Goal: Task Accomplishment & Management: Manage account settings

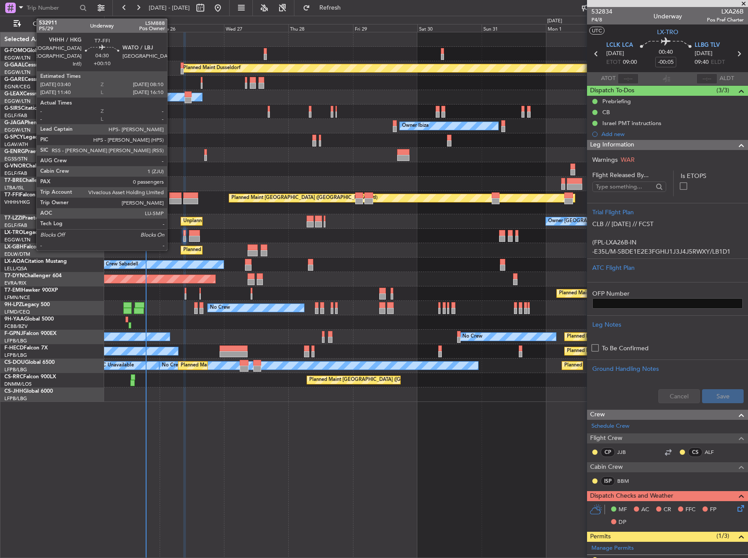
click at [171, 196] on div at bounding box center [175, 195] width 12 height 6
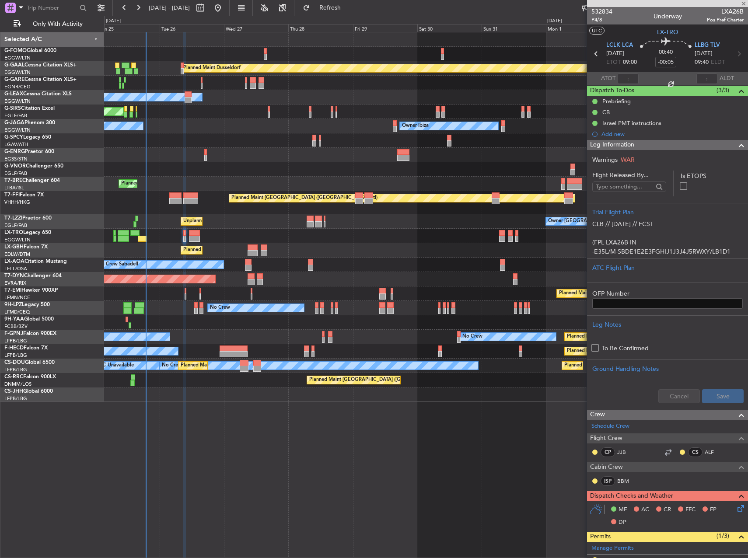
type input "+00:10"
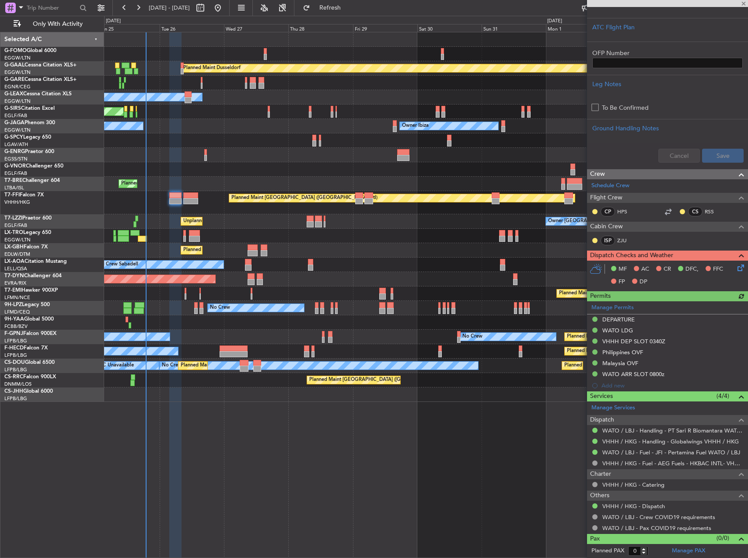
scroll to position [268, 0]
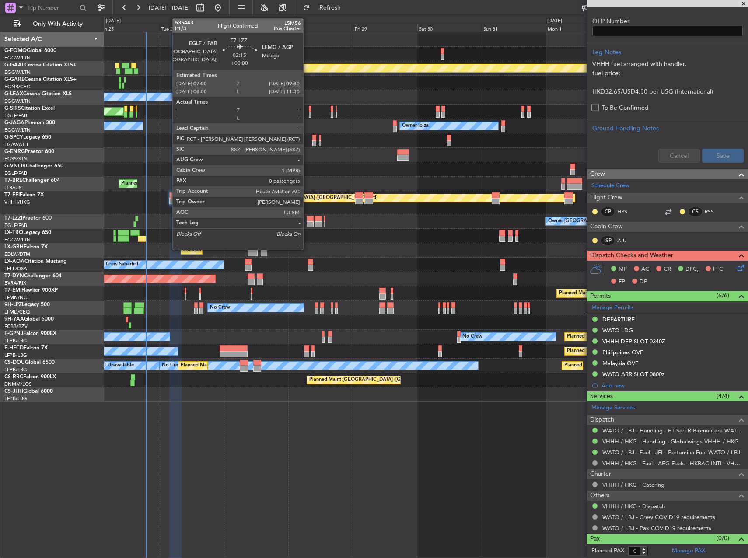
click at [308, 217] on div at bounding box center [310, 219] width 7 height 6
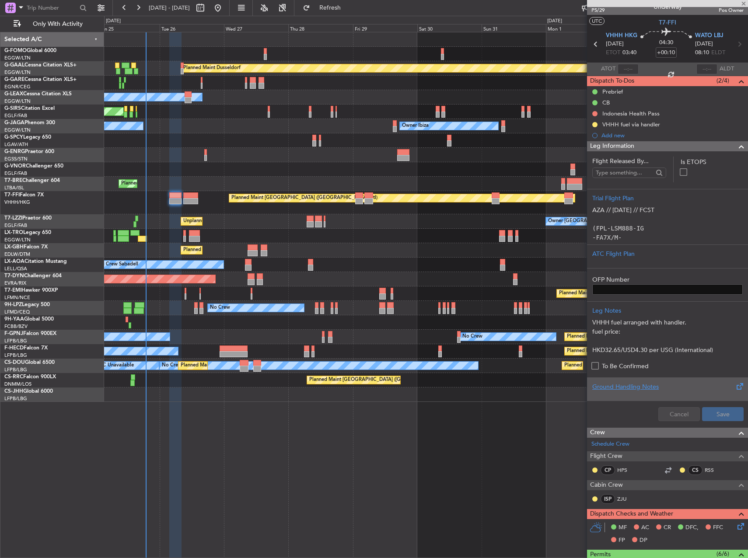
scroll to position [0, 0]
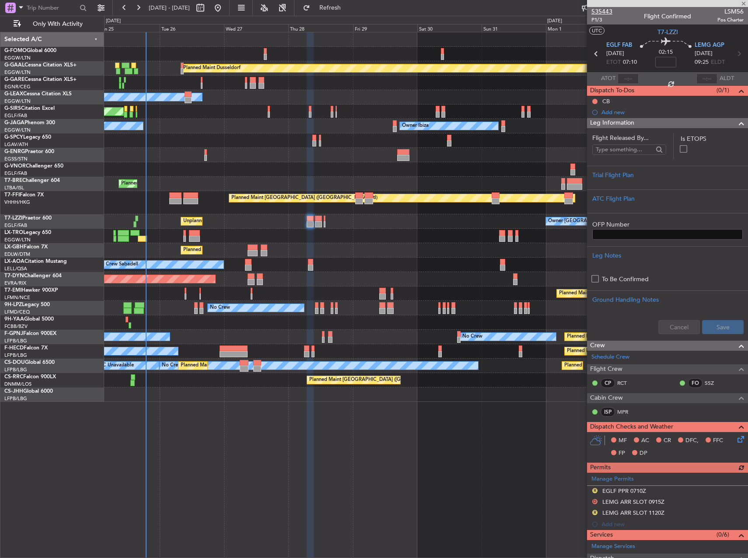
click at [595, 10] on span "535443" at bounding box center [601, 11] width 21 height 9
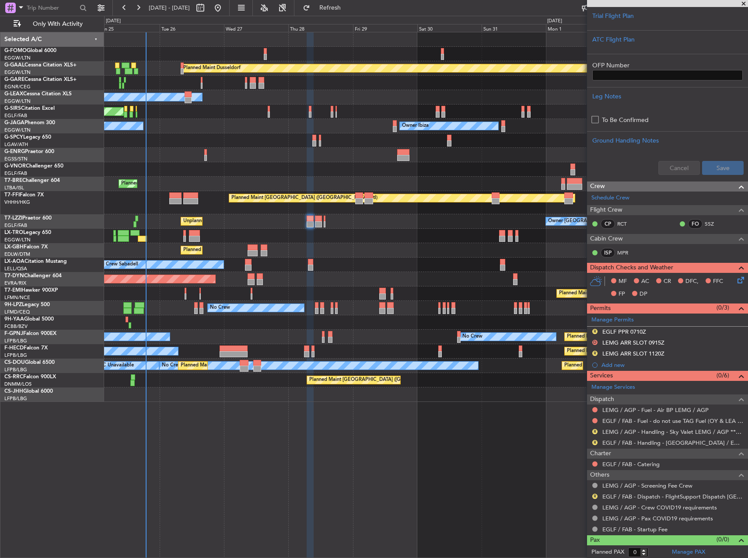
scroll to position [161, 0]
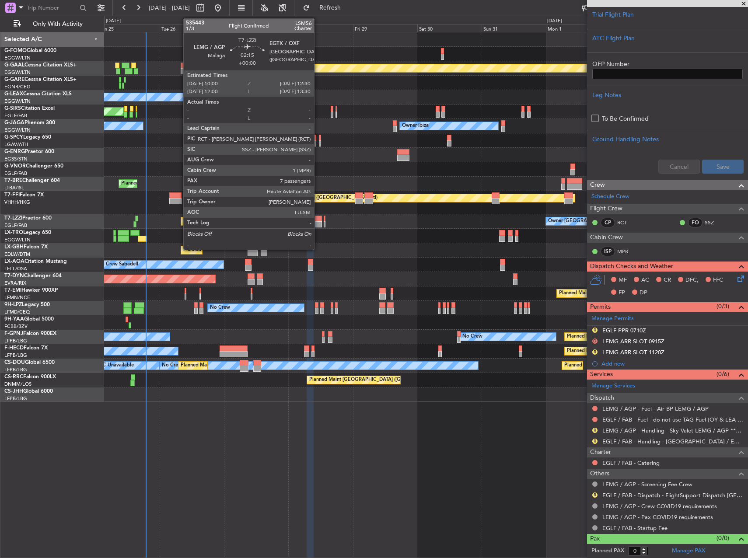
click at [318, 221] on div at bounding box center [318, 224] width 7 height 6
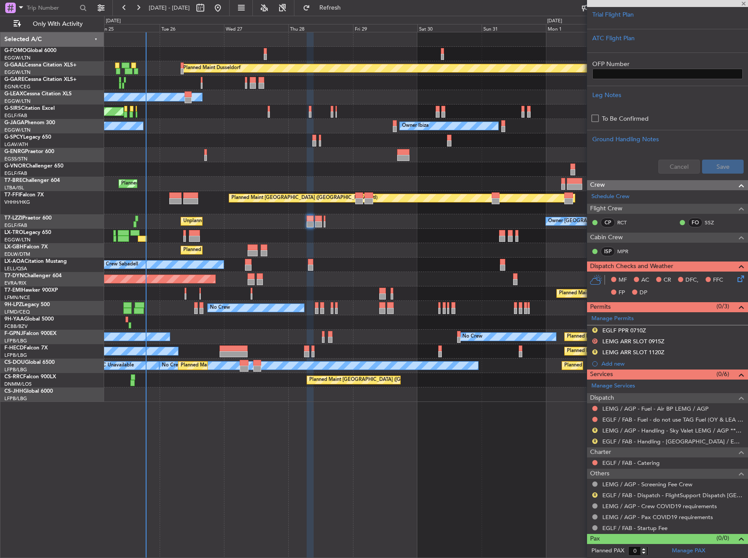
type input "7"
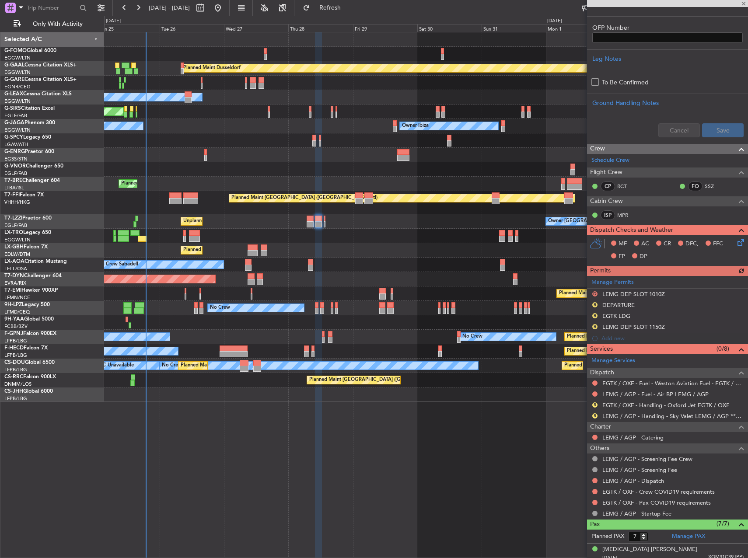
scroll to position [342, 0]
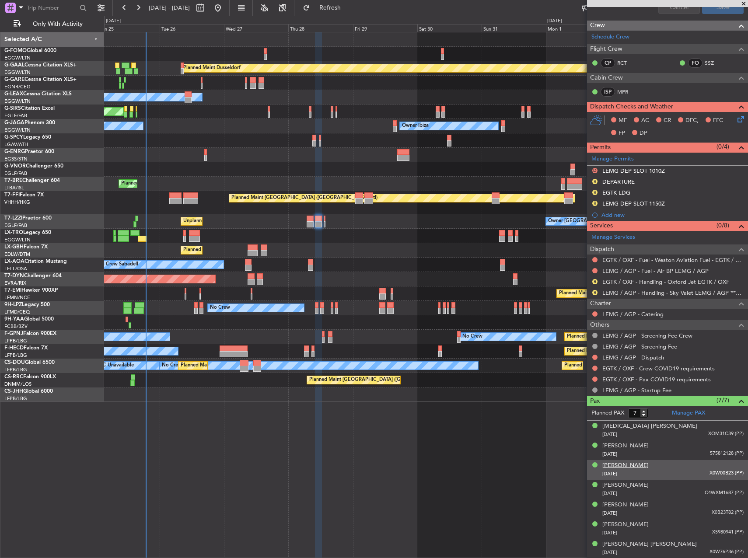
click at [644, 467] on div "Guy Vivian Ernst Schwarzenbach" at bounding box center [625, 466] width 46 height 9
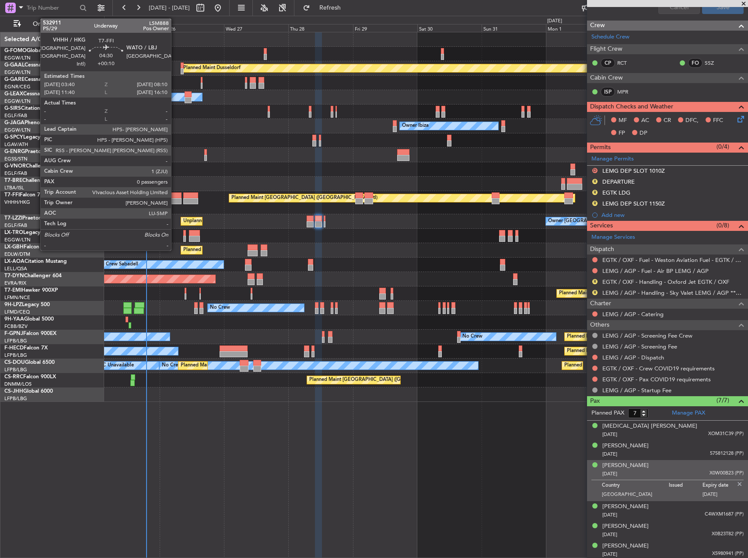
click at [176, 203] on div at bounding box center [175, 201] width 12 height 6
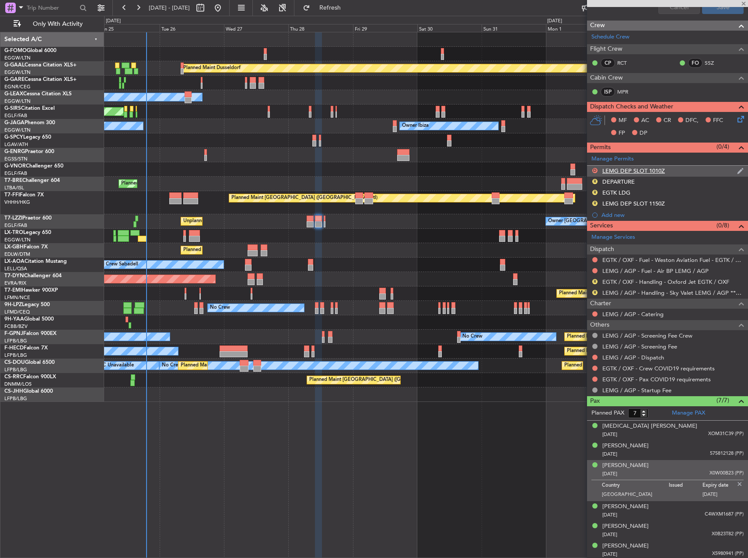
type input "+00:10"
type input "0"
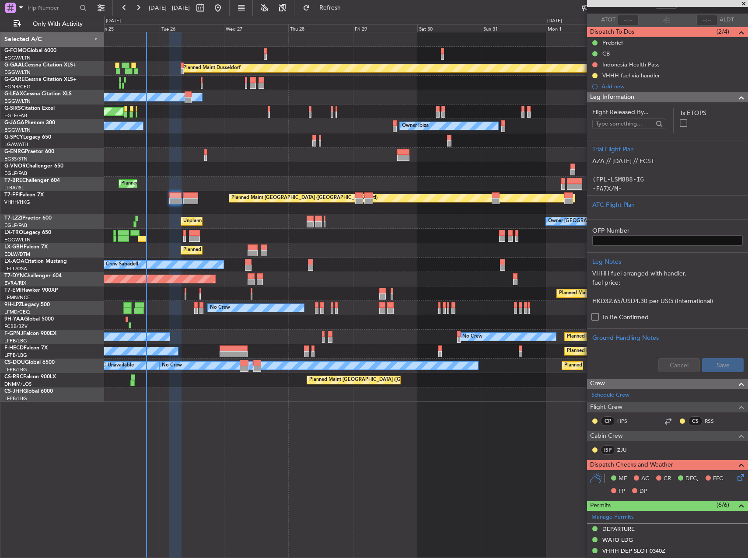
scroll to position [268, 0]
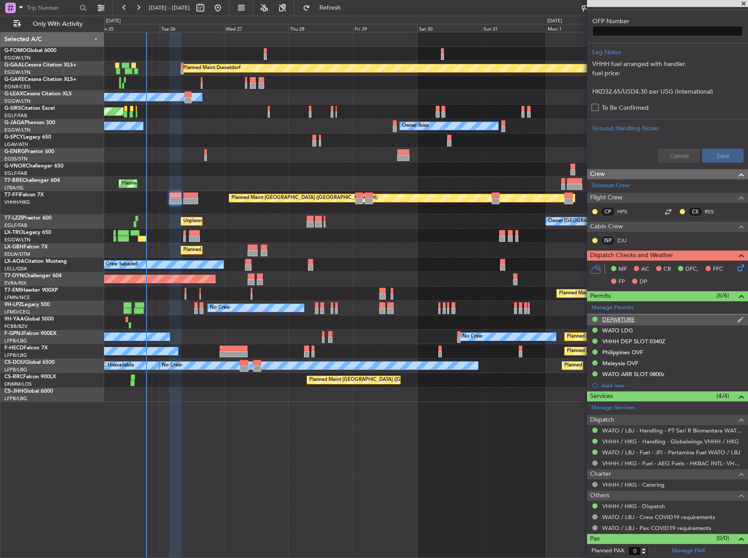
click at [655, 320] on div "DEPARTURE" at bounding box center [667, 320] width 161 height 11
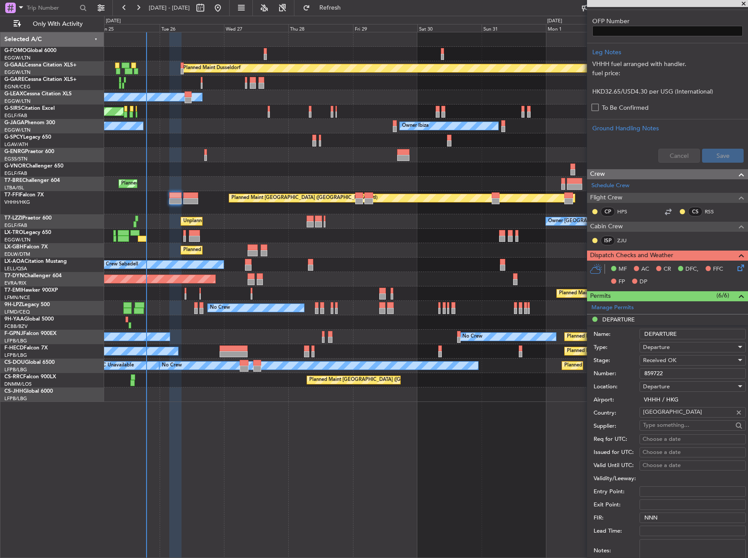
click at [664, 377] on input "859722" at bounding box center [693, 373] width 106 height 10
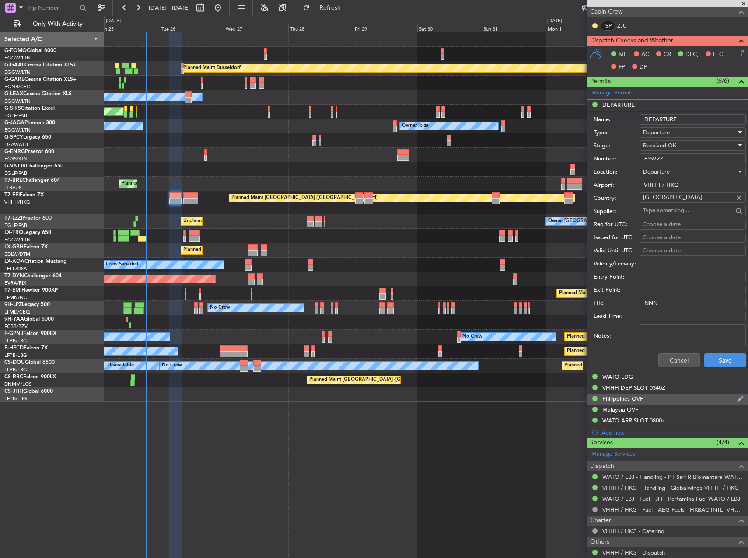
scroll to position [487, 0]
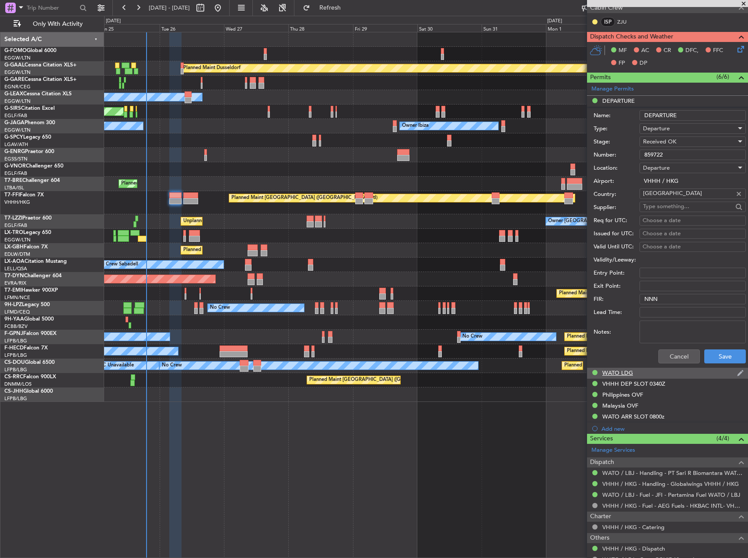
click at [656, 377] on div "WATO LDG" at bounding box center [667, 373] width 161 height 11
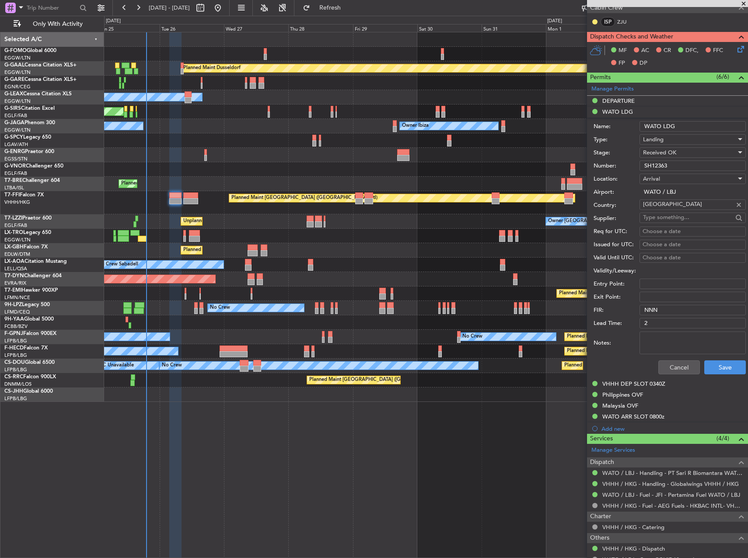
click at [696, 169] on input "SH12363" at bounding box center [693, 166] width 106 height 10
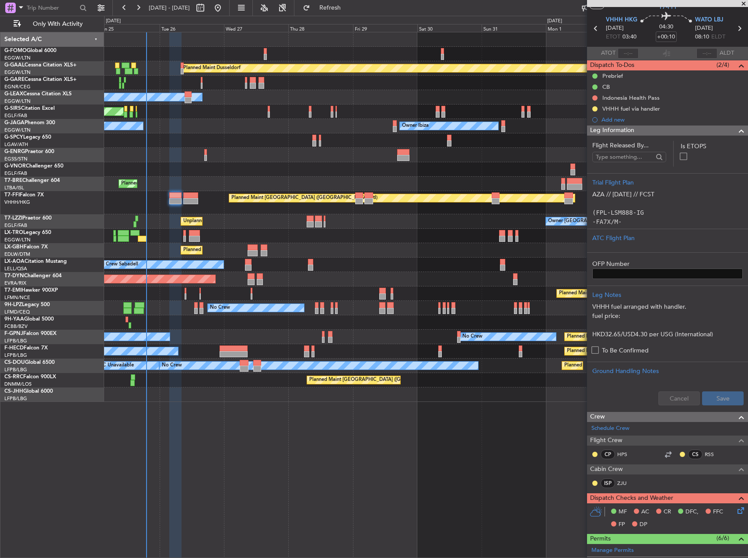
scroll to position [0, 0]
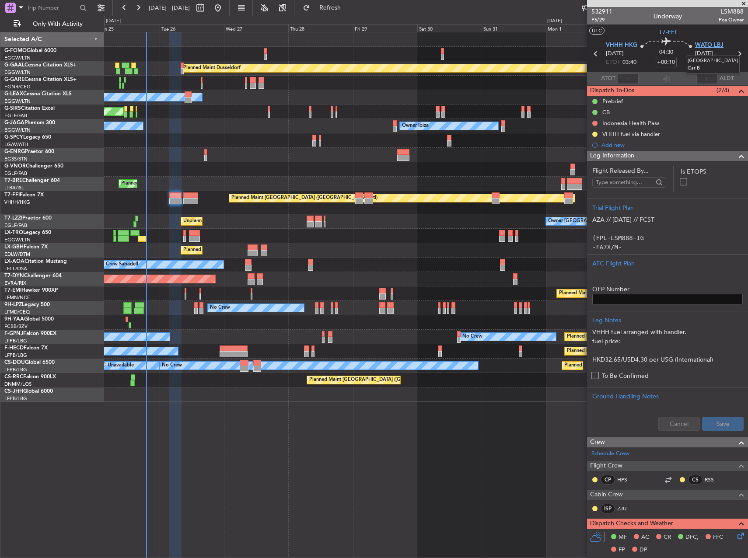
click at [700, 45] on span "WATO LBJ" at bounding box center [709, 45] width 28 height 9
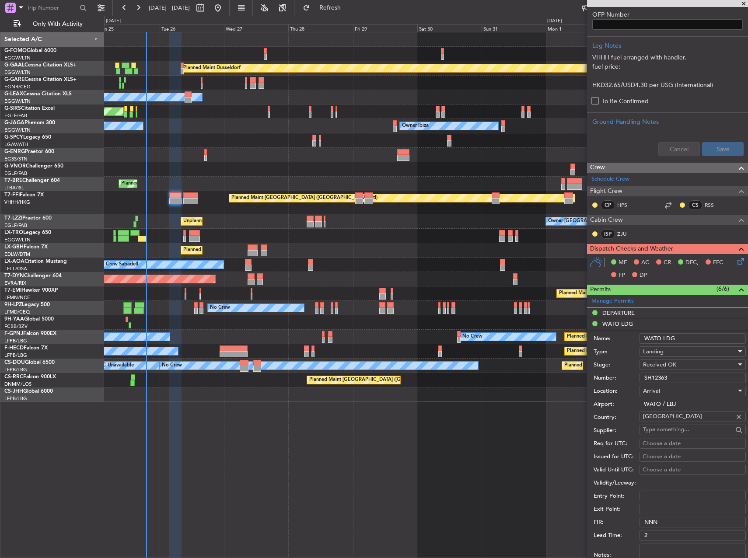
scroll to position [394, 0]
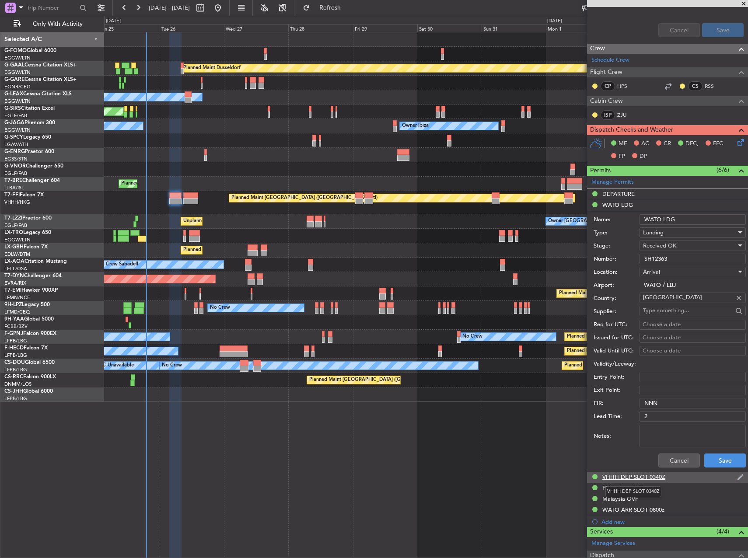
click at [647, 479] on div "VHHH DEP SLOT 0340Z" at bounding box center [633, 476] width 63 height 7
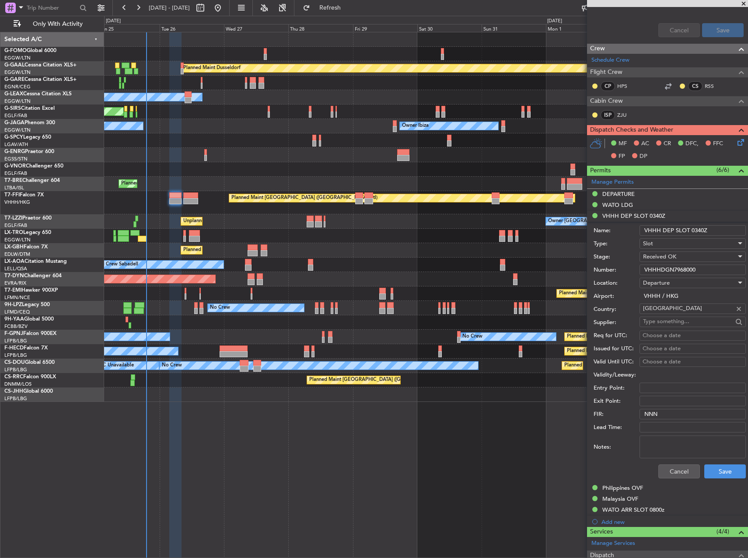
click at [661, 268] on input "VHHHDGN7968000" at bounding box center [693, 270] width 106 height 10
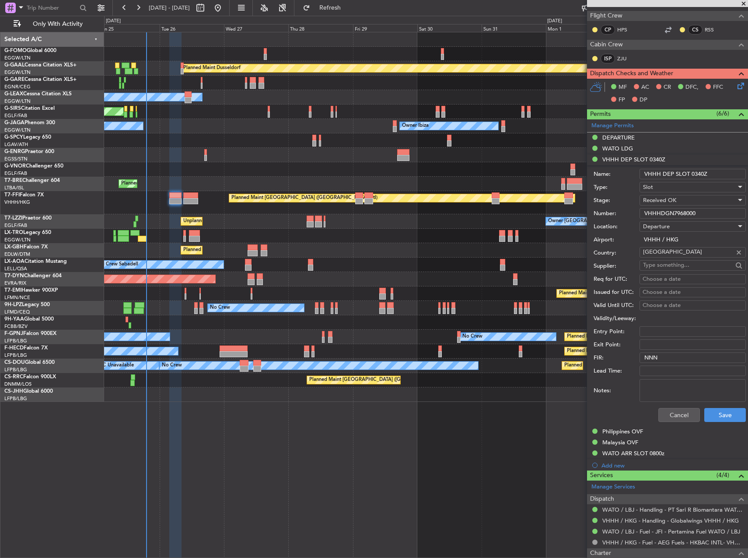
scroll to position [529, 0]
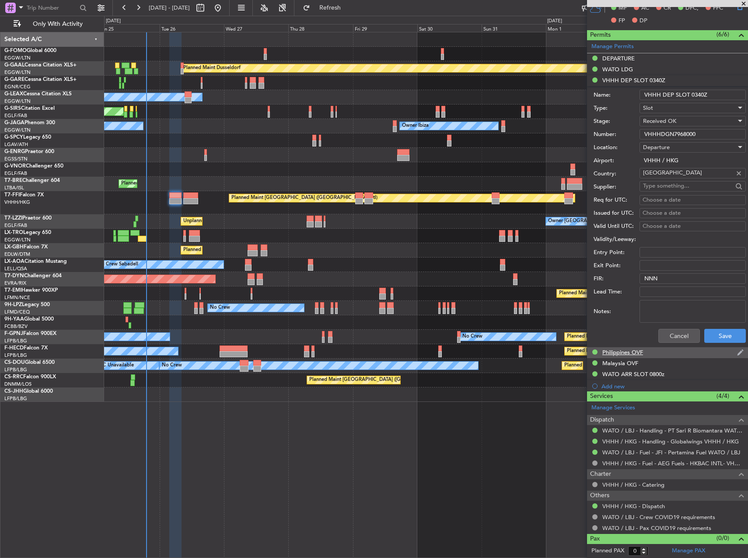
click at [658, 349] on div "Philippines OVF" at bounding box center [667, 352] width 161 height 11
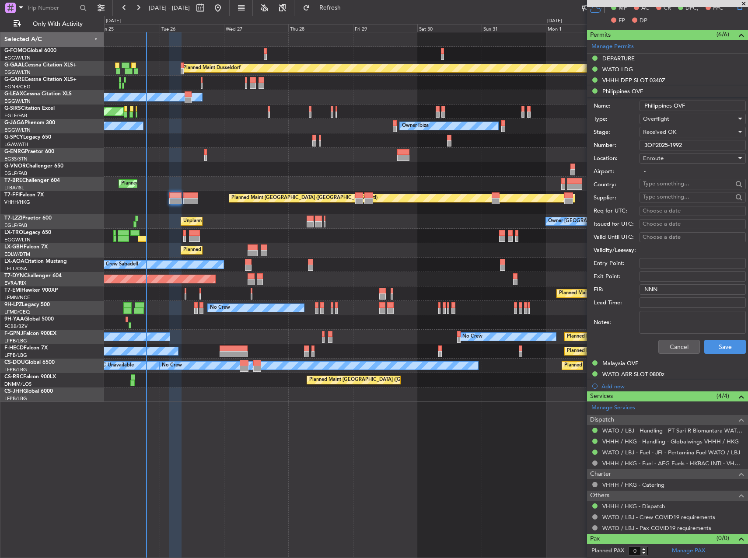
click at [684, 141] on input "3OP2025-1992" at bounding box center [693, 145] width 106 height 10
click at [622, 364] on div "Malaysia OVF" at bounding box center [620, 363] width 36 height 7
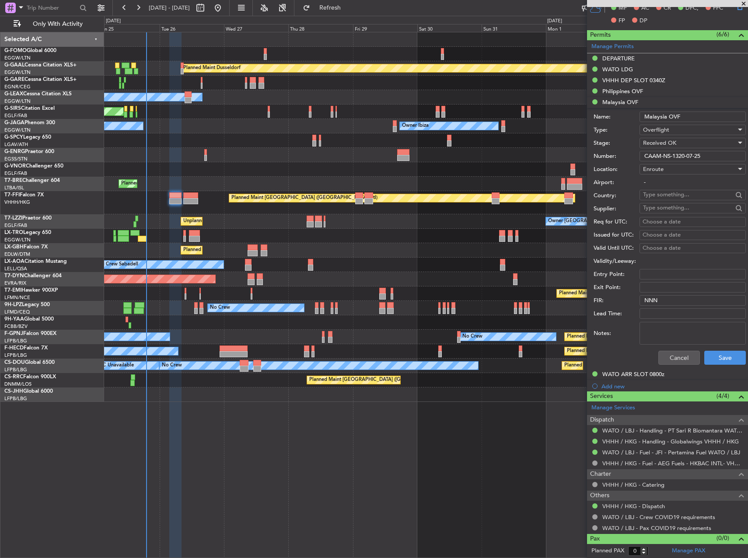
click at [675, 154] on input "CAAM-NS-1320-07-25" at bounding box center [693, 156] width 106 height 10
click at [636, 375] on div "WATO ARR SLOT 0800z" at bounding box center [633, 374] width 62 height 7
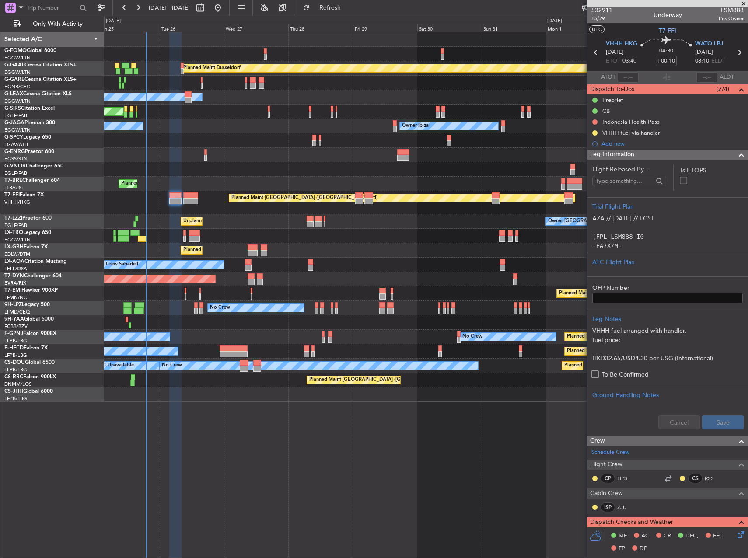
scroll to position [0, 0]
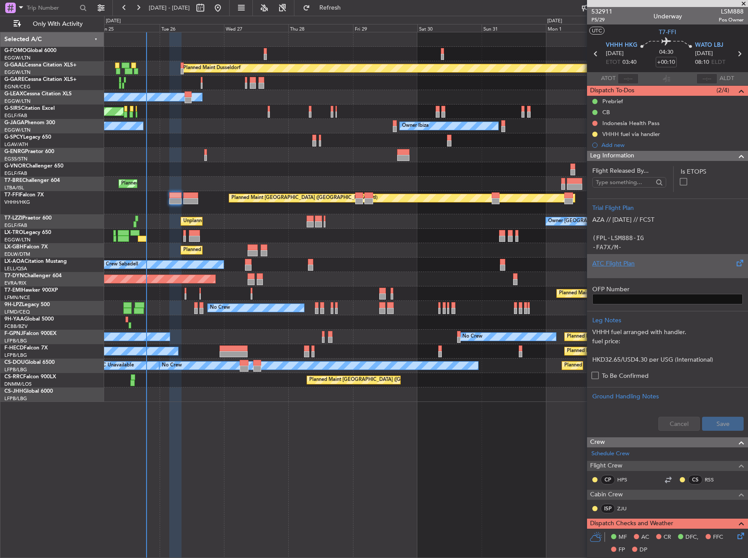
click at [656, 264] on div "ATC Flight Plan" at bounding box center [667, 263] width 150 height 9
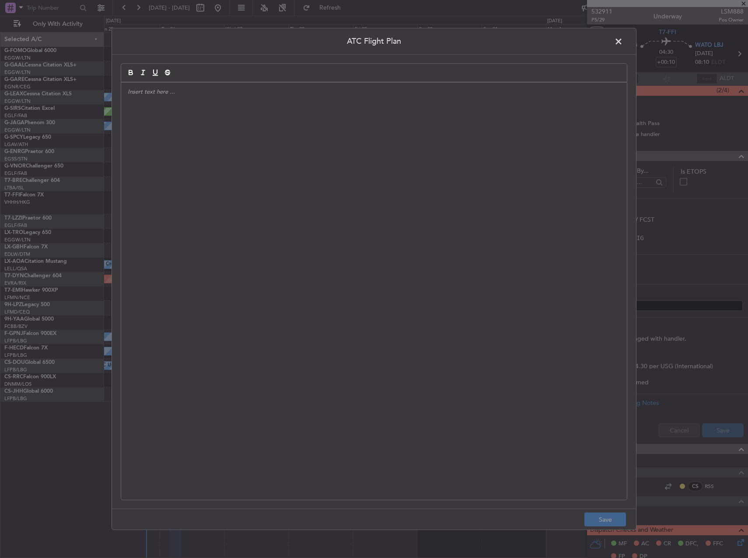
click at [484, 223] on div at bounding box center [374, 291] width 506 height 417
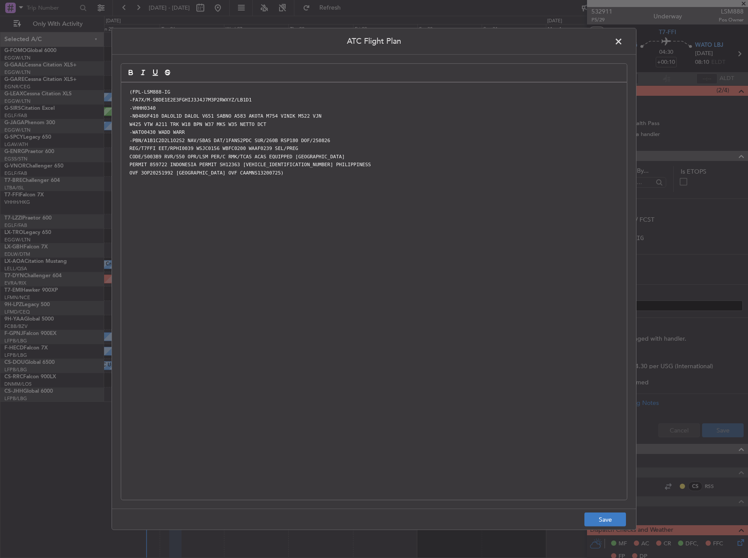
click at [611, 513] on footer "Save" at bounding box center [374, 519] width 524 height 21
click at [619, 520] on button "Save" at bounding box center [605, 520] width 42 height 14
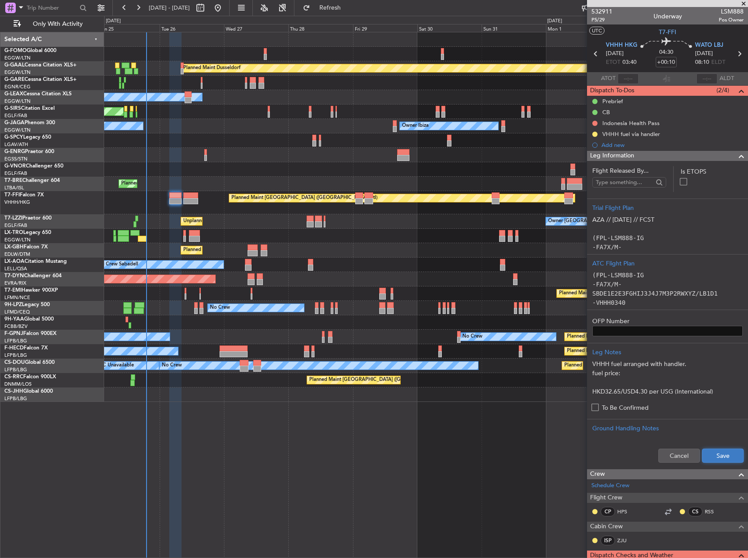
click at [726, 453] on button "Save" at bounding box center [723, 456] width 42 height 14
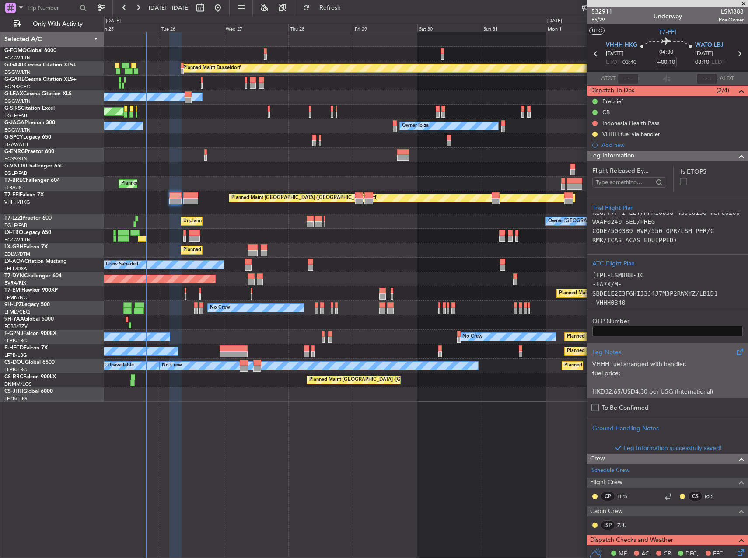
scroll to position [350, 0]
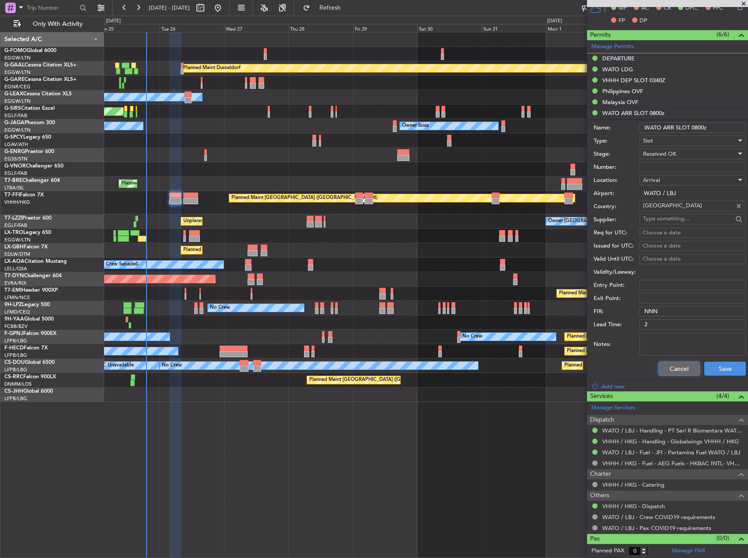
click at [681, 364] on button "Cancel" at bounding box center [679, 369] width 42 height 14
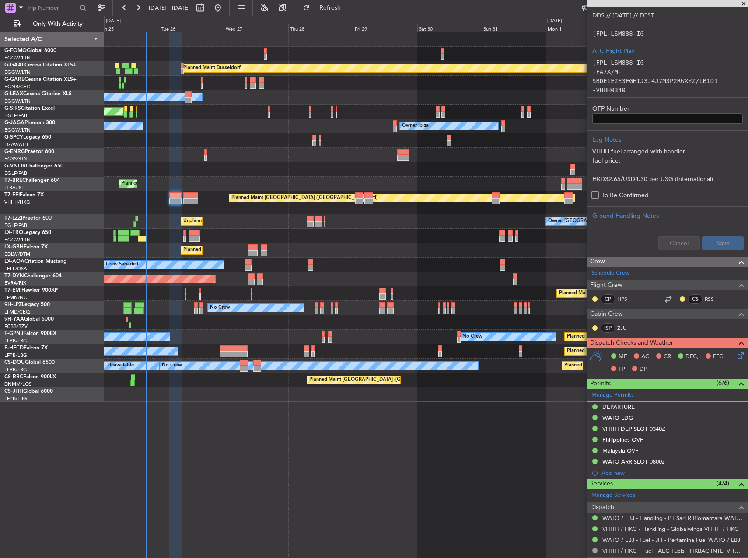
scroll to position [169, 0]
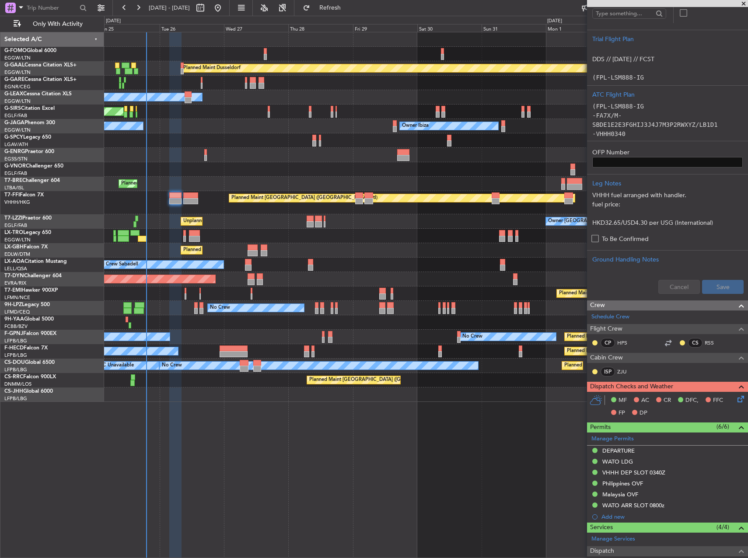
click at [736, 401] on icon at bounding box center [739, 397] width 7 height 7
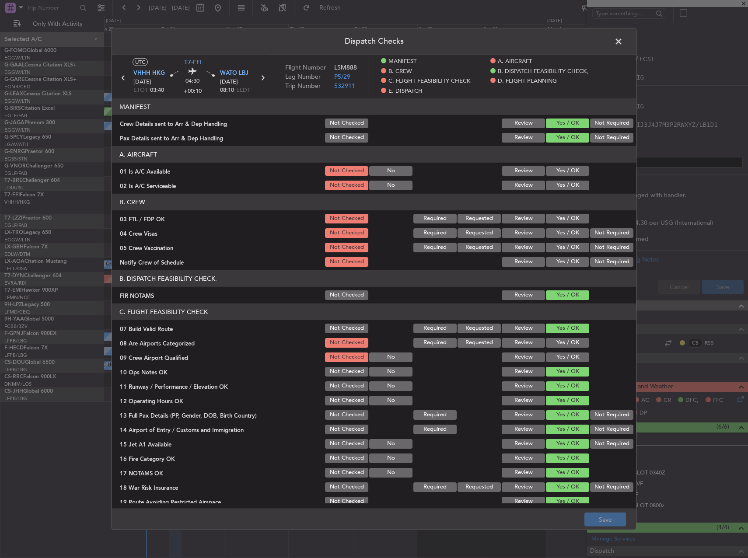
click at [560, 170] on button "Yes / OK" at bounding box center [567, 171] width 43 height 10
click at [560, 187] on button "Yes / OK" at bounding box center [567, 186] width 43 height 10
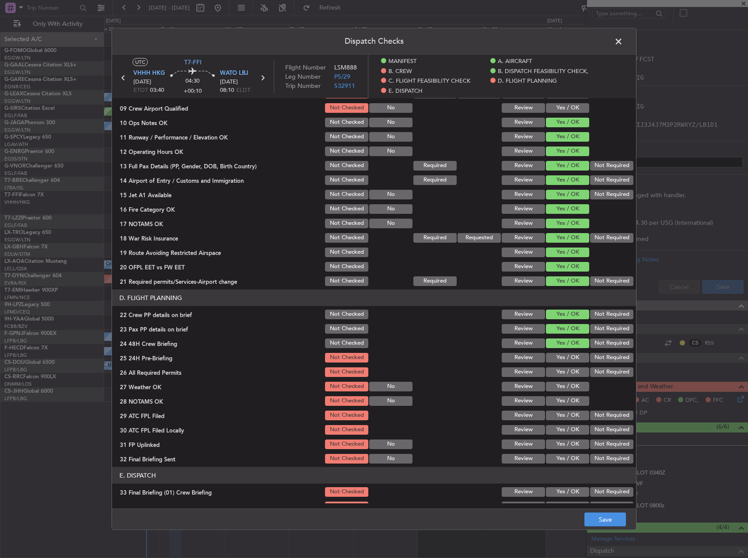
scroll to position [262, 0]
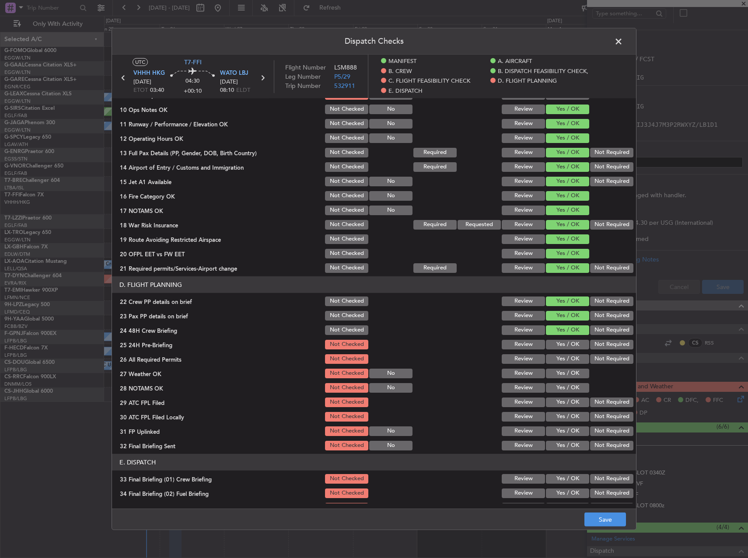
click at [559, 348] on button "Yes / OK" at bounding box center [567, 345] width 43 height 10
click at [558, 360] on button "Yes / OK" at bounding box center [567, 359] width 43 height 10
click at [558, 378] on button "Yes / OK" at bounding box center [567, 374] width 43 height 10
click at [556, 391] on button "Yes / OK" at bounding box center [567, 388] width 43 height 10
drag, startPoint x: 556, startPoint y: 402, endPoint x: 588, endPoint y: 414, distance: 33.8
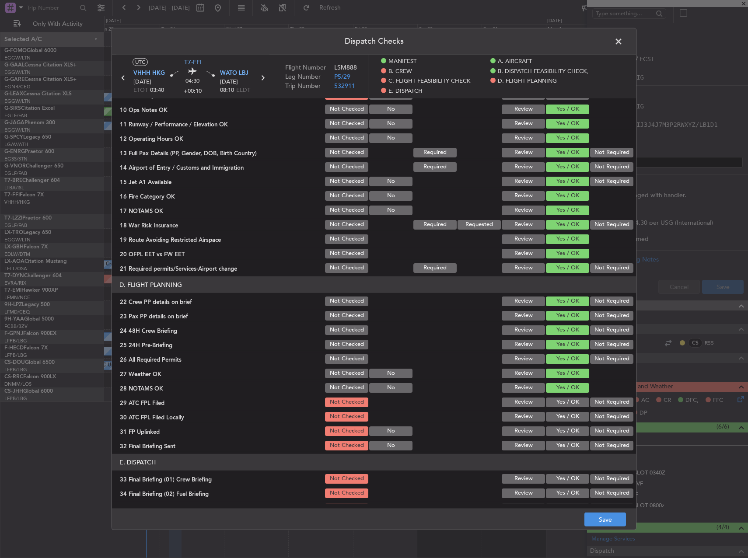
click at [558, 402] on button "Yes / OK" at bounding box center [567, 403] width 43 height 10
click at [592, 416] on button "Not Required" at bounding box center [611, 417] width 43 height 10
drag, startPoint x: 576, startPoint y: 427, endPoint x: 582, endPoint y: 431, distance: 7.5
click at [576, 427] on button "Yes / OK" at bounding box center [567, 432] width 43 height 10
click at [598, 448] on button "Not Required" at bounding box center [611, 446] width 43 height 10
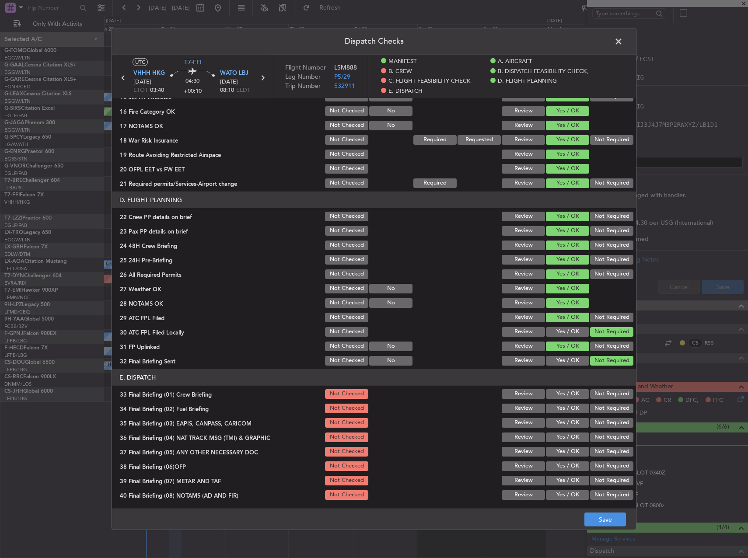
scroll to position [405, 0]
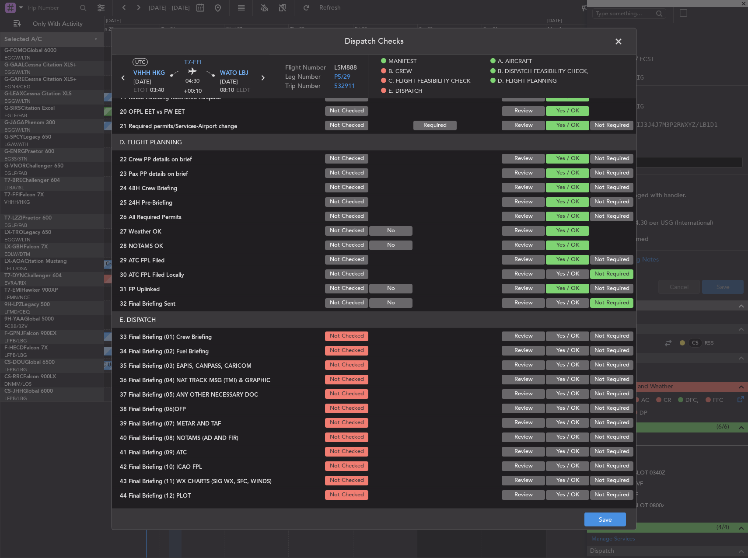
click at [569, 339] on button "Yes / OK" at bounding box center [567, 337] width 43 height 10
click at [565, 350] on button "Yes / OK" at bounding box center [567, 351] width 43 height 10
click at [607, 365] on button "Not Required" at bounding box center [611, 365] width 43 height 10
drag, startPoint x: 605, startPoint y: 379, endPoint x: 602, endPoint y: 391, distance: 12.2
click at [605, 381] on button "Not Required" at bounding box center [611, 380] width 43 height 10
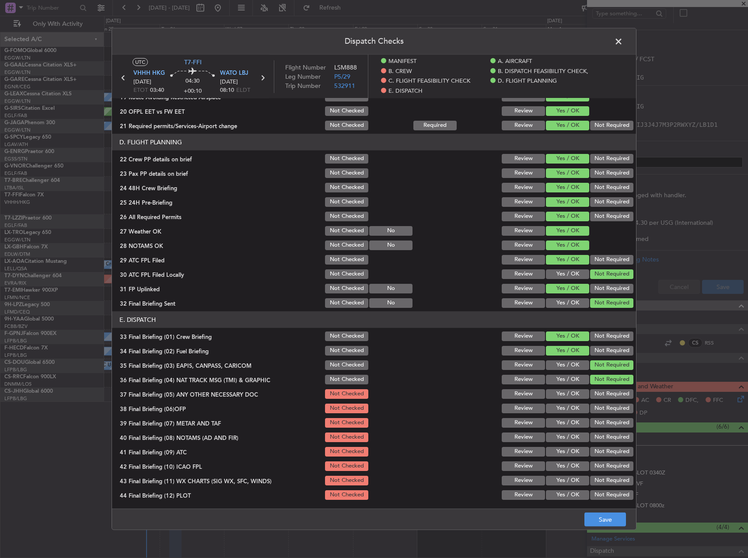
click at [601, 395] on button "Not Required" at bounding box center [611, 394] width 43 height 10
click at [574, 410] on button "Yes / OK" at bounding box center [567, 409] width 43 height 10
click at [571, 427] on button "Yes / OK" at bounding box center [567, 423] width 43 height 10
click at [567, 439] on button "Yes / OK" at bounding box center [567, 438] width 43 height 10
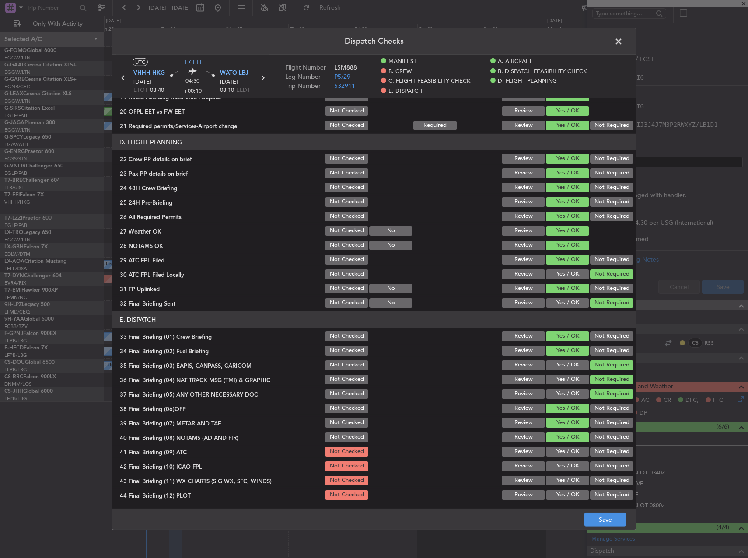
click at [570, 460] on div "Yes / OK" at bounding box center [567, 466] width 44 height 12
click at [567, 454] on button "Yes / OK" at bounding box center [567, 452] width 43 height 10
click at [567, 465] on button "Yes / OK" at bounding box center [567, 467] width 43 height 10
click at [560, 483] on button "Yes / OK" at bounding box center [567, 481] width 43 height 10
click at [563, 489] on section "E. DISPATCH 33 Final Briefing (01) Crew Briefing Not Checked Review Yes / OK No…" at bounding box center [374, 406] width 524 height 190
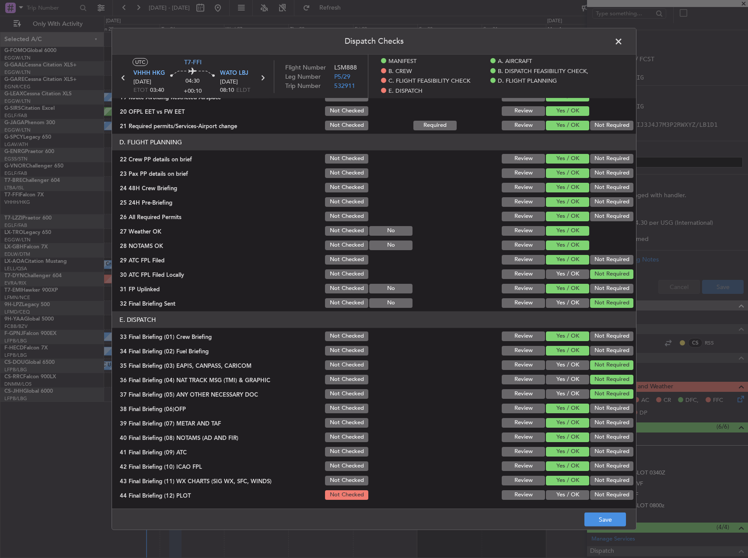
click at [566, 493] on button "Yes / OK" at bounding box center [567, 495] width 43 height 10
click at [524, 258] on button "Review" at bounding box center [523, 260] width 43 height 10
click at [546, 255] on button "Yes / OK" at bounding box center [567, 260] width 43 height 10
click at [522, 273] on button "Review" at bounding box center [523, 274] width 43 height 10
click at [602, 521] on button "Save" at bounding box center [605, 520] width 42 height 14
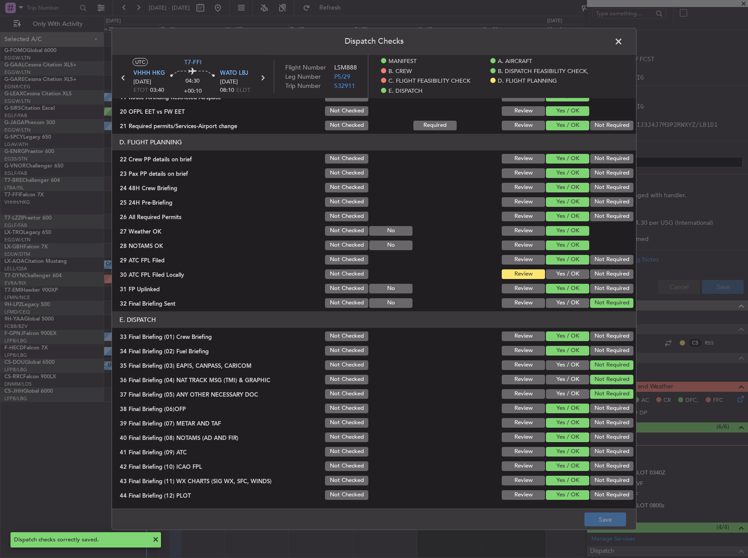
click at [623, 43] on span at bounding box center [623, 43] width 0 height 17
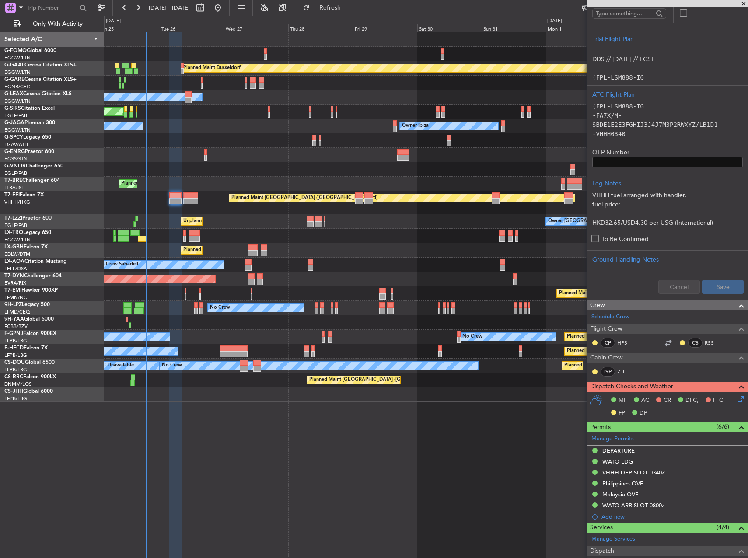
scroll to position [0, 0]
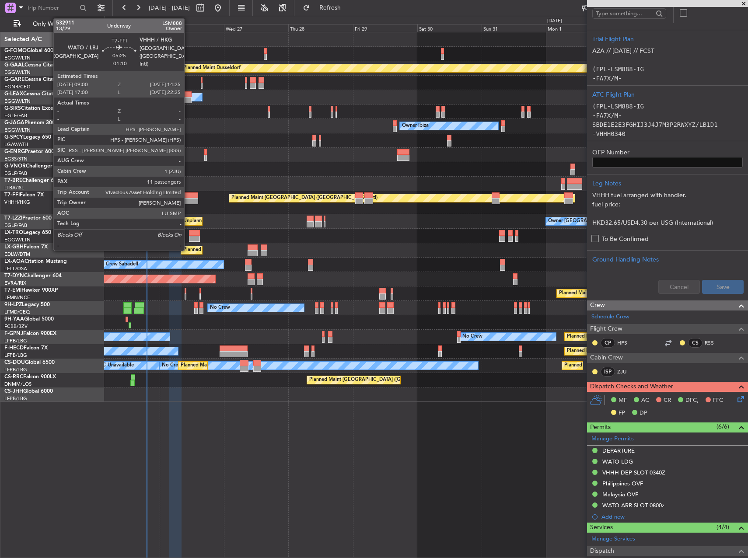
click at [188, 203] on div at bounding box center [190, 201] width 15 height 6
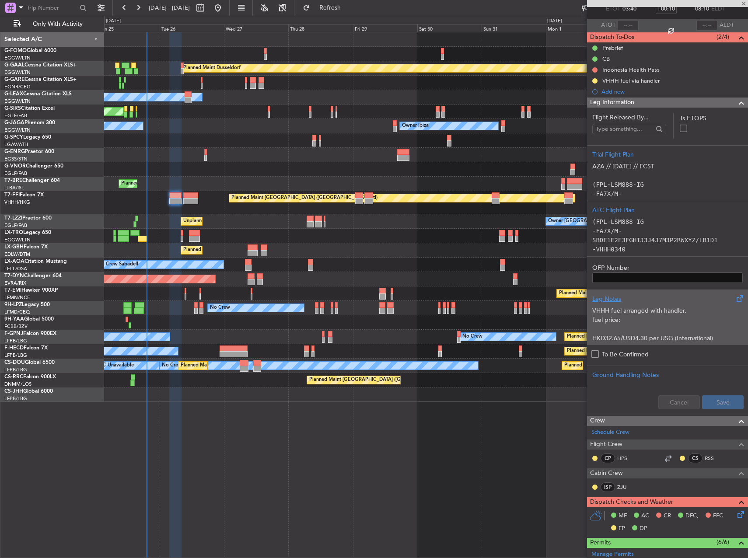
scroll to position [38, 0]
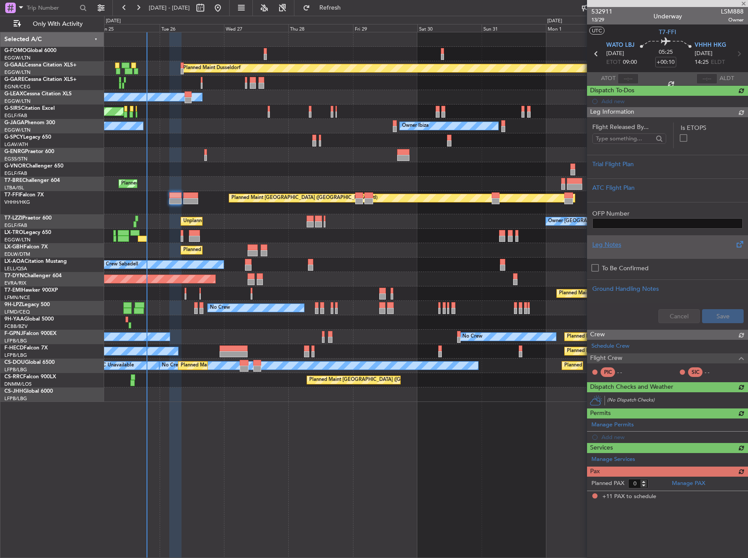
type input "-01:10"
type input "11"
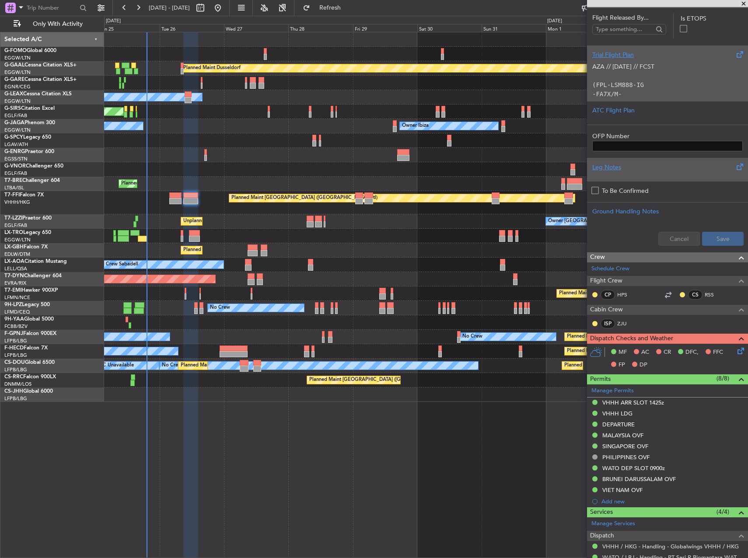
scroll to position [0, 0]
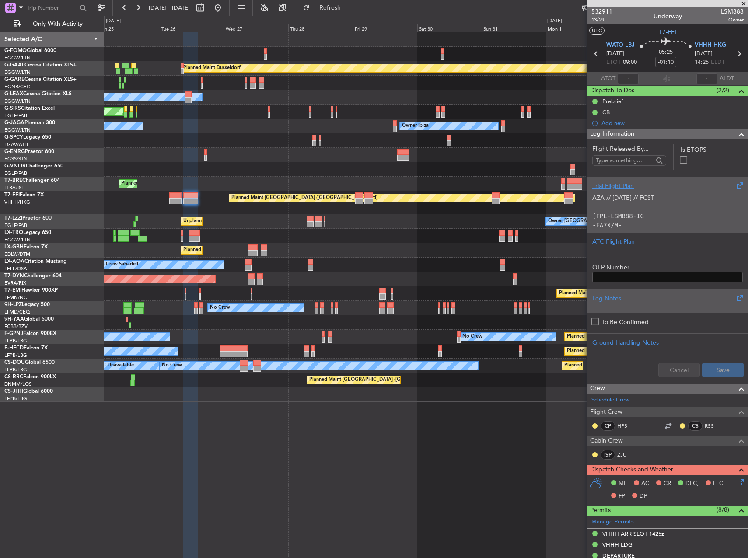
click at [661, 199] on p "AZA // 25AUG // FCST (FPL-LSM888-IG -FA7X/M-SBDE1E2E3FGHIJ3J4J7M3P2RWXYZ/LB1D1 …" at bounding box center [667, 285] width 150 height 184
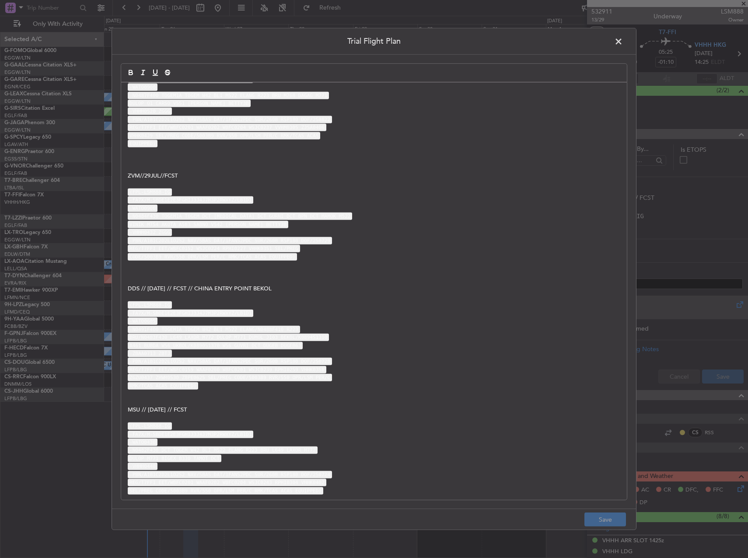
scroll to position [129, 0]
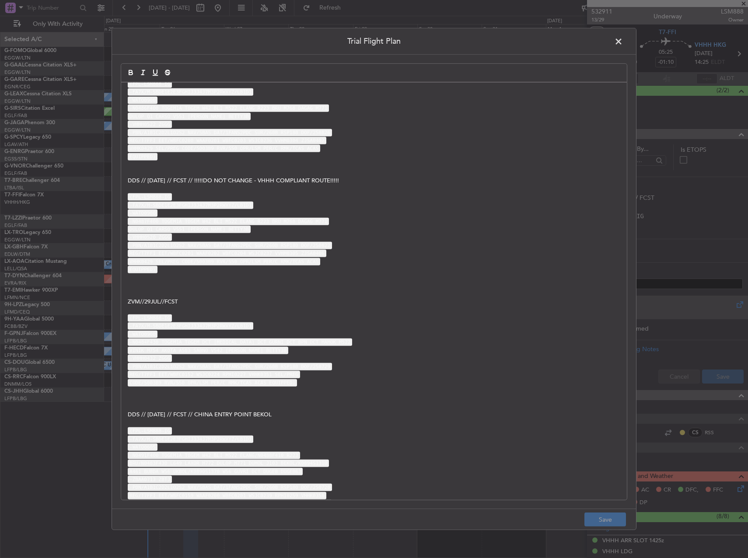
drag, startPoint x: 626, startPoint y: 45, endPoint x: 620, endPoint y: 46, distance: 5.8
click at [625, 45] on div "Trial Flight Plan AZA // 25AUG // FCST (FPL-LSM888-IG -FA7X/M-SBDE1E2E3FGHIJ3J4…" at bounding box center [374, 279] width 525 height 502
click at [623, 46] on span at bounding box center [623, 43] width 0 height 17
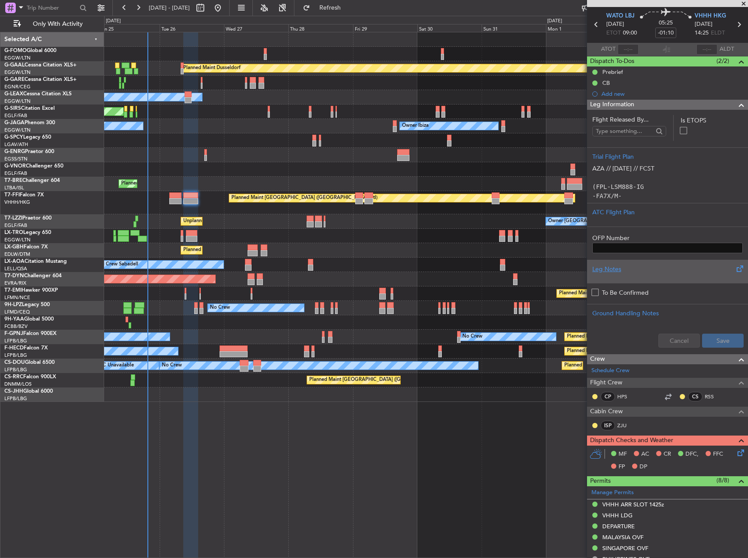
scroll to position [44, 0]
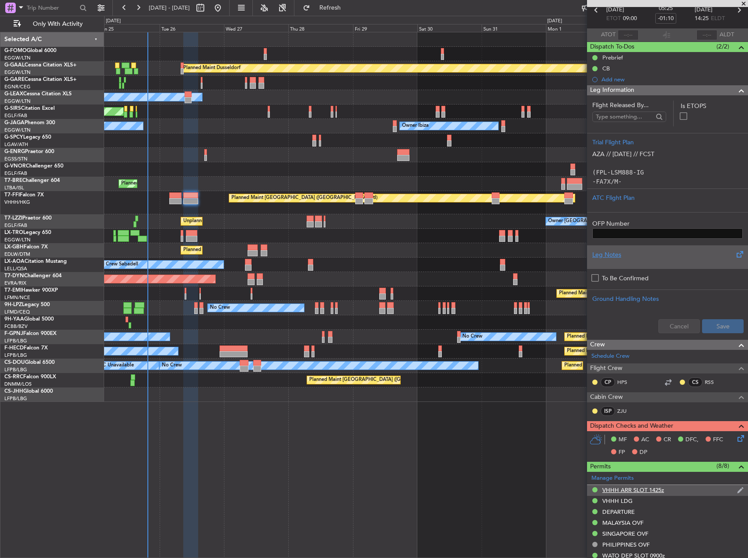
click at [657, 489] on div "VHHH ARR SLOT 1425z" at bounding box center [633, 489] width 62 height 7
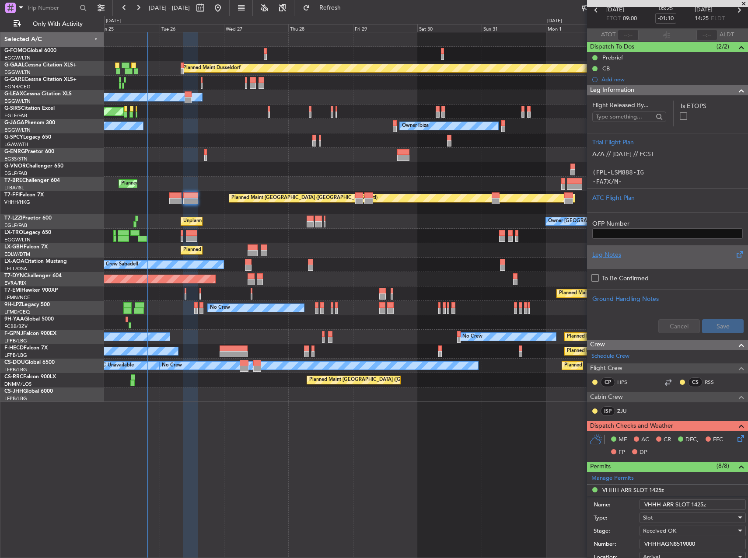
click at [673, 544] on input "VHHHAGN8519000" at bounding box center [693, 544] width 106 height 10
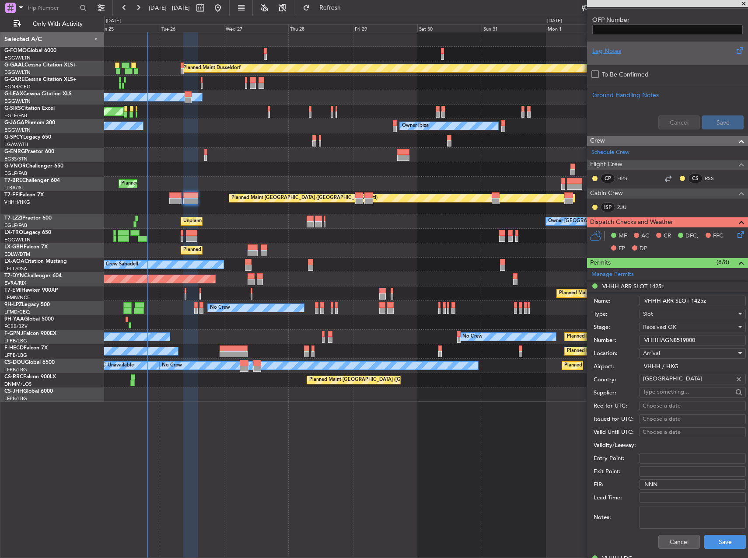
scroll to position [394, 0]
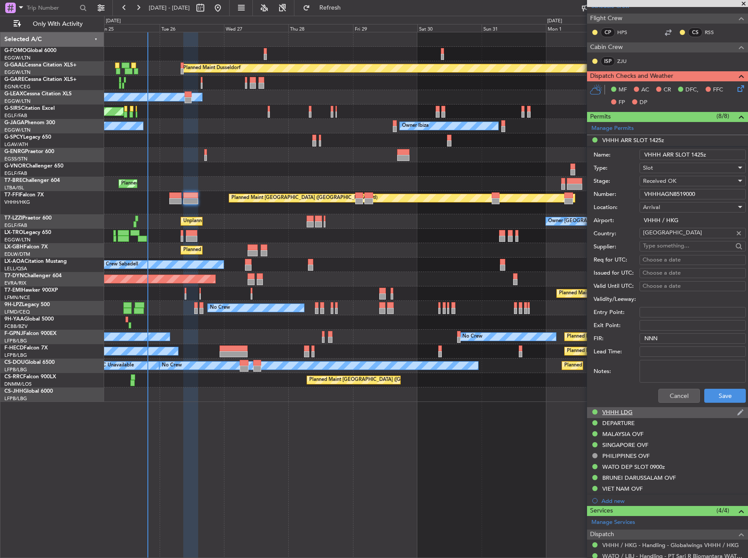
click at [643, 413] on div "VHHH LDG" at bounding box center [667, 412] width 161 height 11
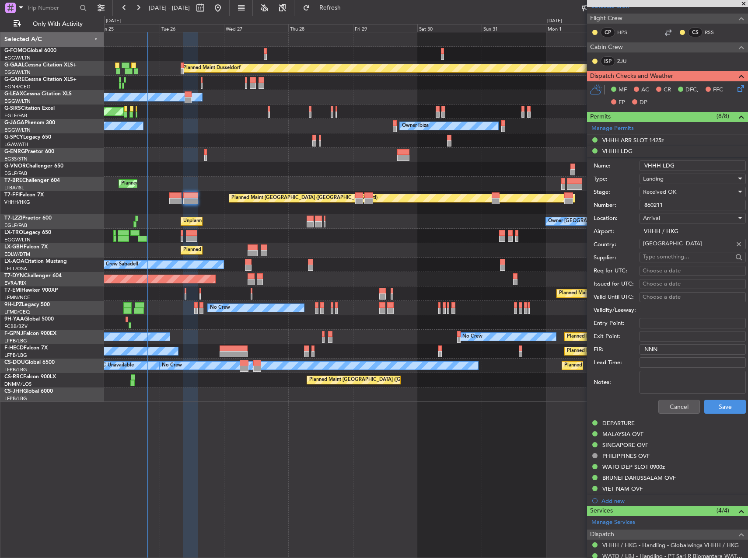
click at [667, 205] on input "860211" at bounding box center [693, 205] width 106 height 10
click at [645, 424] on div "DEPARTURE" at bounding box center [667, 423] width 161 height 11
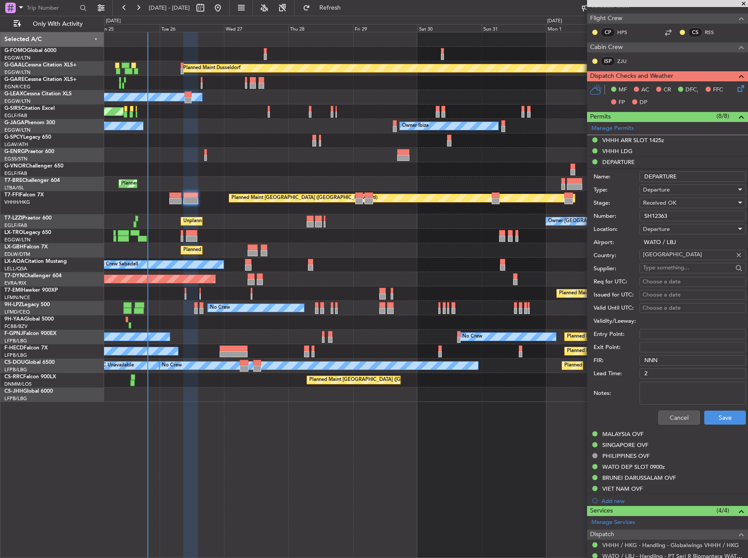
click at [673, 219] on input "SH12363" at bounding box center [693, 216] width 106 height 10
click at [635, 437] on div "MALAYSIA OVF" at bounding box center [622, 433] width 41 height 7
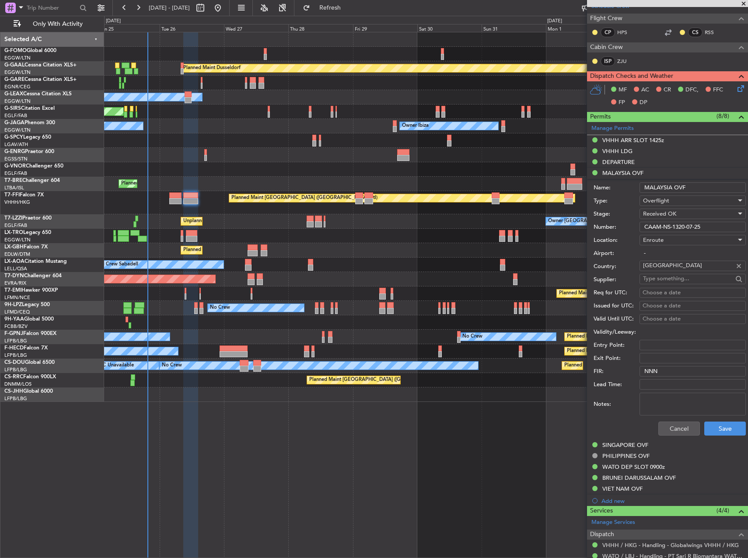
click at [677, 226] on input "CAAM-NS-1320-07-25" at bounding box center [693, 227] width 106 height 10
click at [629, 442] on div "SINGAPORE OVF" at bounding box center [625, 444] width 46 height 7
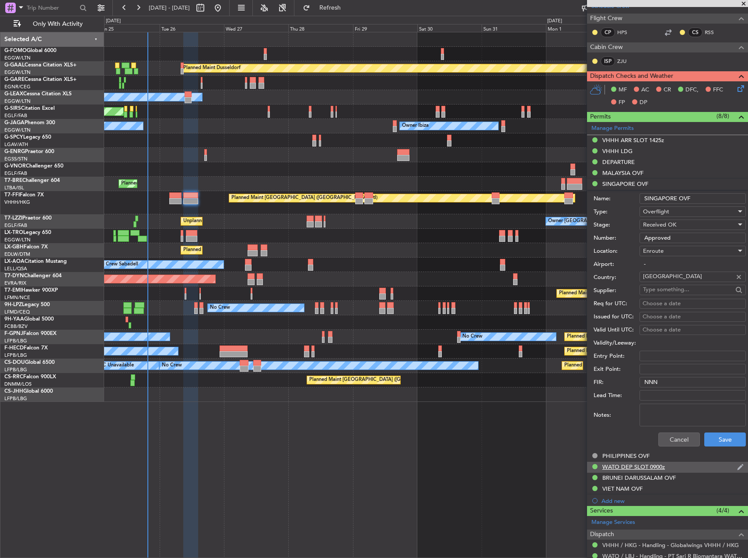
click at [624, 468] on div "WATO DEP SLOT 0900z" at bounding box center [633, 466] width 63 height 7
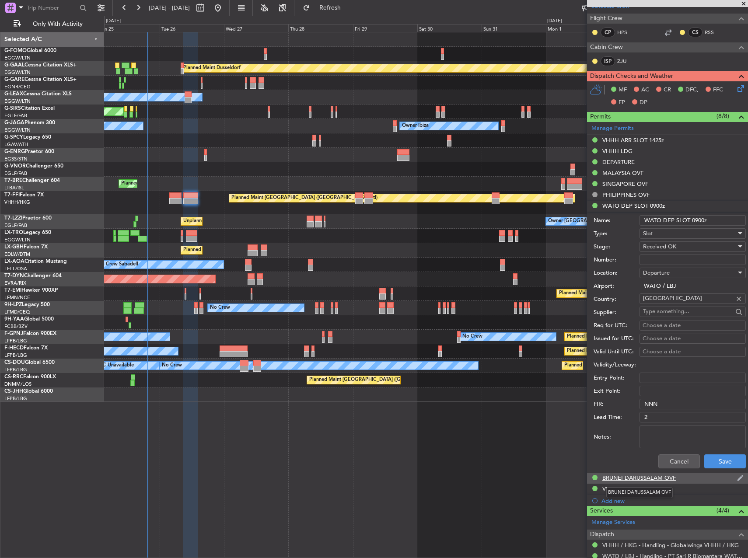
click at [632, 478] on div "BRUNEI DARUSSALAM OVF" at bounding box center [638, 477] width 73 height 7
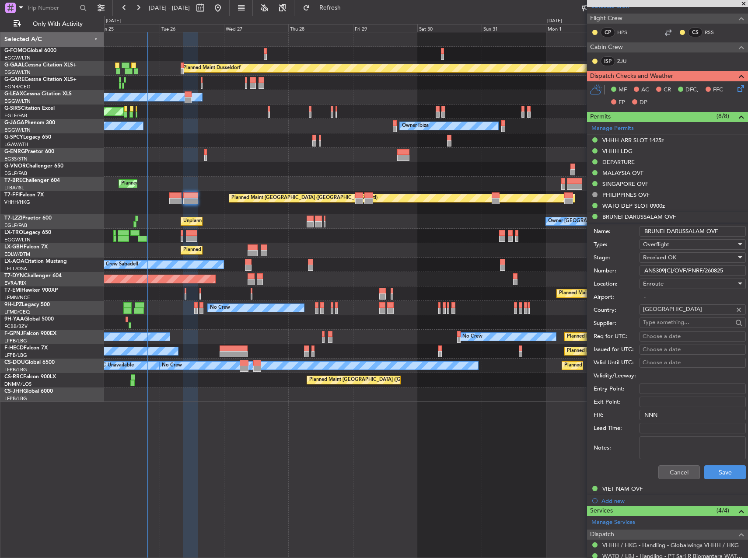
click at [690, 272] on input "ANS309[C]/OVF/PNRF/260825" at bounding box center [693, 271] width 106 height 10
click at [651, 487] on div "VIET NAM OVF" at bounding box center [667, 489] width 161 height 11
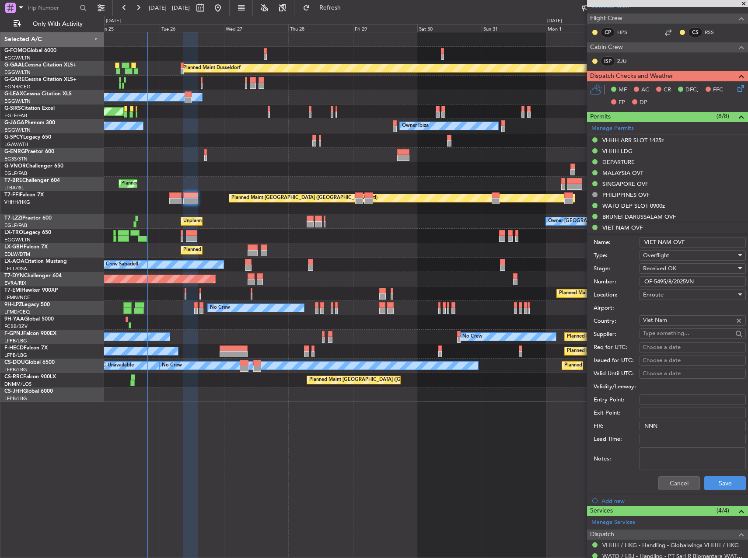
click at [687, 281] on input "OF-5495/8/2025VN" at bounding box center [693, 281] width 106 height 10
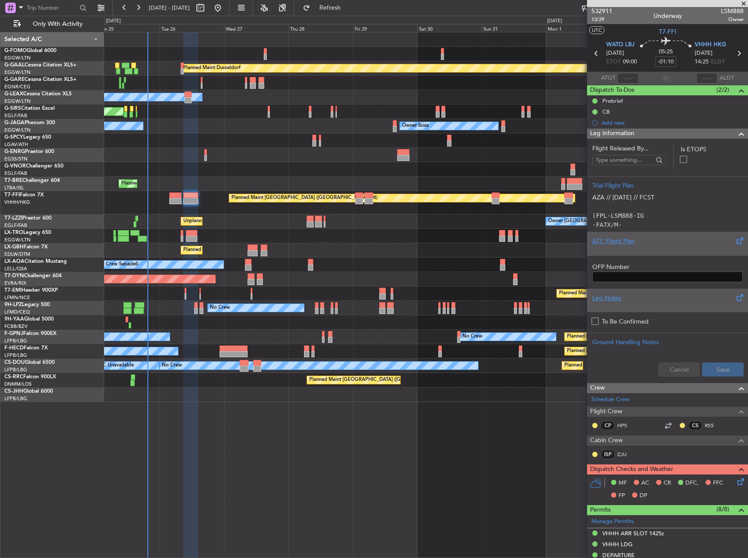
scroll to position [0, 0]
click at [631, 245] on div "ATC Flight Plan" at bounding box center [667, 241] width 150 height 9
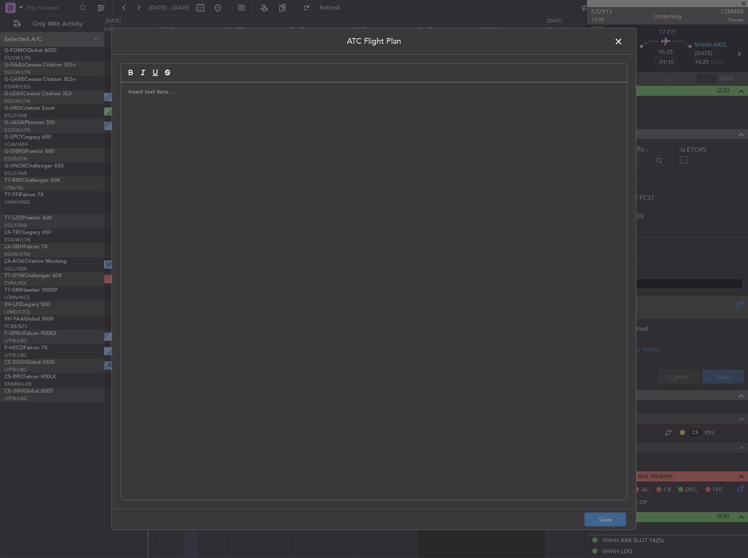
click at [482, 216] on div at bounding box center [374, 291] width 506 height 417
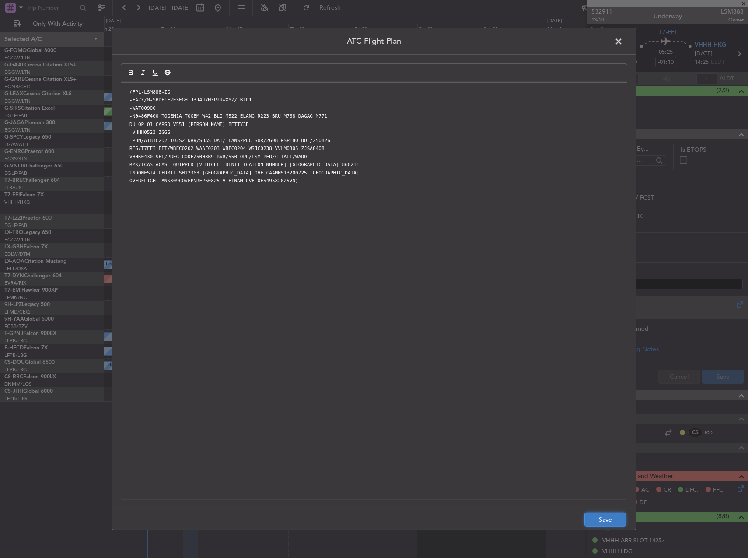
click at [606, 514] on button "Save" at bounding box center [605, 520] width 42 height 14
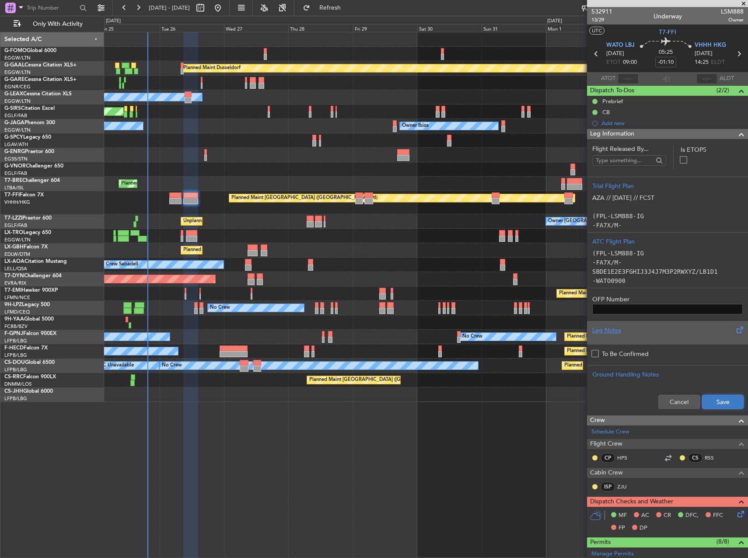
click at [723, 406] on button "Save" at bounding box center [723, 402] width 42 height 14
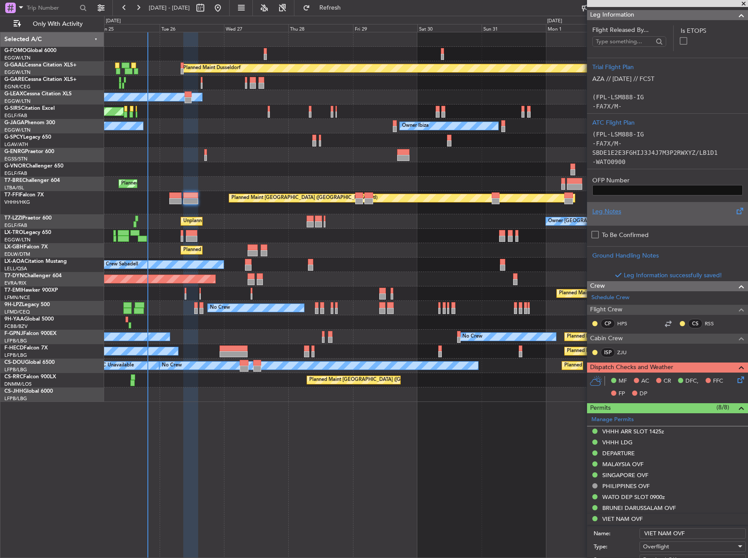
scroll to position [131, 0]
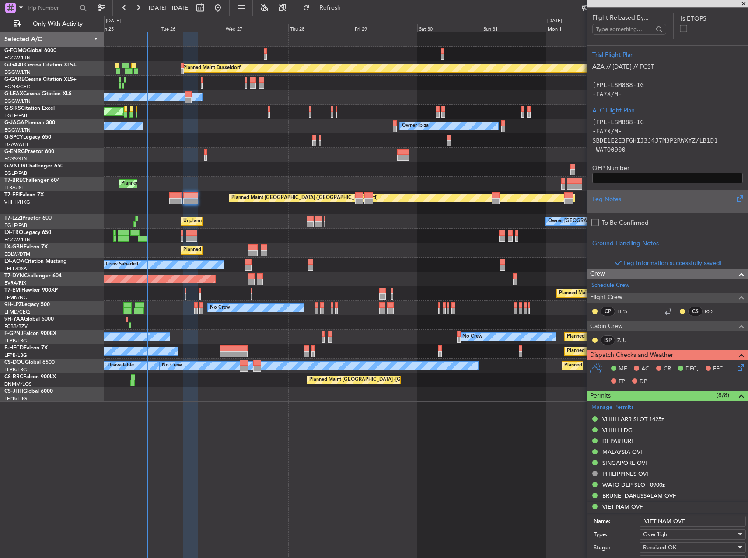
click at [736, 370] on icon at bounding box center [739, 366] width 7 height 7
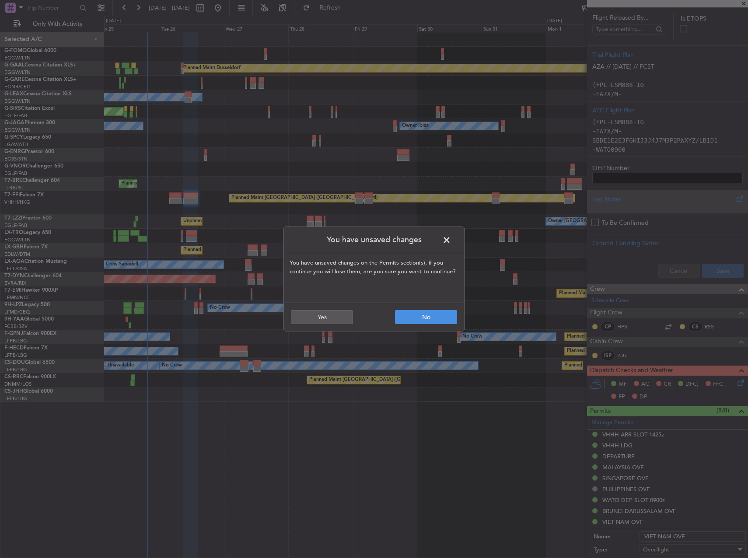
click at [451, 239] on span at bounding box center [451, 242] width 0 height 17
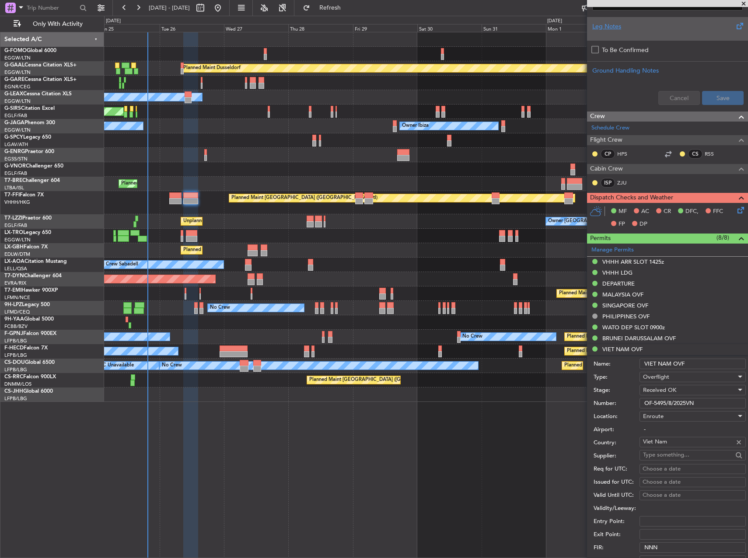
scroll to position [437, 0]
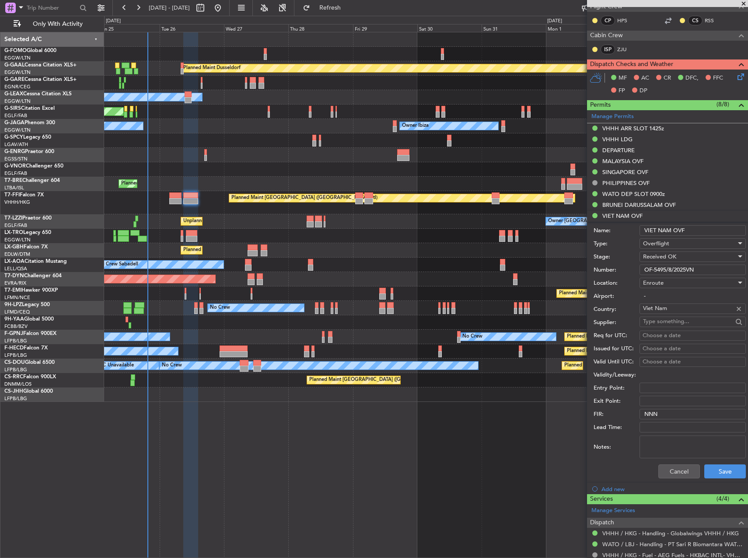
click at [664, 479] on div "Cancel Save" at bounding box center [670, 471] width 152 height 23
click at [664, 474] on button "Cancel" at bounding box center [679, 472] width 42 height 14
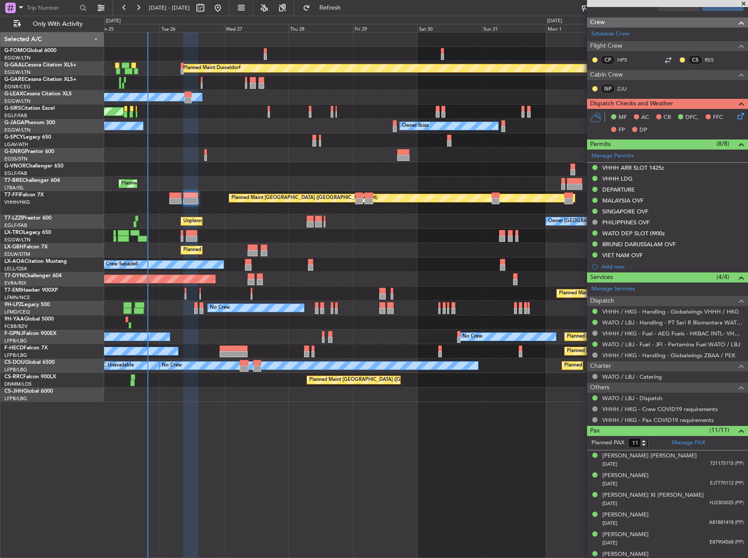
scroll to position [350, 0]
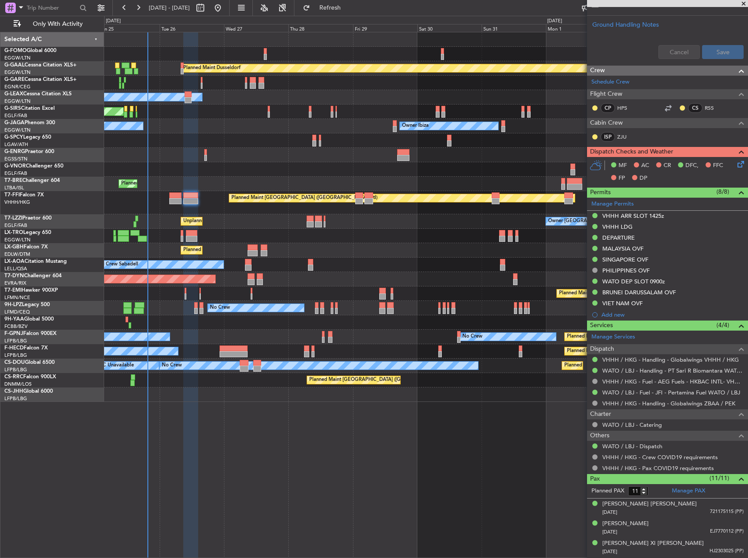
click at [736, 161] on icon at bounding box center [739, 162] width 7 height 7
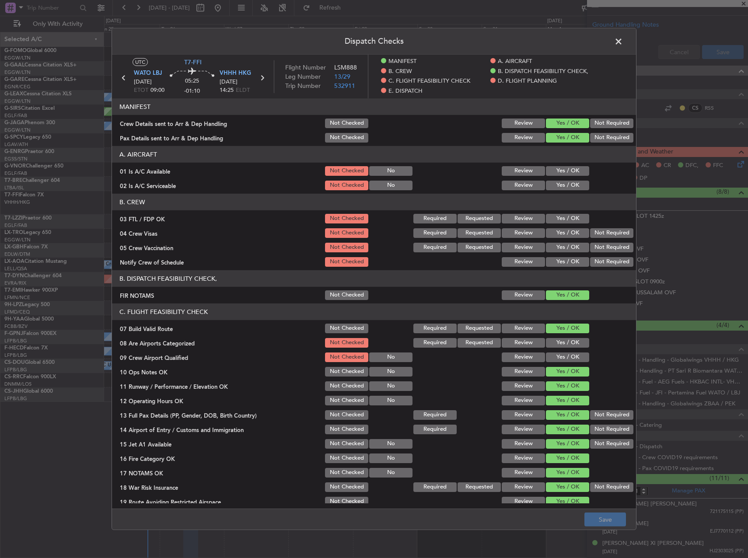
drag, startPoint x: 553, startPoint y: 171, endPoint x: 556, endPoint y: 180, distance: 9.4
click at [553, 171] on button "Yes / OK" at bounding box center [567, 171] width 43 height 10
click at [556, 181] on button "Yes / OK" at bounding box center [567, 186] width 43 height 10
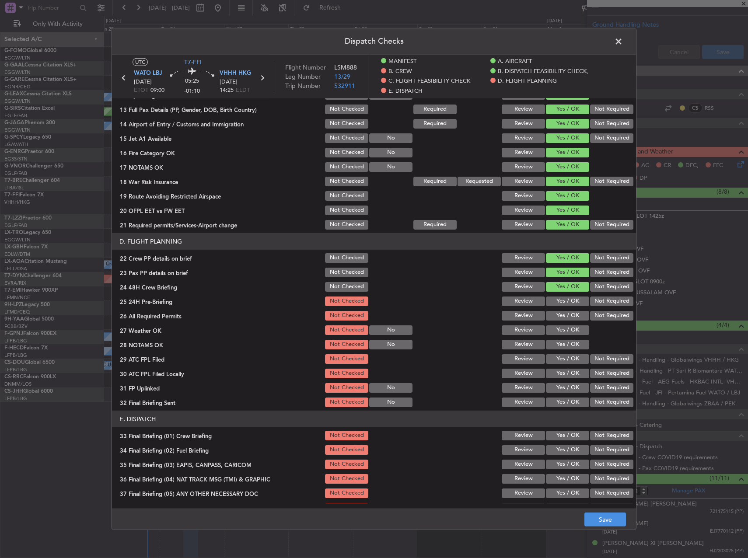
scroll to position [306, 0]
click at [557, 302] on button "Yes / OK" at bounding box center [567, 301] width 43 height 10
click at [556, 312] on button "Yes / OK" at bounding box center [567, 316] width 43 height 10
click at [556, 329] on button "Yes / OK" at bounding box center [567, 330] width 43 height 10
click at [555, 342] on button "Yes / OK" at bounding box center [567, 344] width 43 height 10
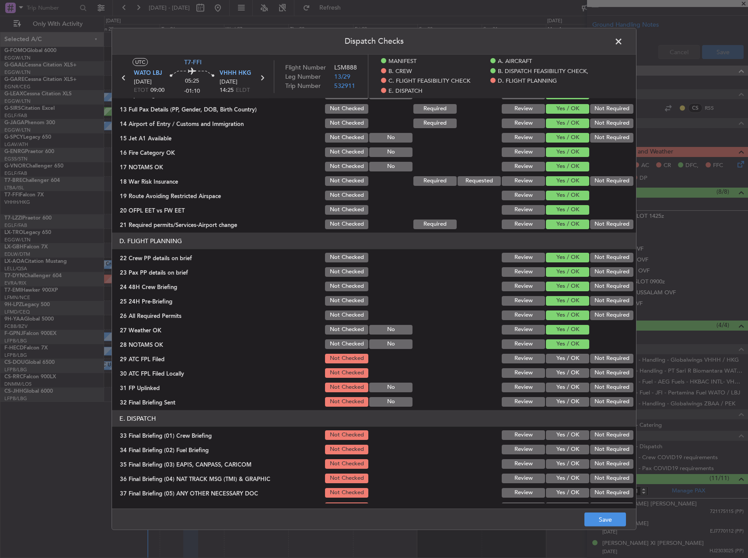
click at [553, 355] on button "Yes / OK" at bounding box center [567, 359] width 43 height 10
click at [518, 374] on button "Review" at bounding box center [523, 373] width 43 height 10
click at [564, 383] on button "Yes / OK" at bounding box center [567, 388] width 43 height 10
click at [619, 405] on button "Not Required" at bounding box center [611, 402] width 43 height 10
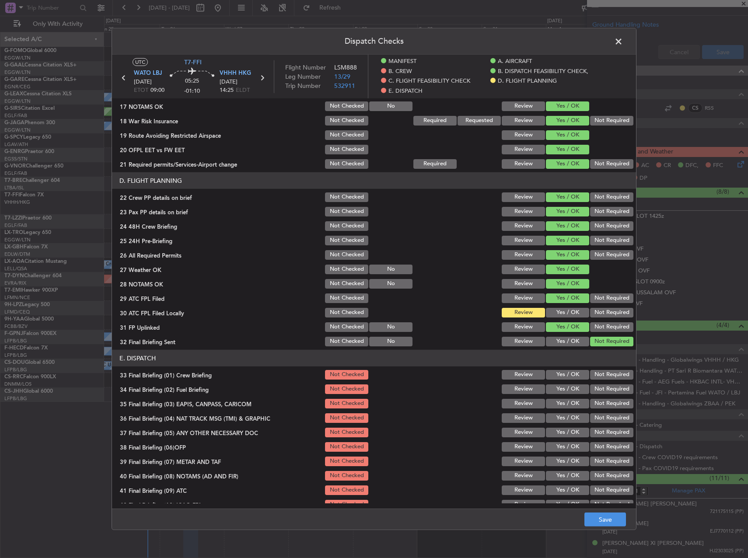
scroll to position [405, 0]
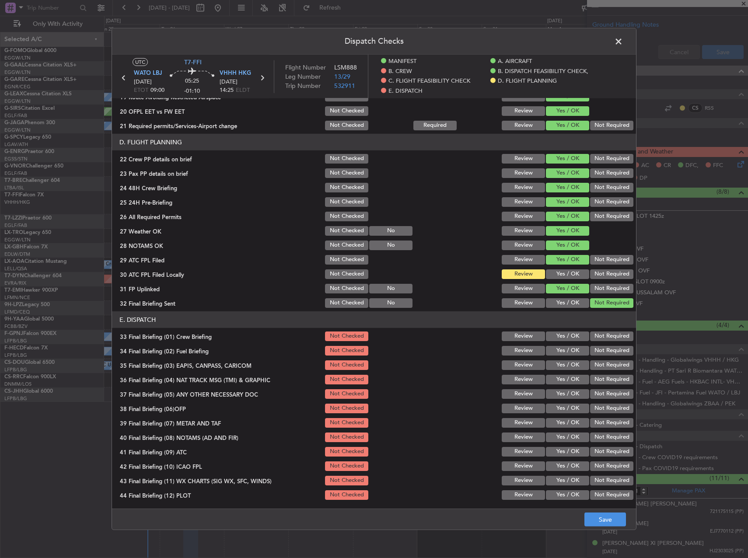
click at [561, 336] on button "Yes / OK" at bounding box center [567, 337] width 43 height 10
click at [564, 352] on button "Yes / OK" at bounding box center [567, 351] width 43 height 10
click at [602, 374] on div "Not Required" at bounding box center [611, 380] width 44 height 12
click at [600, 372] on section "E. DISPATCH 33 Final Briefing (01) Crew Briefing Not Checked Review Yes / OK No…" at bounding box center [374, 406] width 524 height 190
click at [600, 369] on button "Not Required" at bounding box center [611, 365] width 43 height 10
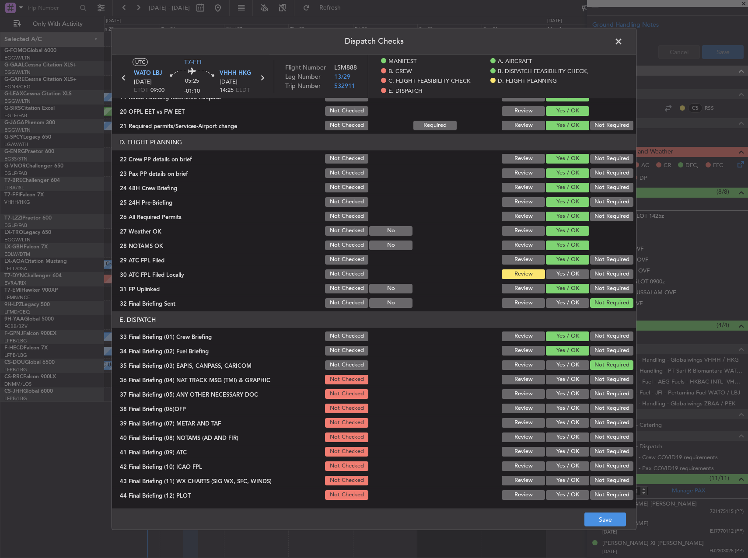
drag, startPoint x: 598, startPoint y: 378, endPoint x: 597, endPoint y: 391, distance: 12.3
click at [597, 380] on button "Not Required" at bounding box center [611, 380] width 43 height 10
click at [596, 395] on button "Not Required" at bounding box center [611, 394] width 43 height 10
click at [565, 413] on div "Yes / OK" at bounding box center [567, 408] width 44 height 12
click at [564, 409] on button "Yes / OK" at bounding box center [567, 409] width 43 height 10
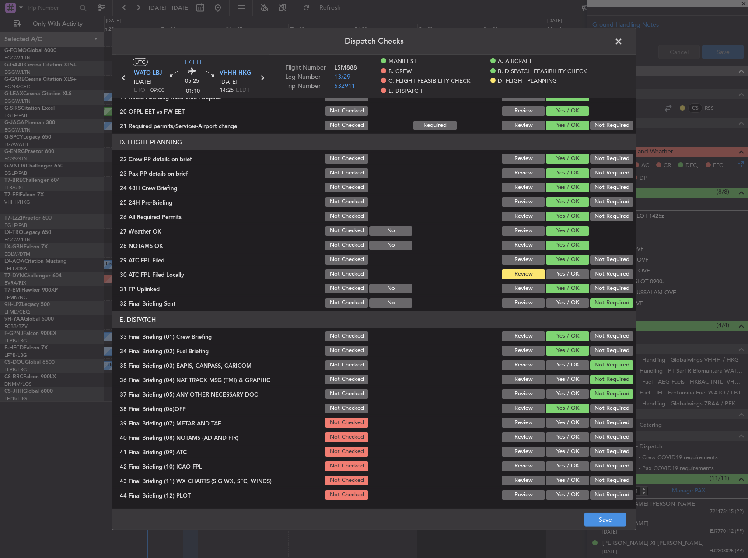
drag, startPoint x: 563, startPoint y: 421, endPoint x: 560, endPoint y: 428, distance: 7.2
click at [562, 421] on button "Yes / OK" at bounding box center [567, 423] width 43 height 10
click at [558, 435] on button "Yes / OK" at bounding box center [567, 438] width 43 height 10
drag, startPoint x: 559, startPoint y: 447, endPoint x: 558, endPoint y: 462, distance: 14.9
click at [559, 449] on button "Yes / OK" at bounding box center [567, 452] width 43 height 10
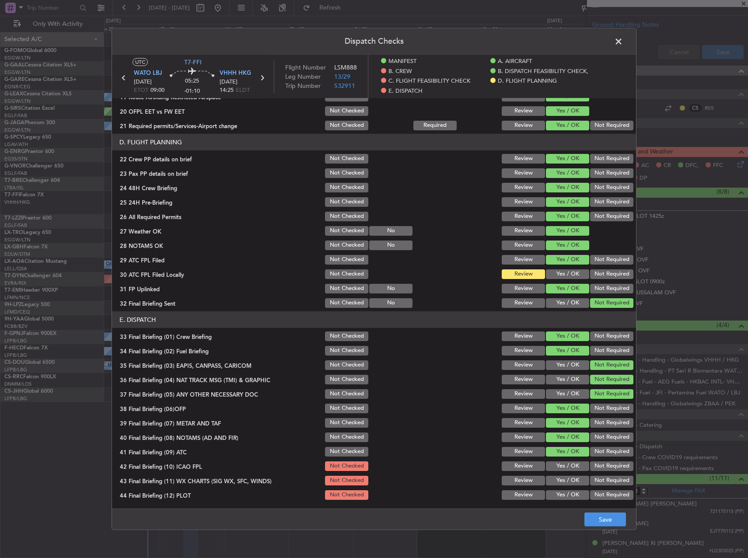
drag, startPoint x: 558, startPoint y: 464, endPoint x: 557, endPoint y: 474, distance: 10.1
click at [557, 465] on button "Yes / OK" at bounding box center [567, 467] width 43 height 10
drag, startPoint x: 559, startPoint y: 477, endPoint x: 559, endPoint y: 485, distance: 7.9
click at [559, 479] on button "Yes / OK" at bounding box center [567, 481] width 43 height 10
click at [560, 489] on div "Yes / OK" at bounding box center [567, 495] width 44 height 12
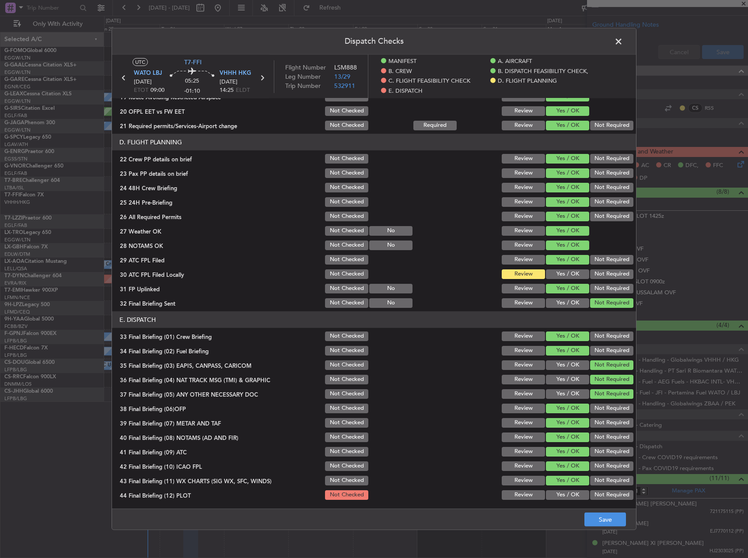
click at [562, 494] on button "Yes / OK" at bounding box center [567, 495] width 43 height 10
click at [605, 517] on button "Save" at bounding box center [605, 520] width 42 height 14
click at [625, 42] on header "Dispatch Checks" at bounding box center [374, 41] width 524 height 26
click at [623, 41] on span at bounding box center [623, 43] width 0 height 17
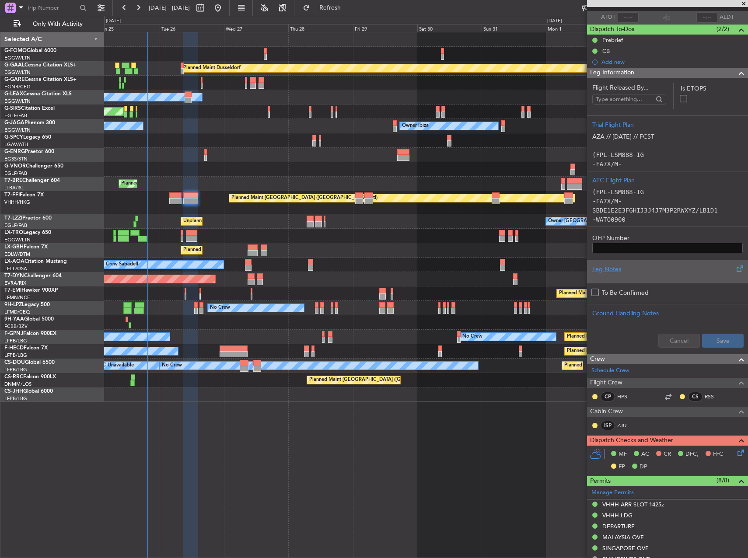
scroll to position [0, 0]
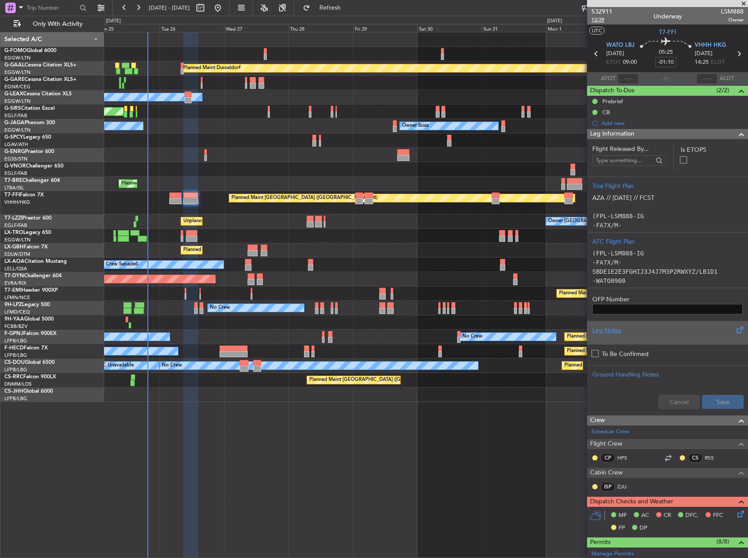
click at [602, 17] on span "13/29" at bounding box center [601, 19] width 21 height 7
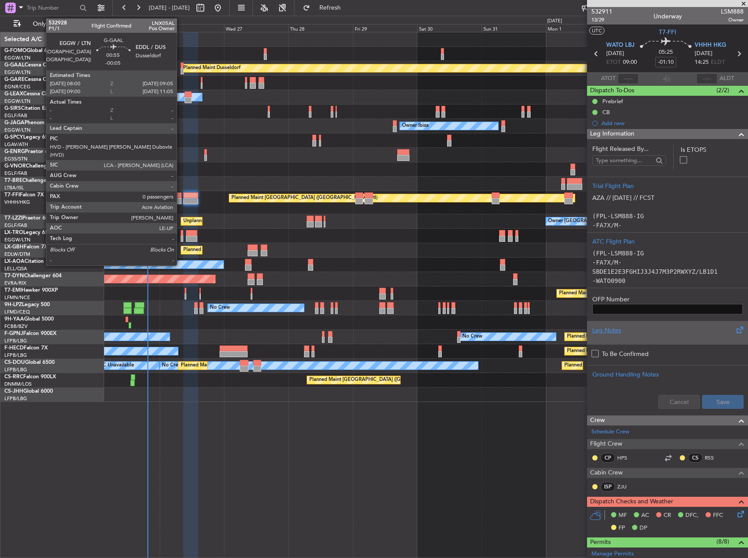
click at [182, 66] on div at bounding box center [182, 66] width 3 height 6
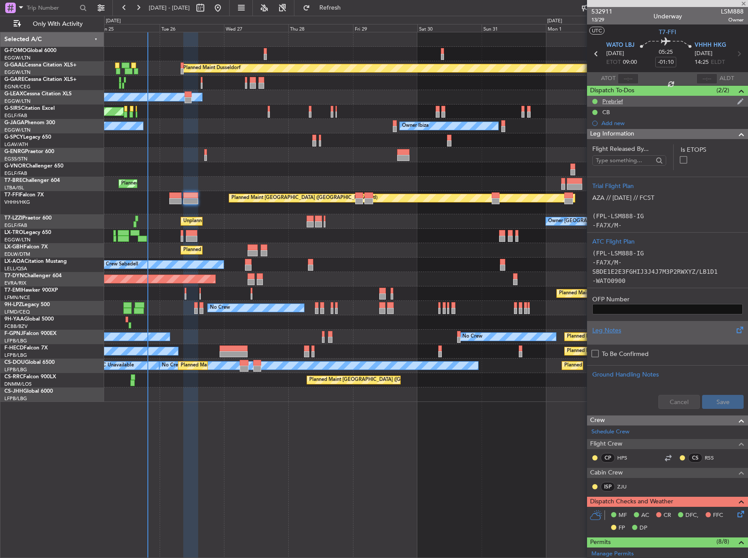
type input "-00:05"
type input "0"
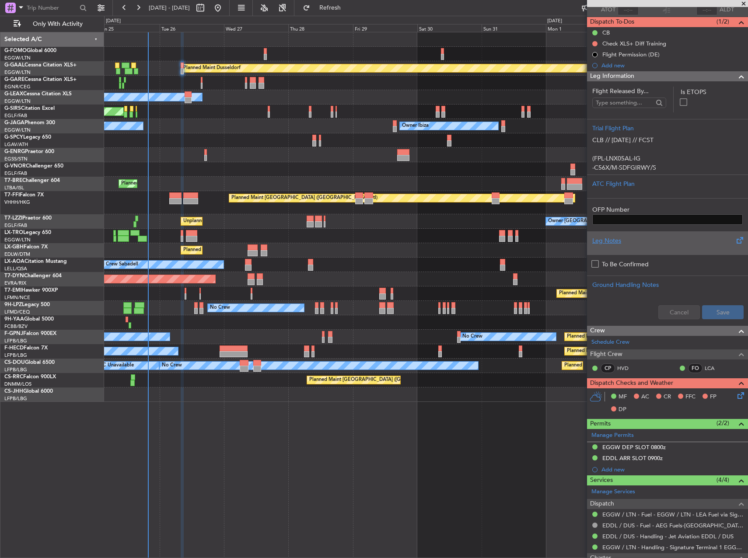
scroll to position [153, 0]
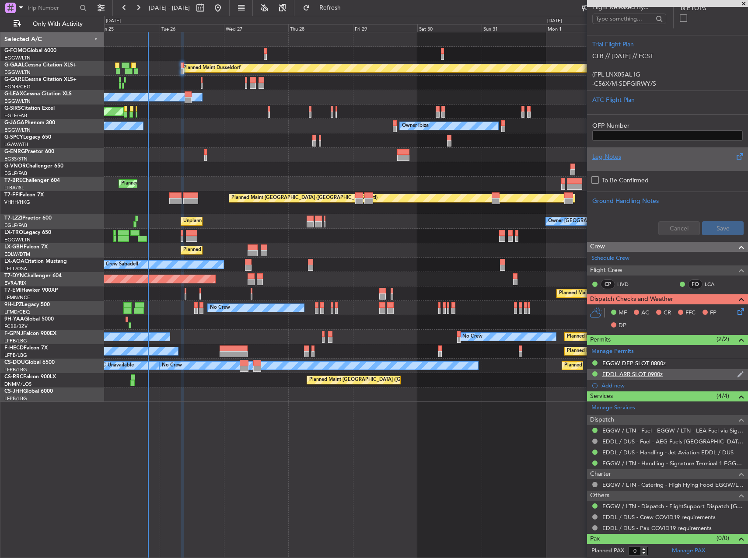
click at [650, 376] on div "EDDL ARR SLOT 0900z" at bounding box center [632, 374] width 60 height 7
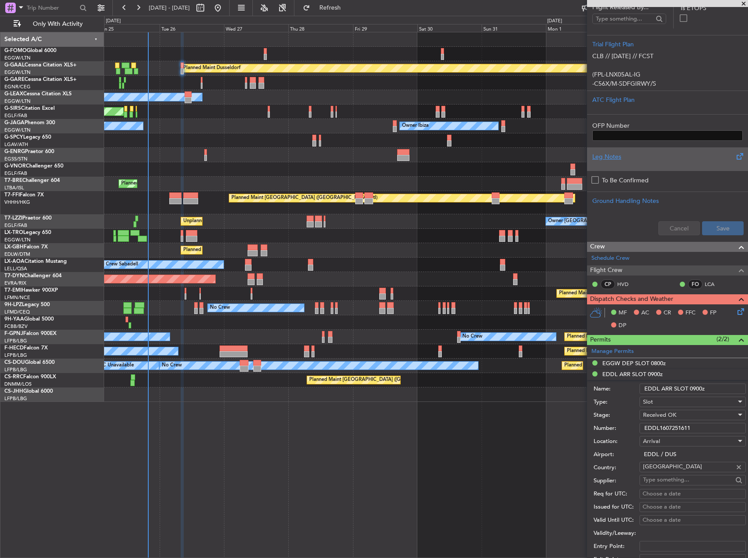
click at [666, 427] on input "EDDL1607251611" at bounding box center [693, 428] width 106 height 10
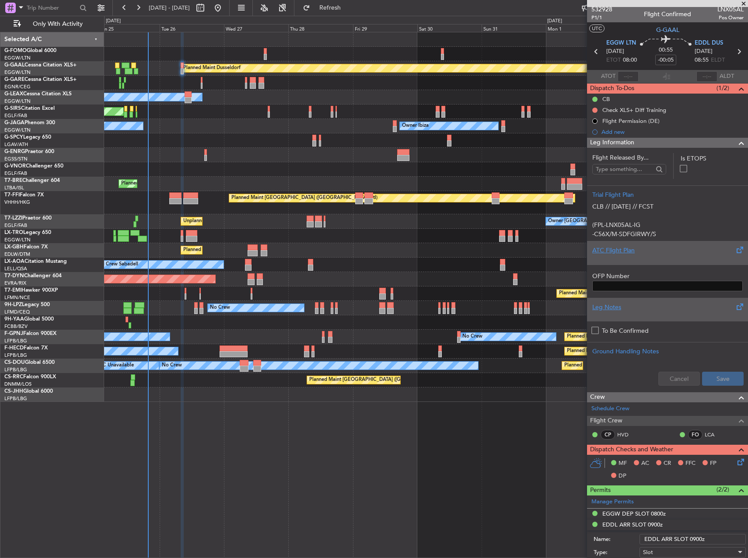
scroll to position [0, 0]
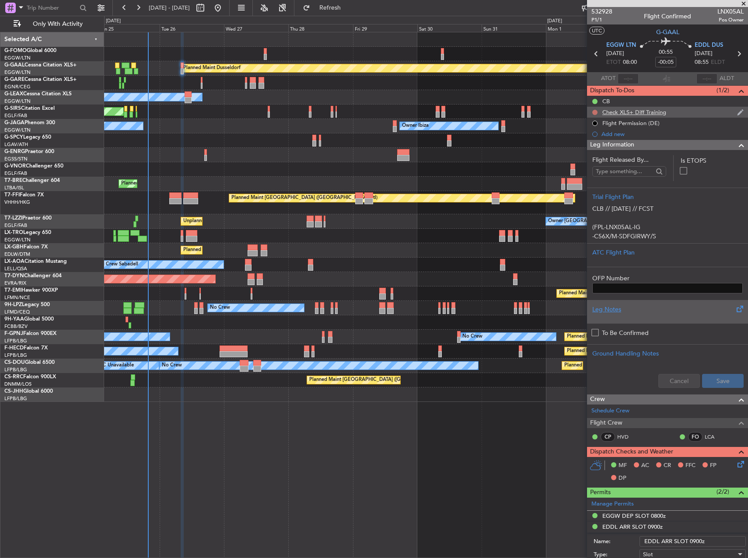
click at [596, 113] on button at bounding box center [594, 112] width 5 height 5
click at [583, 163] on li "Cancelled" at bounding box center [595, 163] width 46 height 13
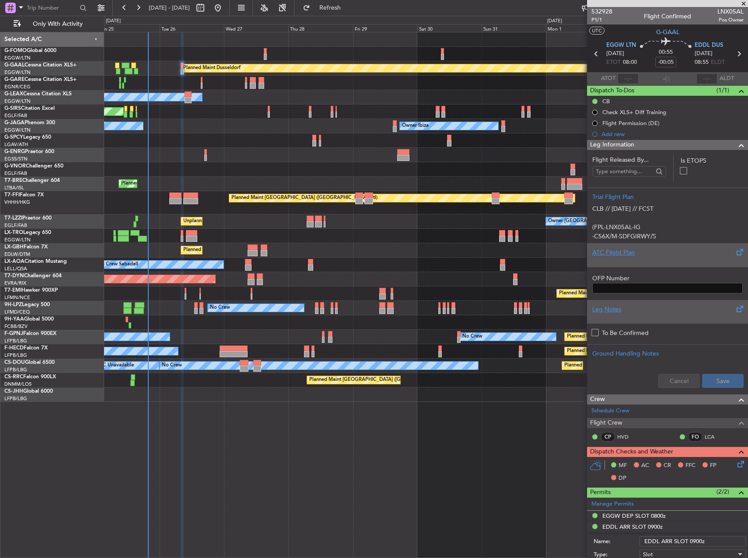
click at [689, 248] on div "ATC Flight Plan" at bounding box center [667, 252] width 150 height 9
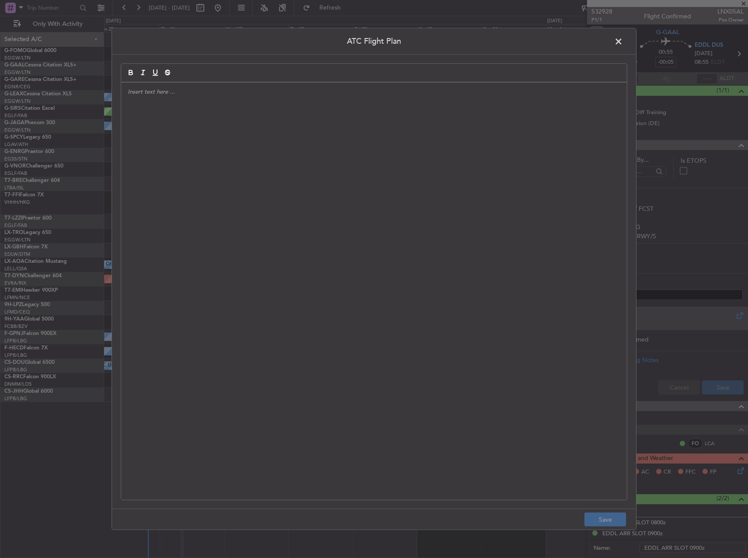
click at [274, 211] on div at bounding box center [374, 291] width 506 height 417
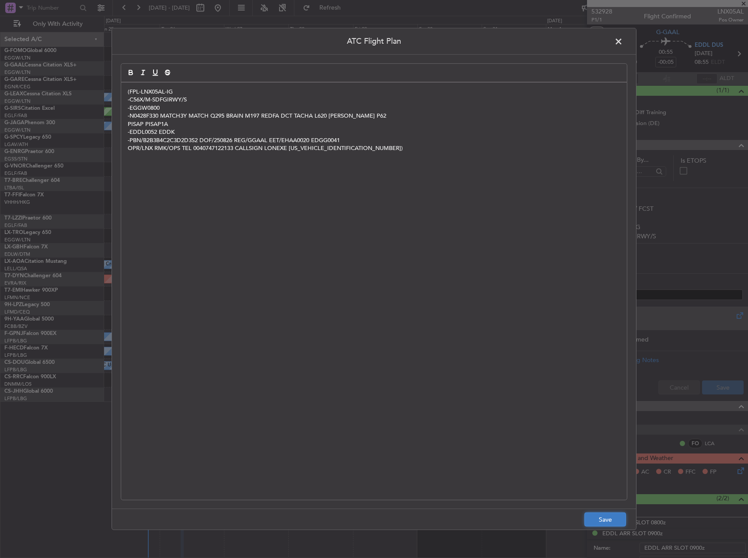
click at [609, 520] on button "Save" at bounding box center [605, 520] width 42 height 14
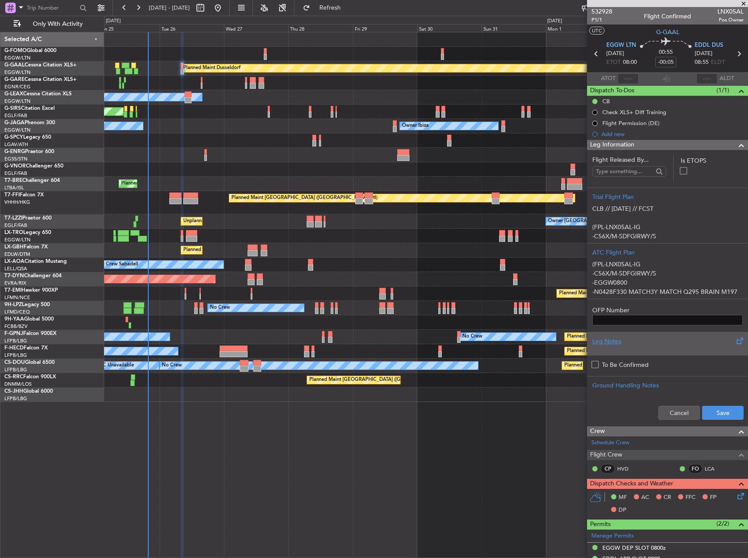
click at [709, 403] on div "Cancel Save" at bounding box center [667, 413] width 161 height 26
click at [709, 414] on button "Save" at bounding box center [723, 413] width 42 height 14
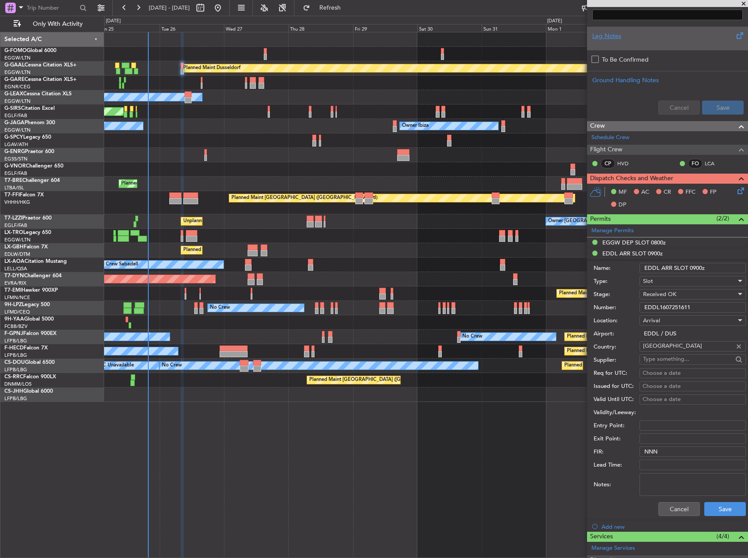
scroll to position [306, 0]
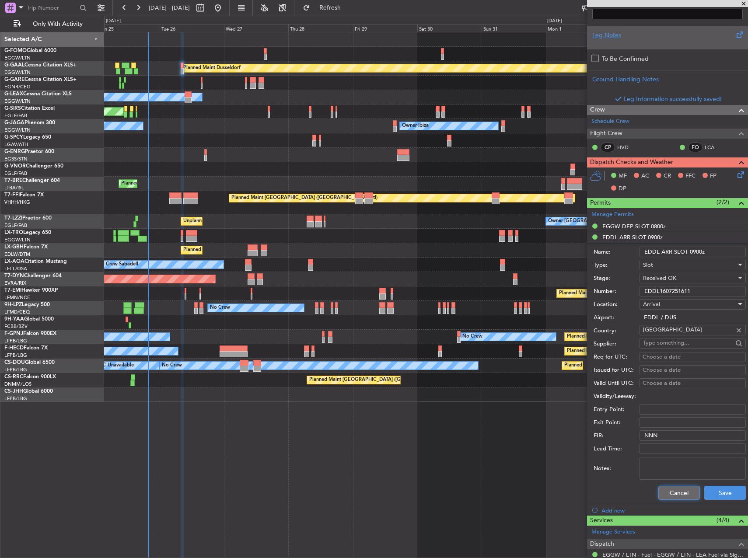
click at [670, 494] on button "Cancel" at bounding box center [679, 493] width 42 height 14
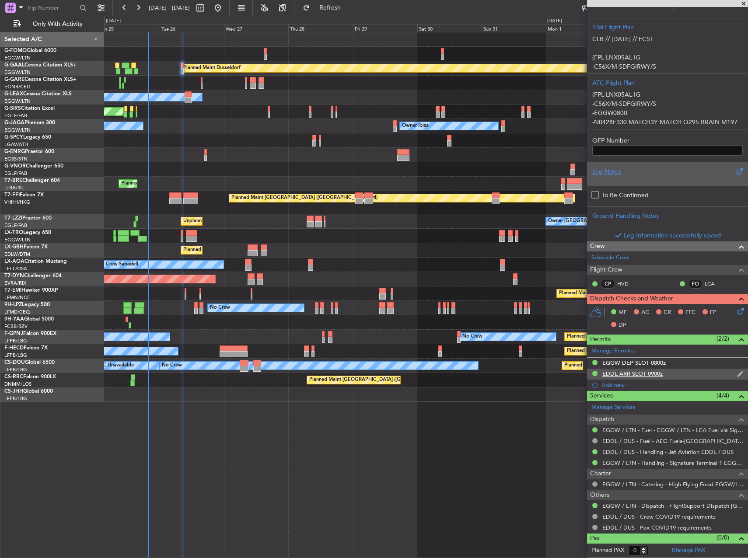
scroll to position [169, 0]
click at [736, 311] on icon at bounding box center [739, 310] width 7 height 7
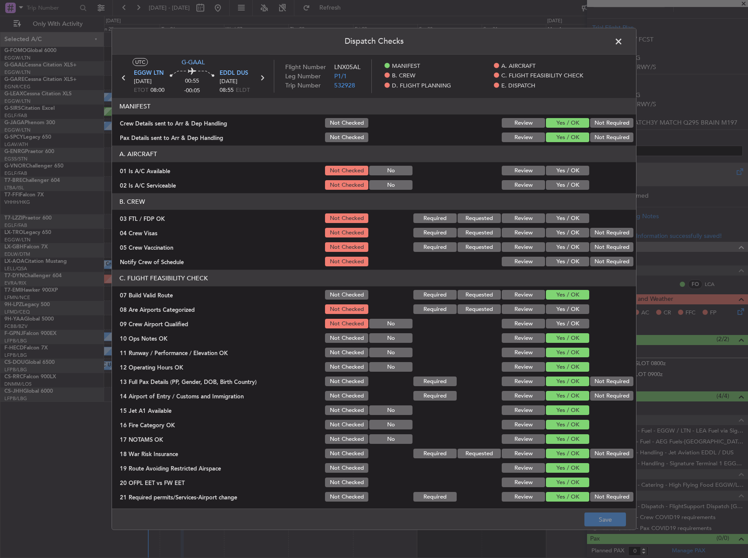
click at [567, 165] on div "Yes / OK" at bounding box center [567, 170] width 44 height 12
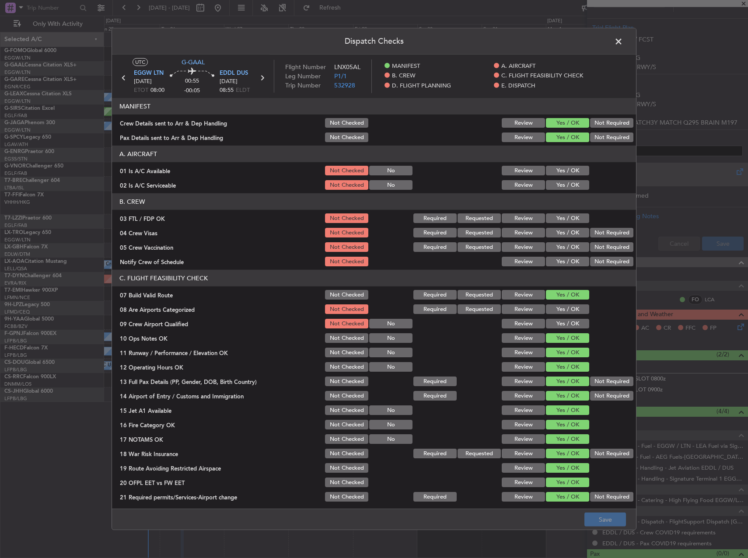
scroll to position [185, 0]
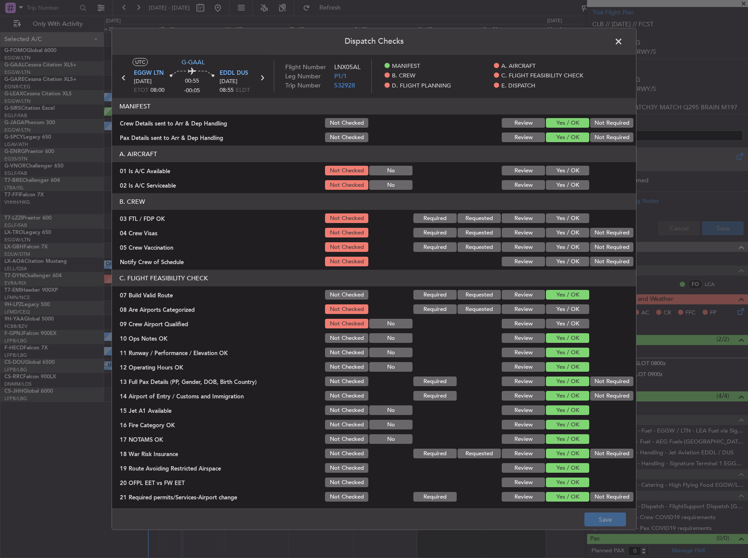
click at [563, 171] on button "Yes / OK" at bounding box center [567, 171] width 43 height 10
click at [564, 190] on div "Yes / OK" at bounding box center [567, 185] width 44 height 12
click at [564, 185] on button "Yes / OK" at bounding box center [567, 185] width 43 height 10
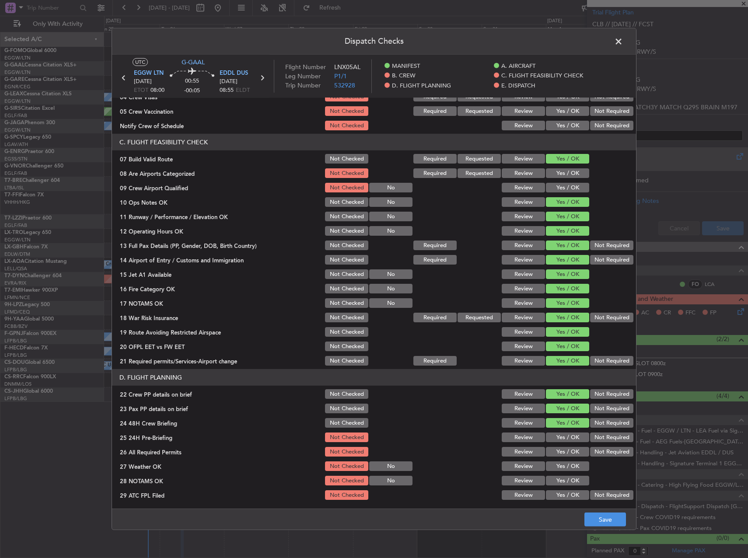
scroll to position [262, 0]
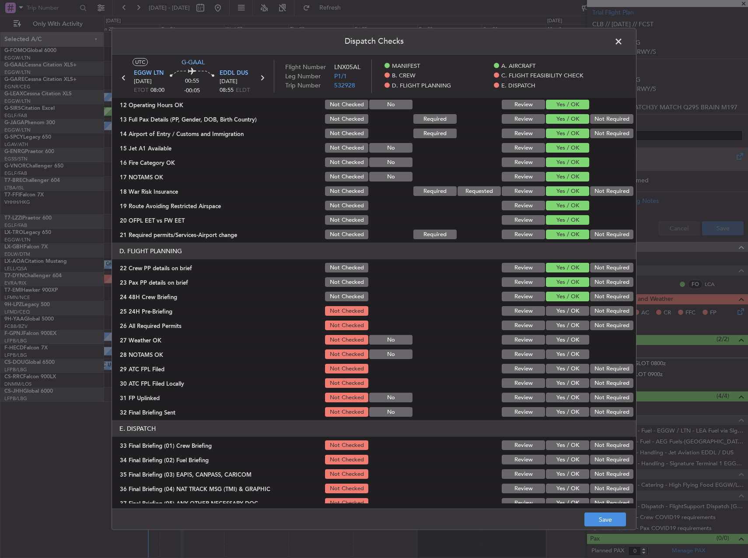
click at [565, 311] on button "Yes / OK" at bounding box center [567, 311] width 43 height 10
click at [563, 330] on div "Yes / OK" at bounding box center [567, 325] width 44 height 12
click at [564, 339] on button "Yes / OK" at bounding box center [567, 340] width 43 height 10
click at [564, 344] on button "Yes / OK" at bounding box center [567, 340] width 43 height 10
click at [562, 329] on button "Yes / OK" at bounding box center [567, 326] width 43 height 10
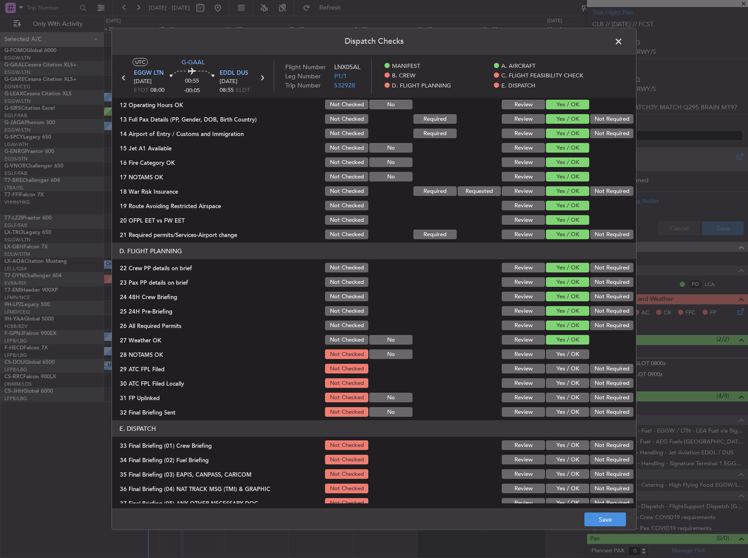
click at [552, 360] on div "Yes / OK" at bounding box center [567, 354] width 44 height 12
click at [553, 357] on button "Yes / OK" at bounding box center [567, 355] width 43 height 10
click at [551, 366] on button "Yes / OK" at bounding box center [567, 369] width 43 height 10
click at [595, 378] on button "Not Required" at bounding box center [611, 383] width 43 height 10
click at [569, 393] on button "Yes / OK" at bounding box center [567, 398] width 43 height 10
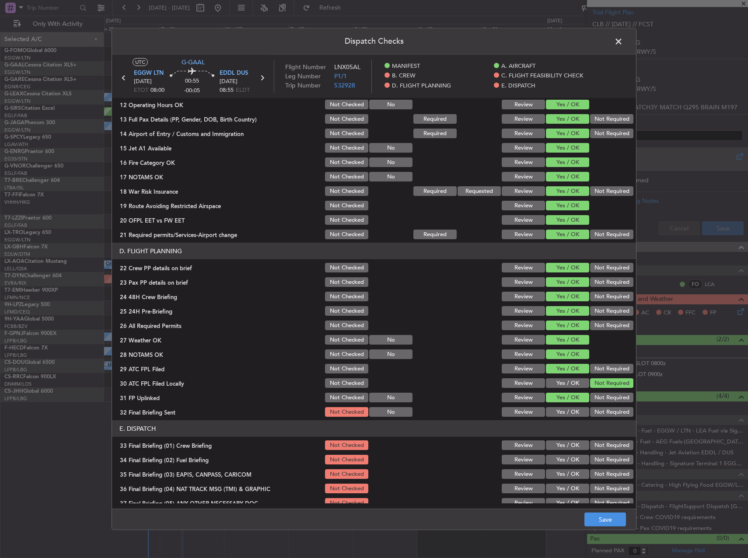
click at [603, 411] on button "Not Required" at bounding box center [611, 412] width 43 height 10
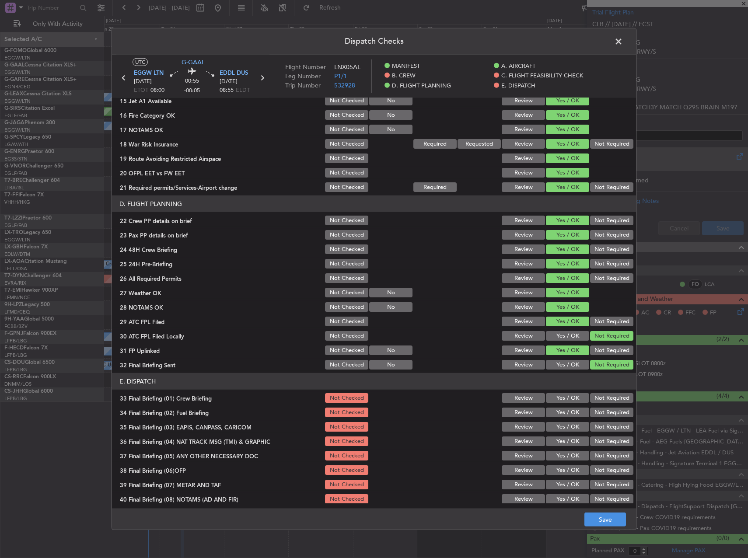
scroll to position [371, 0]
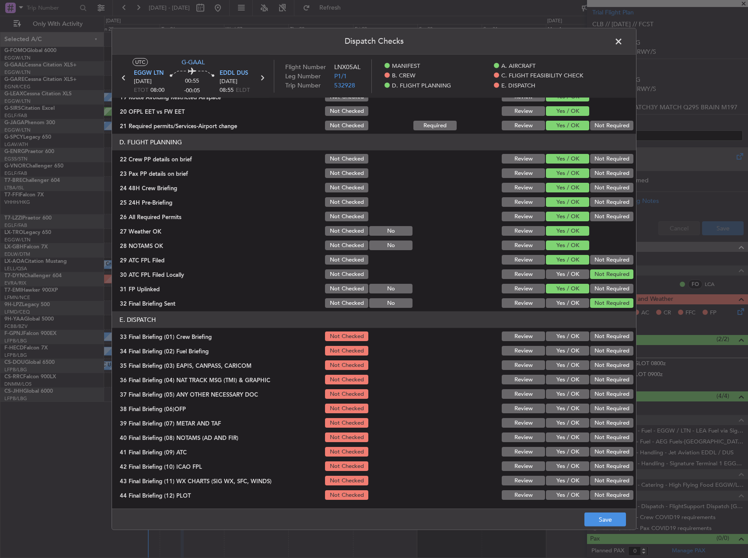
click at [558, 335] on button "Yes / OK" at bounding box center [567, 337] width 43 height 10
click at [562, 350] on button "Yes / OK" at bounding box center [567, 351] width 43 height 10
click at [601, 359] on div "Not Required" at bounding box center [611, 365] width 44 height 12
click at [602, 364] on button "Not Required" at bounding box center [611, 365] width 43 height 10
click at [600, 379] on button "Not Required" at bounding box center [611, 380] width 43 height 10
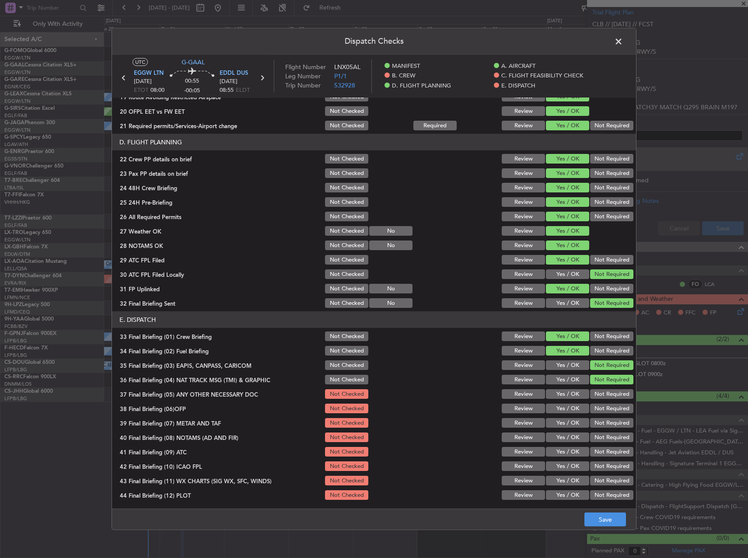
click at [595, 395] on button "Not Required" at bounding box center [611, 394] width 43 height 10
click at [563, 416] on section "E. DISPATCH 33 Final Briefing (01) Crew Briefing Not Checked Review Yes / OK No…" at bounding box center [374, 406] width 524 height 190
click at [560, 408] on button "Yes / OK" at bounding box center [567, 409] width 43 height 10
click at [560, 421] on button "Yes / OK" at bounding box center [567, 423] width 43 height 10
click at [562, 432] on div "Yes / OK" at bounding box center [567, 437] width 44 height 12
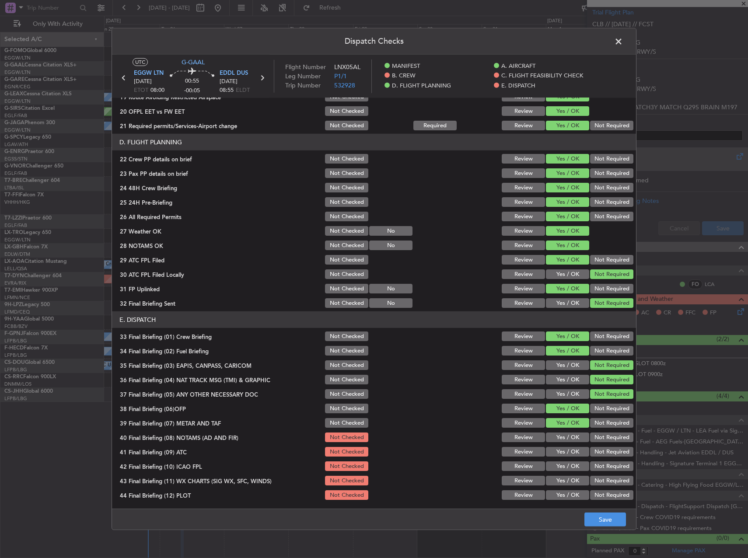
click at [565, 443] on div "Yes / OK" at bounding box center [567, 437] width 44 height 12
click at [563, 451] on button "Yes / OK" at bounding box center [567, 452] width 43 height 10
click at [563, 438] on button "Yes / OK" at bounding box center [567, 438] width 43 height 10
click at [564, 458] on section "E. DISPATCH 33 Final Briefing (01) Crew Briefing Not Checked Review Yes / OK No…" at bounding box center [374, 406] width 524 height 190
click at [564, 468] on button "Yes / OK" at bounding box center [567, 467] width 43 height 10
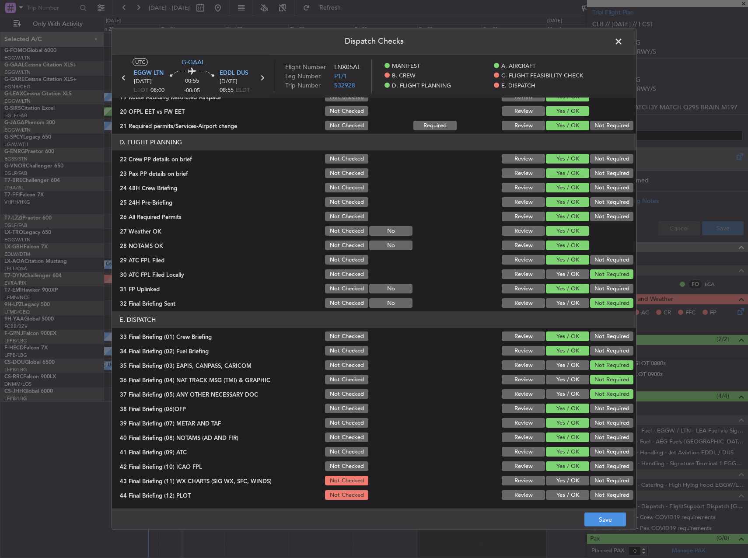
click at [567, 479] on button "Yes / OK" at bounding box center [567, 481] width 43 height 10
drag, startPoint x: 567, startPoint y: 491, endPoint x: 584, endPoint y: 505, distance: 21.7
click at [567, 491] on button "Yes / OK" at bounding box center [567, 495] width 43 height 10
click at [598, 516] on button "Save" at bounding box center [605, 520] width 42 height 14
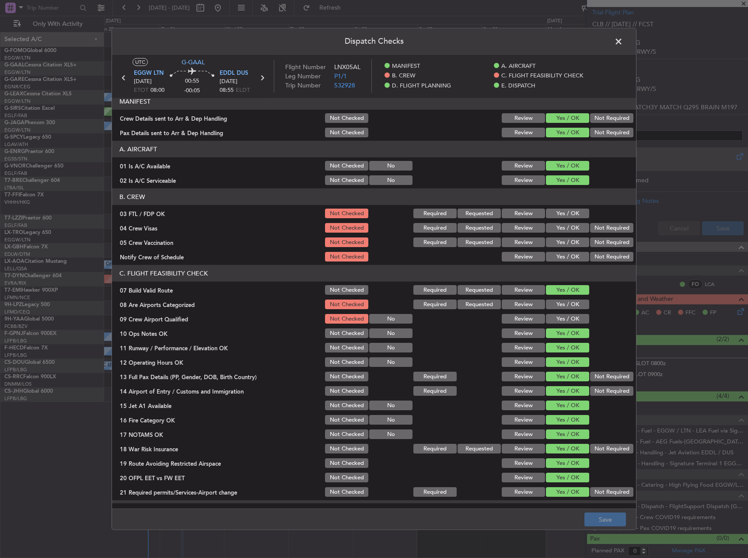
scroll to position [0, 0]
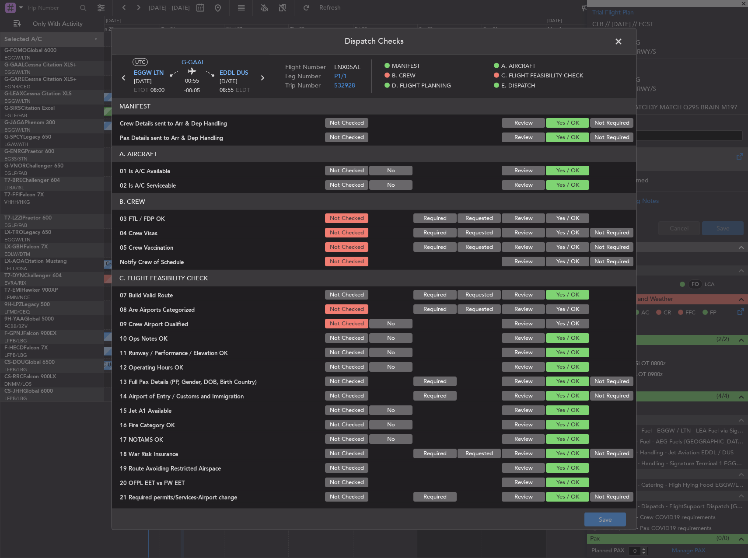
click at [623, 42] on span at bounding box center [623, 43] width 0 height 17
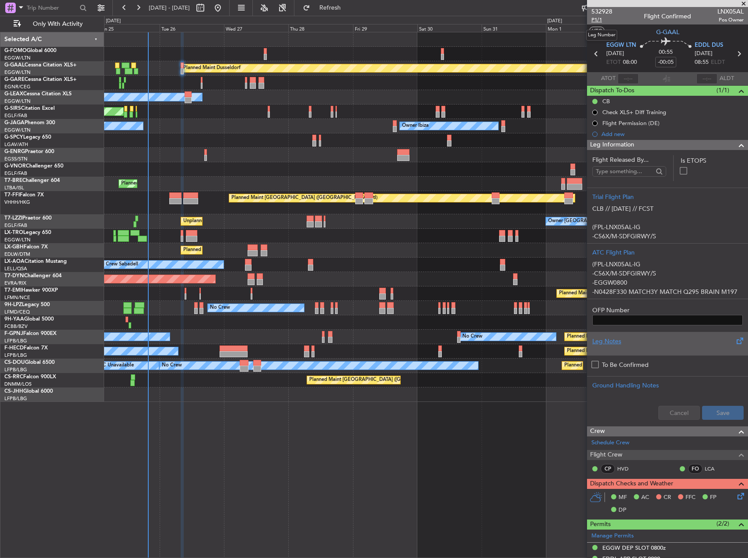
click at [599, 20] on span "P1/1" at bounding box center [601, 19] width 21 height 7
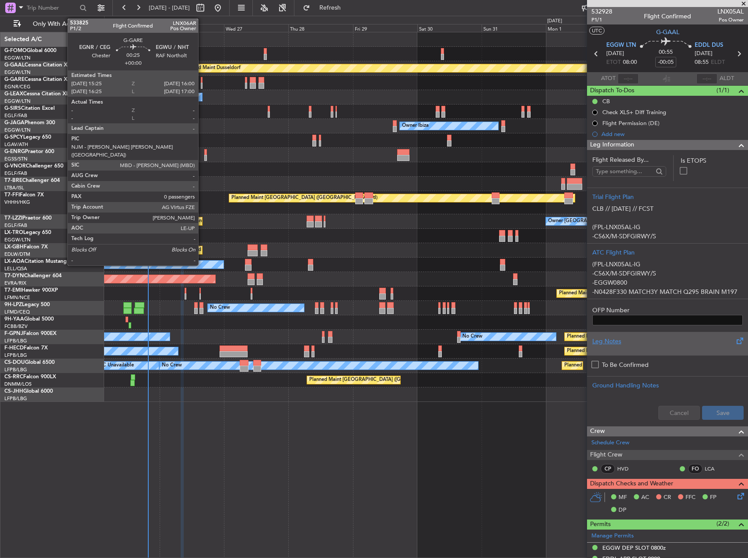
click at [202, 79] on div at bounding box center [202, 80] width 2 height 6
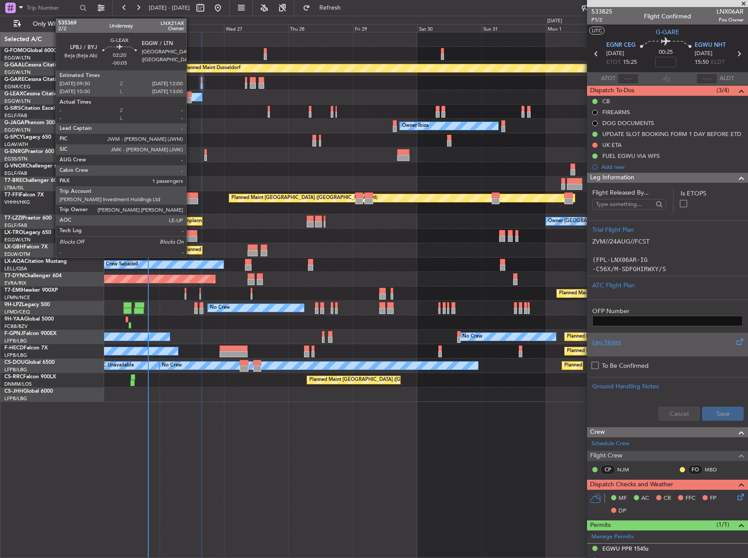
click at [191, 98] on div at bounding box center [188, 100] width 7 height 6
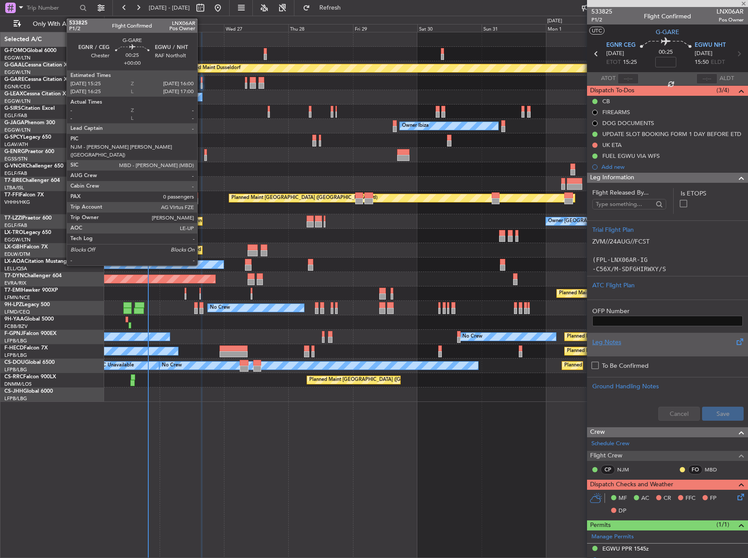
type input "-00:05"
type input "1"
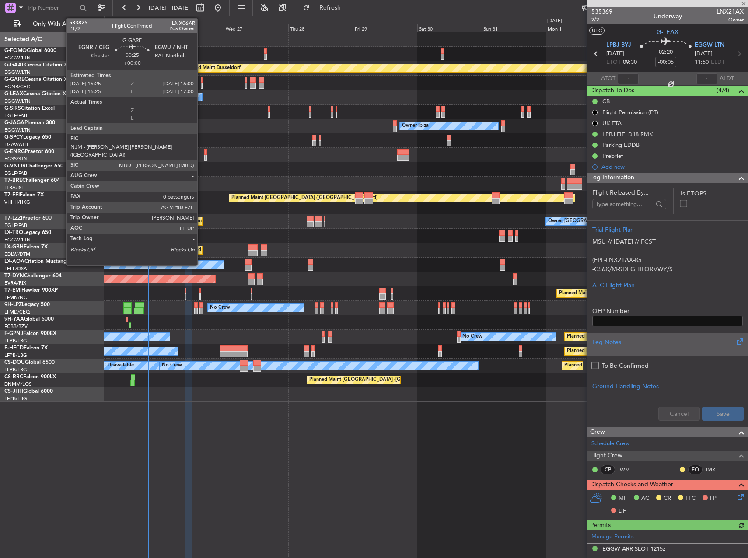
click at [201, 84] on div at bounding box center [202, 86] width 2 height 6
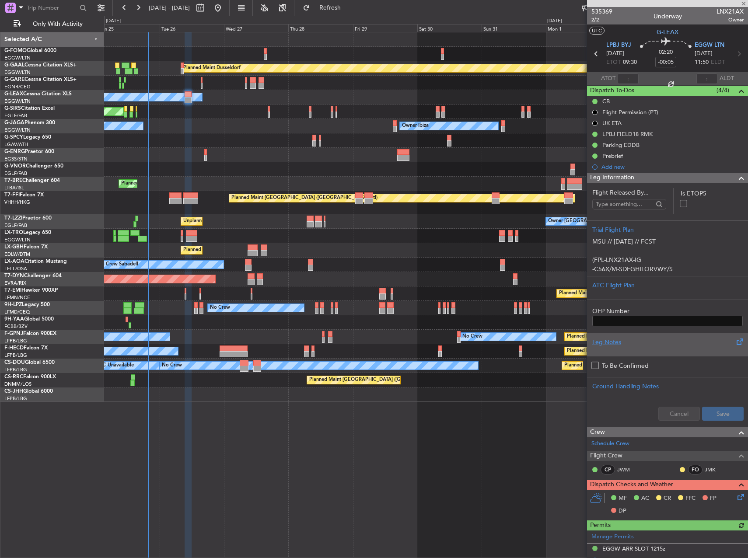
type input "0"
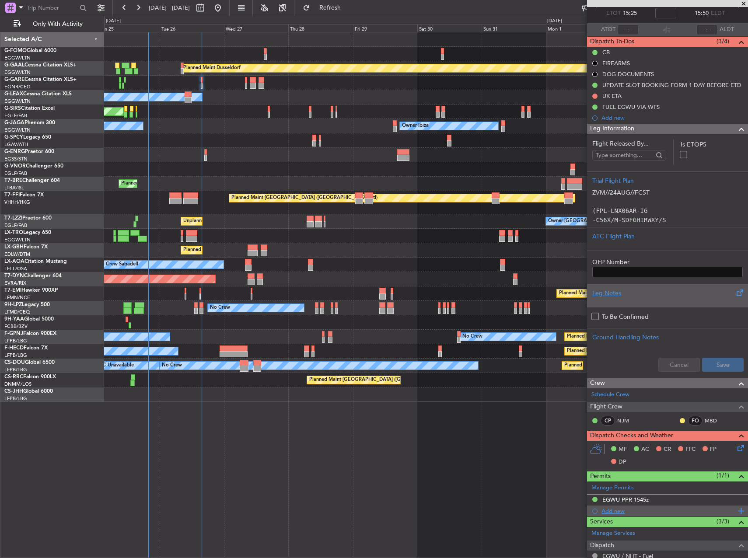
scroll to position [87, 0]
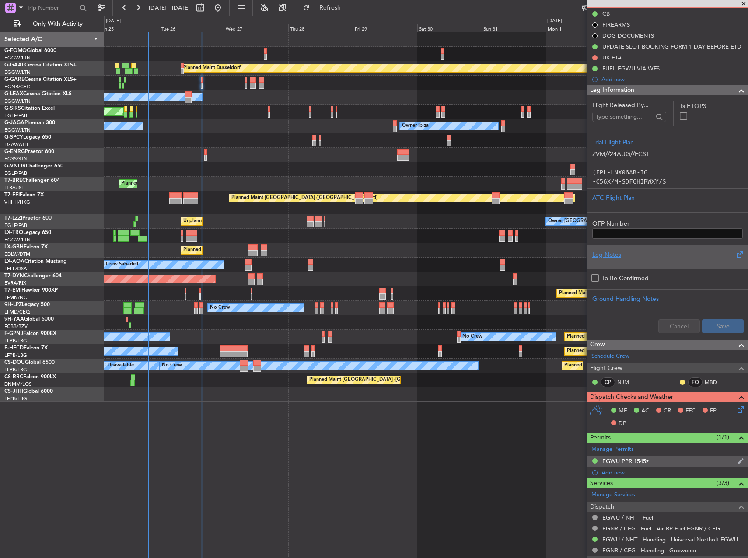
click at [647, 458] on div "EGWU PPR 1545z" at bounding box center [625, 461] width 46 height 7
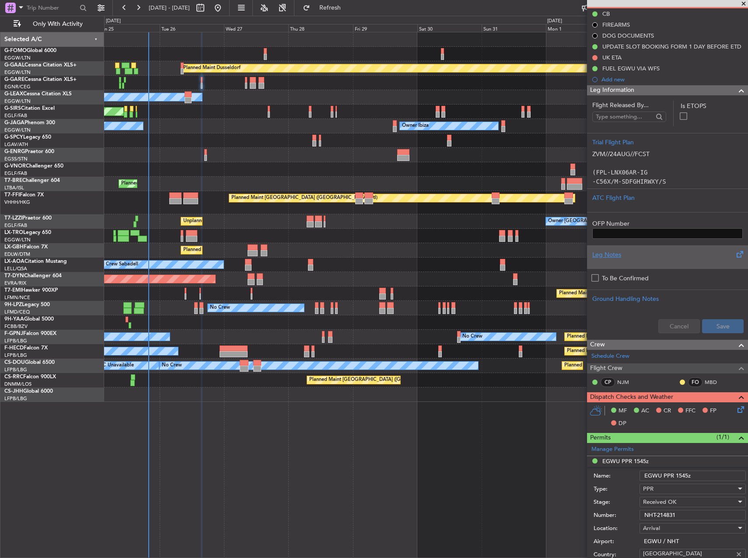
click at [681, 514] on input "NHT-214831" at bounding box center [693, 515] width 106 height 10
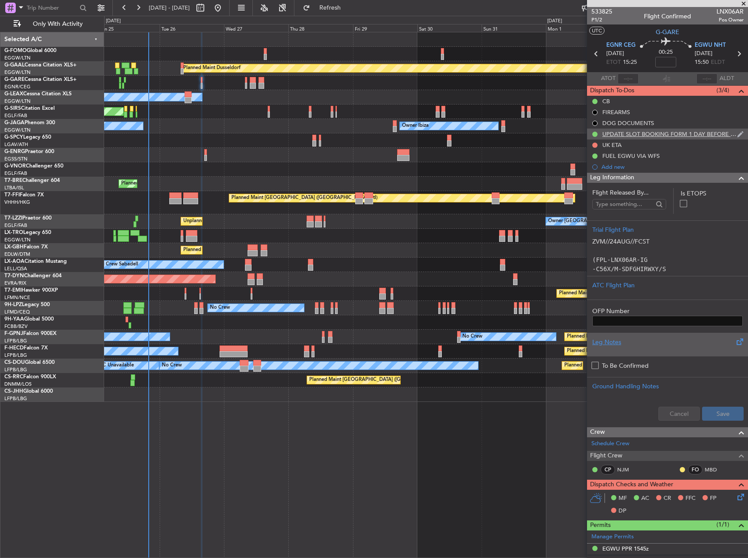
scroll to position [0, 0]
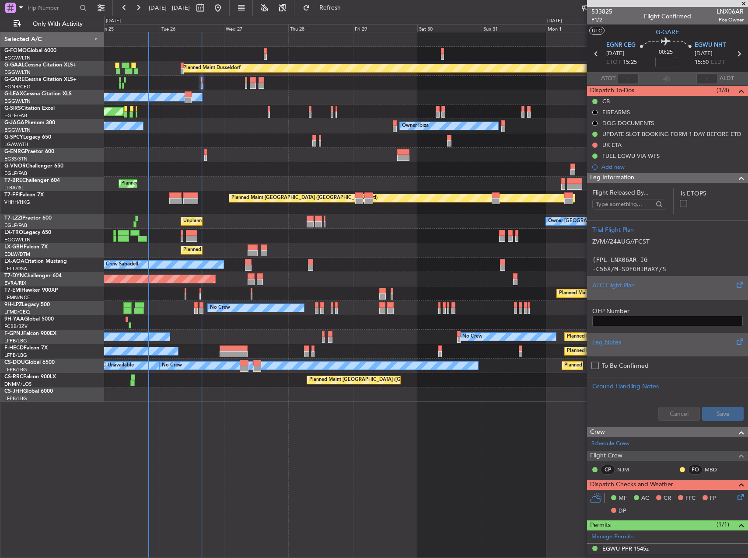
click at [622, 281] on div "ATC Flight Plan" at bounding box center [667, 285] width 150 height 9
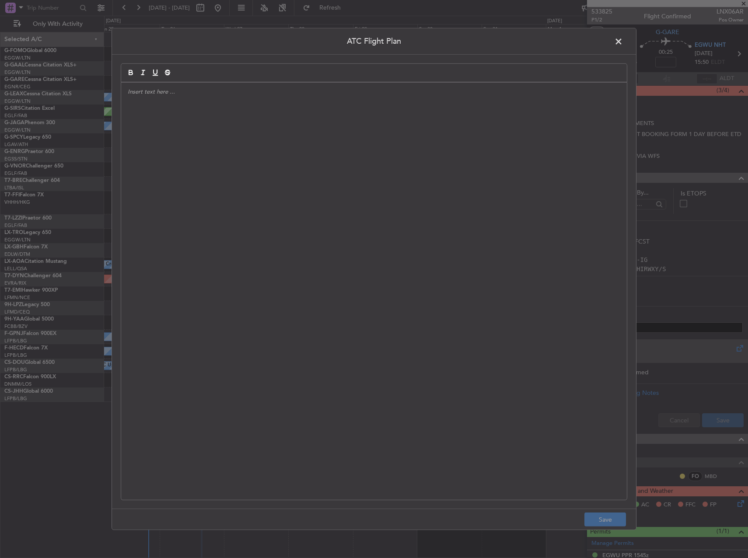
click at [468, 202] on div at bounding box center [374, 291] width 506 height 417
paste div
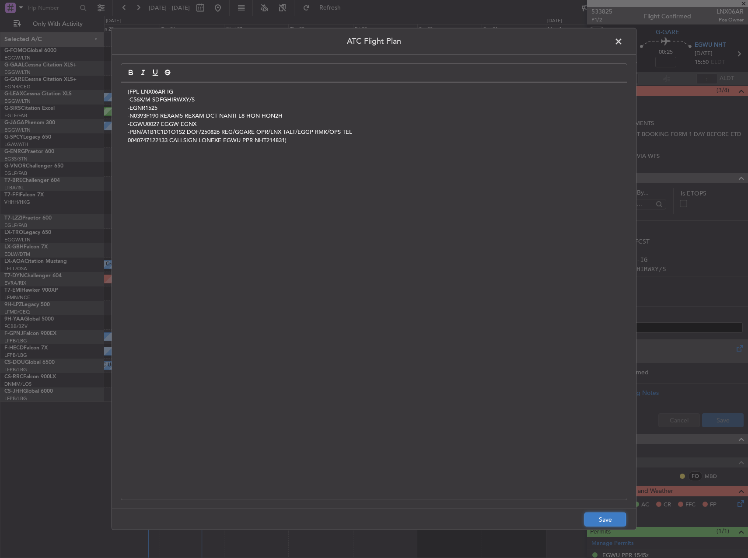
click at [602, 519] on button "Save" at bounding box center [605, 520] width 42 height 14
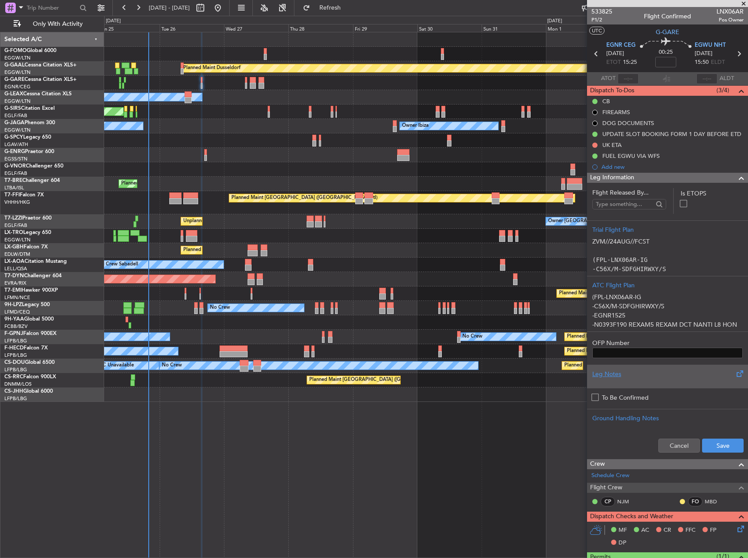
click at [713, 438] on div "Cancel Save" at bounding box center [667, 446] width 161 height 26
click at [717, 446] on button "Save" at bounding box center [723, 446] width 42 height 14
click at [597, 145] on button at bounding box center [594, 145] width 5 height 5
click at [594, 195] on span "Cancelled" at bounding box center [596, 196] width 25 height 9
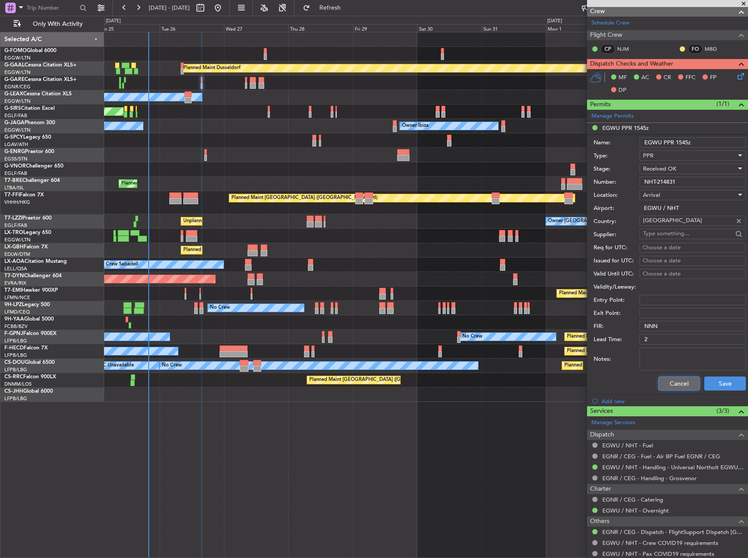
click at [668, 383] on button "Cancel" at bounding box center [679, 384] width 42 height 14
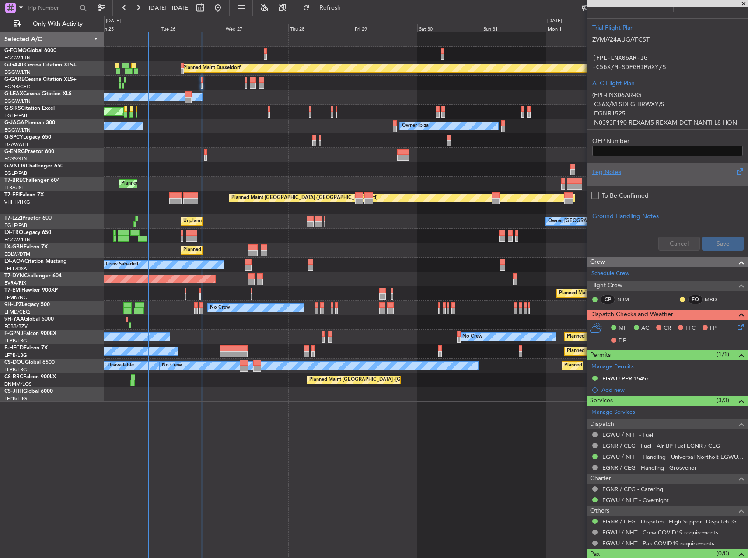
scroll to position [217, 0]
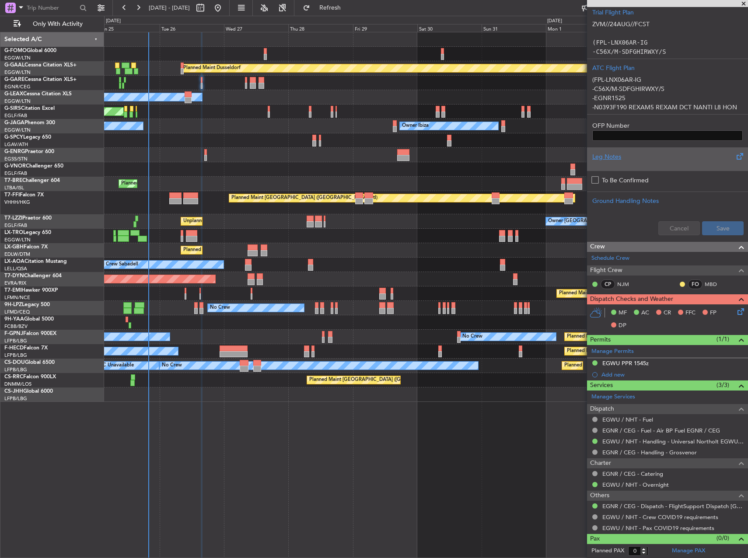
click at [737, 310] on icon at bounding box center [739, 310] width 7 height 7
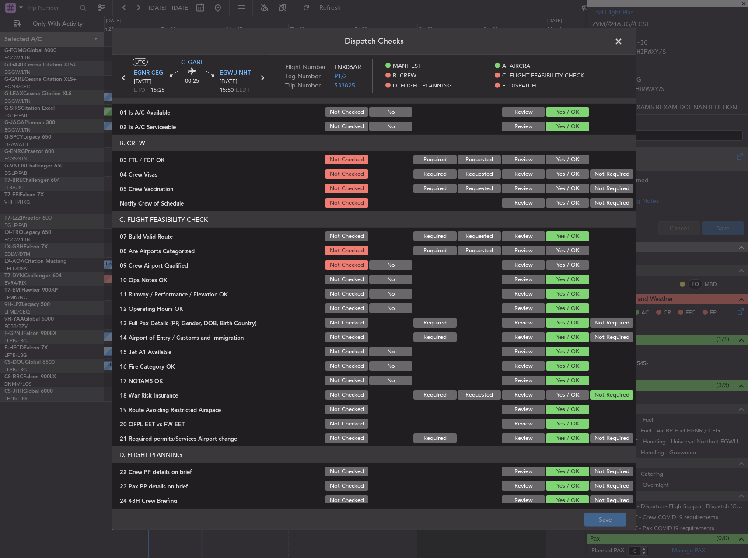
scroll to position [219, 0]
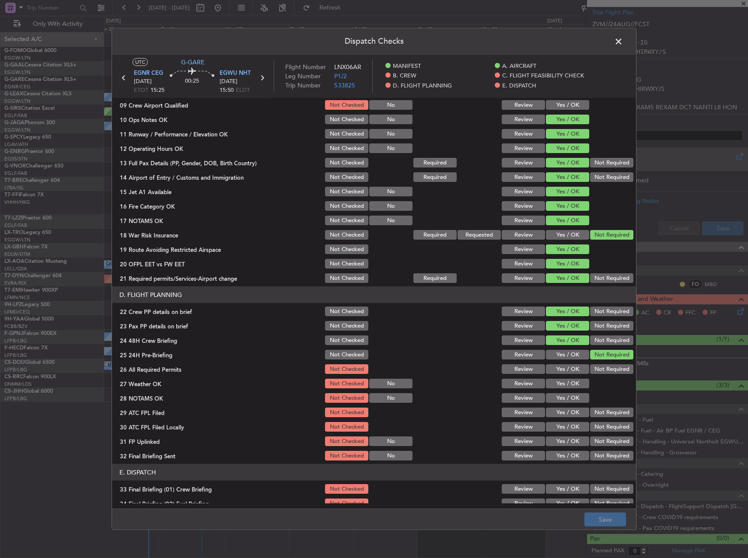
click at [551, 356] on button "Yes / OK" at bounding box center [567, 355] width 43 height 10
drag, startPoint x: 554, startPoint y: 370, endPoint x: 554, endPoint y: 380, distance: 10.1
click at [554, 372] on button "Yes / OK" at bounding box center [567, 369] width 43 height 10
click at [602, 352] on button "Not Required" at bounding box center [611, 355] width 43 height 10
drag, startPoint x: 567, startPoint y: 379, endPoint x: 568, endPoint y: 406, distance: 26.3
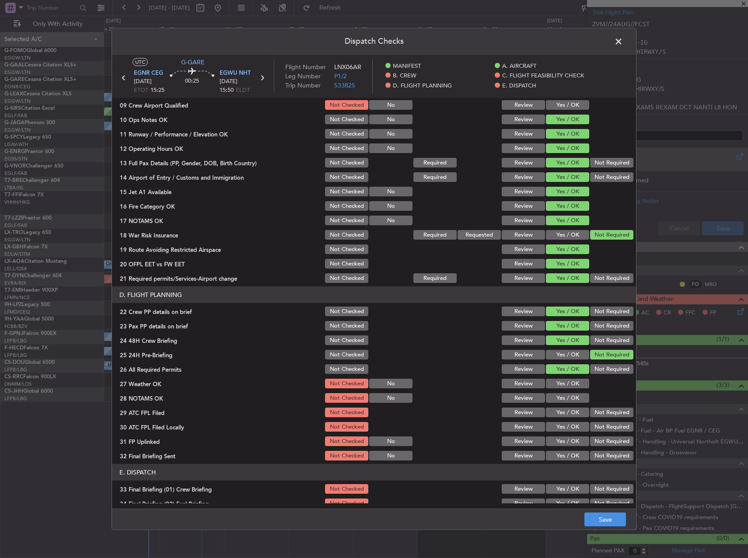
click at [566, 380] on button "Yes / OK" at bounding box center [567, 384] width 43 height 10
drag, startPoint x: 568, startPoint y: 407, endPoint x: 567, endPoint y: 395, distance: 12.3
click at [568, 405] on section "D. FLIGHT PLANNING 22 Crew PP details on brief Not Checked Review Yes / OK Not …" at bounding box center [374, 374] width 524 height 175
click at [567, 395] on button "Yes / OK" at bounding box center [567, 398] width 43 height 10
click at [560, 416] on button "Yes / OK" at bounding box center [567, 413] width 43 height 10
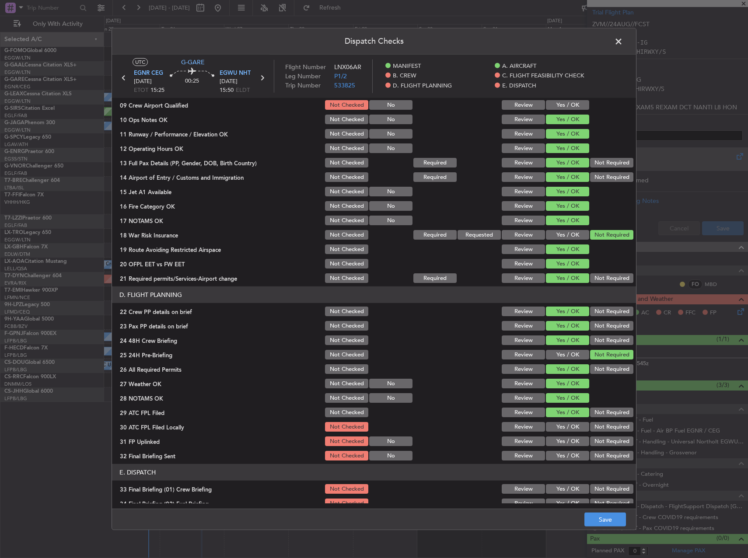
click at [594, 426] on button "Not Required" at bounding box center [611, 427] width 43 height 10
drag, startPoint x: 567, startPoint y: 437, endPoint x: 570, endPoint y: 441, distance: 5.3
click at [565, 437] on div "Yes / OK" at bounding box center [567, 441] width 44 height 12
click at [572, 442] on button "Yes / OK" at bounding box center [567, 442] width 43 height 10
click at [595, 454] on button "Not Required" at bounding box center [611, 456] width 43 height 10
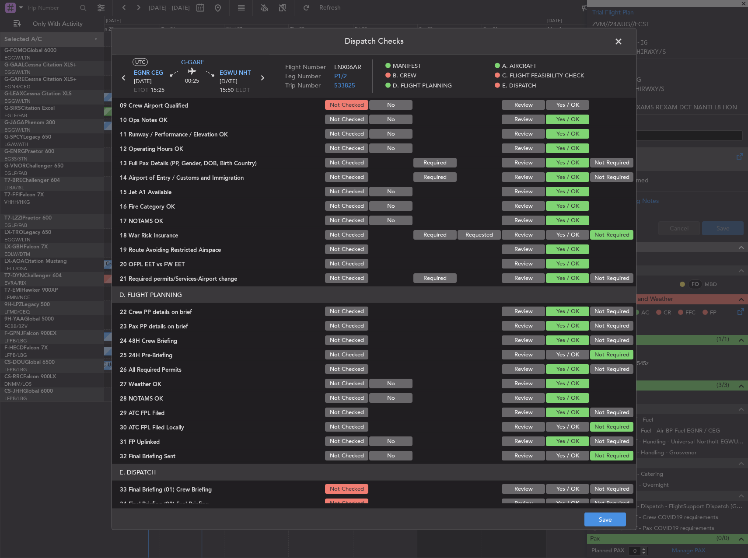
scroll to position [371, 0]
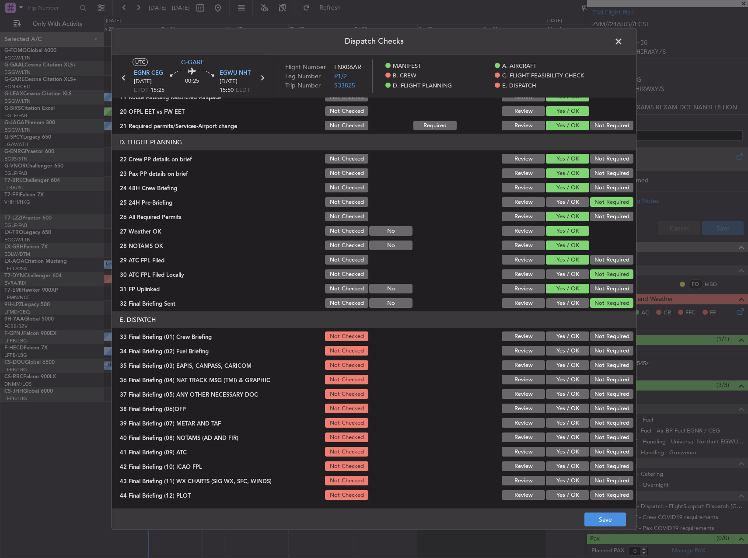
click at [561, 322] on header "E. DISPATCH" at bounding box center [374, 319] width 524 height 17
click at [560, 337] on button "Yes / OK" at bounding box center [567, 337] width 43 height 10
click at [563, 352] on button "Yes / OK" at bounding box center [567, 351] width 43 height 10
drag, startPoint x: 602, startPoint y: 363, endPoint x: 605, endPoint y: 371, distance: 8.0
click at [602, 363] on button "Not Required" at bounding box center [611, 365] width 43 height 10
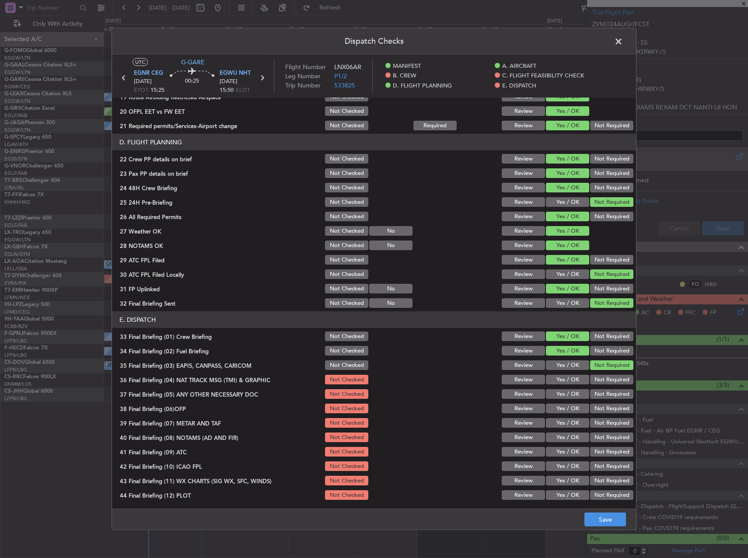
click at [607, 388] on div "Not Required" at bounding box center [611, 394] width 44 height 12
click at [600, 385] on div "Not Required" at bounding box center [611, 380] width 44 height 12
click at [598, 379] on button "Not Required" at bounding box center [611, 380] width 43 height 10
click at [598, 397] on button "Not Required" at bounding box center [611, 394] width 43 height 10
drag, startPoint x: 574, startPoint y: 414, endPoint x: 568, endPoint y: 419, distance: 6.8
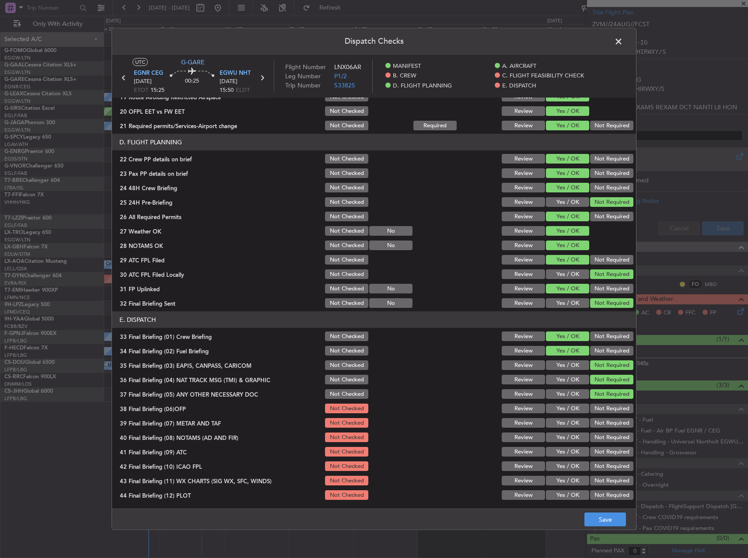
click at [570, 417] on section "E. DISPATCH 33 Final Briefing (01) Crew Briefing Not Checked Review Yes / OK No…" at bounding box center [374, 406] width 524 height 190
click at [563, 412] on button "Yes / OK" at bounding box center [567, 409] width 43 height 10
drag, startPoint x: 564, startPoint y: 427, endPoint x: 559, endPoint y: 436, distance: 9.6
click at [563, 427] on button "Yes / OK" at bounding box center [567, 423] width 43 height 10
click at [559, 436] on button "Yes / OK" at bounding box center [567, 438] width 43 height 10
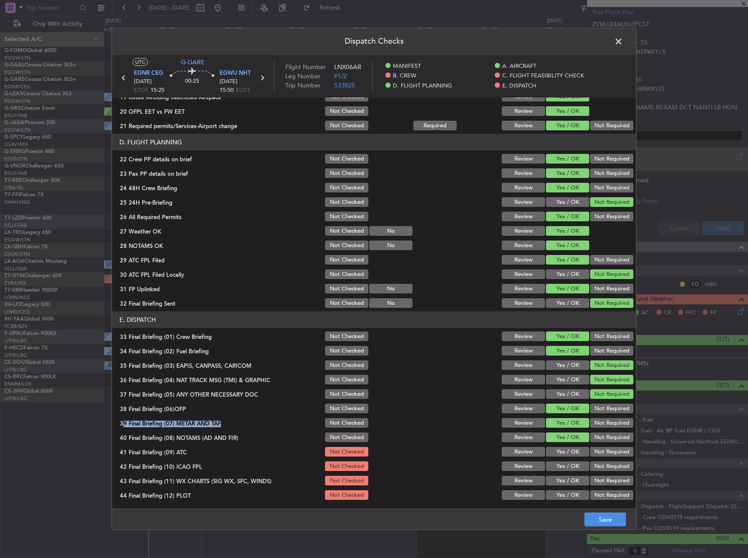
click at [558, 448] on button "Yes / OK" at bounding box center [567, 452] width 43 height 10
drag, startPoint x: 558, startPoint y: 463, endPoint x: 558, endPoint y: 469, distance: 5.7
click at [558, 467] on button "Yes / OK" at bounding box center [567, 467] width 43 height 10
click at [557, 480] on button "Yes / OK" at bounding box center [567, 481] width 43 height 10
click at [561, 494] on button "Yes / OK" at bounding box center [567, 495] width 43 height 10
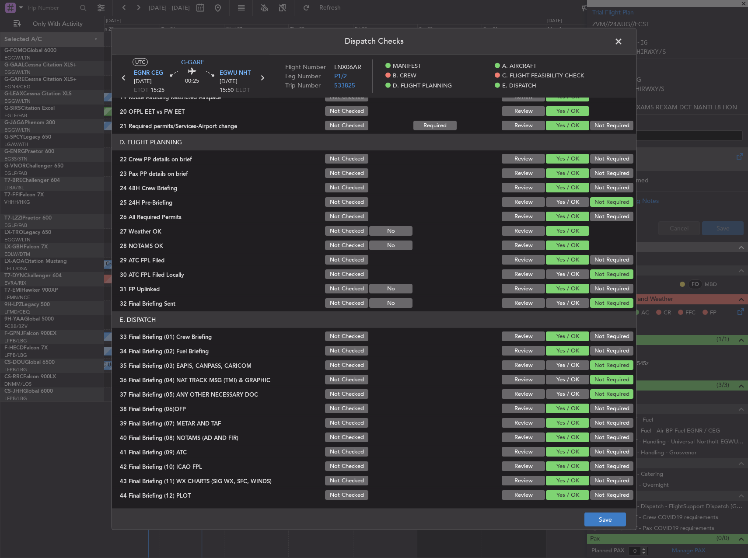
click at [609, 518] on footer "Save" at bounding box center [374, 519] width 524 height 21
click at [609, 518] on button "Save" at bounding box center [605, 520] width 42 height 14
click at [623, 42] on span at bounding box center [623, 43] width 0 height 17
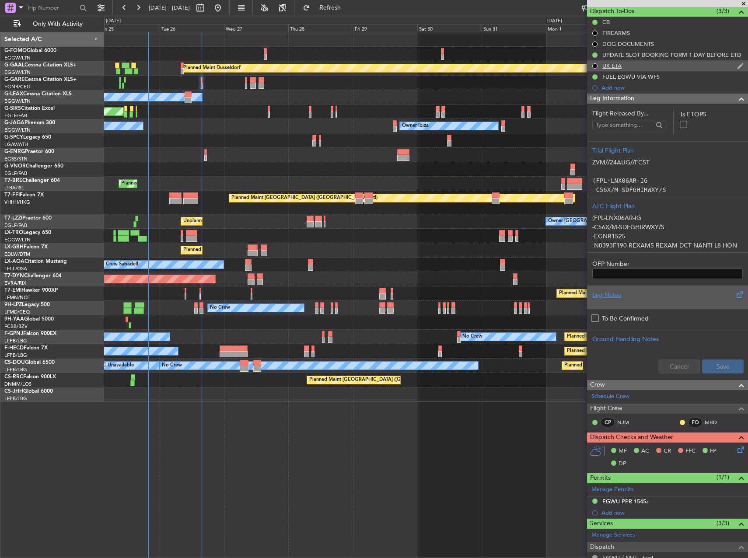
scroll to position [0, 0]
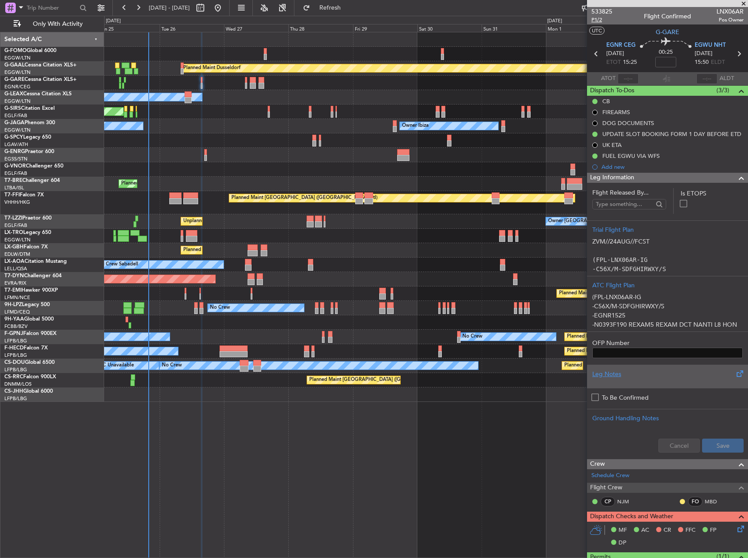
click at [603, 19] on span "P1/2" at bounding box center [601, 19] width 21 height 7
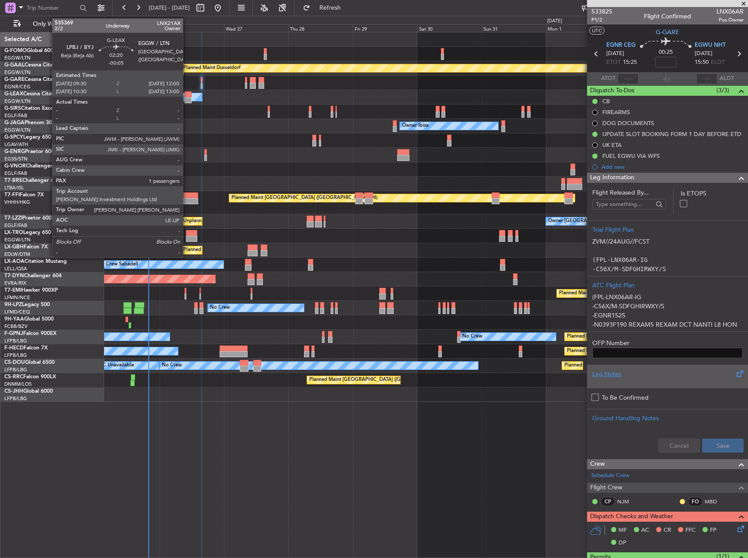
click at [187, 95] on div at bounding box center [188, 94] width 7 height 6
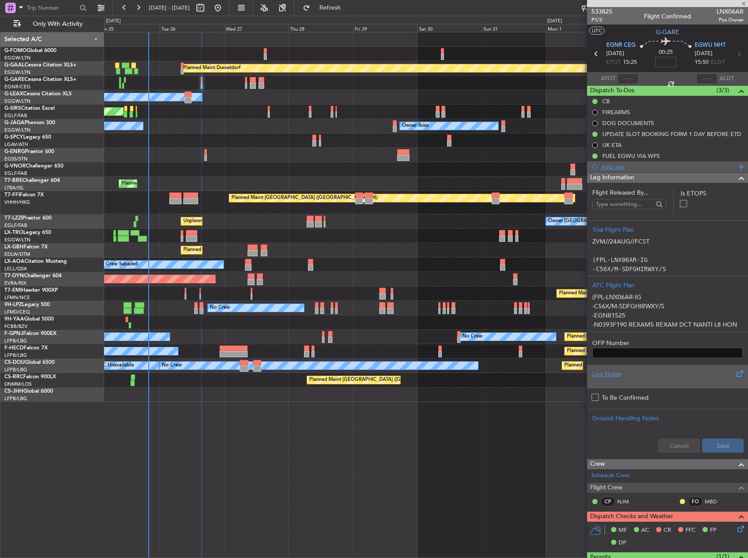
type input "-00:05"
type input "1"
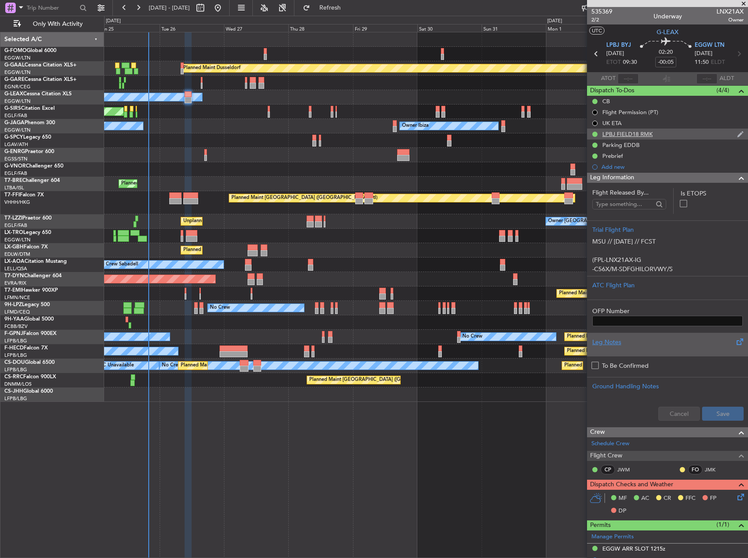
click at [629, 138] on div "LPBJ FIELD18 RMK" at bounding box center [667, 134] width 161 height 11
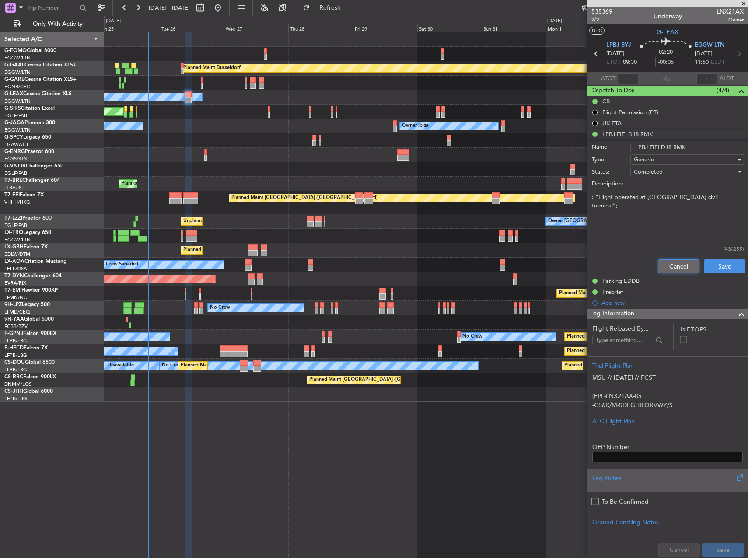
click at [664, 261] on button "Cancel" at bounding box center [679, 266] width 42 height 14
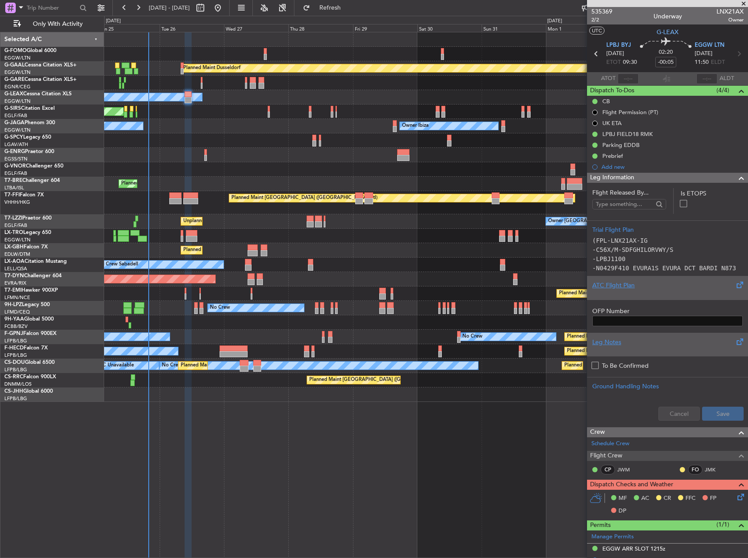
click at [675, 287] on div "ATC Flight Plan" at bounding box center [667, 285] width 150 height 9
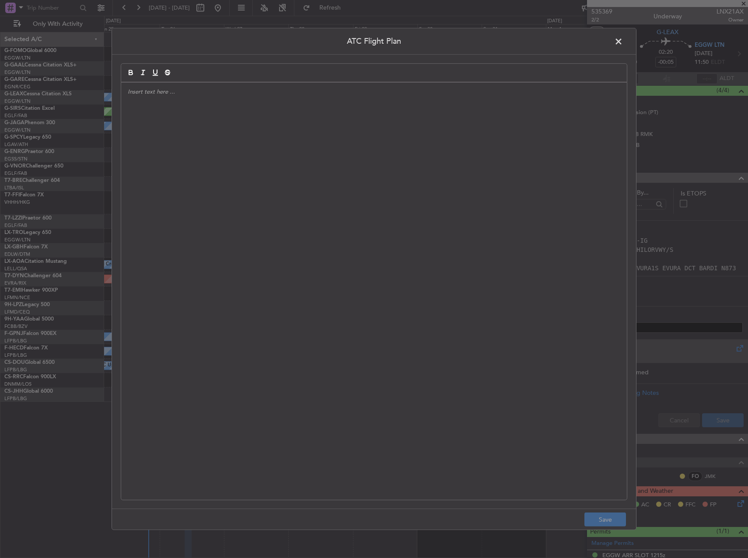
click at [358, 218] on div at bounding box center [374, 291] width 506 height 417
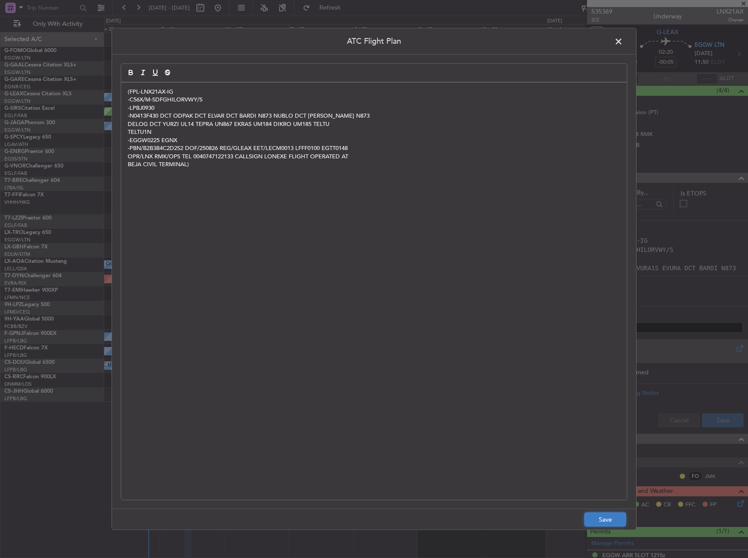
click at [612, 517] on button "Save" at bounding box center [605, 520] width 42 height 14
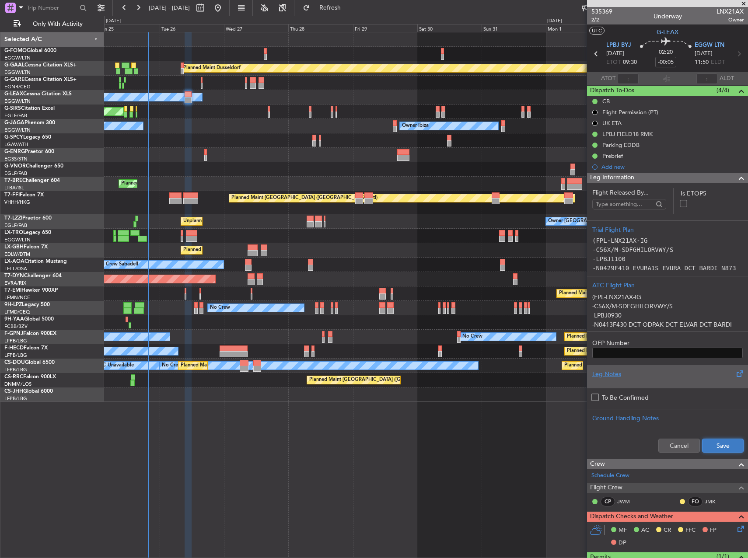
click at [712, 445] on button "Save" at bounding box center [723, 446] width 42 height 14
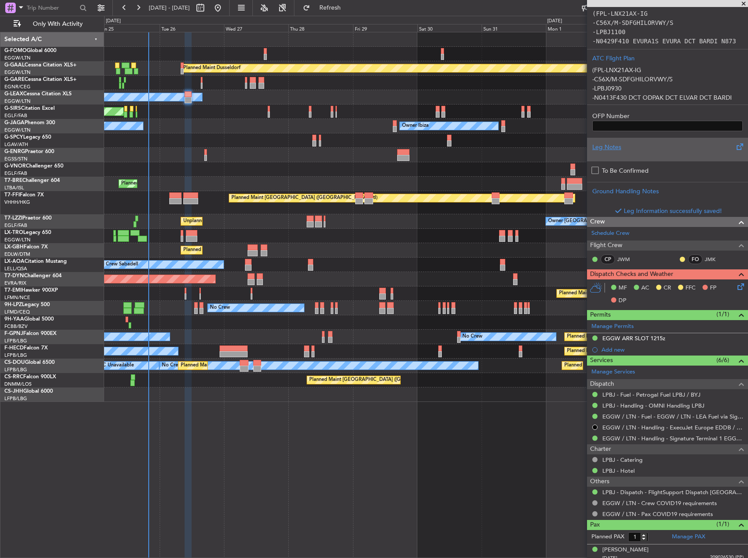
scroll to position [233, 0]
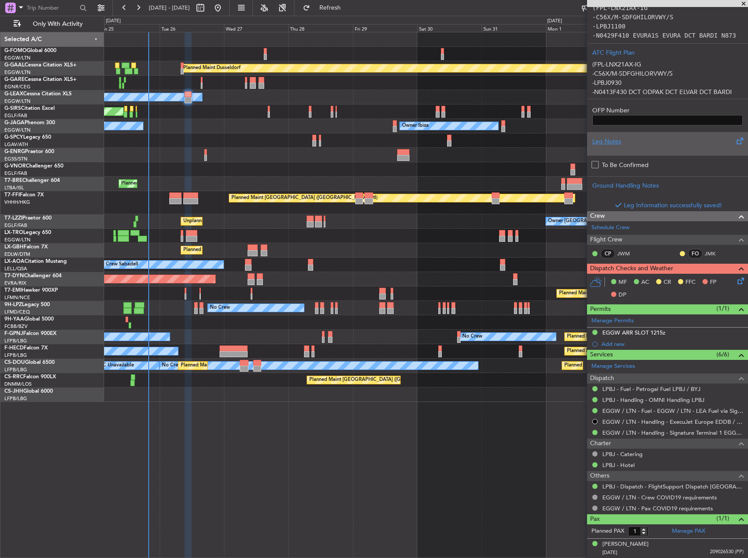
click at [738, 281] on icon at bounding box center [739, 279] width 7 height 7
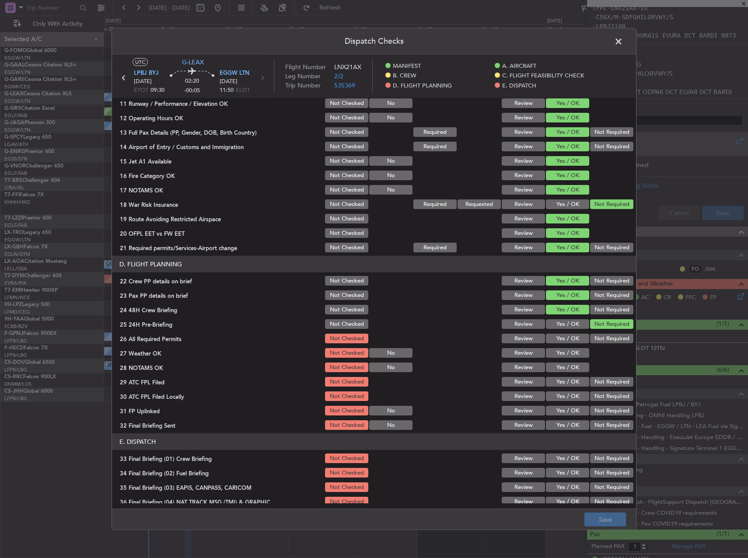
scroll to position [262, 0]
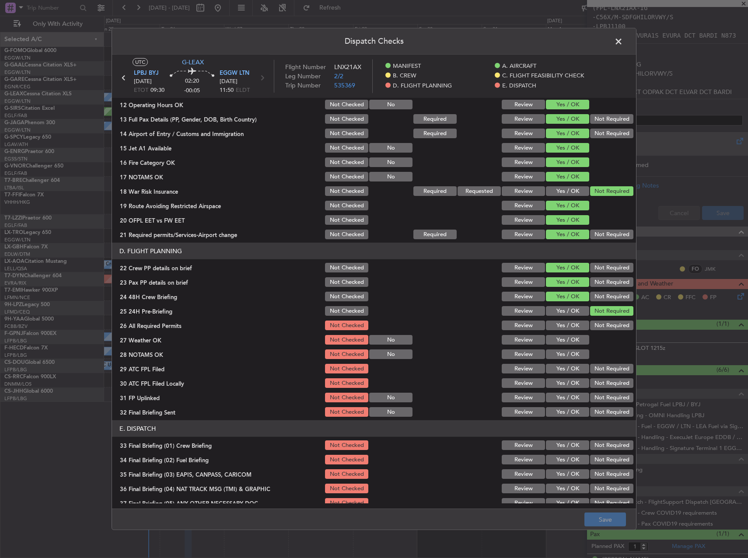
click at [561, 322] on button "Yes / OK" at bounding box center [567, 326] width 43 height 10
click at [560, 345] on div "Yes / OK" at bounding box center [567, 340] width 44 height 12
click at [561, 340] on button "Yes / OK" at bounding box center [567, 340] width 43 height 10
drag, startPoint x: 560, startPoint y: 352, endPoint x: 560, endPoint y: 360, distance: 8.3
click at [560, 353] on button "Yes / OK" at bounding box center [567, 355] width 43 height 10
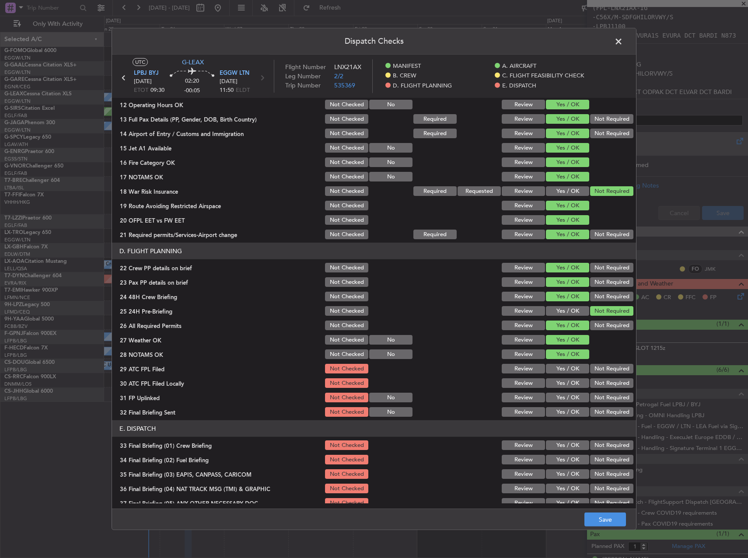
drag, startPoint x: 557, startPoint y: 373, endPoint x: 612, endPoint y: 386, distance: 56.7
click at [558, 373] on button "Yes / OK" at bounding box center [567, 369] width 43 height 10
drag, startPoint x: 615, startPoint y: 382, endPoint x: 574, endPoint y: 392, distance: 42.3
click at [614, 382] on button "Not Required" at bounding box center [611, 383] width 43 height 10
drag, startPoint x: 561, startPoint y: 399, endPoint x: 599, endPoint y: 407, distance: 39.2
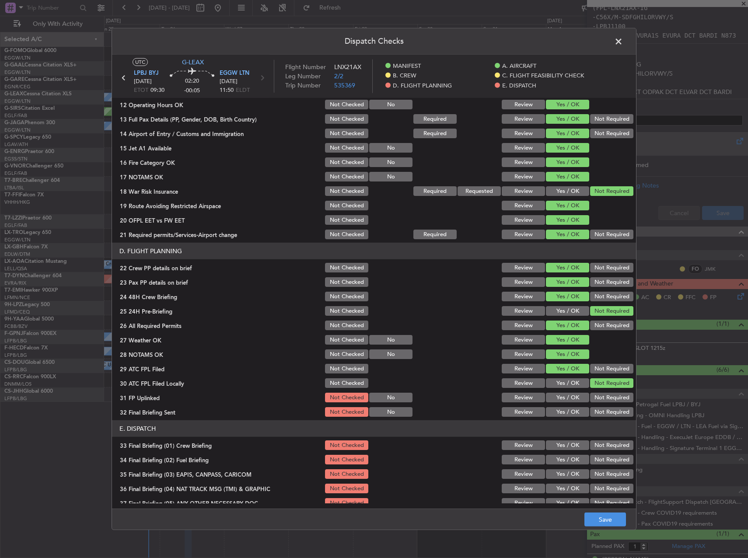
click at [562, 400] on button "Yes / OK" at bounding box center [567, 398] width 43 height 10
click at [612, 408] on button "Not Required" at bounding box center [611, 412] width 43 height 10
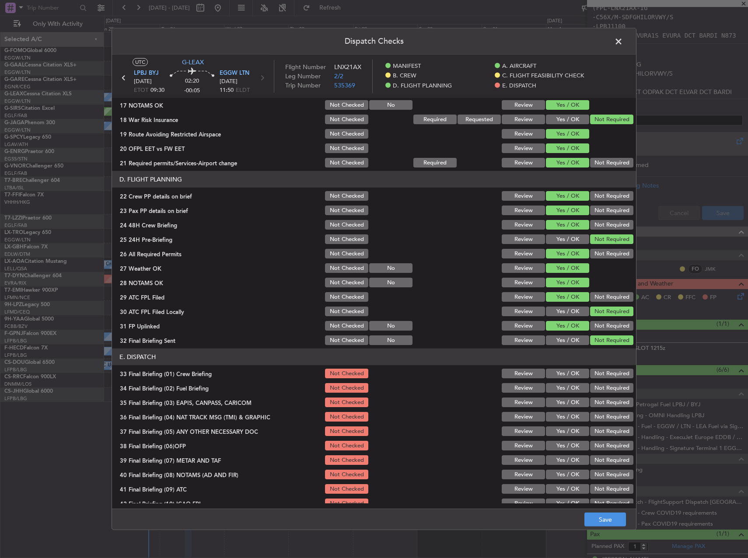
scroll to position [371, 0]
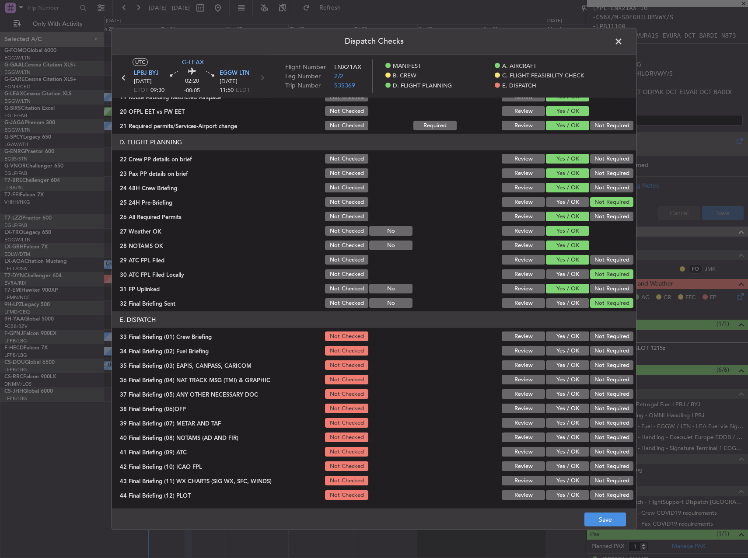
click at [567, 339] on button "Yes / OK" at bounding box center [567, 337] width 43 height 10
drag, startPoint x: 564, startPoint y: 350, endPoint x: 579, endPoint y: 360, distance: 17.4
click at [564, 352] on button "Yes / OK" at bounding box center [567, 351] width 43 height 10
click at [595, 366] on button "Not Required" at bounding box center [611, 365] width 43 height 10
drag, startPoint x: 598, startPoint y: 381, endPoint x: 598, endPoint y: 391, distance: 9.6
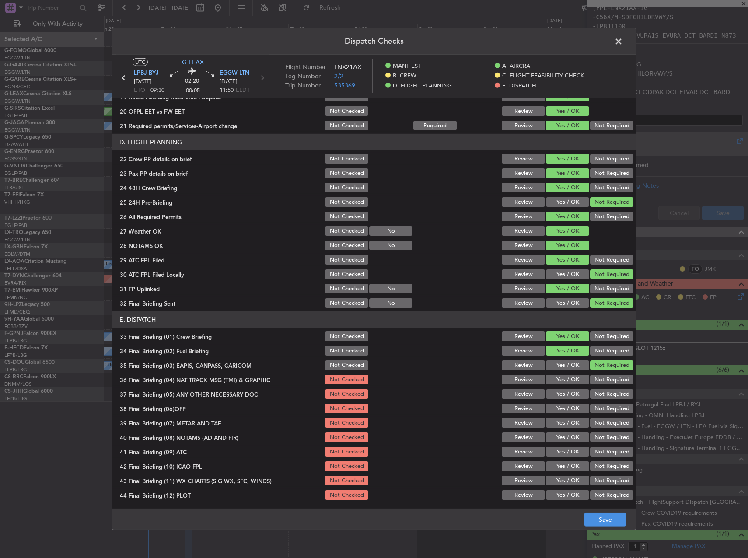
click at [598, 382] on button "Not Required" at bounding box center [611, 380] width 43 height 10
click at [598, 398] on button "Not Required" at bounding box center [611, 394] width 43 height 10
click at [552, 412] on button "Yes / OK" at bounding box center [567, 409] width 43 height 10
click at [552, 424] on button "Yes / OK" at bounding box center [567, 423] width 43 height 10
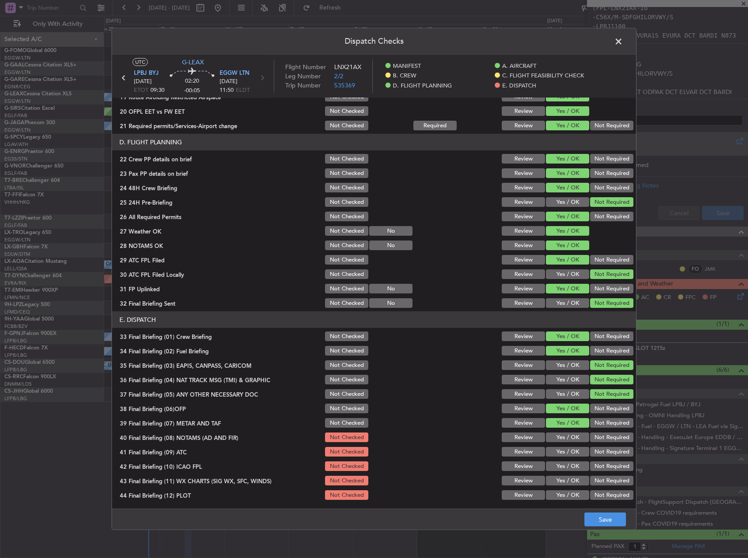
click at [554, 437] on button "Yes / OK" at bounding box center [567, 438] width 43 height 10
click at [554, 448] on div "Yes / OK" at bounding box center [567, 452] width 44 height 12
click at [555, 459] on section "E. DISPATCH 33 Final Briefing (01) Crew Briefing Not Checked Review Yes / OK No…" at bounding box center [374, 406] width 524 height 190
drag, startPoint x: 553, startPoint y: 453, endPoint x: 550, endPoint y: 465, distance: 13.0
click at [552, 455] on button "Yes / OK" at bounding box center [567, 452] width 43 height 10
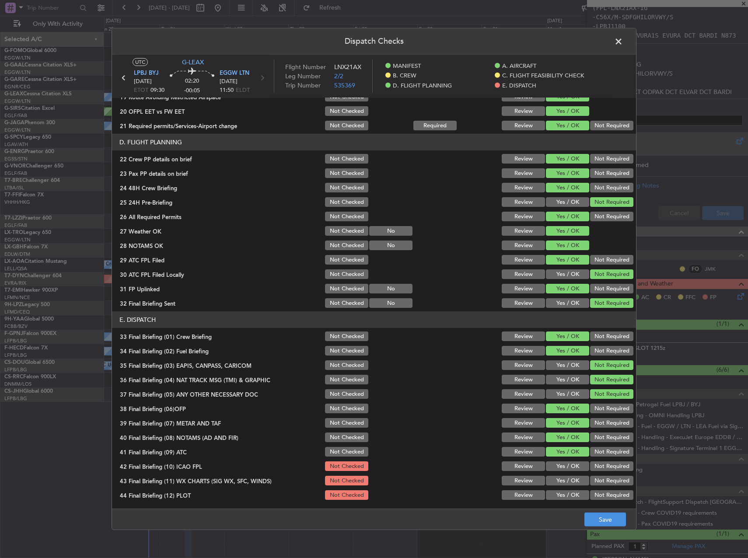
drag, startPoint x: 550, startPoint y: 466, endPoint x: 552, endPoint y: 472, distance: 6.7
click at [550, 466] on button "Yes / OK" at bounding box center [567, 467] width 43 height 10
click at [553, 484] on button "Yes / OK" at bounding box center [567, 481] width 43 height 10
click at [559, 502] on article "MANIFEST Crew Details sent to Arr & Dep Handling Not Checked Review Yes / OK No…" at bounding box center [374, 300] width 524 height 405
click at [576, 493] on button "Yes / OK" at bounding box center [567, 495] width 43 height 10
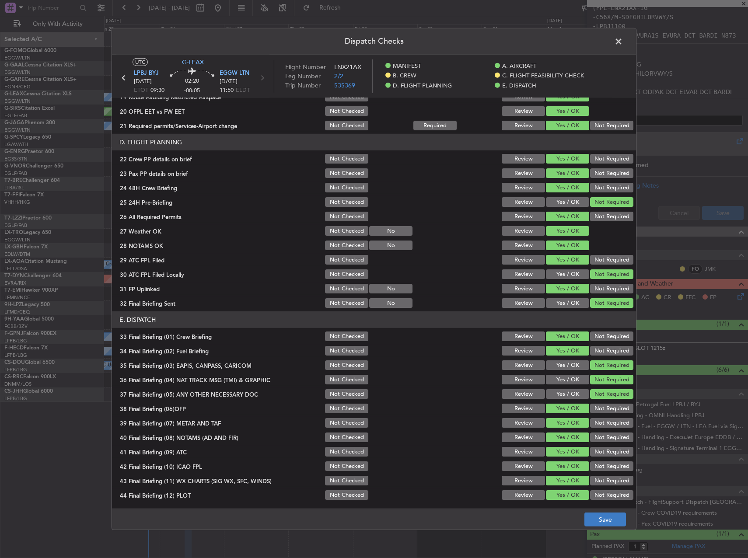
click at [595, 513] on footer "Save" at bounding box center [374, 519] width 524 height 21
click at [599, 503] on article "MANIFEST Crew Details sent to Arr & Dep Handling Not Checked Review Yes / OK No…" at bounding box center [374, 300] width 524 height 405
click at [607, 524] on button "Save" at bounding box center [605, 520] width 42 height 14
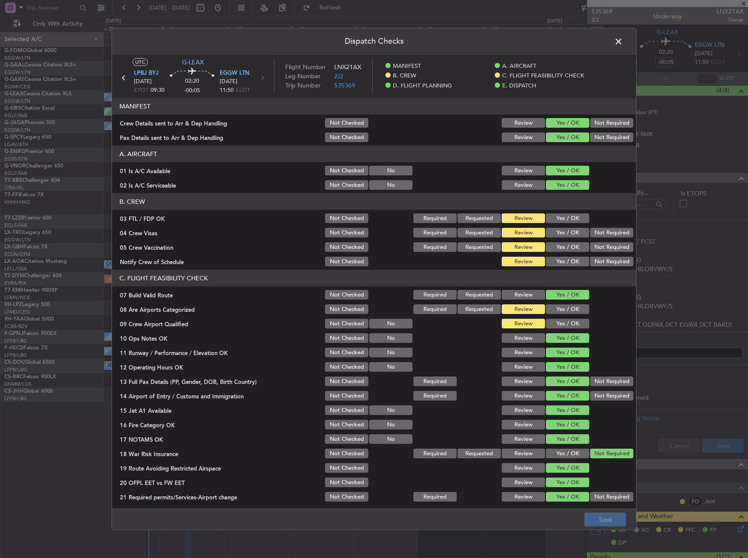
scroll to position [371, 0]
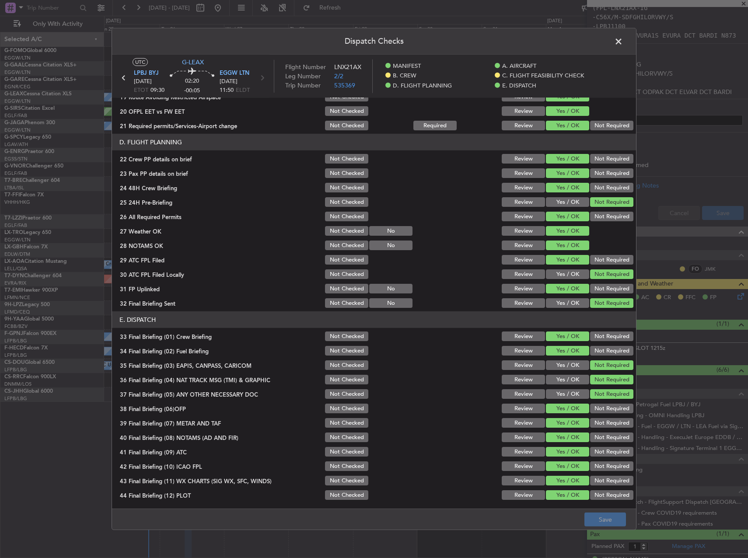
click at [623, 44] on span at bounding box center [623, 43] width 0 height 17
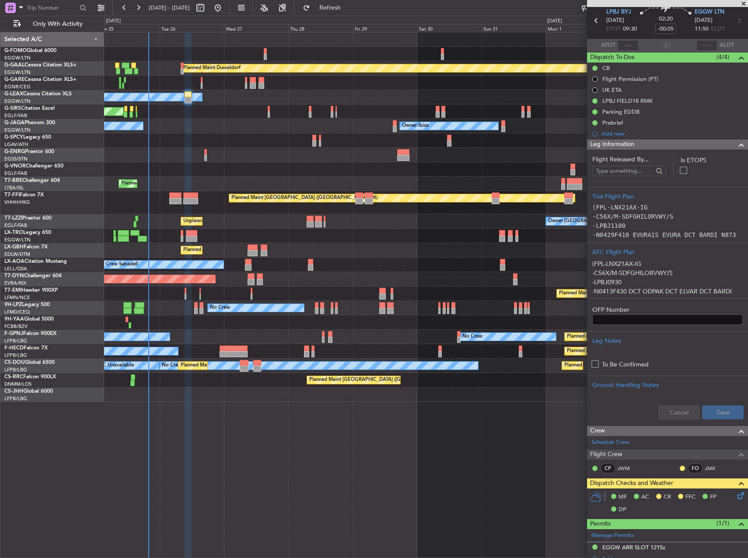
scroll to position [0, 0]
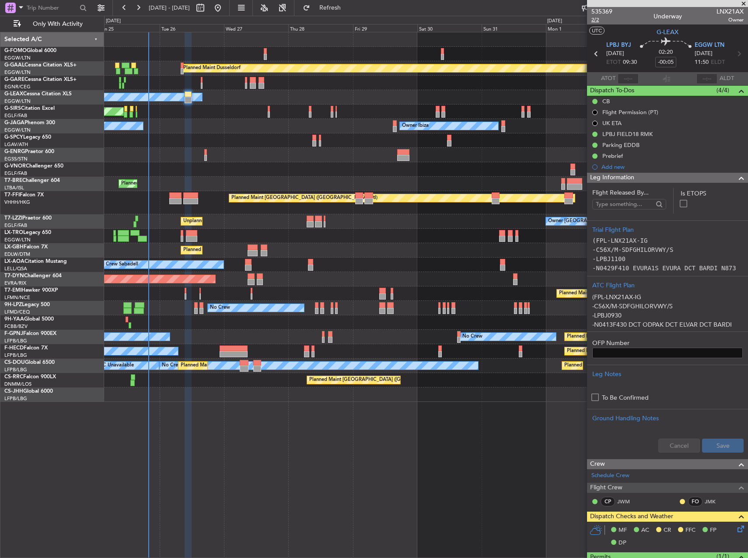
click at [601, 22] on span "2/2" at bounding box center [601, 19] width 21 height 7
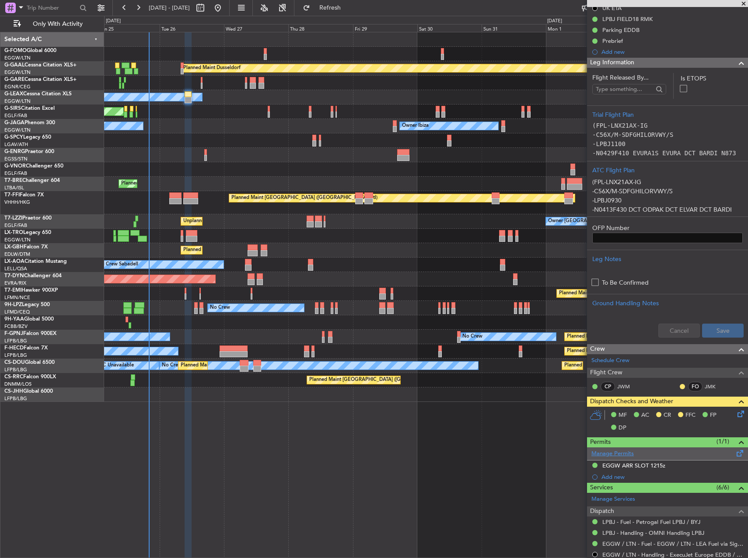
scroll to position [248, 0]
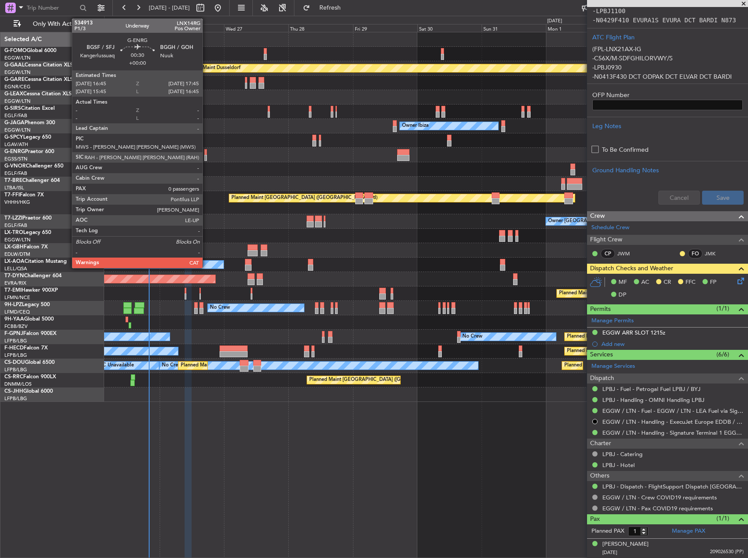
click at [206, 154] on div at bounding box center [205, 152] width 3 height 6
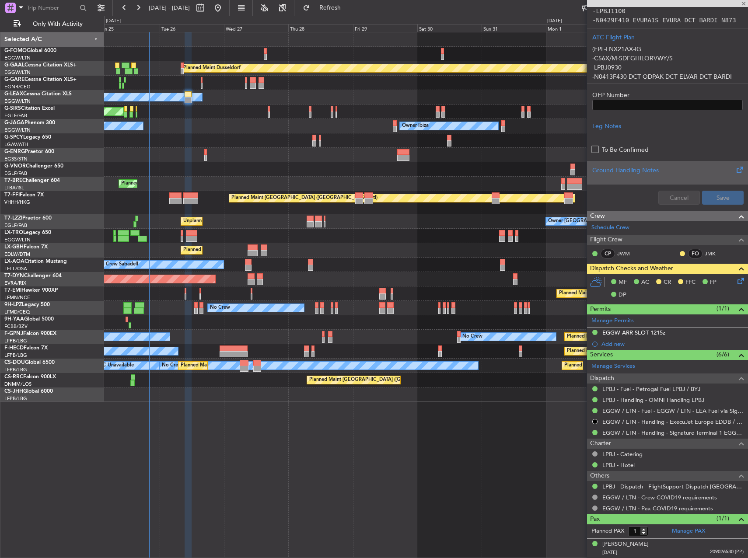
type input "0"
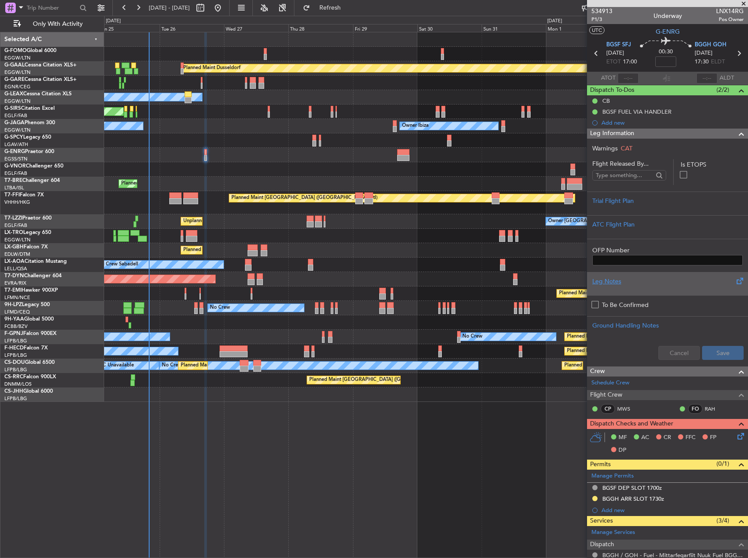
scroll to position [0, 0]
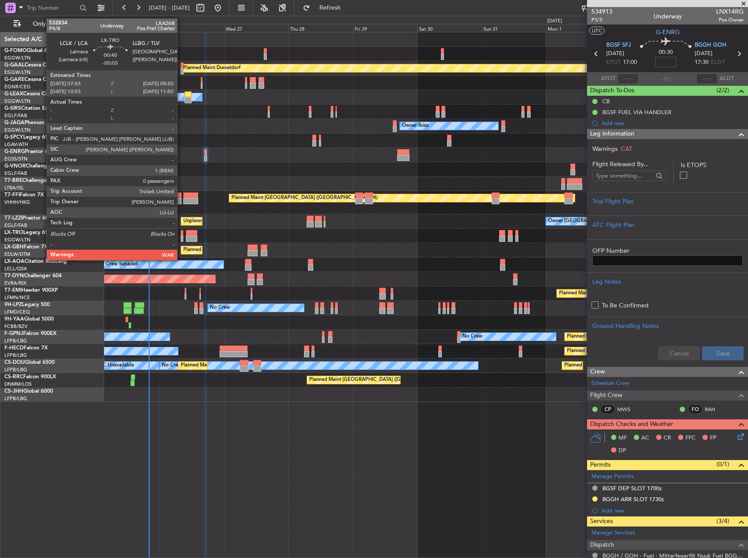
click at [181, 234] on div at bounding box center [182, 233] width 3 height 6
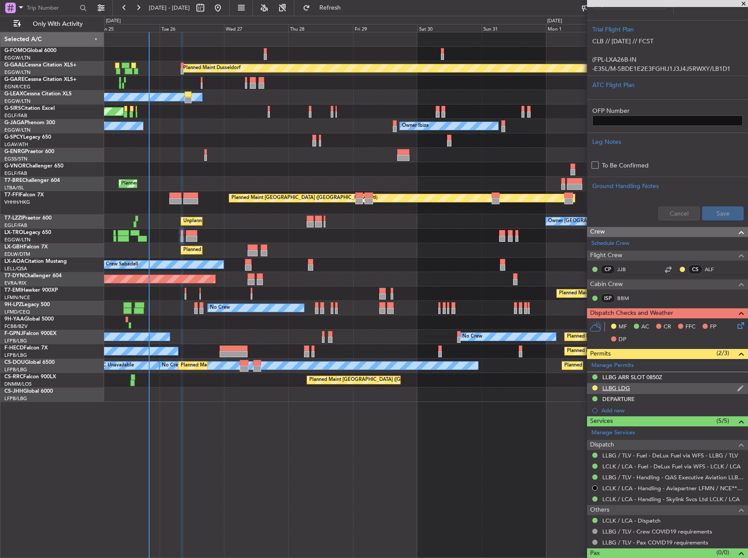
scroll to position [197, 0]
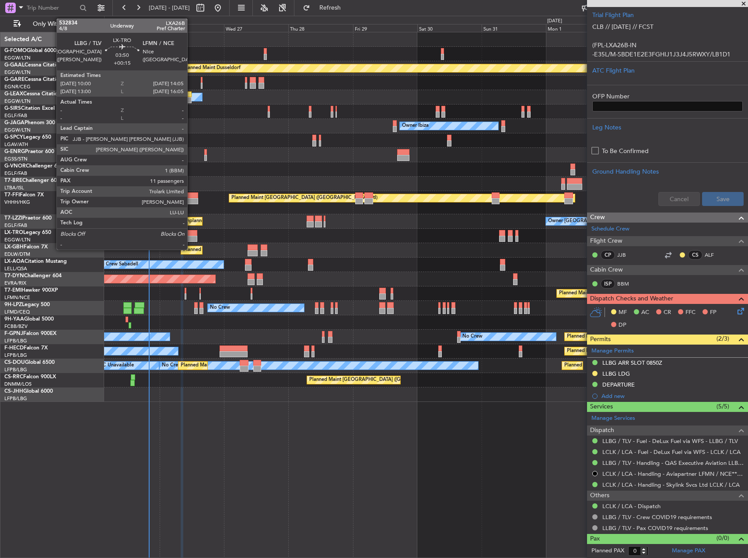
click at [191, 237] on div at bounding box center [191, 239] width 11 height 6
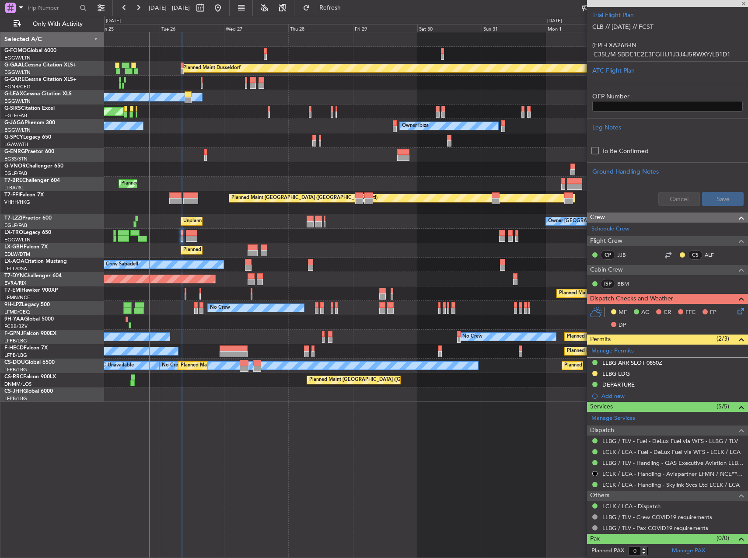
type input "+00:15"
type input "11"
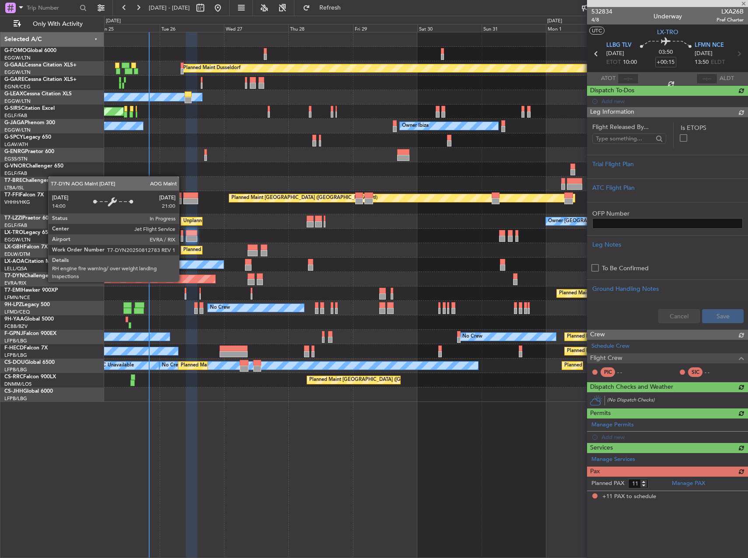
scroll to position [0, 0]
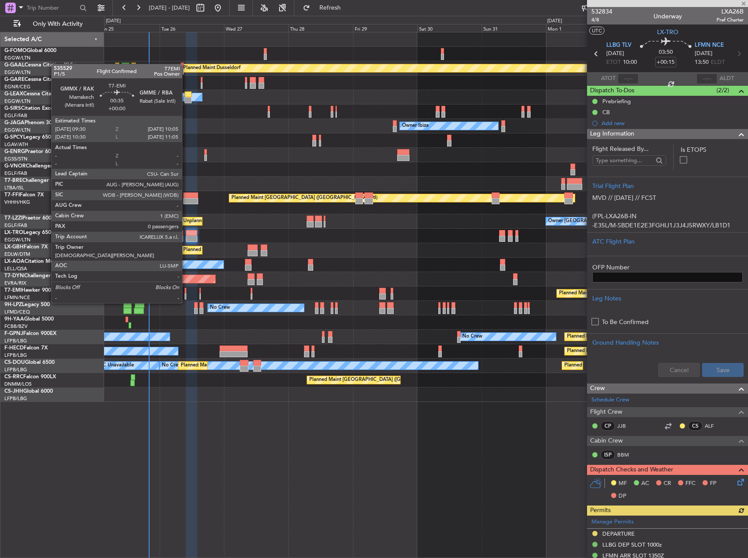
click at [186, 294] on div at bounding box center [186, 297] width 2 height 6
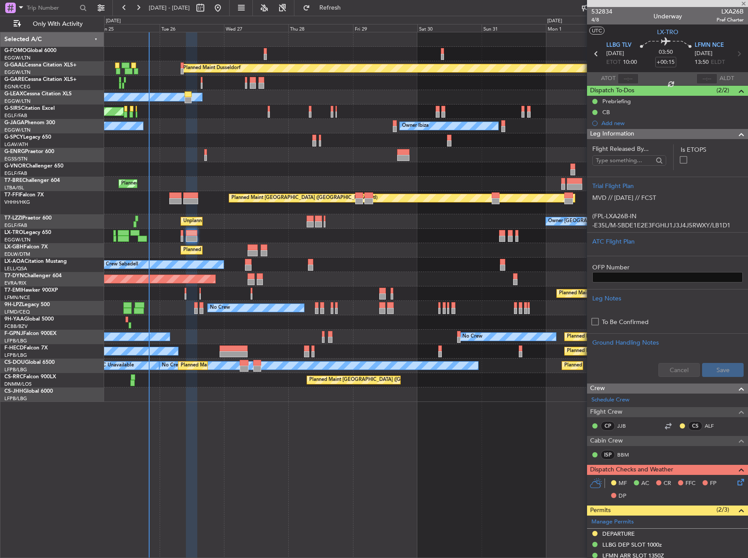
type input "0"
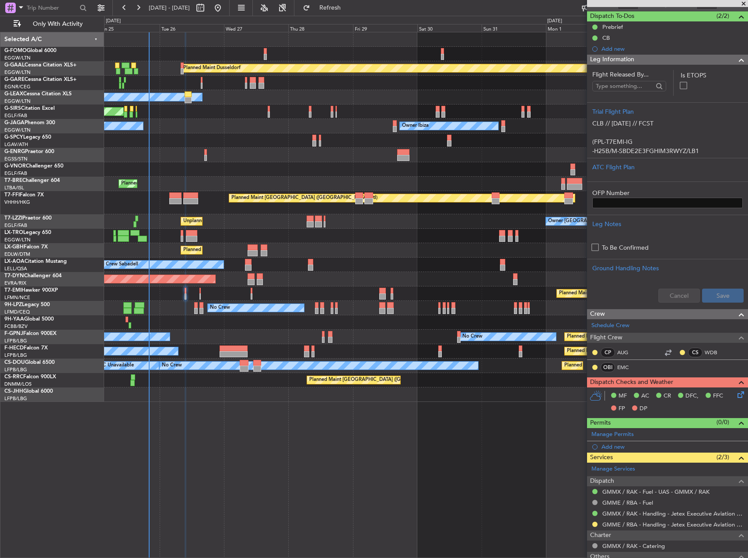
scroll to position [114, 0]
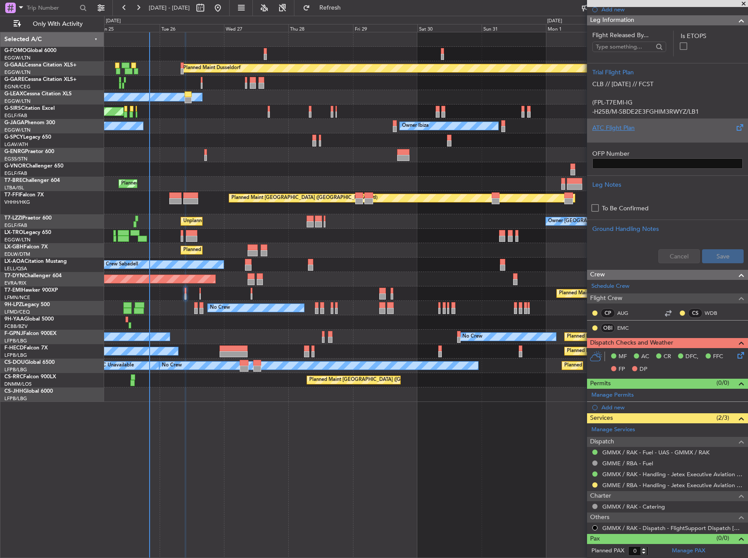
click at [637, 124] on div "ATC Flight Plan" at bounding box center [667, 127] width 150 height 9
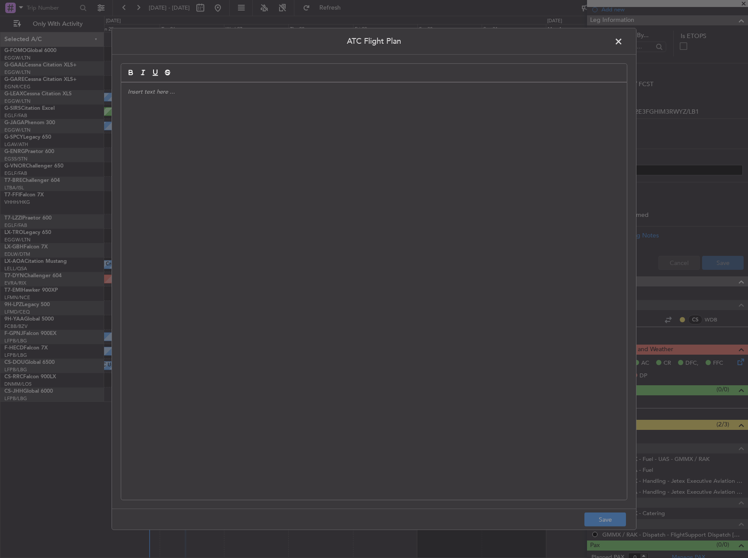
click at [277, 161] on div at bounding box center [374, 291] width 506 height 417
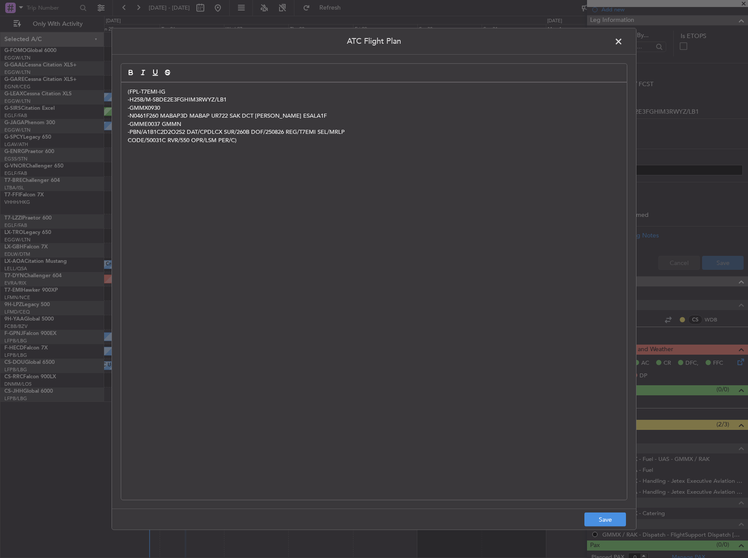
scroll to position [0, 0]
click at [597, 514] on button "Save" at bounding box center [605, 520] width 42 height 14
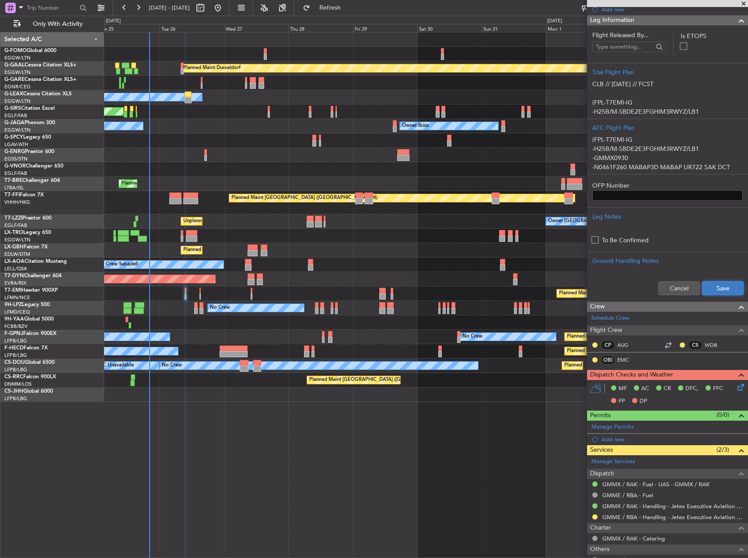
click at [715, 290] on button "Save" at bounding box center [723, 288] width 42 height 14
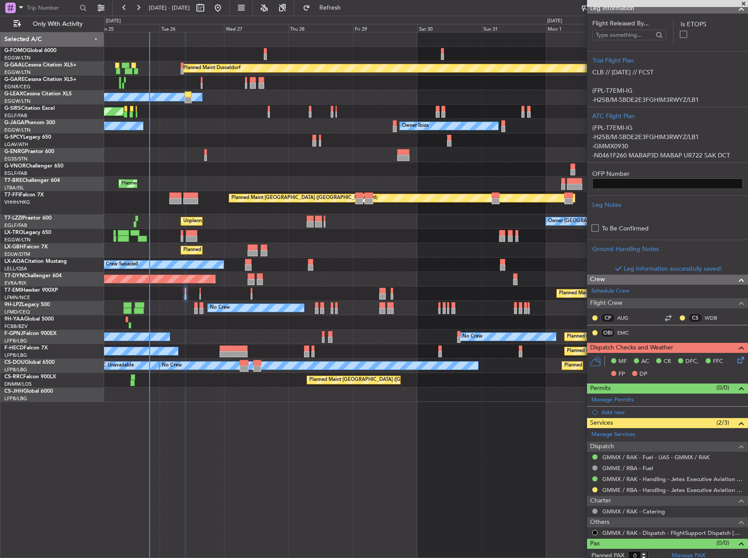
scroll to position [130, 0]
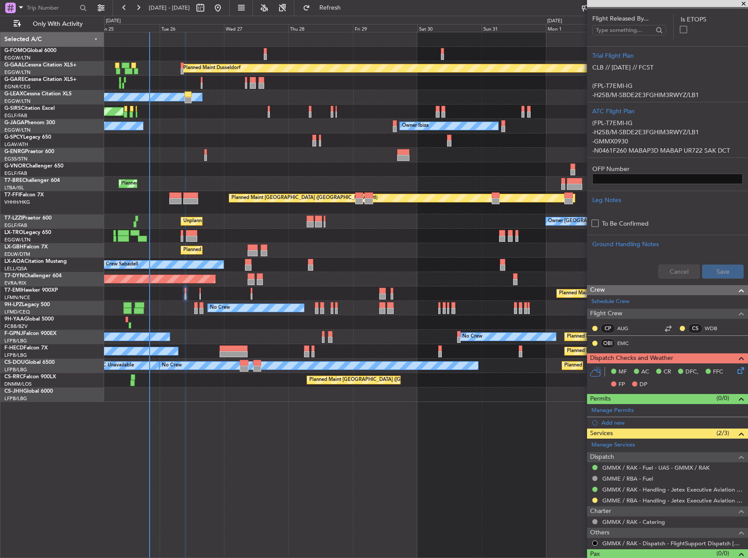
click at [736, 354] on span at bounding box center [741, 358] width 10 height 10
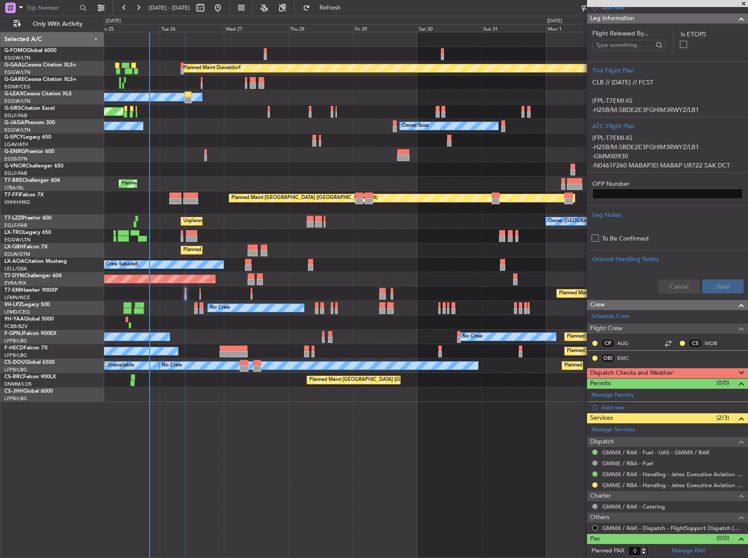
click at [736, 369] on span at bounding box center [741, 373] width 10 height 10
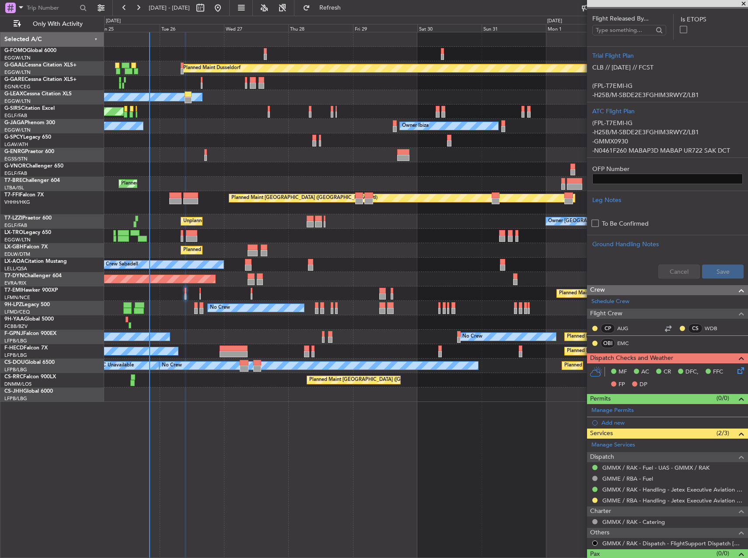
click at [738, 376] on div "MF AC CR DFC, FFC FP DP" at bounding box center [667, 379] width 161 height 30
click at [736, 372] on icon at bounding box center [739, 369] width 7 height 7
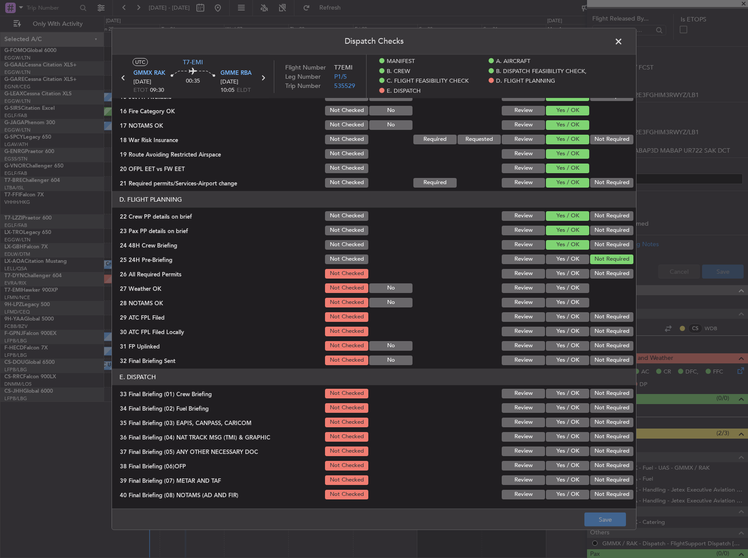
scroll to position [350, 0]
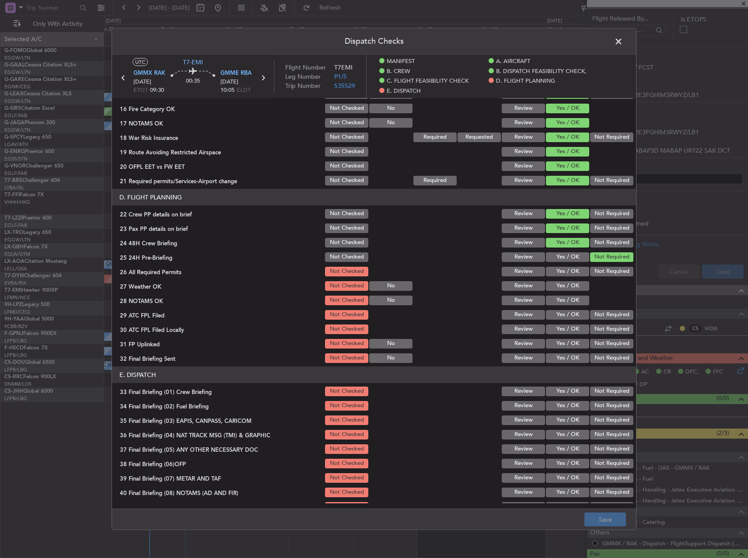
click at [565, 273] on button "Yes / OK" at bounding box center [567, 272] width 43 height 10
click at [558, 288] on button "Yes / OK" at bounding box center [567, 286] width 43 height 10
click at [558, 301] on button "Yes / OK" at bounding box center [567, 301] width 43 height 10
click at [560, 313] on button "Yes / OK" at bounding box center [567, 315] width 43 height 10
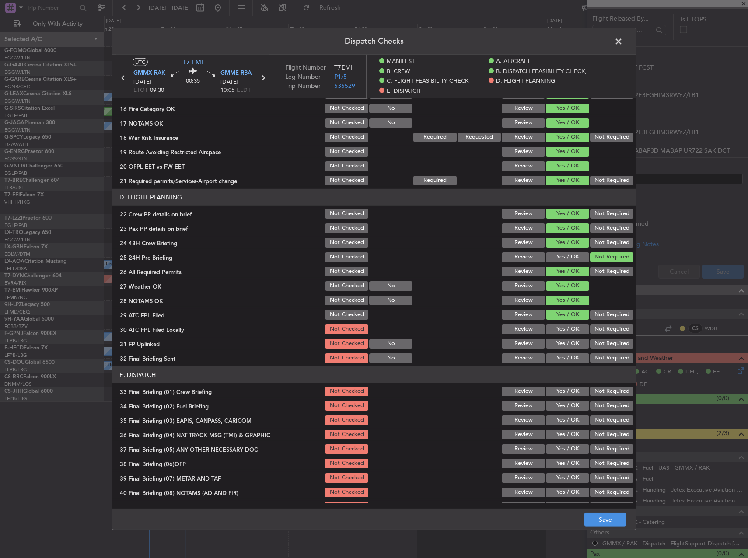
drag, startPoint x: 596, startPoint y: 324, endPoint x: 594, endPoint y: 328, distance: 4.7
click at [597, 325] on div "Not Required" at bounding box center [611, 329] width 44 height 12
click at [593, 329] on button "Not Required" at bounding box center [611, 330] width 43 height 10
drag, startPoint x: 564, startPoint y: 340, endPoint x: 584, endPoint y: 348, distance: 21.0
click at [564, 342] on button "Yes / OK" at bounding box center [567, 344] width 43 height 10
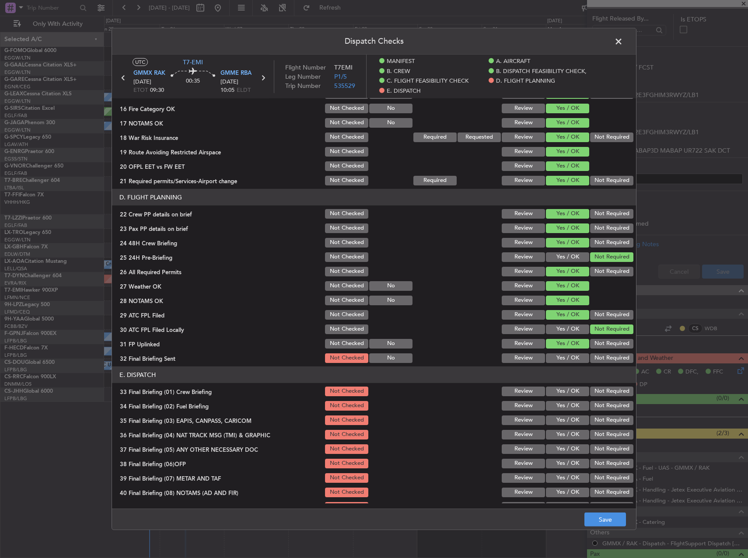
click at [597, 354] on button "Not Required" at bounding box center [611, 358] width 43 height 10
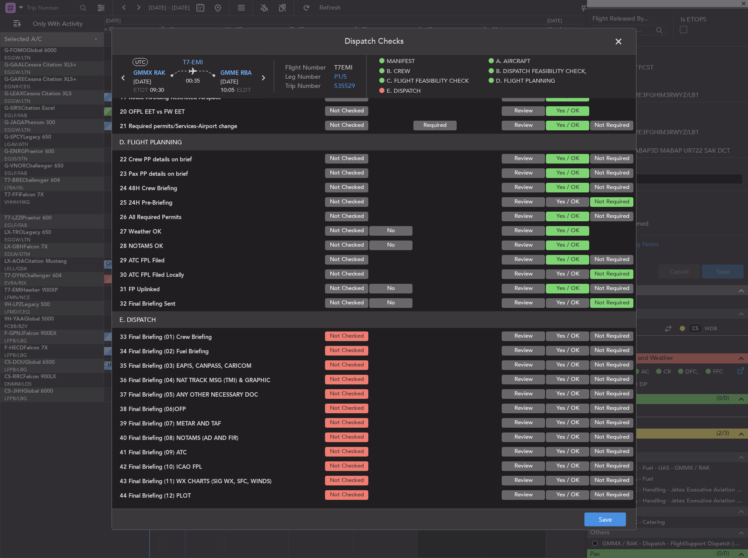
click at [562, 338] on button "Yes / OK" at bounding box center [567, 337] width 43 height 10
drag, startPoint x: 559, startPoint y: 347, endPoint x: 568, endPoint y: 353, distance: 11.4
click at [559, 349] on button "Yes / OK" at bounding box center [567, 351] width 43 height 10
drag, startPoint x: 595, startPoint y: 368, endPoint x: 591, endPoint y: 374, distance: 7.5
click at [595, 370] on div "Not Required" at bounding box center [611, 365] width 44 height 12
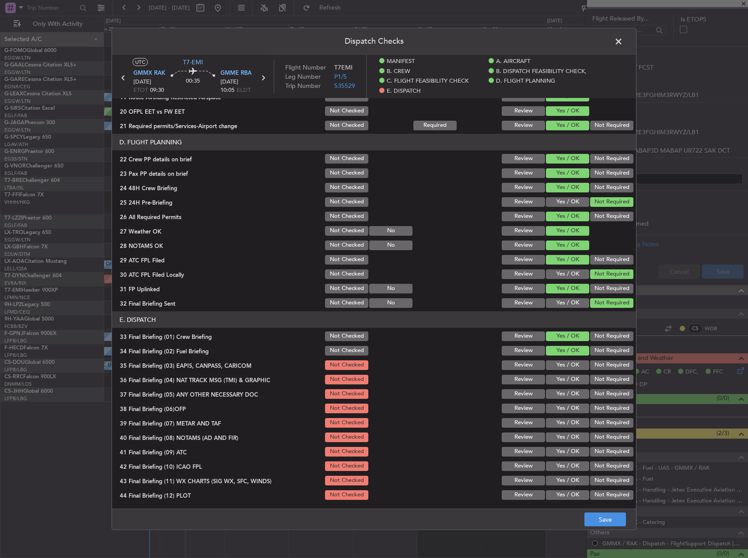
click at [591, 375] on button "Not Required" at bounding box center [611, 380] width 43 height 10
click at [596, 363] on button "Not Required" at bounding box center [611, 365] width 43 height 10
click at [593, 391] on button "Not Required" at bounding box center [611, 394] width 43 height 10
click at [556, 405] on button "Yes / OK" at bounding box center [567, 409] width 43 height 10
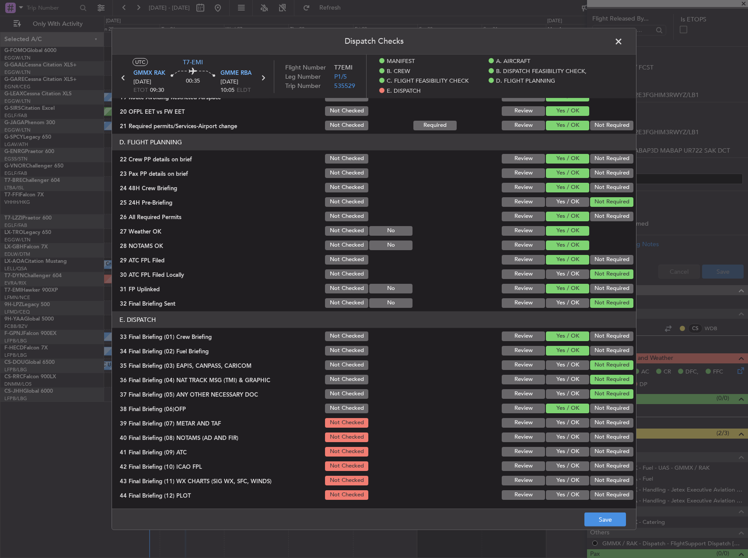
click at [559, 418] on button "Yes / OK" at bounding box center [567, 423] width 43 height 10
click at [559, 433] on div "Yes / OK" at bounding box center [567, 437] width 44 height 12
click at [560, 439] on button "Yes / OK" at bounding box center [567, 438] width 43 height 10
click at [561, 451] on button "Yes / OK" at bounding box center [567, 452] width 43 height 10
click at [562, 469] on button "Yes / OK" at bounding box center [567, 467] width 43 height 10
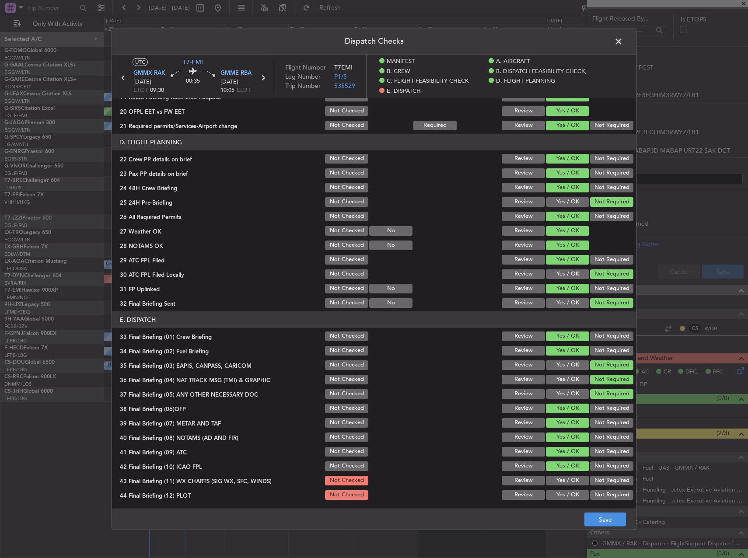
click at [562, 478] on button "Yes / OK" at bounding box center [567, 481] width 43 height 10
drag, startPoint x: 564, startPoint y: 490, endPoint x: 567, endPoint y: 496, distance: 6.3
click at [565, 492] on div "Yes / OK" at bounding box center [567, 495] width 44 height 12
drag, startPoint x: 567, startPoint y: 496, endPoint x: 593, endPoint y: 511, distance: 30.6
click at [570, 496] on button "Yes / OK" at bounding box center [567, 495] width 43 height 10
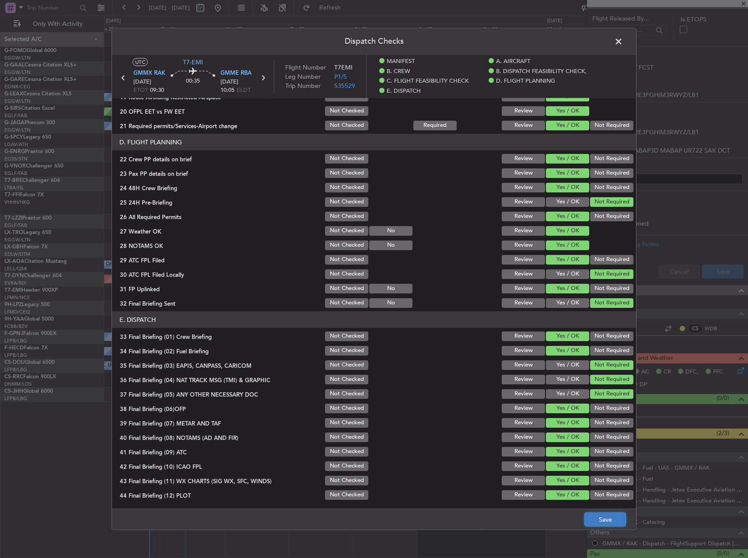
click at [609, 521] on button "Save" at bounding box center [605, 520] width 42 height 14
click at [623, 42] on span at bounding box center [623, 43] width 0 height 17
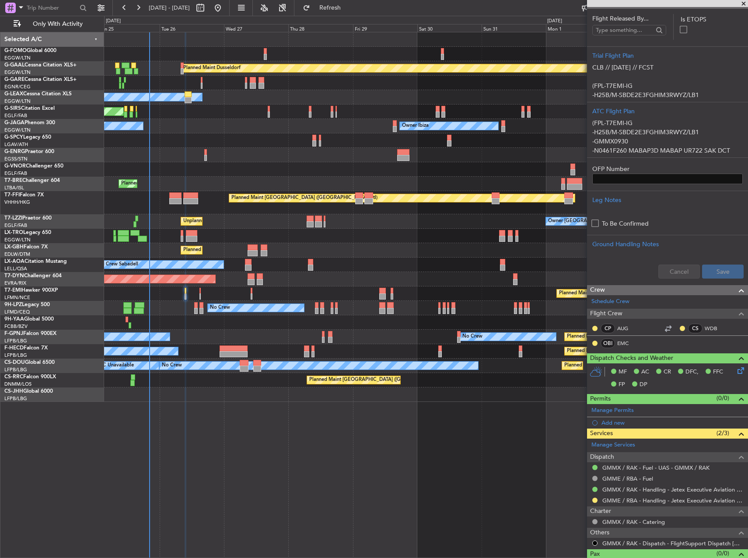
click at [199, 291] on div "Planned Maint Chester" at bounding box center [426, 294] width 644 height 14
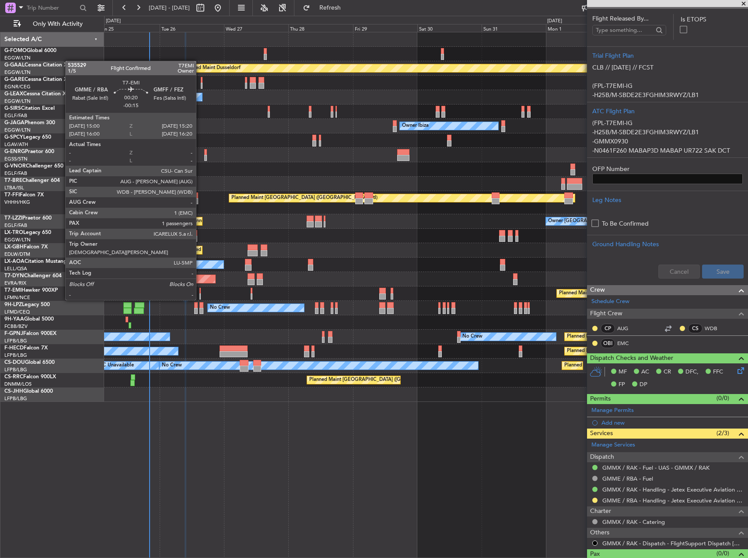
click at [200, 291] on div at bounding box center [199, 291] width 1 height 6
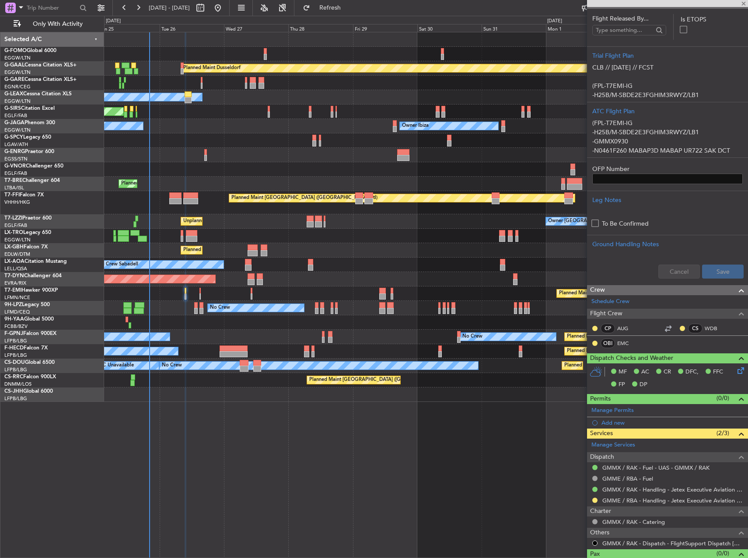
type input "-00:15"
type input "1"
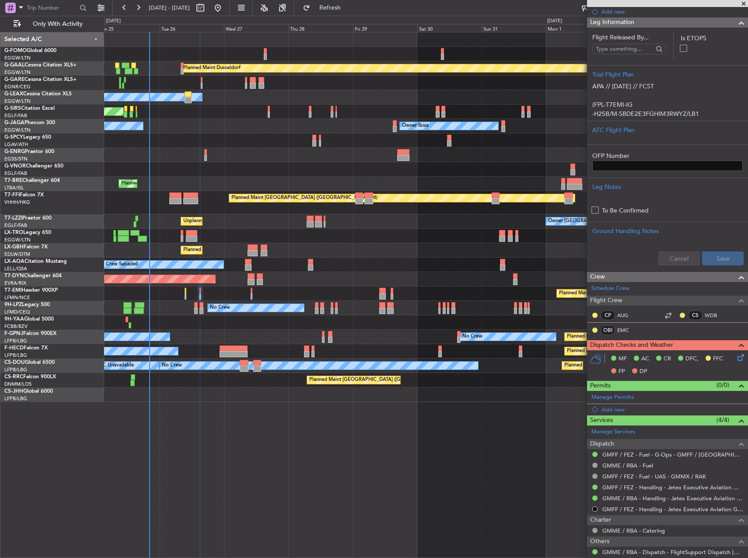
scroll to position [0, 0]
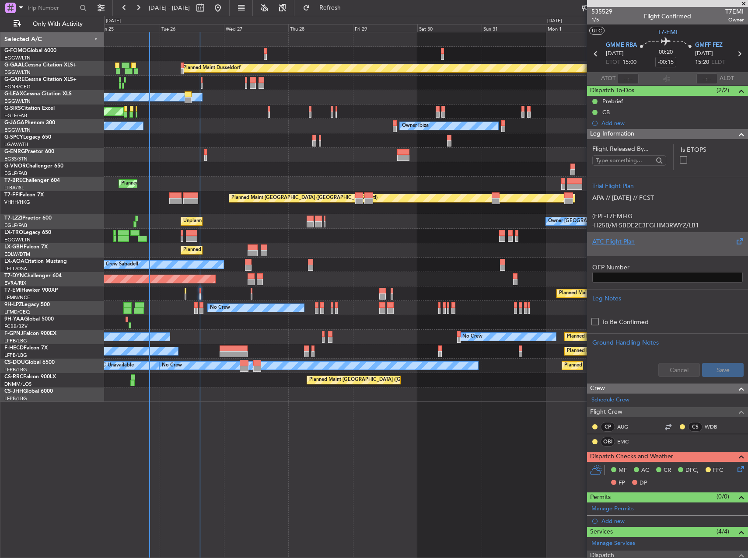
click at [642, 251] on div at bounding box center [667, 248] width 150 height 5
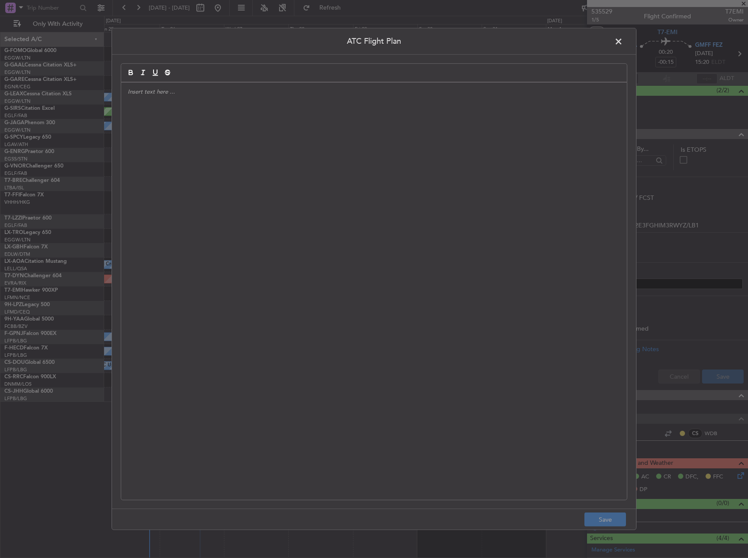
click at [330, 225] on div at bounding box center [374, 291] width 506 height 417
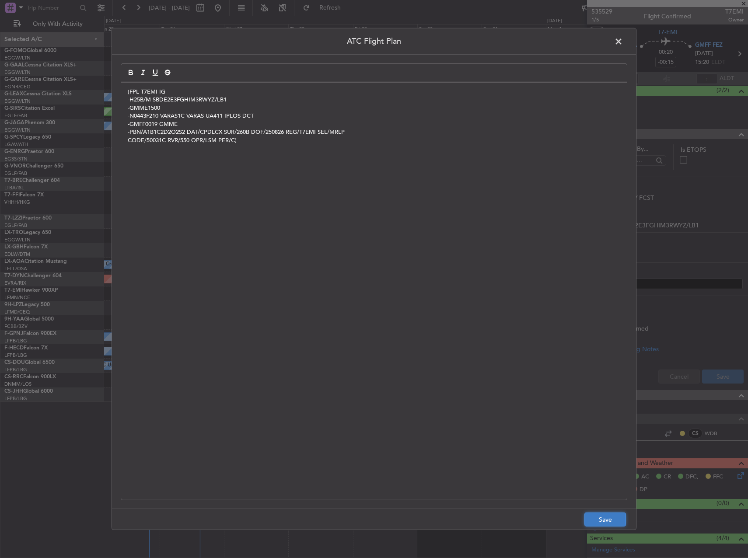
click at [601, 517] on button "Save" at bounding box center [605, 520] width 42 height 14
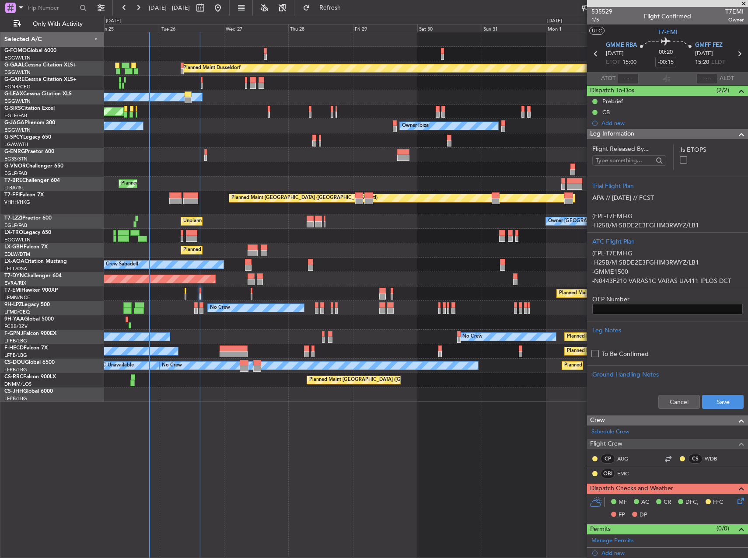
click at [728, 394] on div "Cancel Save" at bounding box center [667, 402] width 161 height 26
click at [723, 405] on button "Save" at bounding box center [723, 402] width 42 height 14
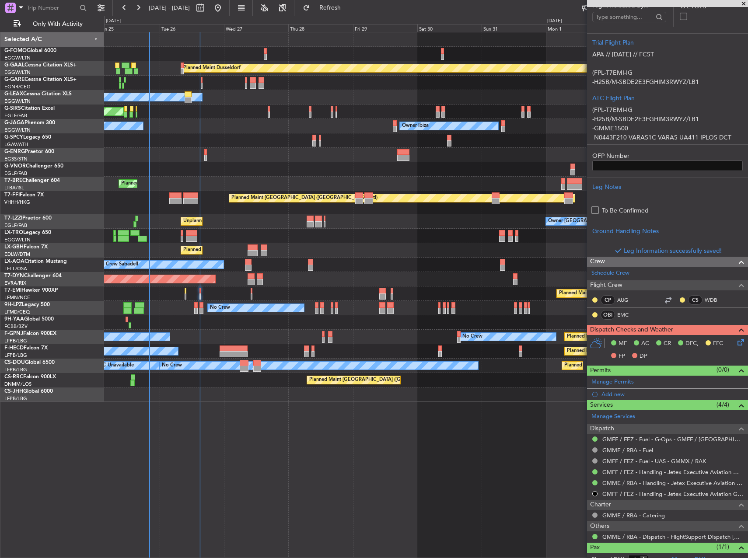
scroll to position [128, 0]
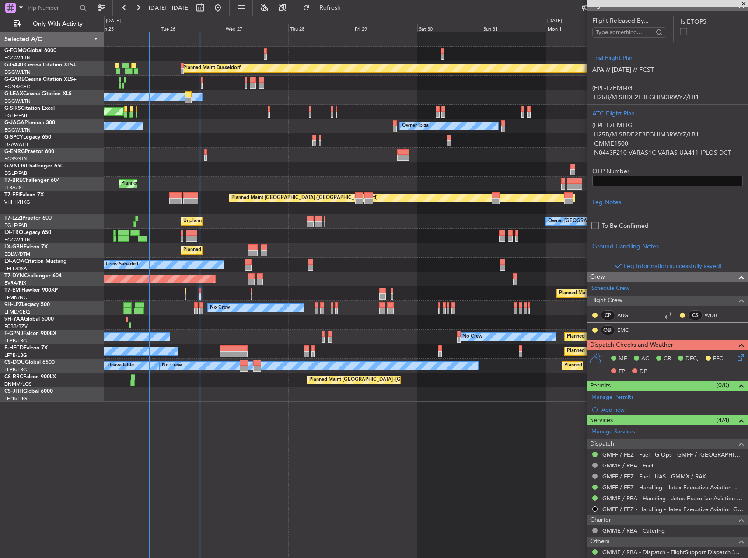
click at [736, 360] on icon at bounding box center [739, 356] width 7 height 7
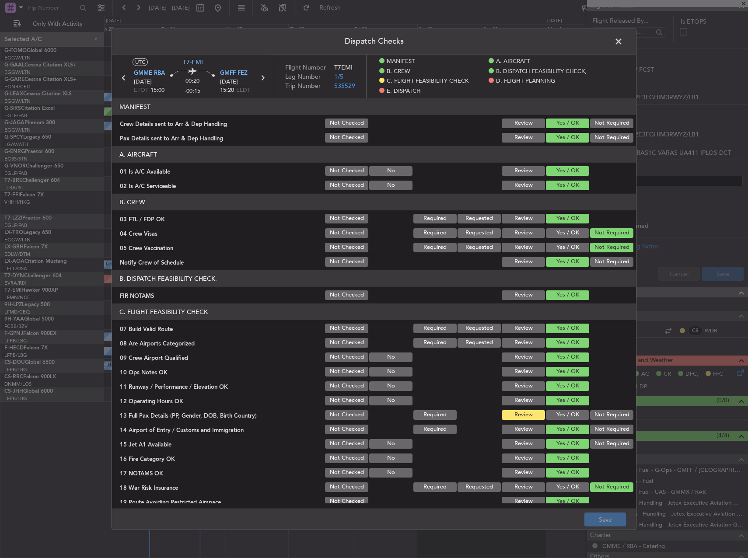
scroll to position [262, 0]
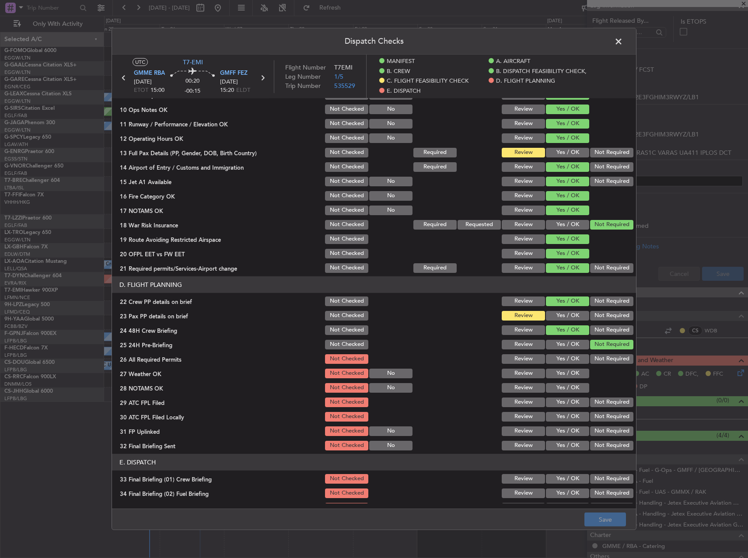
click at [551, 149] on button "Yes / OK" at bounding box center [567, 153] width 43 height 10
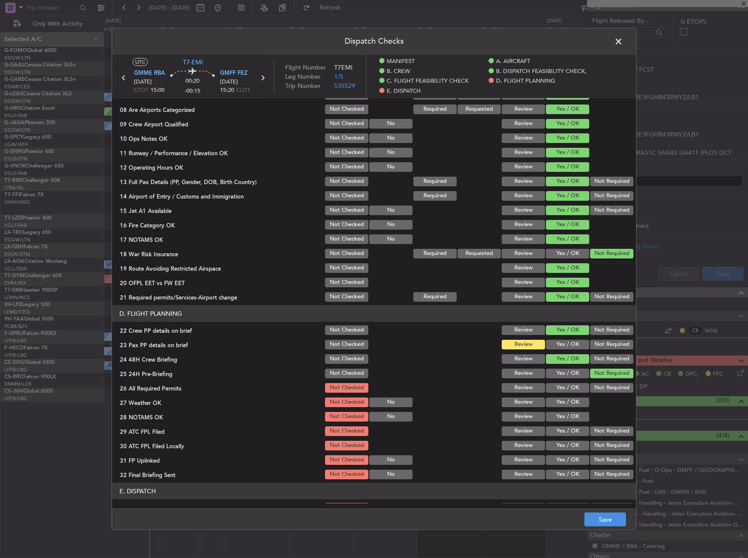
scroll to position [219, 0]
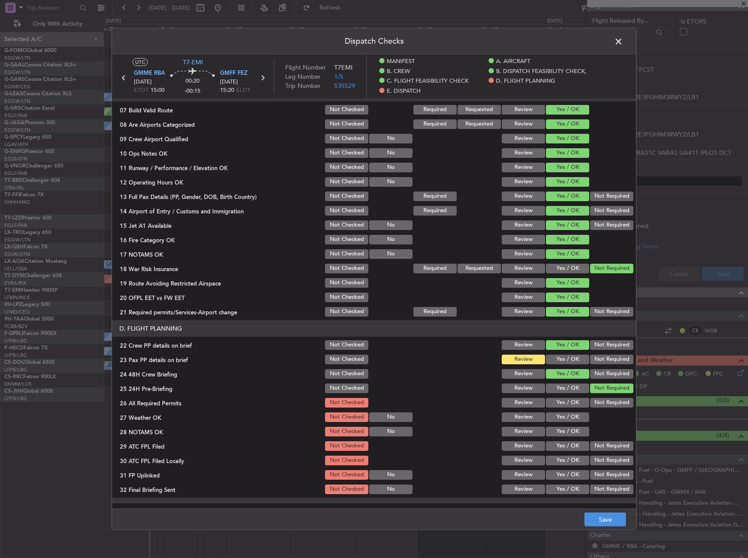
click at [557, 360] on button "Yes / OK" at bounding box center [567, 360] width 43 height 10
click at [570, 406] on button "Yes / OK" at bounding box center [567, 403] width 43 height 10
drag, startPoint x: 567, startPoint y: 423, endPoint x: 565, endPoint y: 432, distance: 9.0
click at [566, 428] on section "D. FLIGHT PLANNING 22 Crew PP details on brief Not Checked Review Yes / OK Not …" at bounding box center [374, 407] width 524 height 175
click at [565, 422] on div "Yes / OK" at bounding box center [567, 417] width 44 height 12
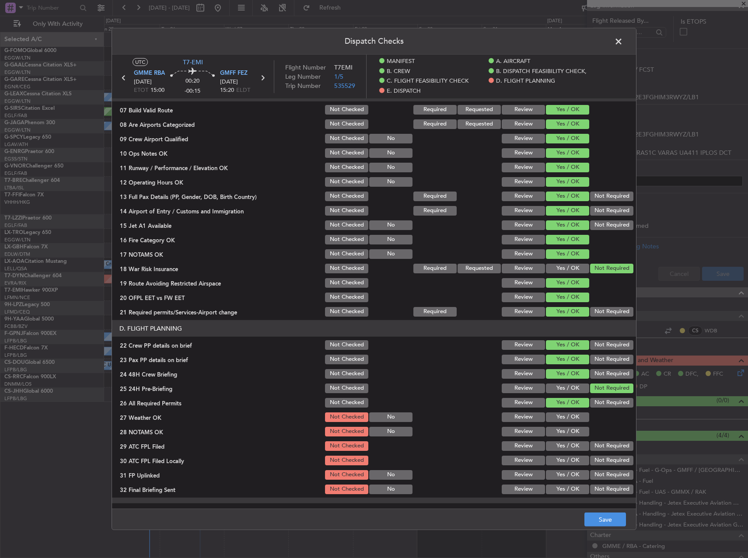
click at [564, 415] on button "Yes / OK" at bounding box center [567, 418] width 43 height 10
drag, startPoint x: 563, startPoint y: 430, endPoint x: 562, endPoint y: 442, distance: 11.5
click at [563, 431] on button "Yes / OK" at bounding box center [567, 432] width 43 height 10
click at [560, 444] on button "Yes / OK" at bounding box center [567, 446] width 43 height 10
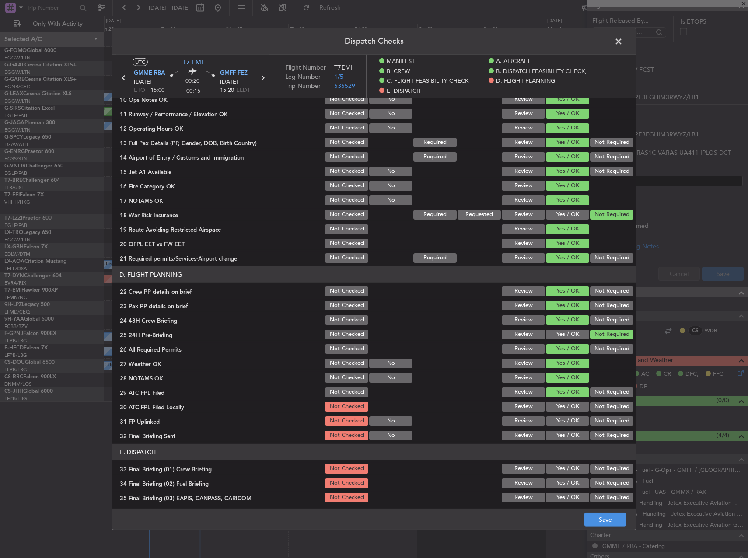
scroll to position [306, 0]
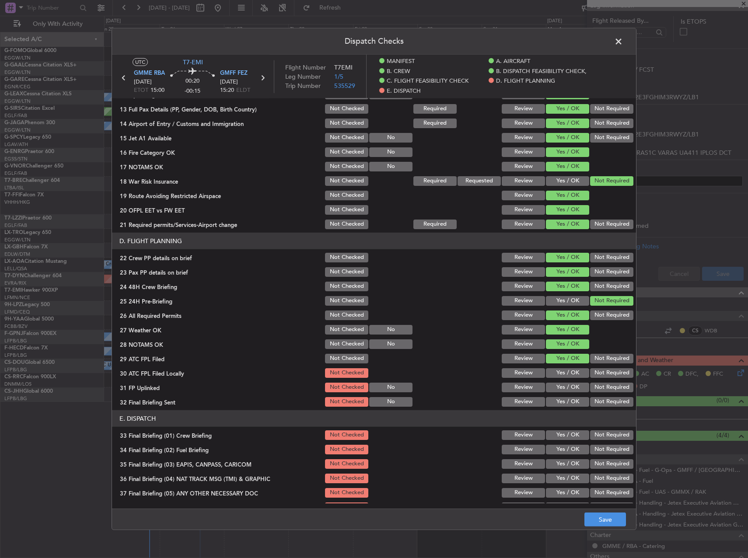
click at [603, 369] on button "Not Required" at bounding box center [611, 373] width 43 height 10
click at [567, 388] on button "Yes / OK" at bounding box center [567, 388] width 43 height 10
drag, startPoint x: 595, startPoint y: 396, endPoint x: 600, endPoint y: 401, distance: 7.1
click at [596, 397] on div "Not Required" at bounding box center [611, 402] width 44 height 12
click at [601, 403] on button "Not Required" at bounding box center [611, 402] width 43 height 10
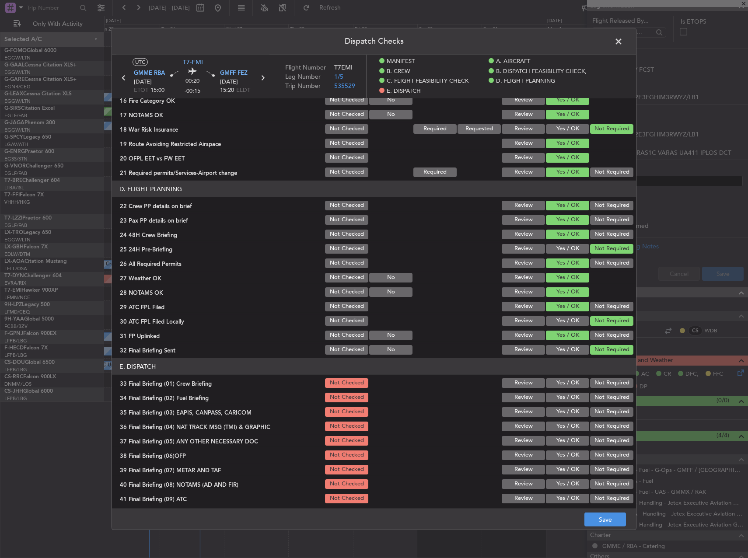
scroll to position [405, 0]
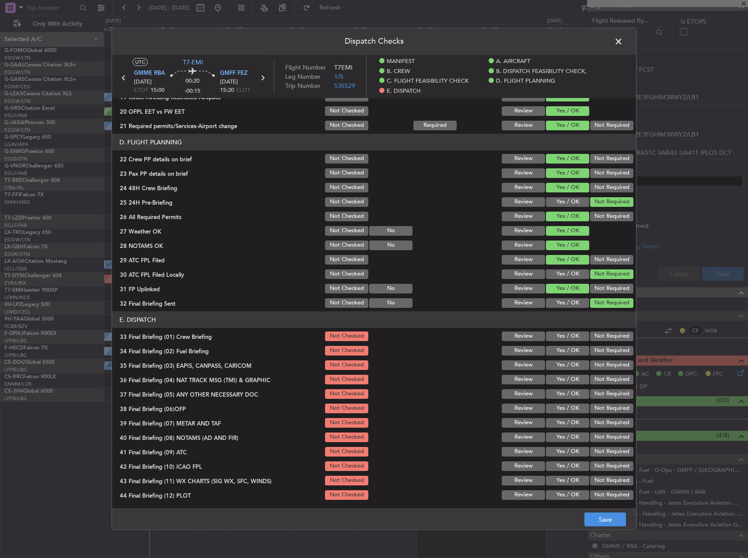
drag, startPoint x: 555, startPoint y: 334, endPoint x: 553, endPoint y: 347, distance: 13.7
click at [554, 335] on button "Yes / OK" at bounding box center [567, 337] width 43 height 10
drag, startPoint x: 554, startPoint y: 350, endPoint x: 580, endPoint y: 359, distance: 27.3
click at [556, 350] on button "Yes / OK" at bounding box center [567, 351] width 43 height 10
click at [597, 364] on button "Not Required" at bounding box center [611, 365] width 43 height 10
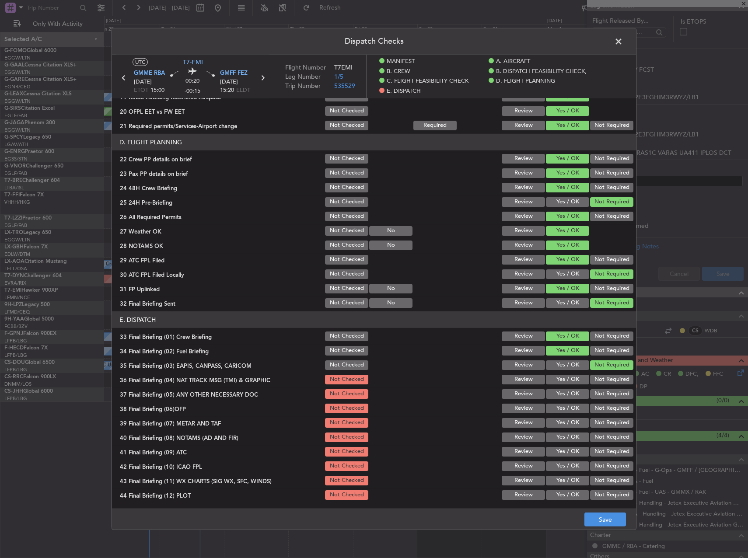
click at [600, 379] on button "Not Required" at bounding box center [611, 380] width 43 height 10
click at [598, 390] on button "Not Required" at bounding box center [611, 394] width 43 height 10
click at [557, 414] on div "Yes / OK" at bounding box center [567, 408] width 44 height 12
click at [561, 410] on button "Yes / OK" at bounding box center [567, 409] width 43 height 10
drag, startPoint x: 558, startPoint y: 423, endPoint x: 558, endPoint y: 427, distance: 4.8
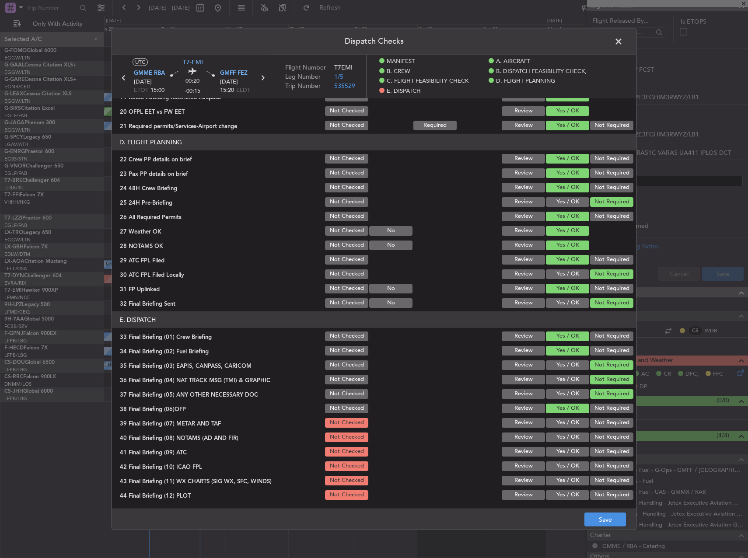
click at [558, 424] on button "Yes / OK" at bounding box center [567, 423] width 43 height 10
drag, startPoint x: 558, startPoint y: 437, endPoint x: 557, endPoint y: 444, distance: 7.5
click at [558, 438] on button "Yes / OK" at bounding box center [567, 438] width 43 height 10
drag, startPoint x: 557, startPoint y: 444, endPoint x: 556, endPoint y: 453, distance: 8.4
click at [556, 445] on section "E. DISPATCH 33 Final Briefing (01) Crew Briefing Not Checked Review Yes / OK No…" at bounding box center [374, 406] width 524 height 190
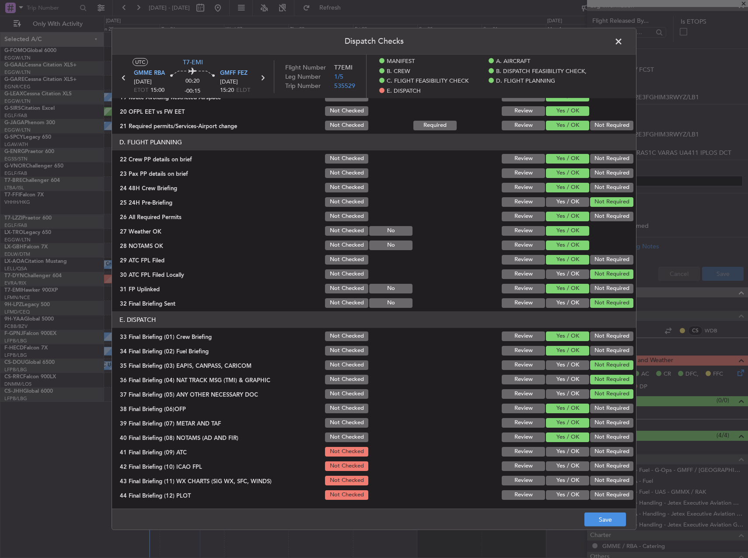
drag, startPoint x: 556, startPoint y: 453, endPoint x: 555, endPoint y: 465, distance: 12.3
click at [555, 453] on button "Yes / OK" at bounding box center [567, 452] width 43 height 10
click at [555, 465] on button "Yes / OK" at bounding box center [567, 467] width 43 height 10
click at [557, 483] on button "Yes / OK" at bounding box center [567, 481] width 43 height 10
click at [553, 493] on button "Yes / OK" at bounding box center [567, 495] width 43 height 10
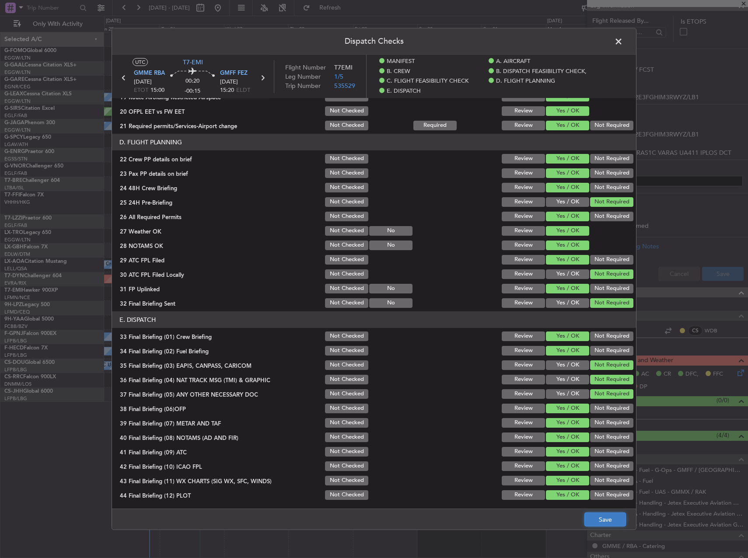
click at [596, 517] on button "Save" at bounding box center [605, 520] width 42 height 14
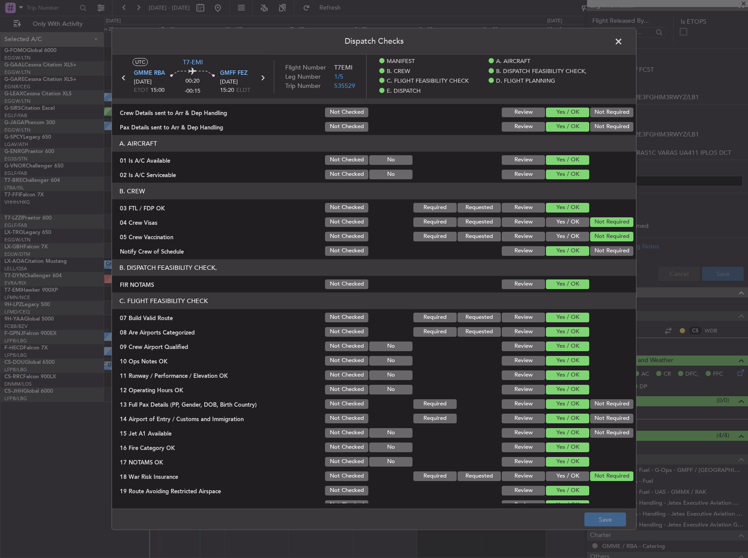
scroll to position [0, 0]
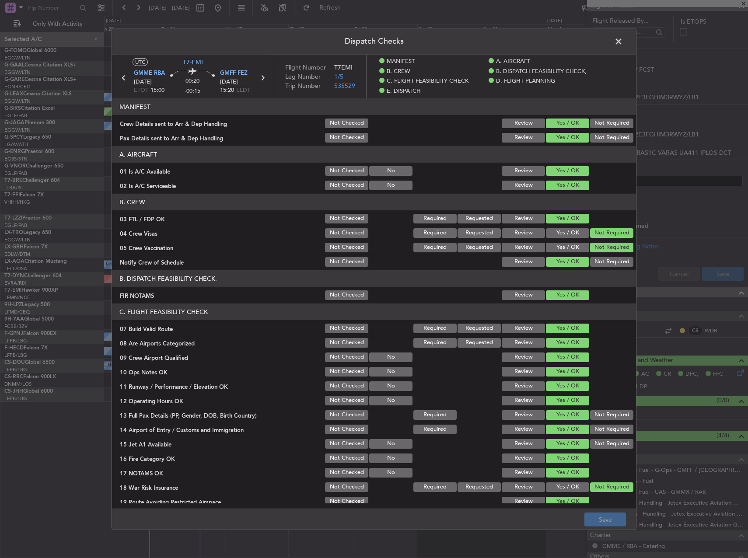
drag, startPoint x: 621, startPoint y: 54, endPoint x: 619, endPoint y: 38, distance: 16.4
click at [619, 46] on div "Dispatch Checks UTC T7-EMI GMME RBA [DATE] ETOT 15:00 00:20 -00:15 GMFF FEZ [DA…" at bounding box center [374, 279] width 525 height 502
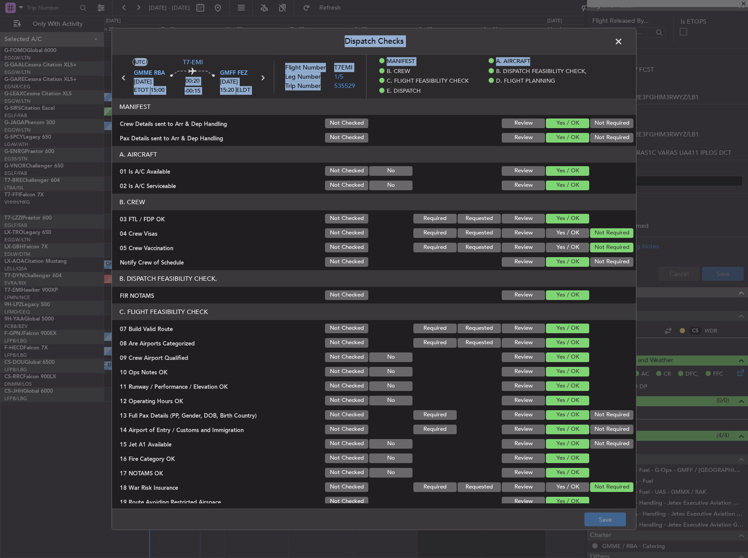
click at [623, 44] on span at bounding box center [623, 43] width 0 height 17
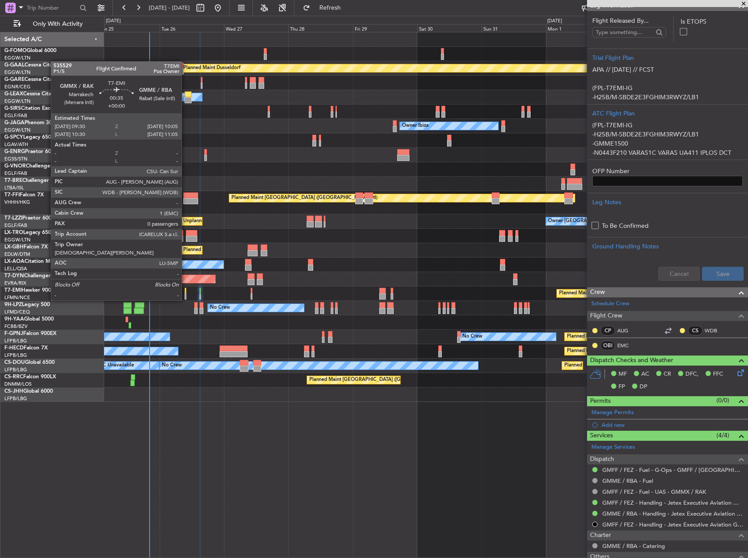
click at [185, 292] on div at bounding box center [186, 291] width 2 height 6
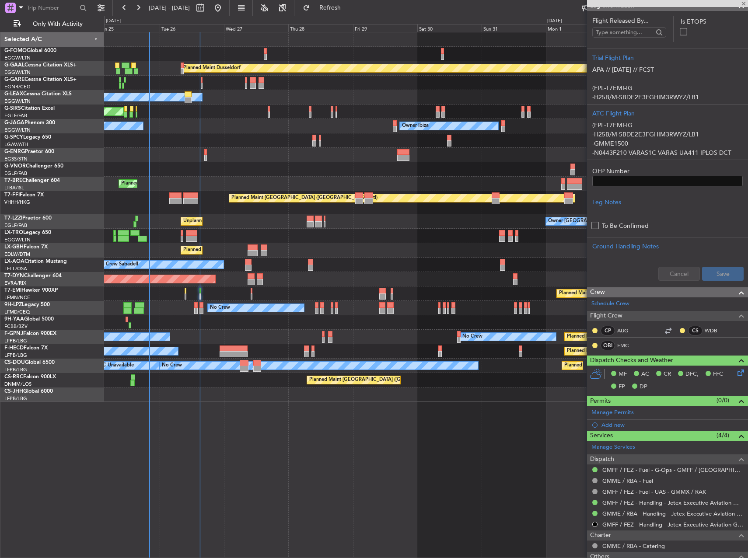
type input "0"
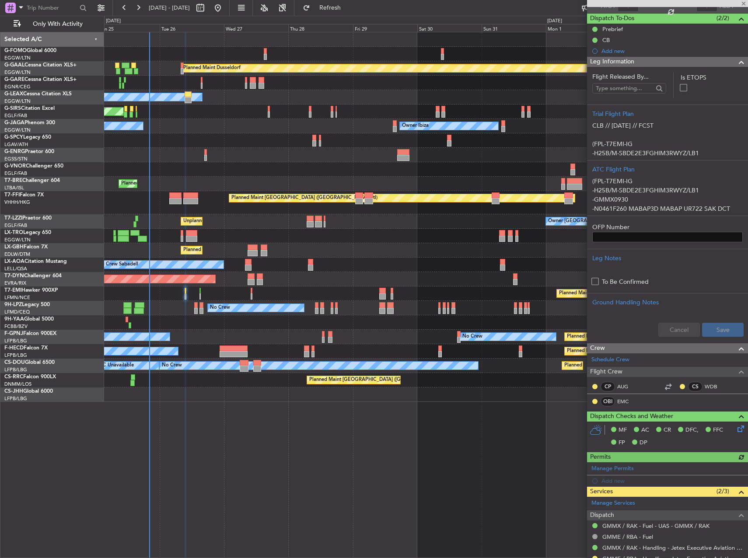
scroll to position [146, 0]
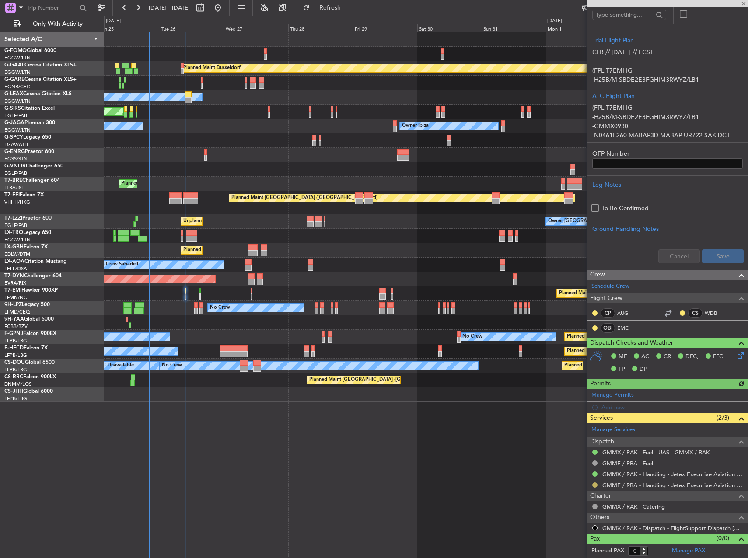
click at [595, 482] on div at bounding box center [594, 485] width 7 height 7
click at [595, 485] on button at bounding box center [594, 485] width 5 height 5
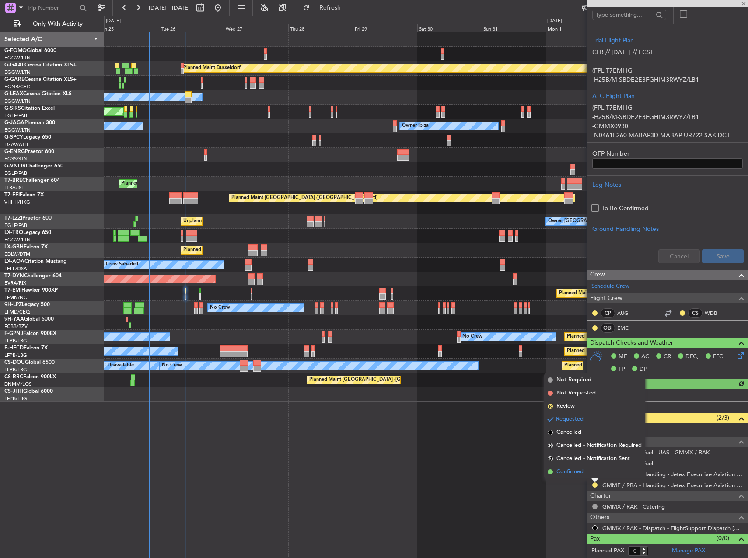
click at [577, 470] on span "Confirmed" at bounding box center [569, 472] width 27 height 9
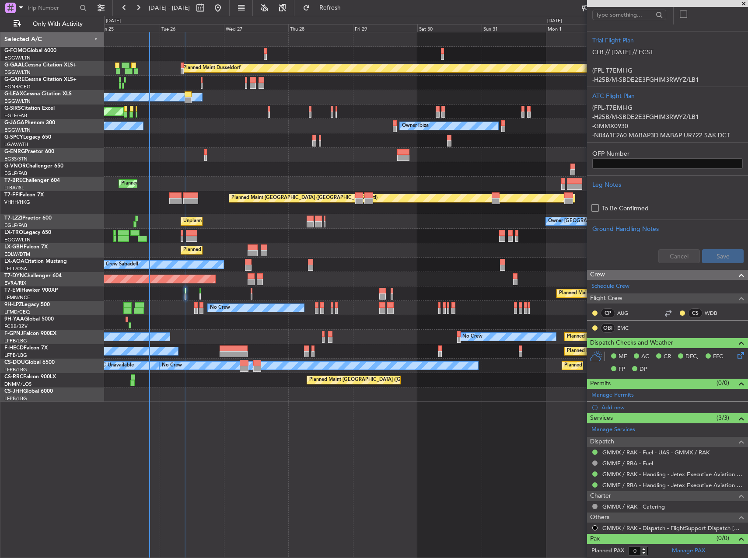
click at [199, 291] on div at bounding box center [199, 291] width 1 height 6
type input "-00:15"
type input "1"
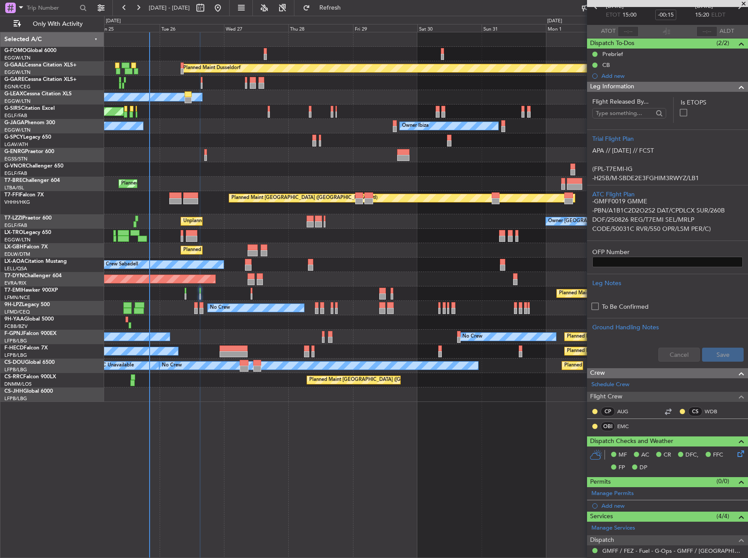
scroll to position [0, 0]
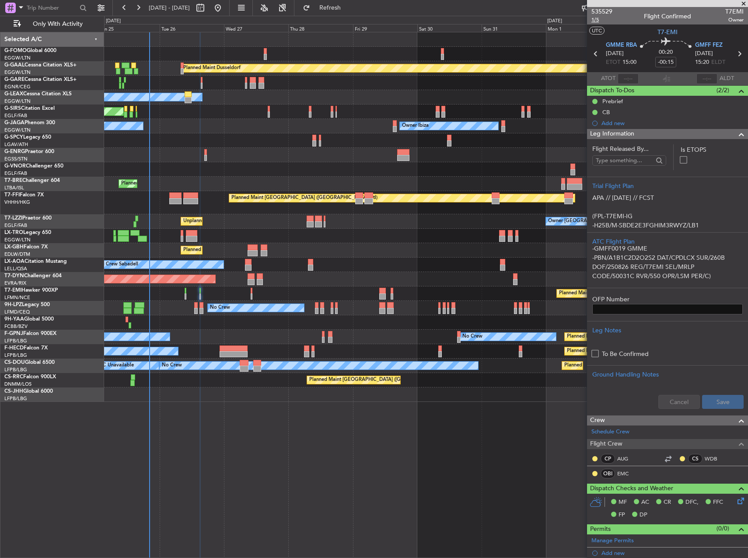
click at [600, 22] on span "1/5" at bounding box center [601, 19] width 21 height 7
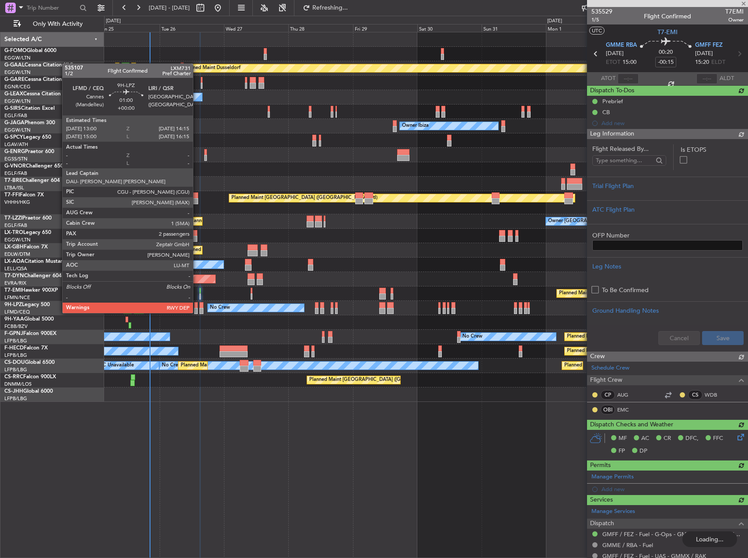
click at [197, 304] on div at bounding box center [195, 305] width 3 height 6
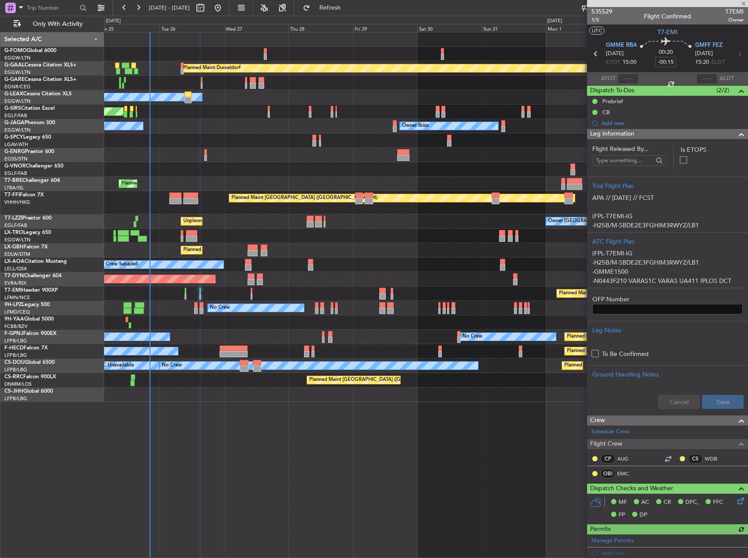
type input "2"
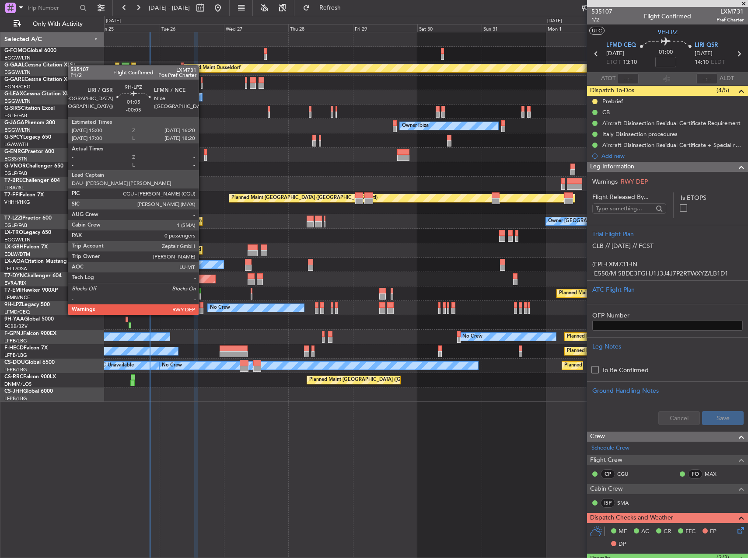
click at [203, 306] on div at bounding box center [201, 305] width 4 height 6
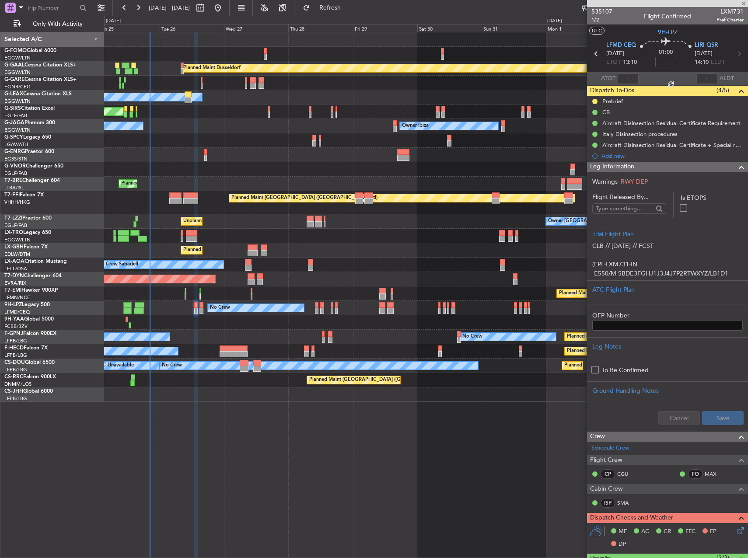
type input "-00:05"
type input "0"
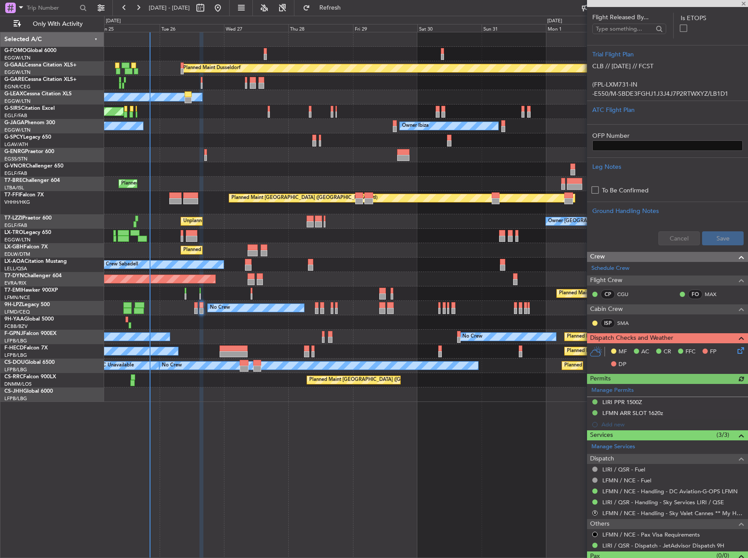
scroll to position [197, 0]
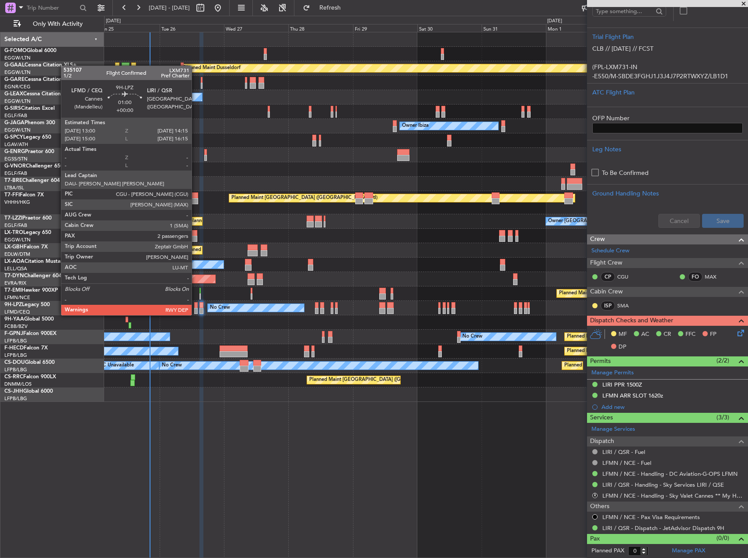
click at [196, 307] on div at bounding box center [195, 305] width 3 height 6
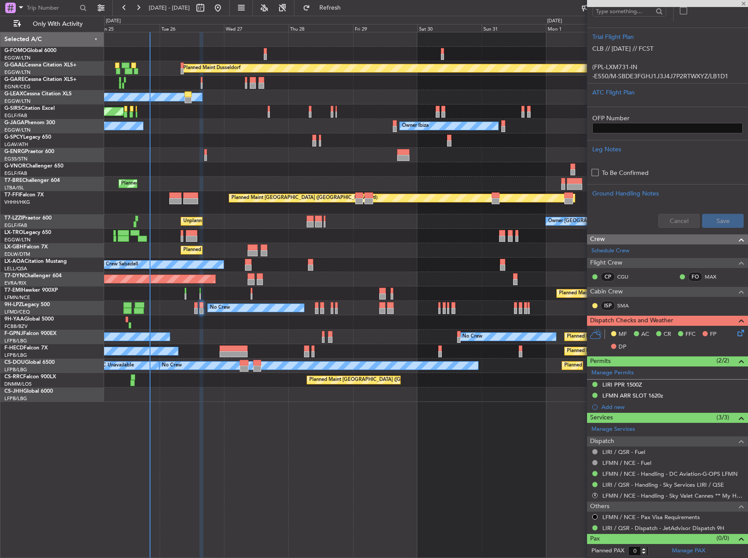
type input "2"
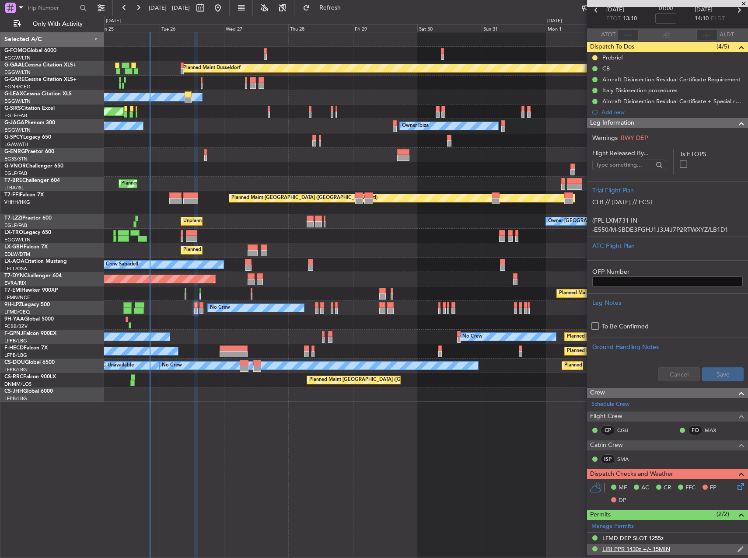
scroll to position [175, 0]
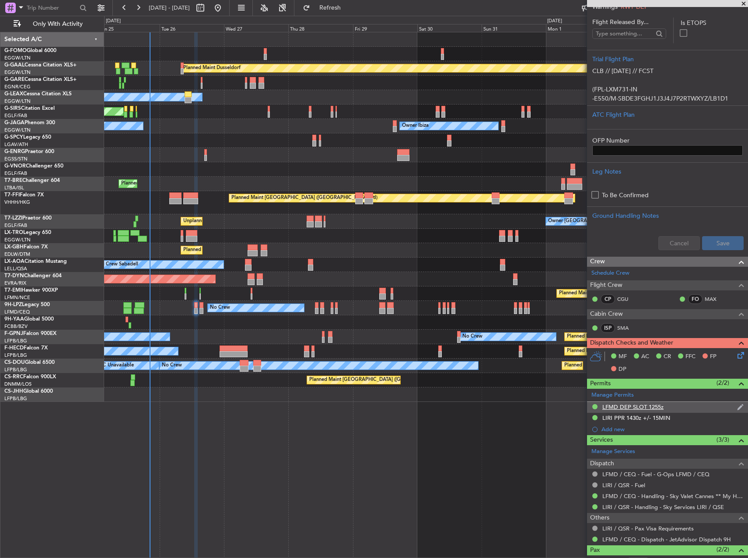
click at [668, 403] on div "LFMD DEP SLOT 1255z" at bounding box center [667, 407] width 161 height 11
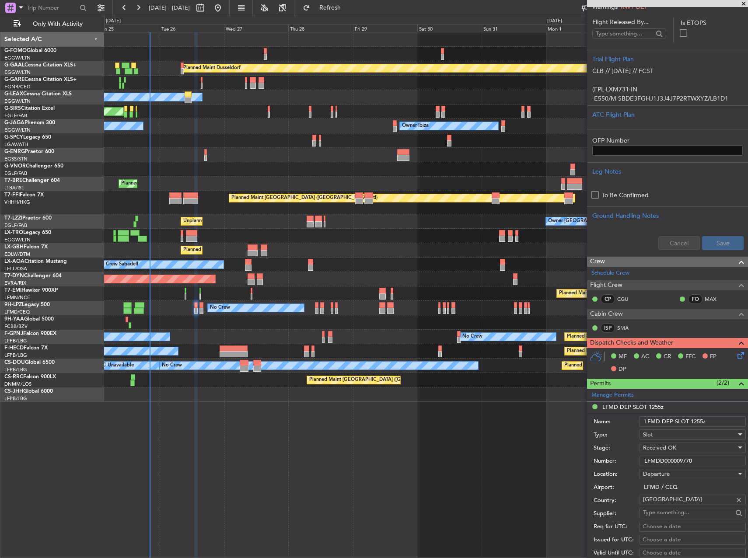
click at [687, 459] on input "LFMDD000009770" at bounding box center [693, 461] width 106 height 10
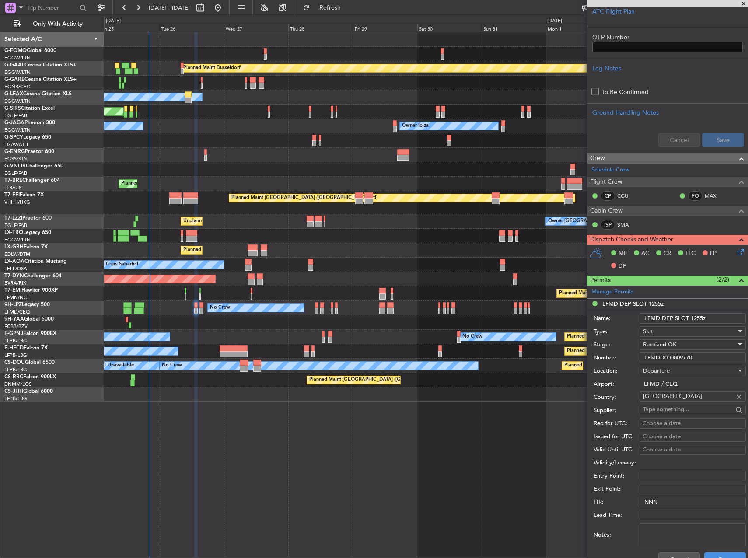
scroll to position [350, 0]
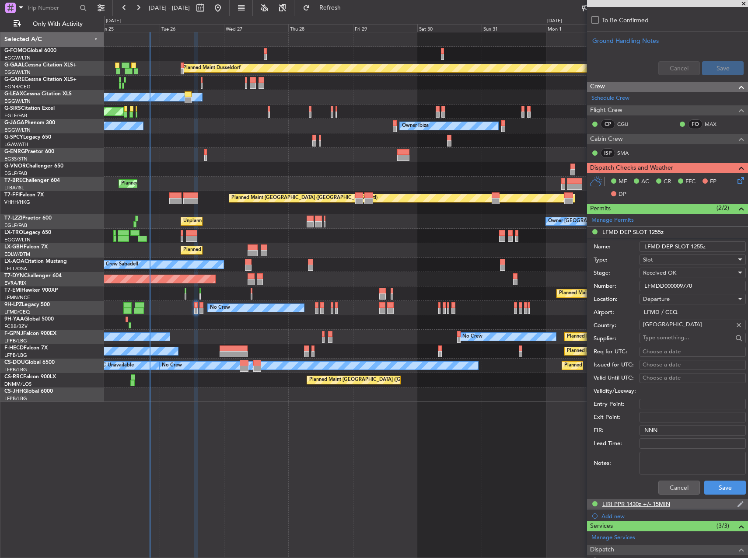
click at [633, 504] on div "LIRI PPR 1430z +/- 15MIN" at bounding box center [636, 503] width 68 height 7
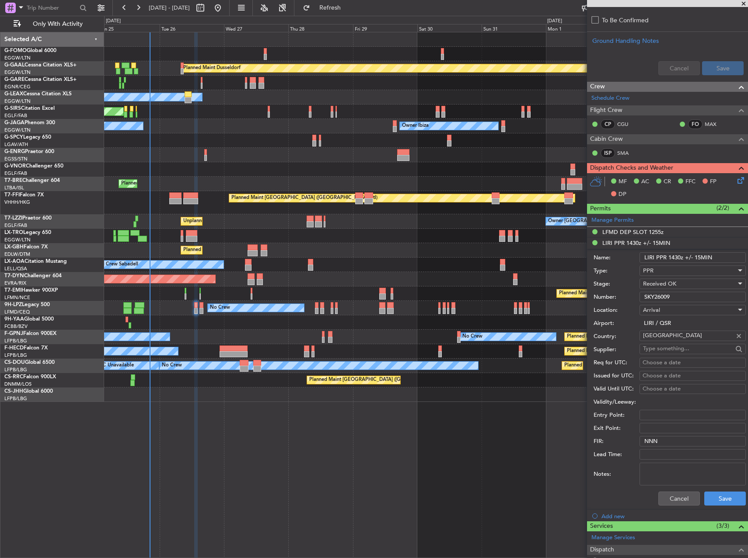
click at [665, 299] on input "SKY26009" at bounding box center [693, 297] width 106 height 10
type input "SKY26009"
click at [677, 496] on button "Cancel" at bounding box center [679, 499] width 42 height 14
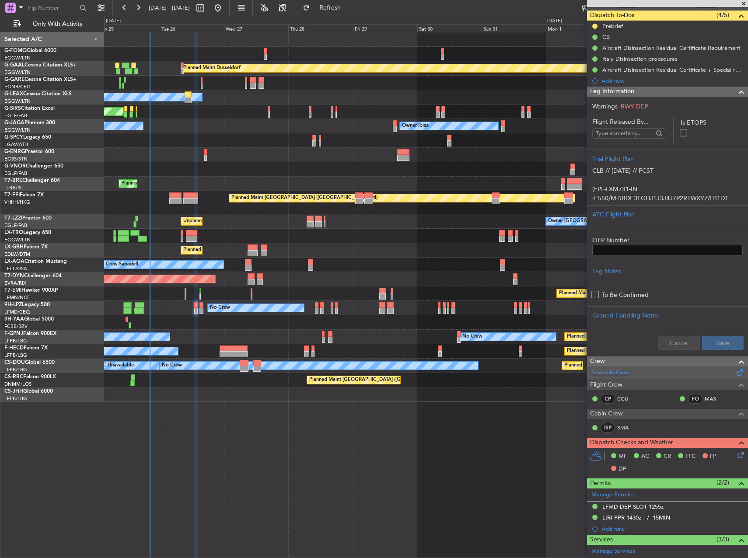
scroll to position [0, 0]
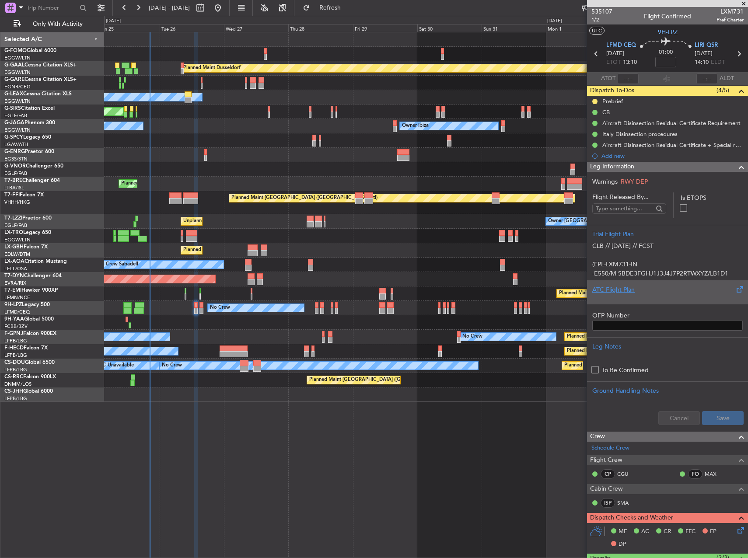
click at [648, 287] on div "ATC Flight Plan" at bounding box center [667, 289] width 150 height 9
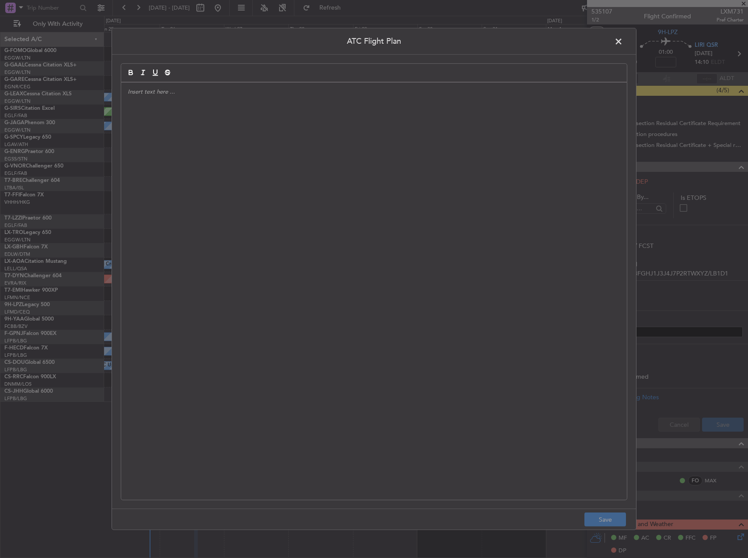
click at [406, 237] on div at bounding box center [374, 291] width 506 height 417
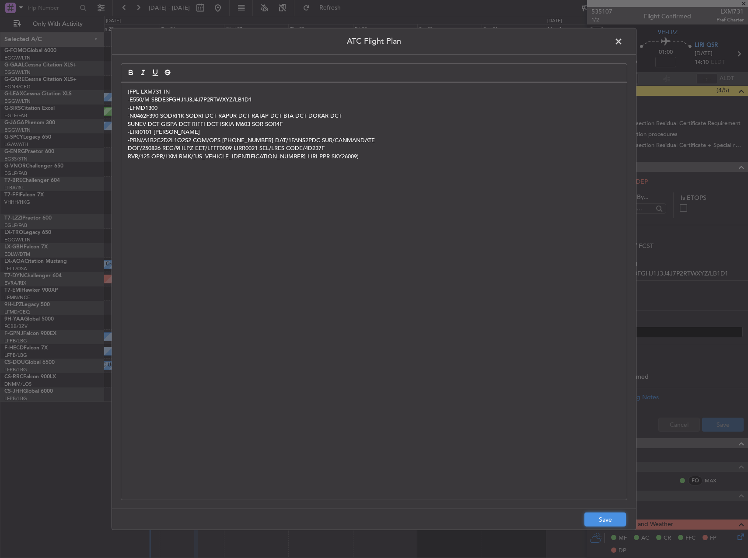
drag, startPoint x: 601, startPoint y: 520, endPoint x: 602, endPoint y: 513, distance: 7.5
click at [601, 519] on button "Save" at bounding box center [605, 520] width 42 height 14
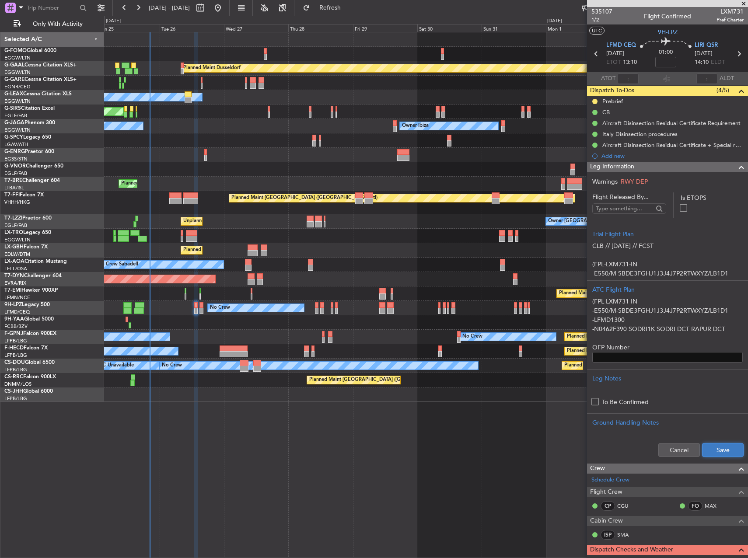
click at [717, 452] on button "Save" at bounding box center [723, 450] width 42 height 14
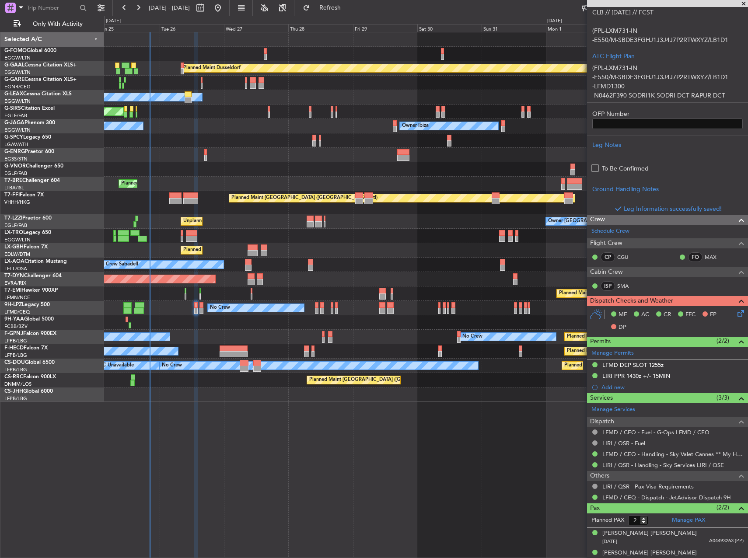
scroll to position [242, 0]
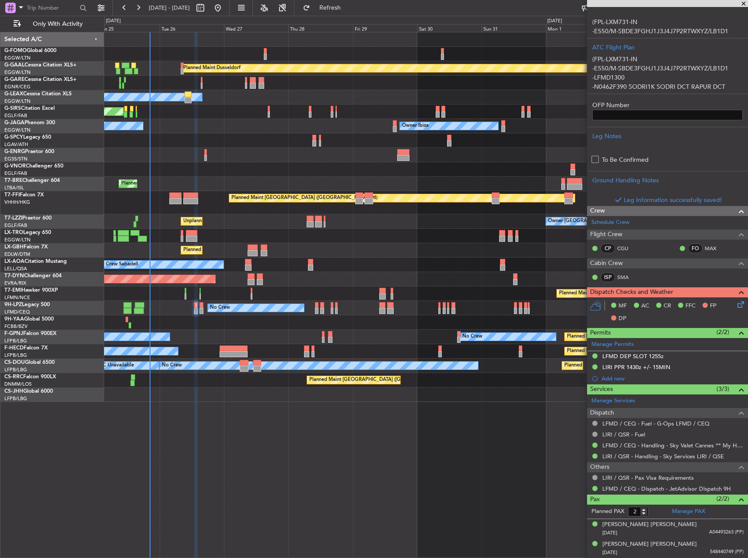
click at [736, 307] on icon at bounding box center [739, 303] width 7 height 7
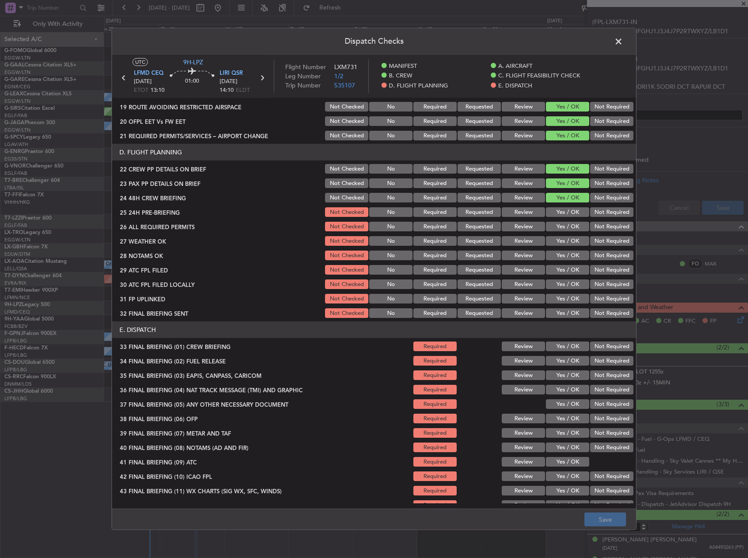
scroll to position [371, 0]
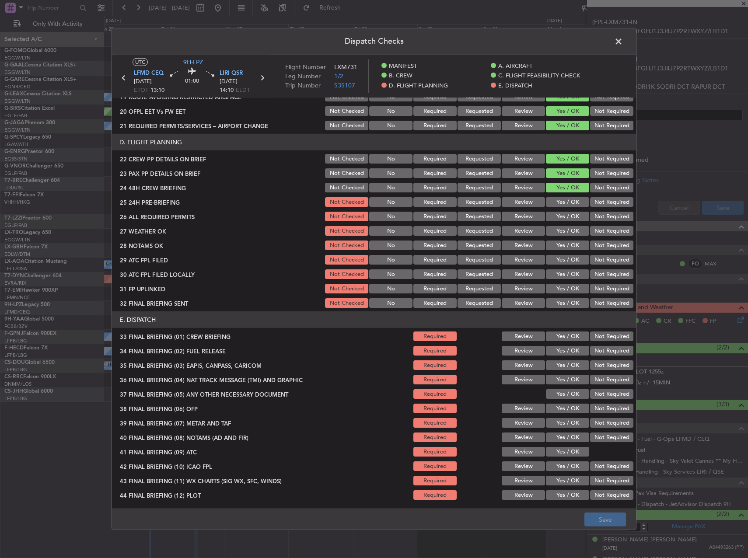
click at [568, 198] on button "Yes / OK" at bounding box center [567, 202] width 43 height 10
click at [559, 219] on button "Yes / OK" at bounding box center [567, 217] width 43 height 10
click at [562, 235] on button "Yes / OK" at bounding box center [567, 231] width 43 height 10
click at [563, 248] on button "Yes / OK" at bounding box center [567, 246] width 43 height 10
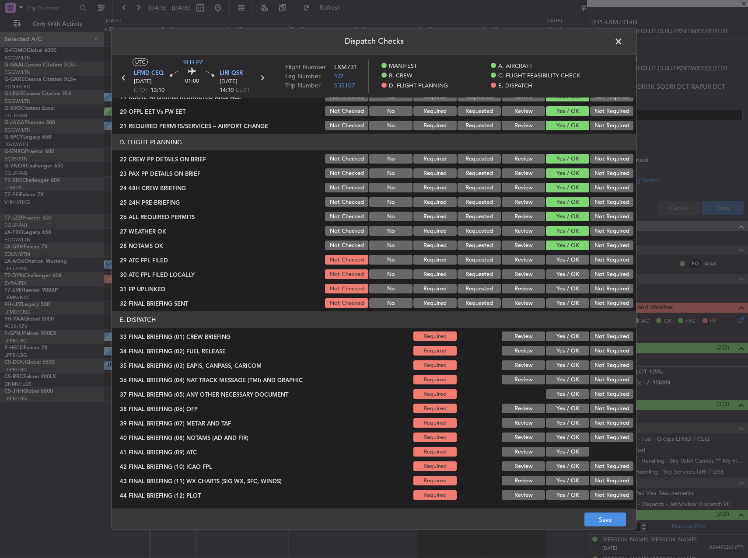
click at [565, 260] on button "Yes / OK" at bounding box center [567, 260] width 43 height 10
click at [596, 276] on button "Not Required" at bounding box center [611, 274] width 43 height 10
drag, startPoint x: 568, startPoint y: 290, endPoint x: 595, endPoint y: 299, distance: 28.6
click at [568, 290] on button "Yes / OK" at bounding box center [567, 289] width 43 height 10
click at [606, 306] on button "Not Required" at bounding box center [611, 303] width 43 height 10
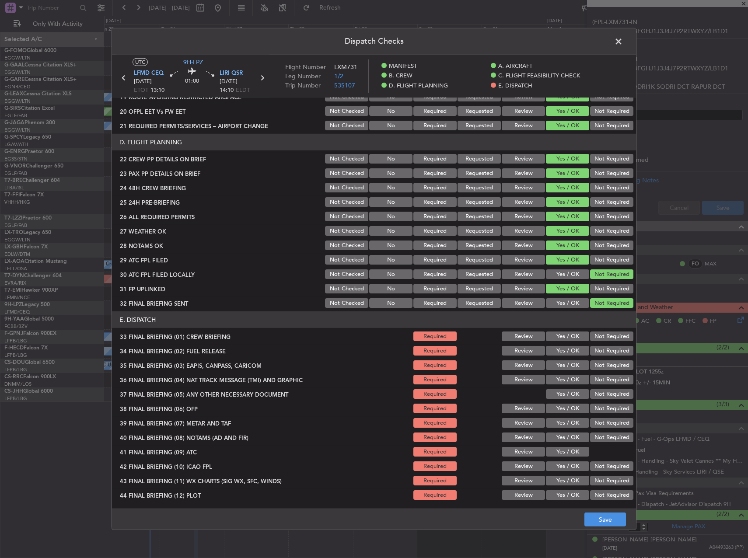
click at [568, 336] on button "Yes / OK" at bounding box center [567, 337] width 43 height 10
click at [566, 352] on button "Yes / OK" at bounding box center [567, 351] width 43 height 10
click at [591, 365] on button "Not Required" at bounding box center [611, 365] width 43 height 10
click at [515, 229] on button "Review" at bounding box center [523, 231] width 43 height 10
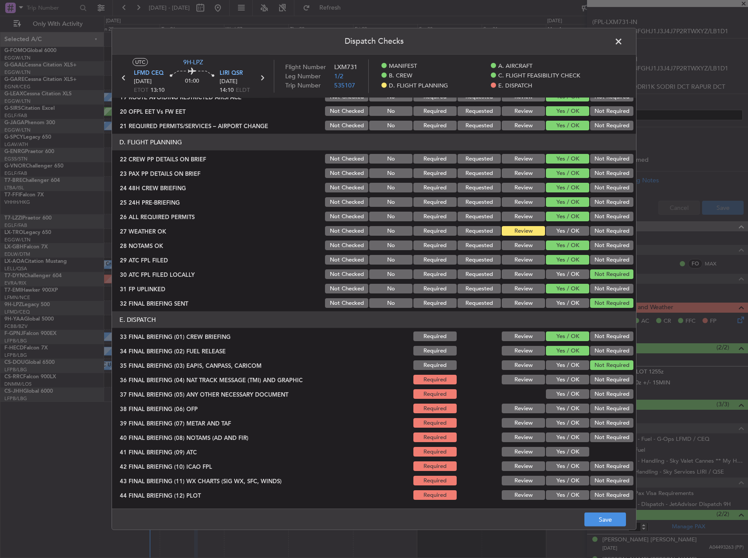
click at [601, 370] on button "Not Required" at bounding box center [611, 365] width 43 height 10
drag, startPoint x: 601, startPoint y: 377, endPoint x: 601, endPoint y: 382, distance: 5.7
click at [601, 378] on button "Not Required" at bounding box center [611, 380] width 43 height 10
click at [600, 396] on button "Not Required" at bounding box center [611, 394] width 43 height 10
click at [570, 413] on button "Yes / OK" at bounding box center [567, 409] width 43 height 10
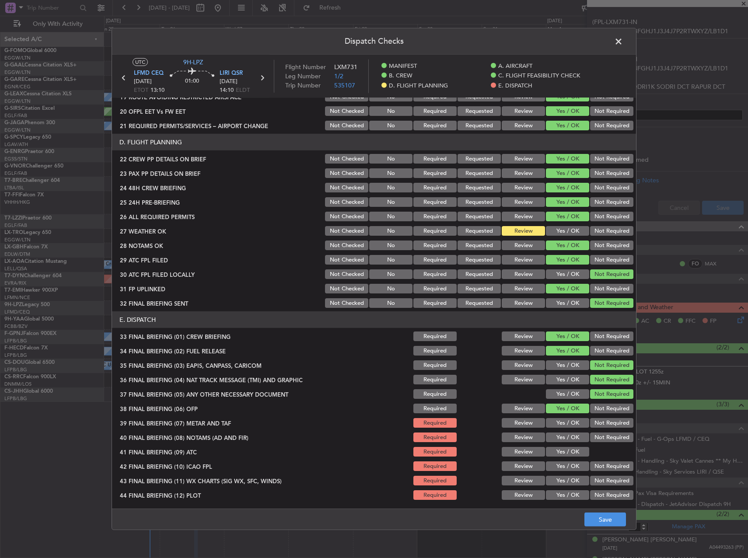
click at [562, 422] on button "Yes / OK" at bounding box center [567, 423] width 43 height 10
click at [560, 444] on section "E. DISPATCH 33 FINAL BRIEFING (01) CREW BRIEFING Required Review Yes / OK Not R…" at bounding box center [374, 406] width 524 height 190
click at [558, 437] on button "Yes / OK" at bounding box center [567, 438] width 43 height 10
click at [558, 449] on button "Yes / OK" at bounding box center [567, 452] width 43 height 10
click at [560, 469] on button "Yes / OK" at bounding box center [567, 467] width 43 height 10
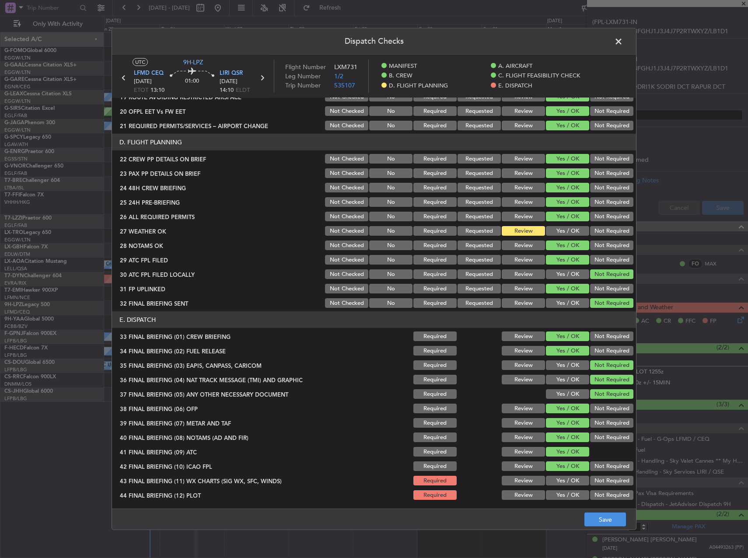
click at [560, 483] on button "Yes / OK" at bounding box center [567, 481] width 43 height 10
click at [561, 499] on button "Yes / OK" at bounding box center [567, 495] width 43 height 10
click at [598, 520] on button "Save" at bounding box center [605, 520] width 42 height 14
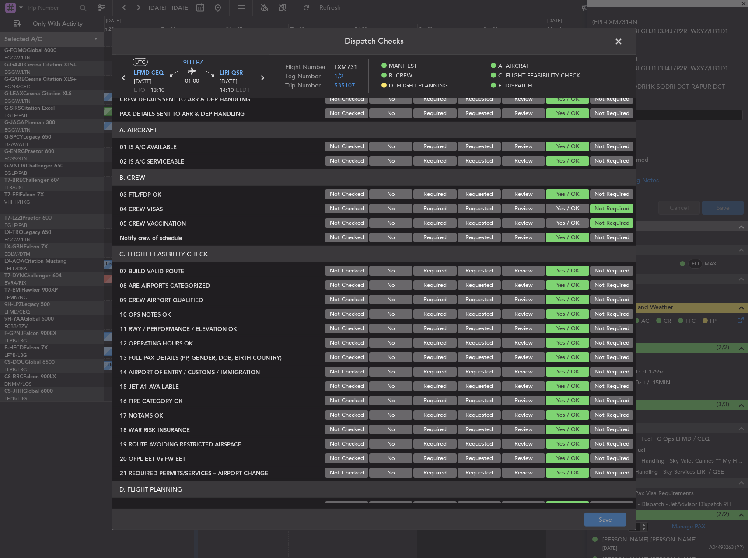
scroll to position [0, 0]
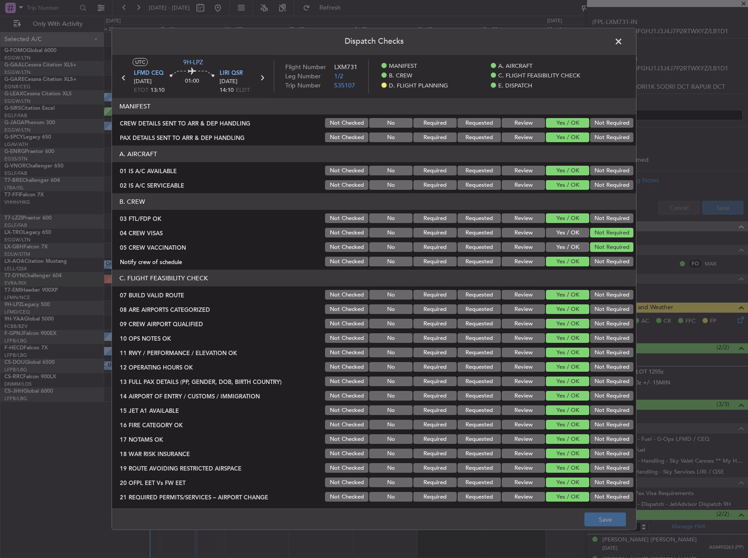
click at [623, 43] on span at bounding box center [623, 43] width 0 height 17
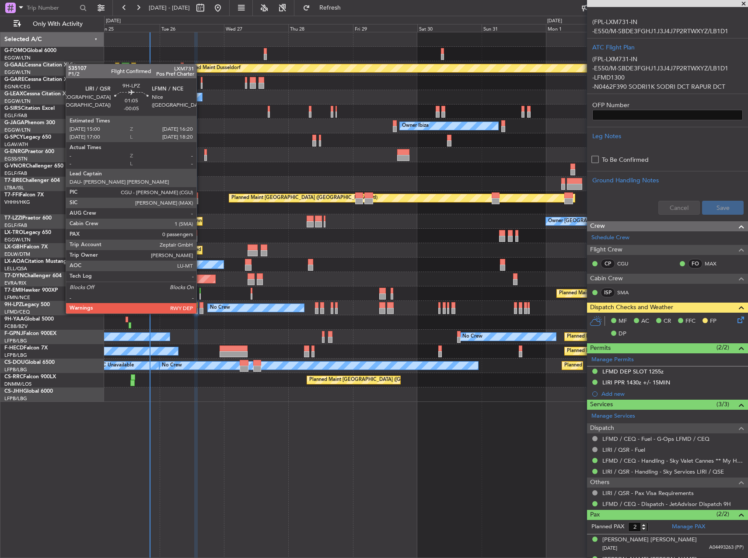
click at [200, 305] on div at bounding box center [201, 305] width 4 height 6
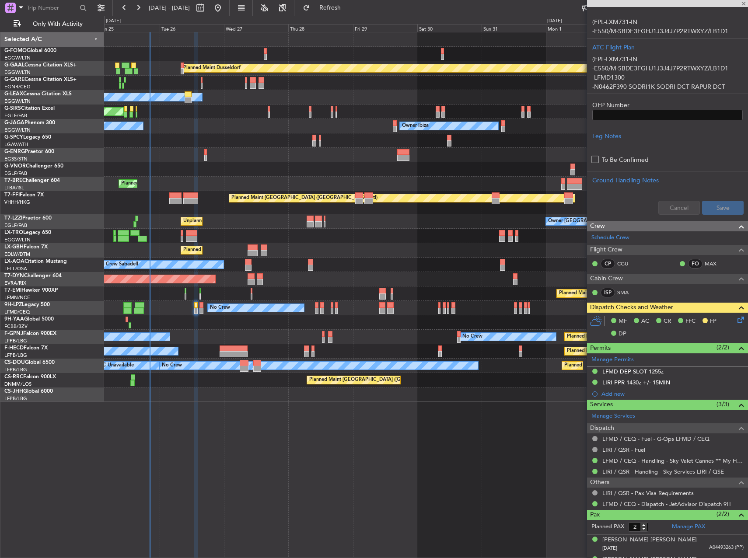
type input "-00:05"
type input "0"
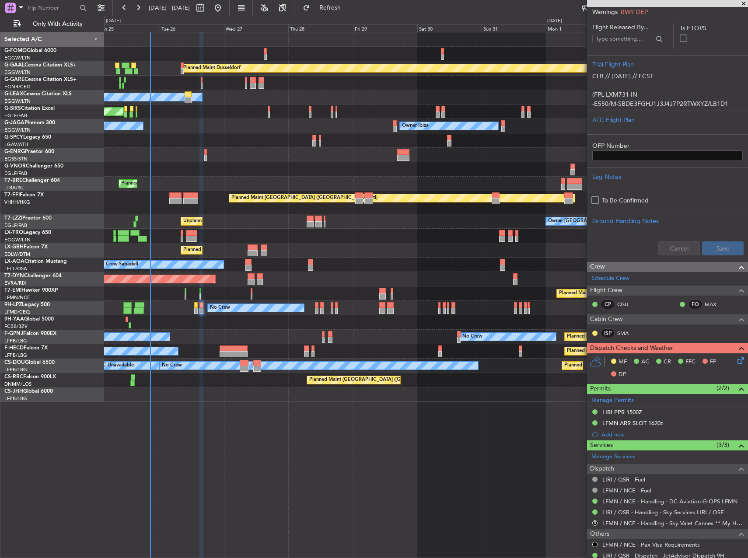
scroll to position [197, 0]
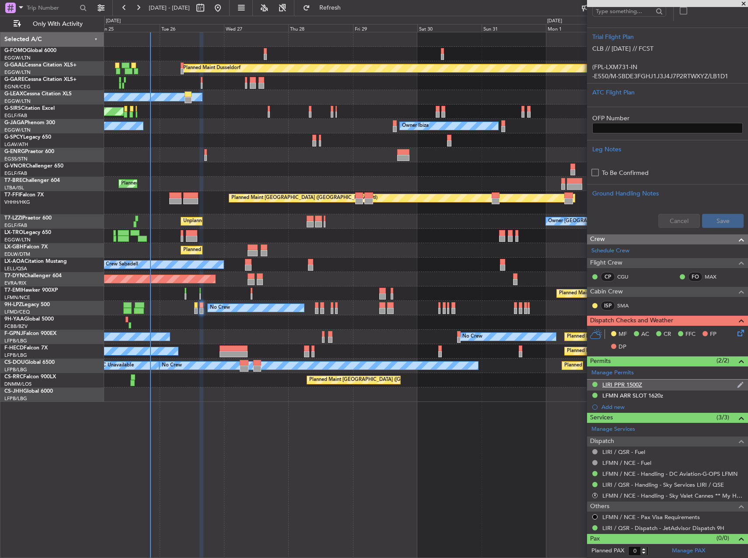
click at [678, 385] on div "LIRI PPR 1500Z" at bounding box center [667, 385] width 161 height 11
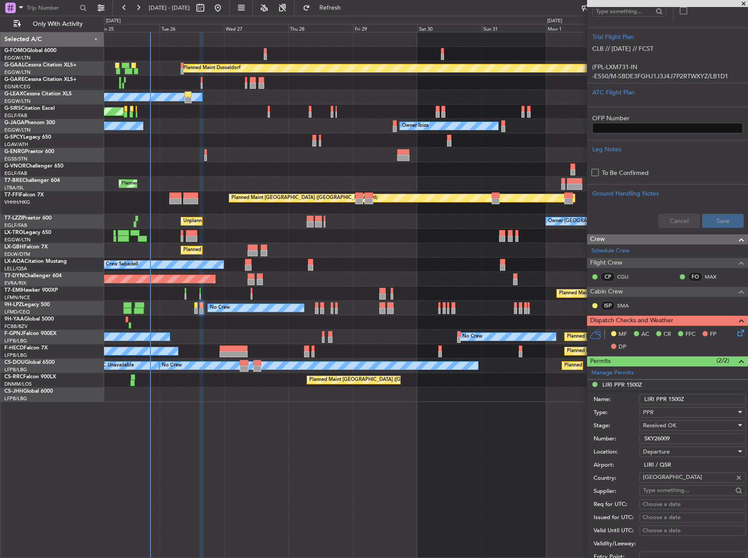
click at [682, 437] on input "SKY26009" at bounding box center [693, 439] width 106 height 10
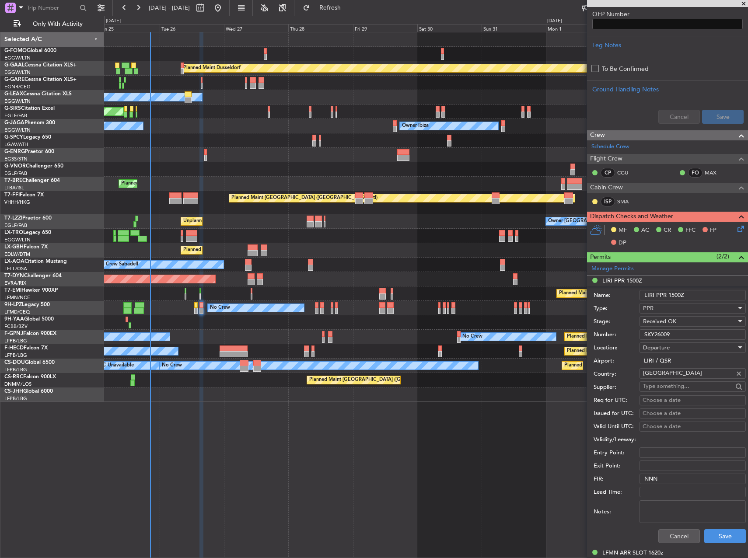
scroll to position [416, 0]
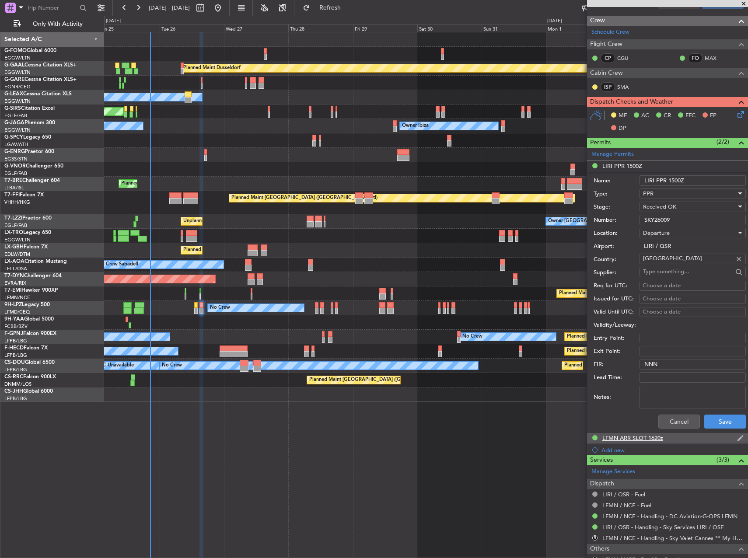
click at [647, 434] on div "LFMN ARR SLOT 1620z" at bounding box center [632, 437] width 61 height 7
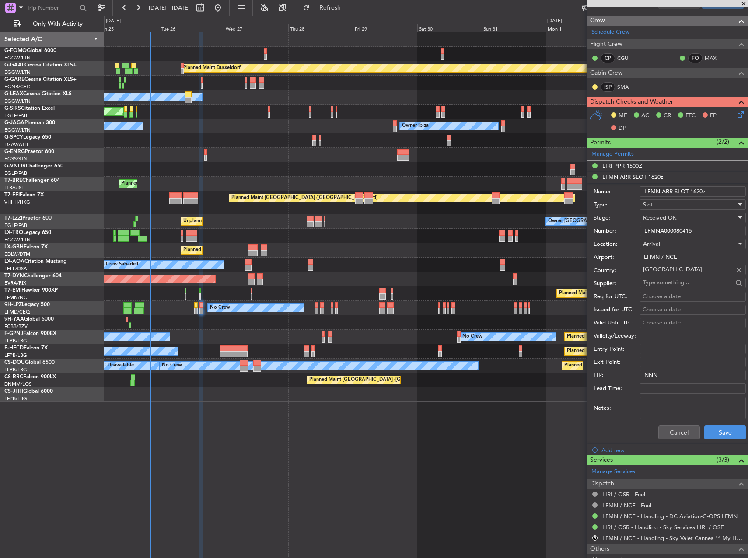
click at [695, 227] on input "LFMNA000080416" at bounding box center [693, 231] width 106 height 10
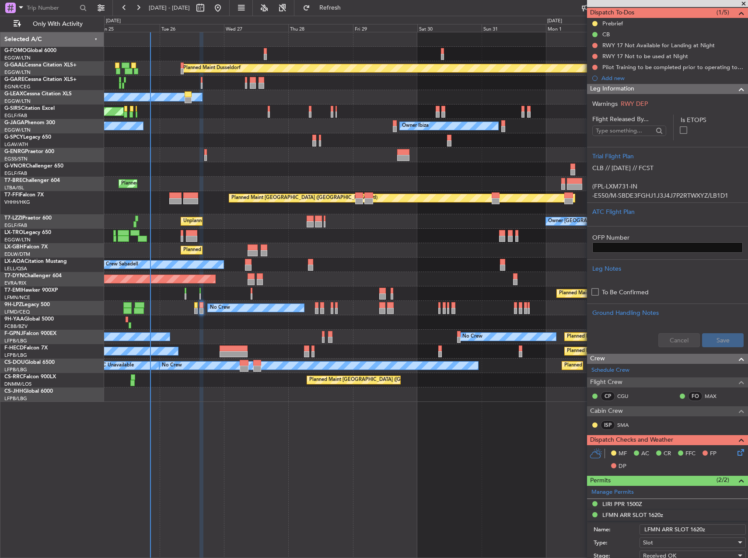
scroll to position [0, 0]
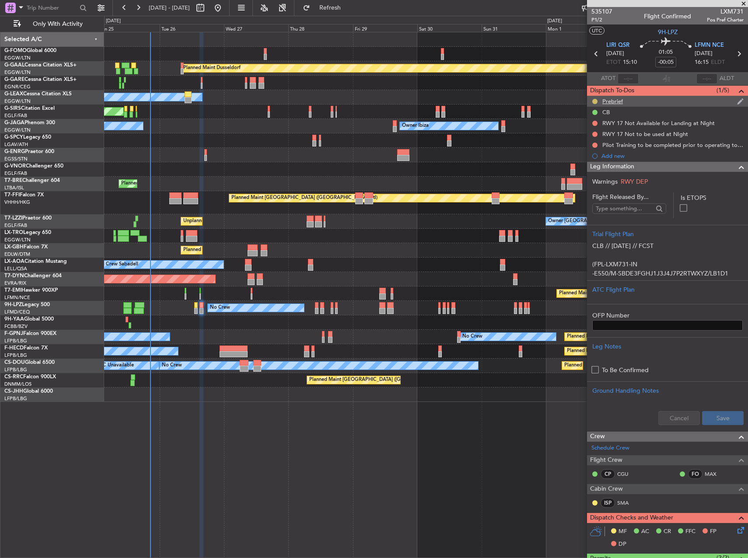
click at [596, 101] on button at bounding box center [594, 101] width 5 height 5
click at [589, 157] on span "Cancelled" at bounding box center [596, 153] width 25 height 9
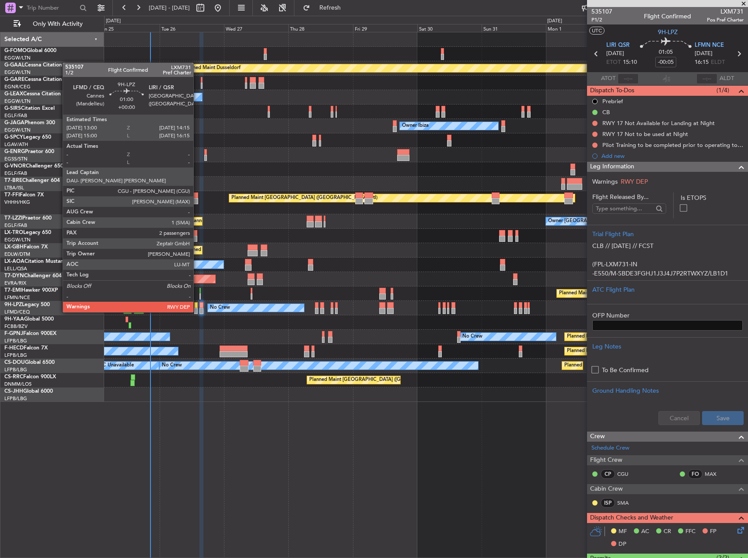
click at [197, 304] on div at bounding box center [195, 305] width 3 height 6
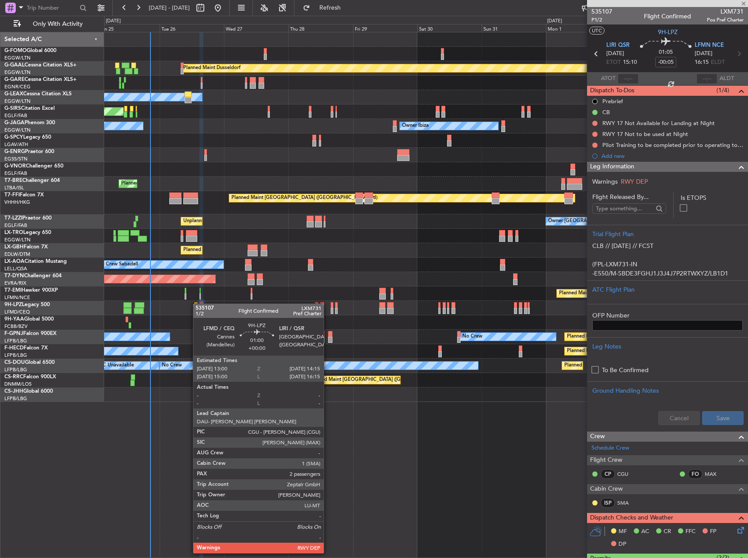
type input "2"
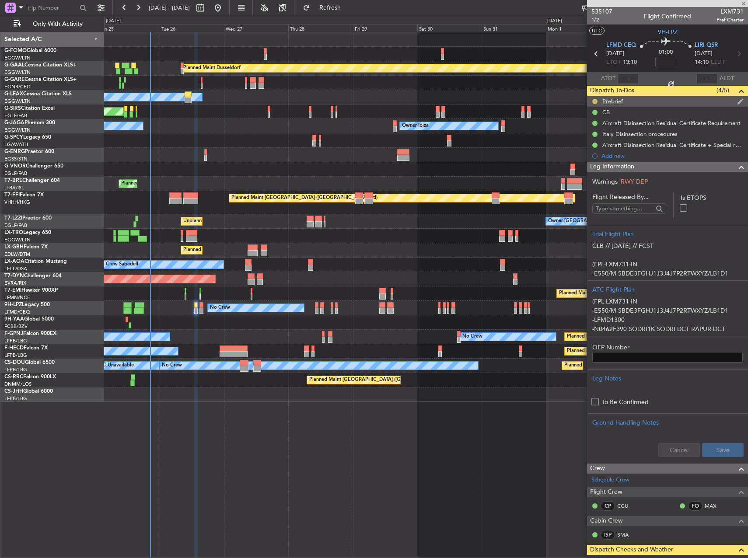
click at [597, 99] on button at bounding box center [594, 101] width 5 height 5
click at [590, 156] on span "Cancelled" at bounding box center [596, 153] width 25 height 9
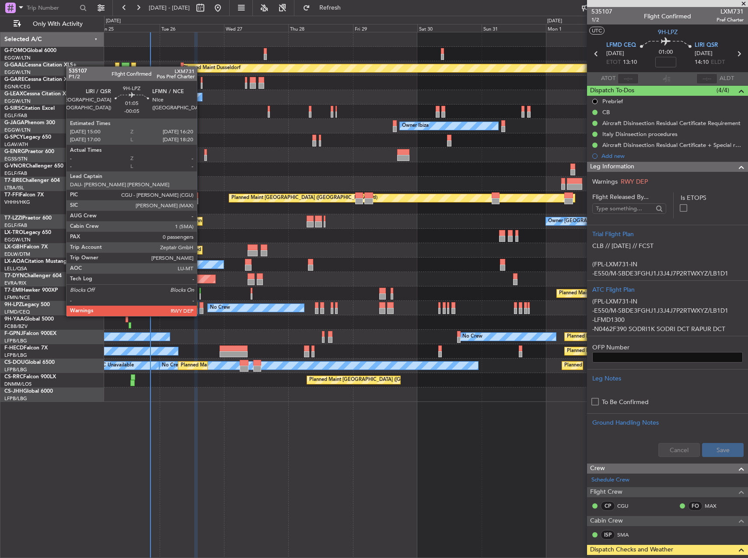
click at [201, 308] on div at bounding box center [201, 305] width 4 height 6
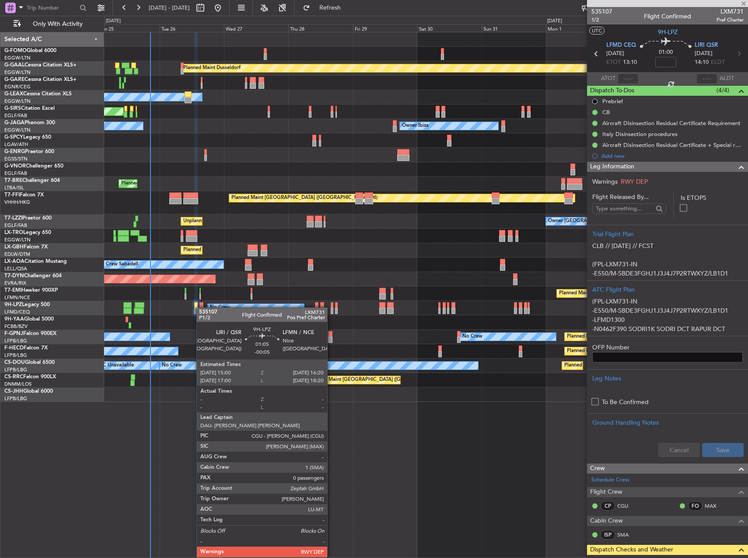
type input "-00:05"
type input "0"
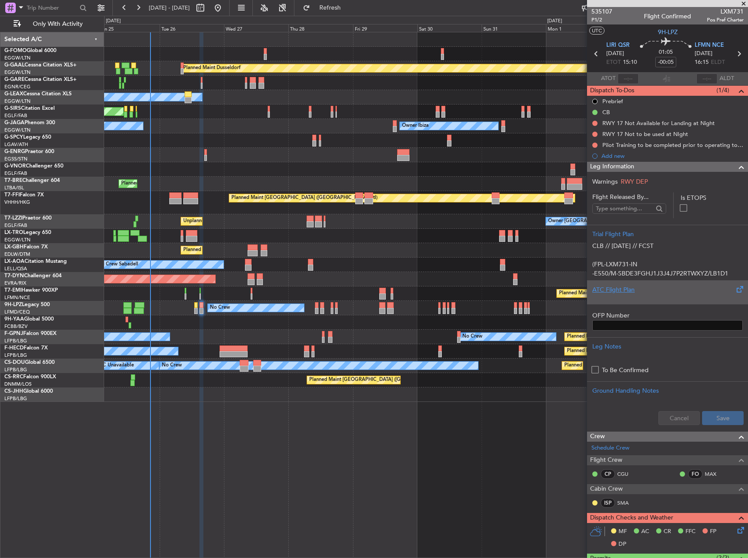
click at [663, 291] on div "ATC Flight Plan" at bounding box center [667, 289] width 150 height 9
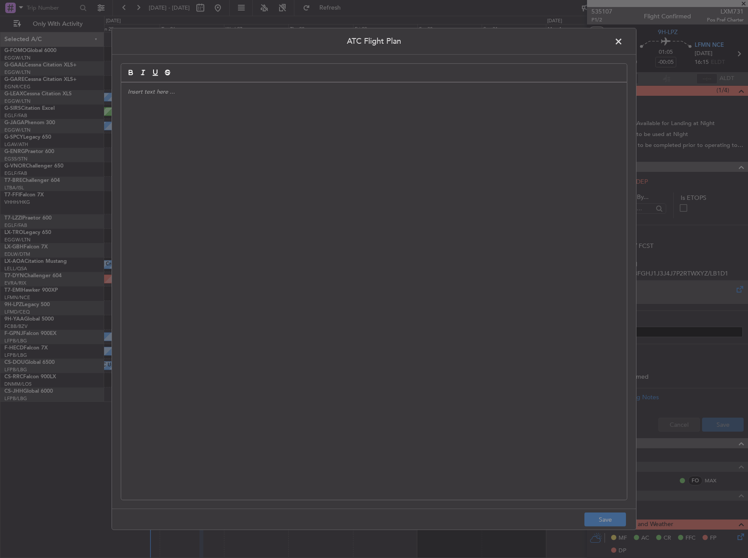
click at [297, 234] on div at bounding box center [374, 291] width 506 height 417
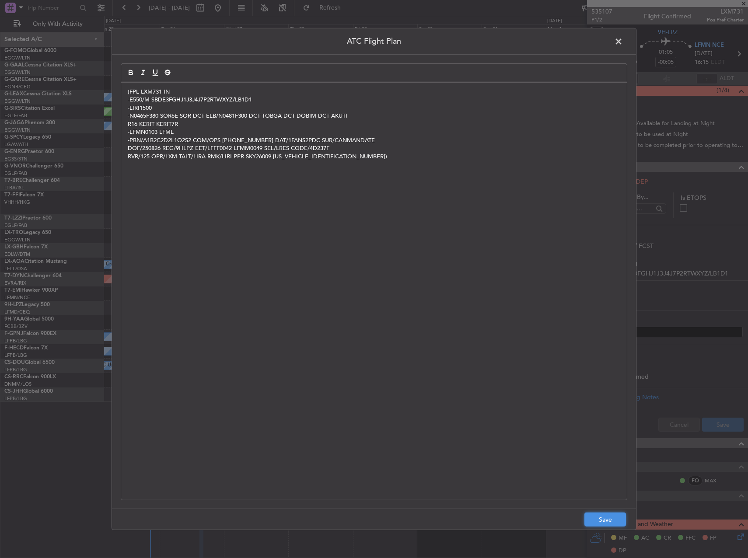
click at [595, 518] on button "Save" at bounding box center [605, 520] width 42 height 14
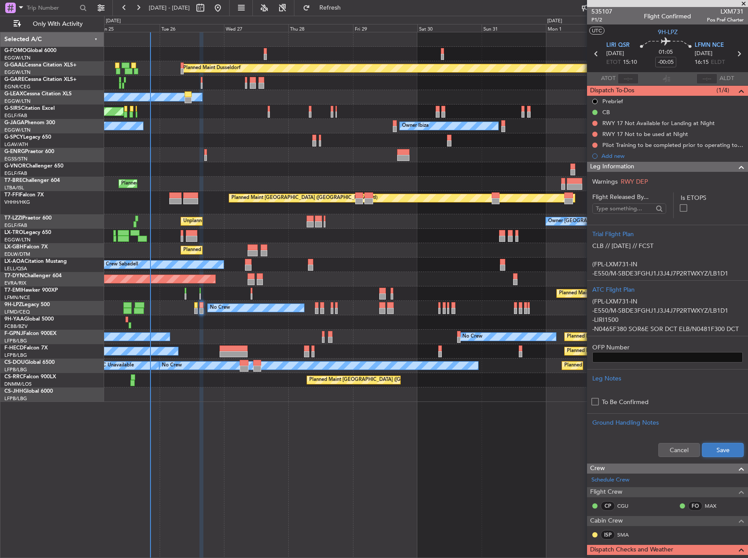
click at [720, 447] on button "Save" at bounding box center [723, 450] width 42 height 14
click at [593, 122] on button at bounding box center [594, 123] width 5 height 5
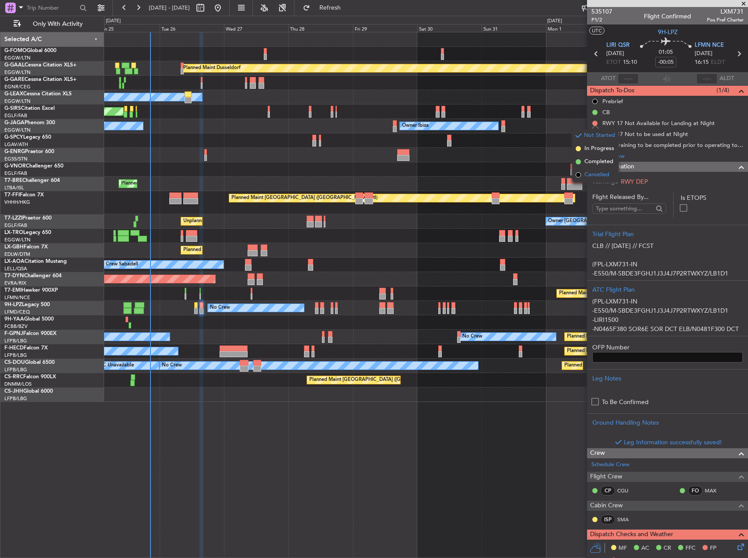
click at [585, 176] on span "Cancelled" at bounding box center [596, 175] width 25 height 9
click at [593, 135] on button at bounding box center [594, 134] width 5 height 5
click at [588, 182] on span "Cancelled" at bounding box center [596, 186] width 25 height 9
click at [595, 145] on button at bounding box center [594, 145] width 5 height 5
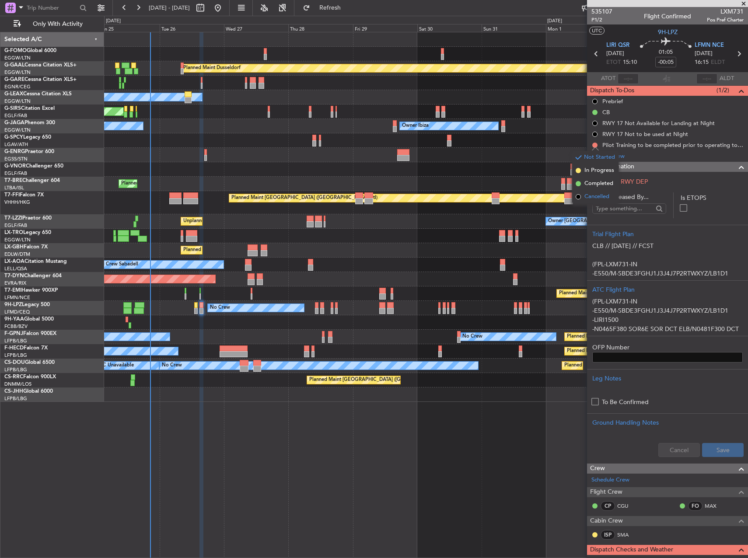
click at [588, 196] on span "Cancelled" at bounding box center [596, 196] width 25 height 9
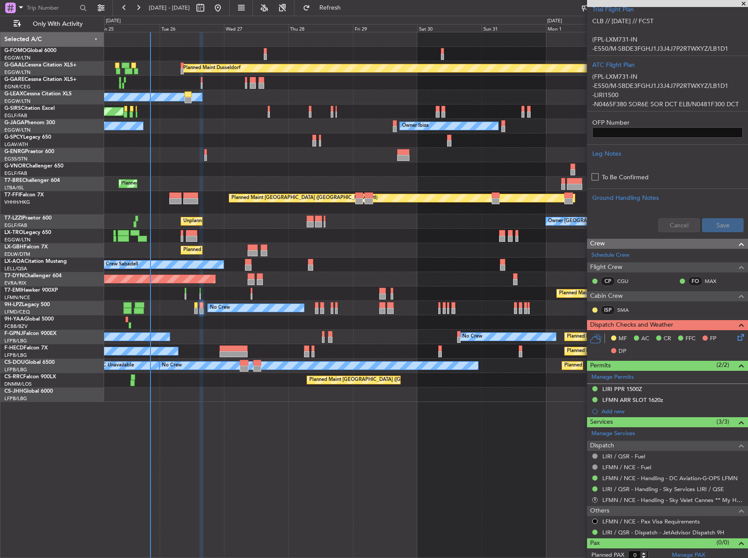
scroll to position [229, 0]
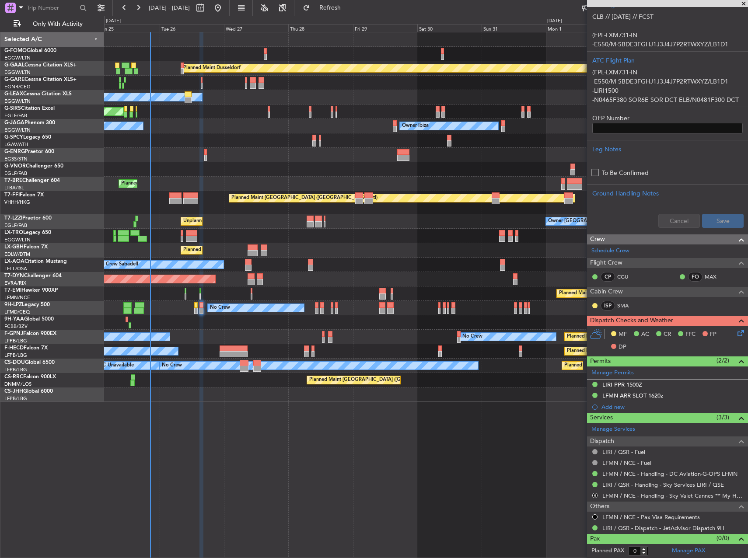
click at [736, 331] on icon at bounding box center [739, 331] width 7 height 7
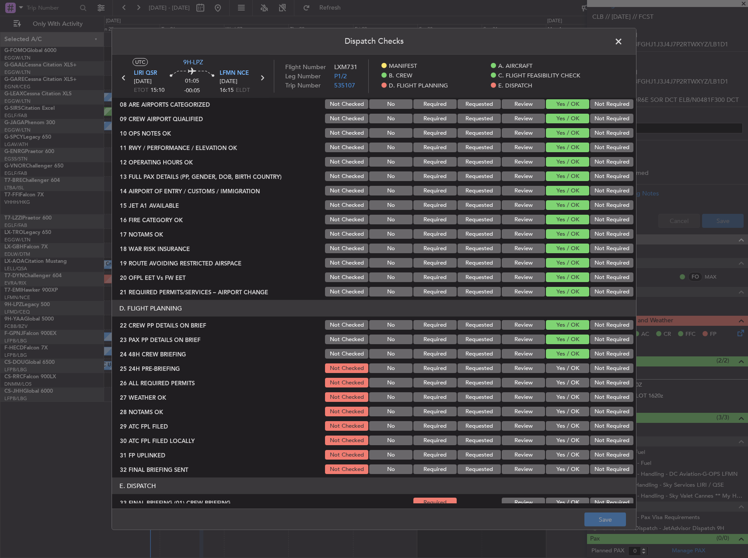
scroll to position [350, 0]
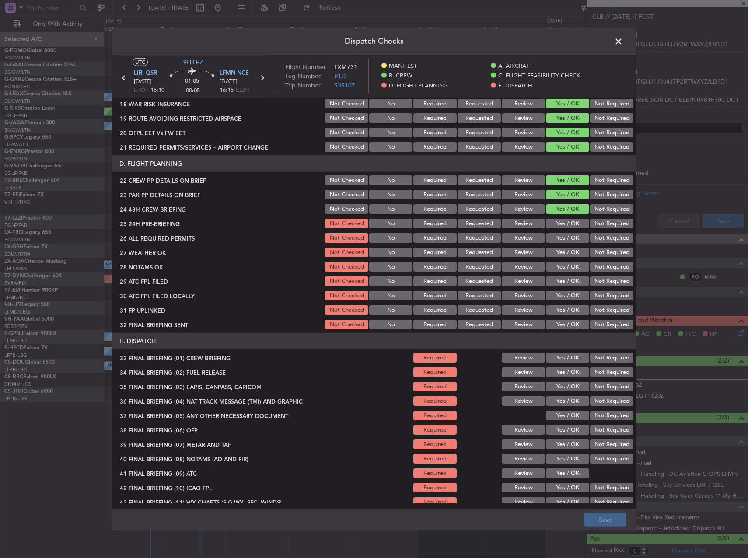
click at [560, 220] on button "Yes / OK" at bounding box center [567, 224] width 43 height 10
drag, startPoint x: 561, startPoint y: 235, endPoint x: 562, endPoint y: 243, distance: 8.4
click at [561, 235] on button "Yes / OK" at bounding box center [567, 238] width 43 height 10
click at [559, 248] on button "Yes / OK" at bounding box center [567, 253] width 43 height 10
click at [564, 264] on button "Yes / OK" at bounding box center [567, 267] width 43 height 10
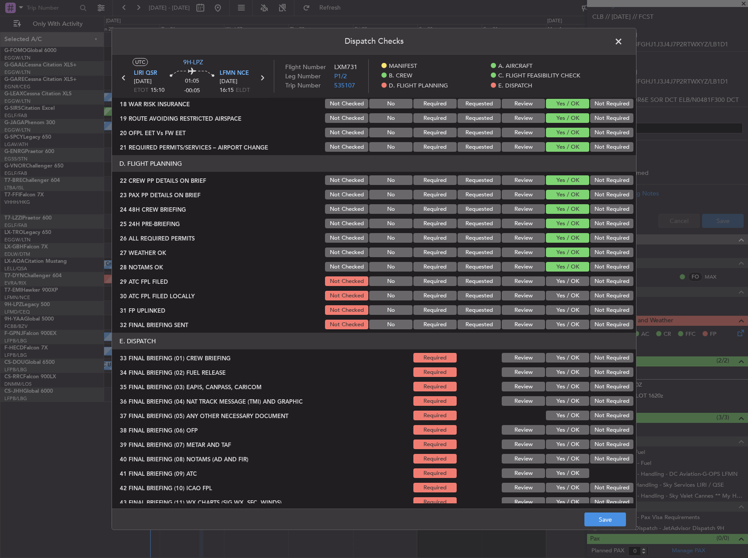
click at [563, 281] on button "Yes / OK" at bounding box center [567, 281] width 43 height 10
click at [562, 290] on div "Yes / OK" at bounding box center [567, 296] width 44 height 12
click at [615, 290] on div "Not Required" at bounding box center [611, 296] width 44 height 12
click at [604, 293] on button "Not Required" at bounding box center [611, 296] width 43 height 10
click at [566, 311] on button "Yes / OK" at bounding box center [567, 310] width 43 height 10
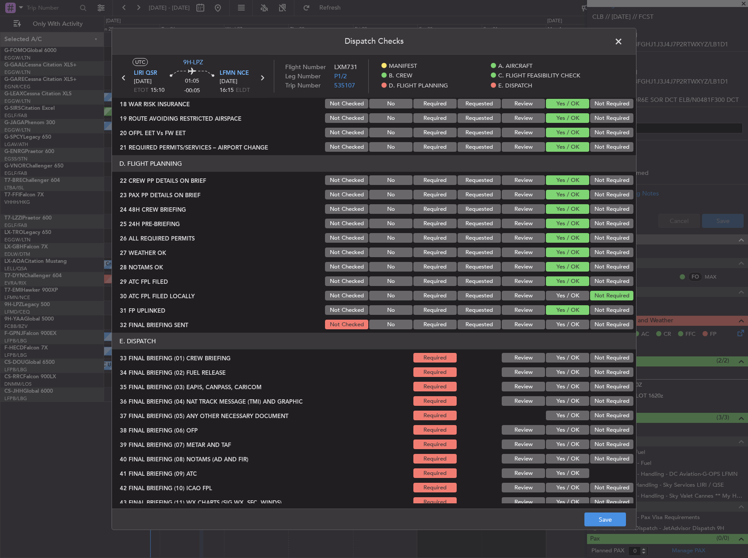
click at [592, 322] on button "Not Required" at bounding box center [611, 325] width 43 height 10
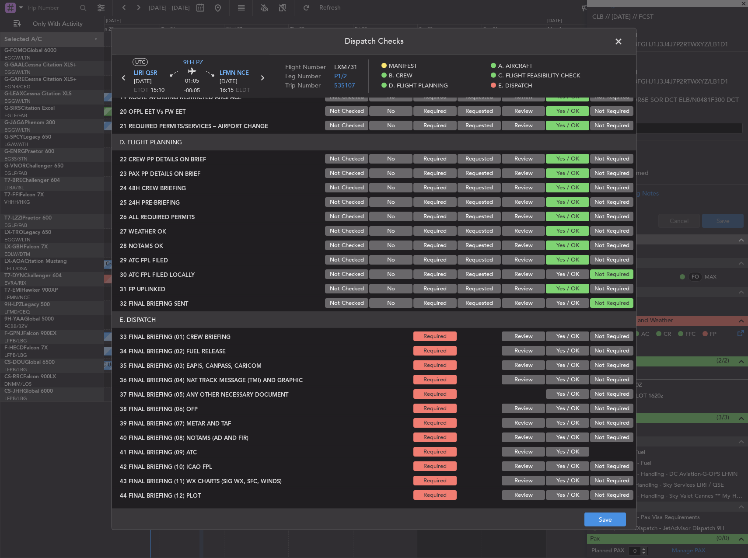
drag, startPoint x: 568, startPoint y: 336, endPoint x: 563, endPoint y: 349, distance: 14.7
click at [568, 336] on button "Yes / OK" at bounding box center [567, 337] width 43 height 10
click at [563, 350] on button "Yes / OK" at bounding box center [567, 351] width 43 height 10
click at [590, 361] on button "Not Required" at bounding box center [611, 365] width 43 height 10
click at [599, 378] on button "Not Required" at bounding box center [611, 380] width 43 height 10
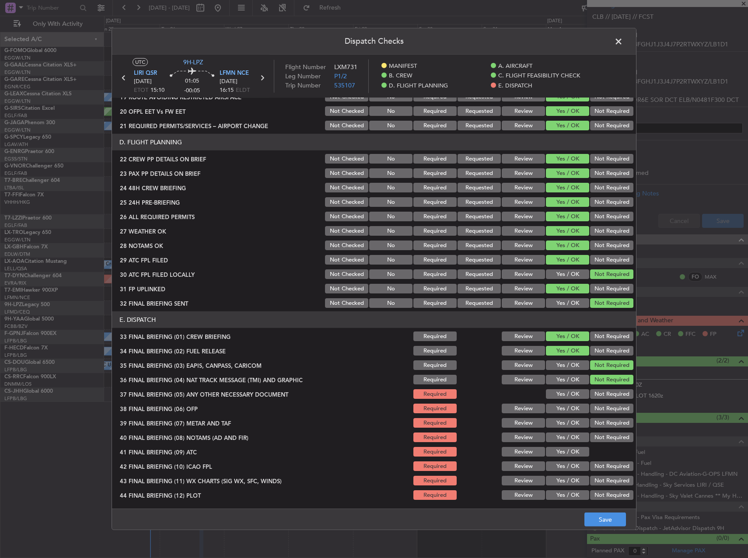
click at [598, 399] on div "Not Required" at bounding box center [611, 394] width 44 height 12
click at [601, 390] on button "Not Required" at bounding box center [611, 394] width 43 height 10
click at [574, 407] on button "Yes / OK" at bounding box center [567, 409] width 43 height 10
click at [552, 421] on button "Yes / OK" at bounding box center [567, 423] width 43 height 10
drag, startPoint x: 554, startPoint y: 439, endPoint x: 550, endPoint y: 445, distance: 7.7
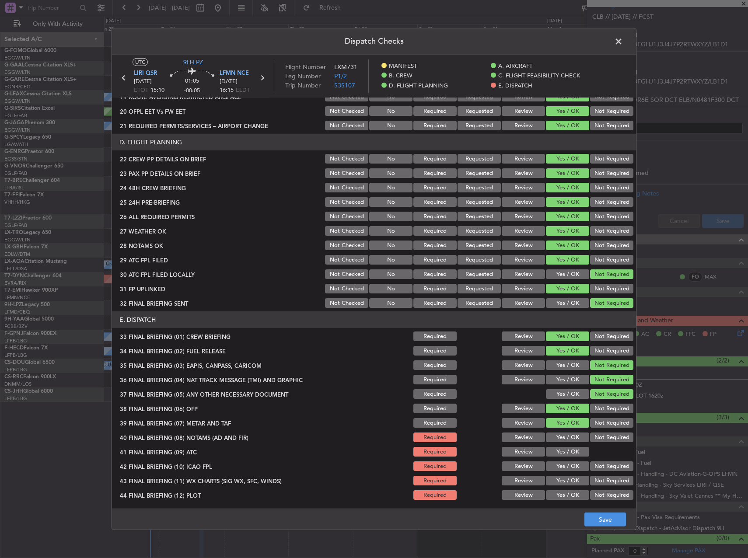
click at [553, 441] on button "Yes / OK" at bounding box center [567, 438] width 43 height 10
click at [552, 447] on div "Yes / OK" at bounding box center [567, 452] width 44 height 12
click at [560, 471] on div "Yes / OK" at bounding box center [567, 466] width 44 height 12
click at [560, 469] on button "Yes / OK" at bounding box center [567, 467] width 43 height 10
click at [558, 488] on section "E. DISPATCH 33 FINAL BRIEFING (01) CREW BRIEFING Required Review Yes / OK Not R…" at bounding box center [374, 406] width 524 height 190
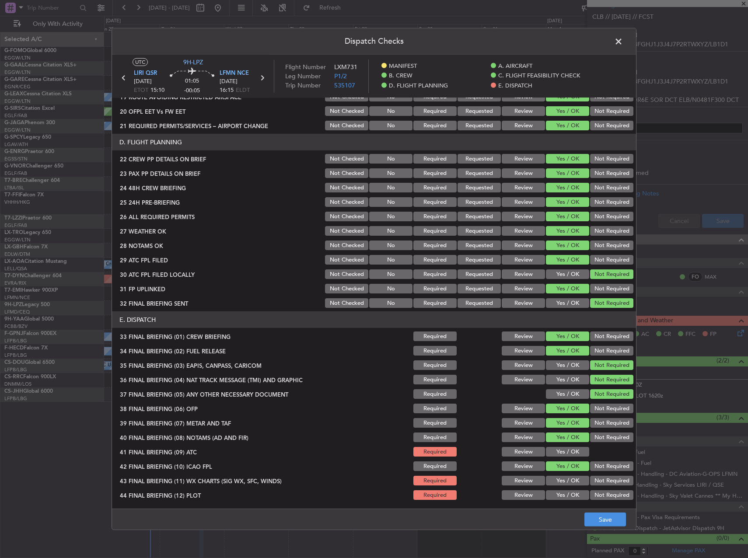
click at [558, 481] on button "Yes / OK" at bounding box center [567, 481] width 43 height 10
drag, startPoint x: 561, startPoint y: 496, endPoint x: 562, endPoint y: 488, distance: 7.9
click at [561, 494] on button "Yes / OK" at bounding box center [567, 495] width 43 height 10
click at [563, 456] on button "Yes / OK" at bounding box center [567, 452] width 43 height 10
click at [604, 522] on button "Save" at bounding box center [605, 520] width 42 height 14
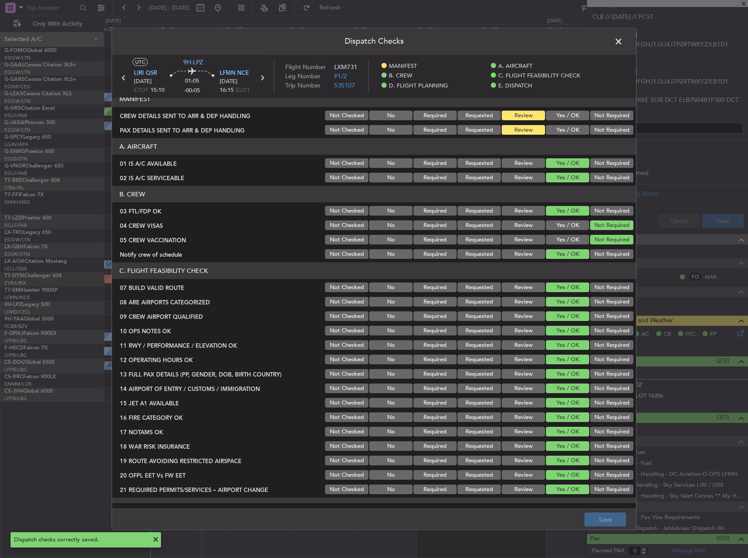
scroll to position [0, 0]
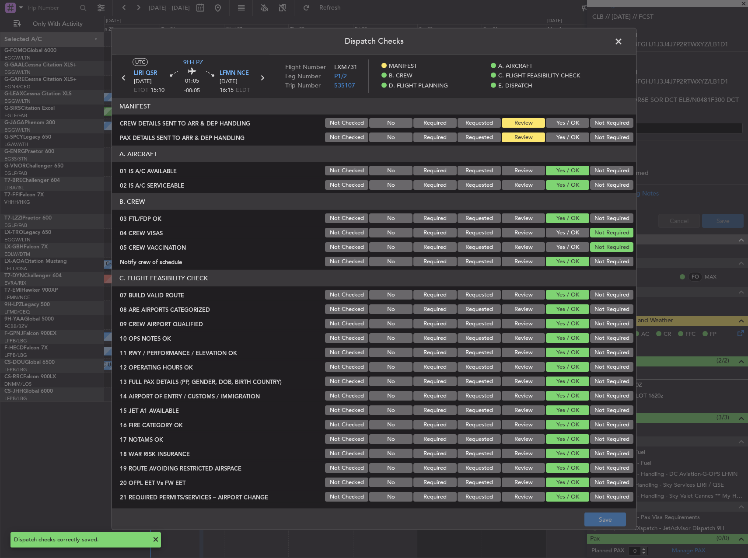
click at [623, 45] on span at bounding box center [623, 43] width 0 height 17
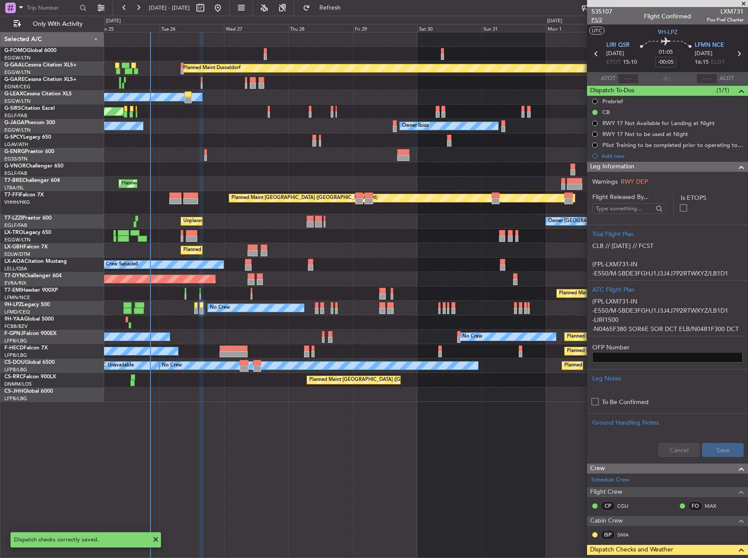
click at [601, 22] on span "P1/2" at bounding box center [601, 19] width 21 height 7
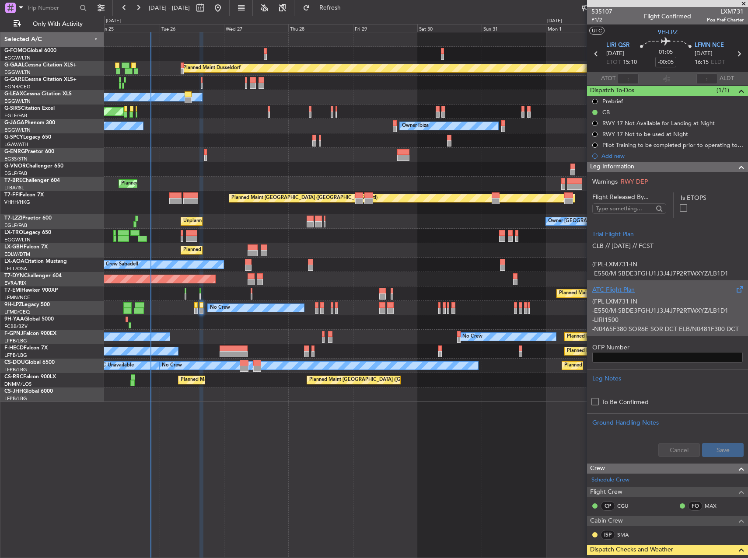
click at [684, 289] on div "ATC Flight Plan" at bounding box center [667, 289] width 150 height 9
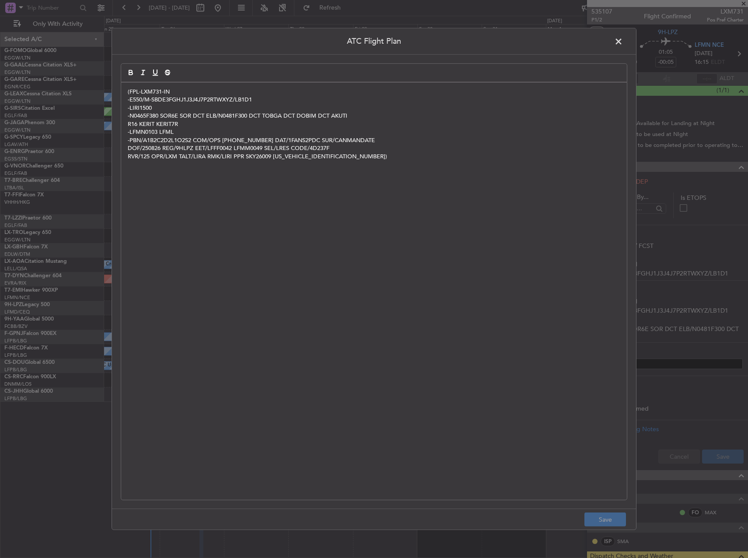
click at [431, 141] on p "-PBN/A1B2C2D2L1O2S2 COM/OPS [PHONE_NUMBER] DAT/1FANS2PDC SUR/CANMANDATE" at bounding box center [374, 140] width 493 height 8
click at [388, 188] on div "(FPL-LXM731-IN -E550/M-SBDE3FGHJ1J3J4J7P2RTWXYZ/LB1D1 -LFMD1300 -N0482F300 SODR…" at bounding box center [374, 291] width 506 height 417
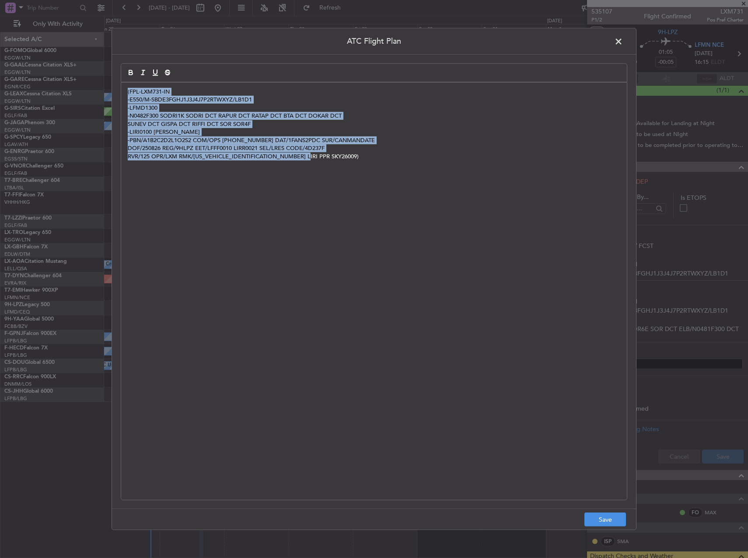
copy div "(FPL-LXM731-IN -E550/M-SBDE3FGHJ1J3J4J7P2RTWXYZ/LB1D1 -LFMD1300 -N0482F300 SODR…"
click at [502, 260] on div "(FPL-LXM731-IN -E550/M-SBDE3FGHJ1J3J4J7P2RTWXYZ/LB1D1 -LFMD1300 -N0482F300 SODR…" at bounding box center [374, 291] width 506 height 417
click at [479, 259] on div "(FPL-LXM731-IN -E550/M-SBDE3FGHJ1J3J4J7P2RTWXYZ/LB1D1 -LFMD1300 -N0482F300 SODR…" at bounding box center [374, 291] width 506 height 417
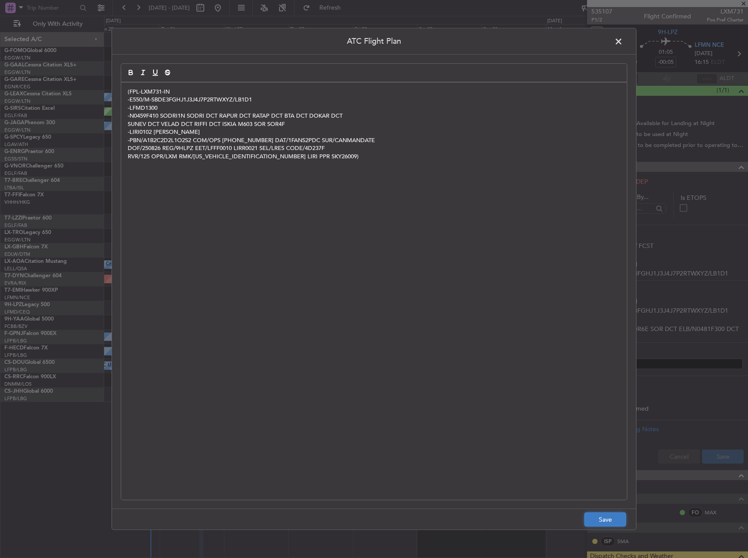
click at [598, 519] on button "Save" at bounding box center [605, 520] width 42 height 14
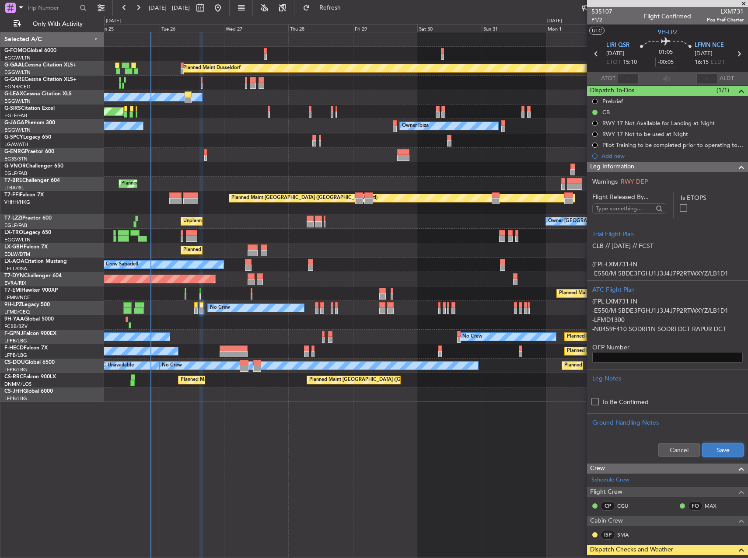
click at [722, 445] on button "Save" at bounding box center [723, 450] width 42 height 14
click at [605, 20] on span "P1/2" at bounding box center [601, 19] width 21 height 7
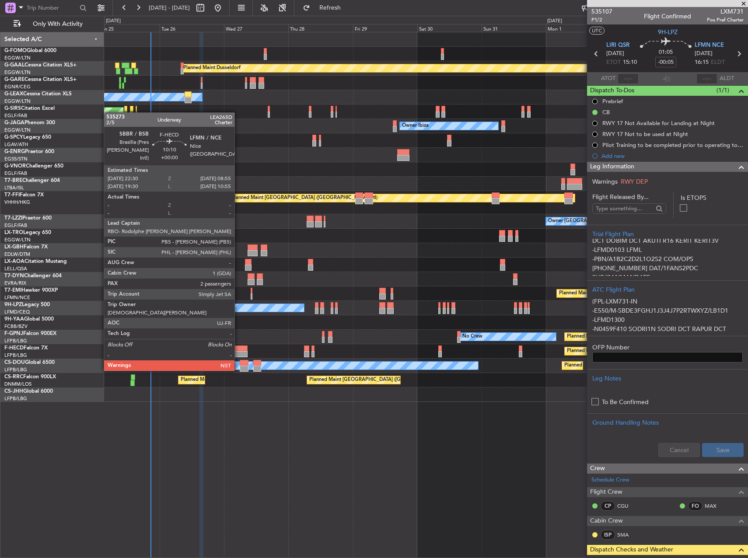
click at [240, 354] on div at bounding box center [234, 354] width 28 height 6
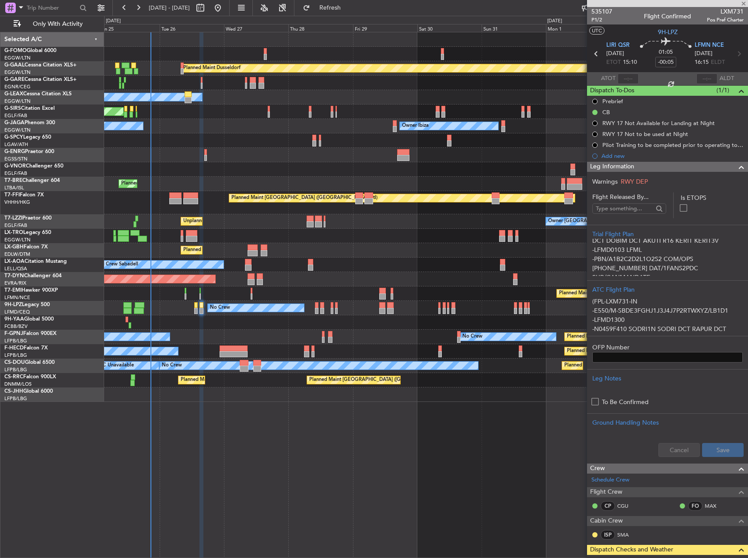
type input "2"
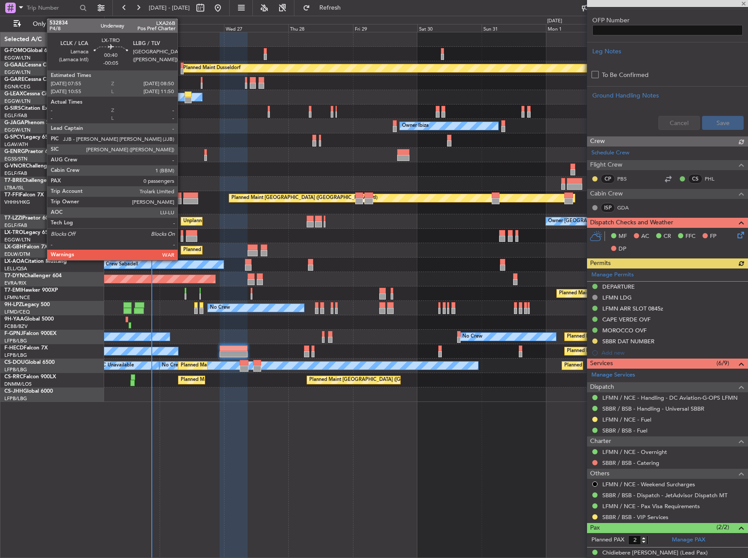
scroll to position [306, 0]
click at [182, 234] on div at bounding box center [182, 233] width 3 height 6
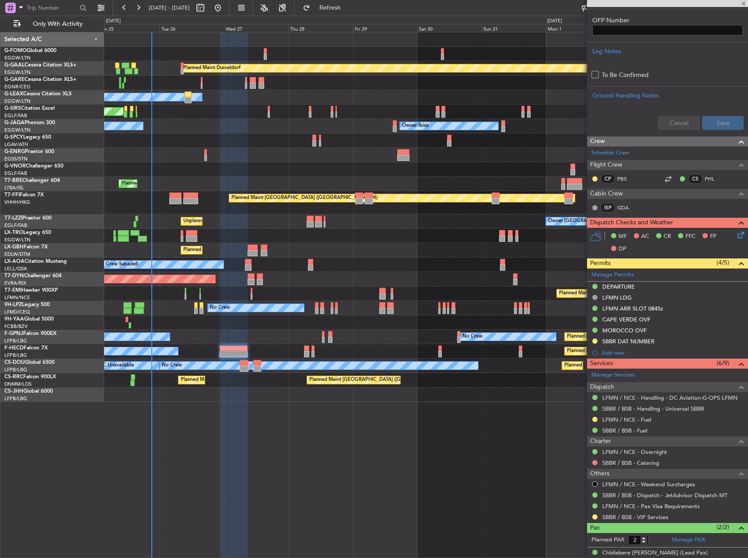
type input "-00:05"
type input "0"
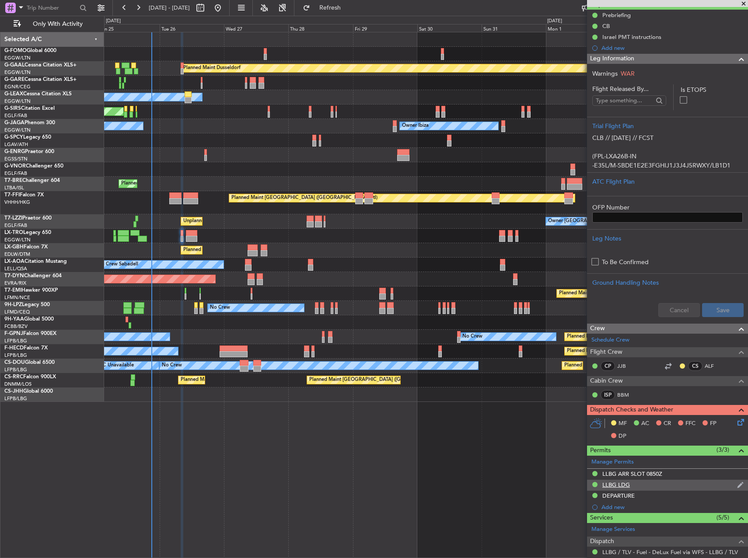
scroll to position [131, 0]
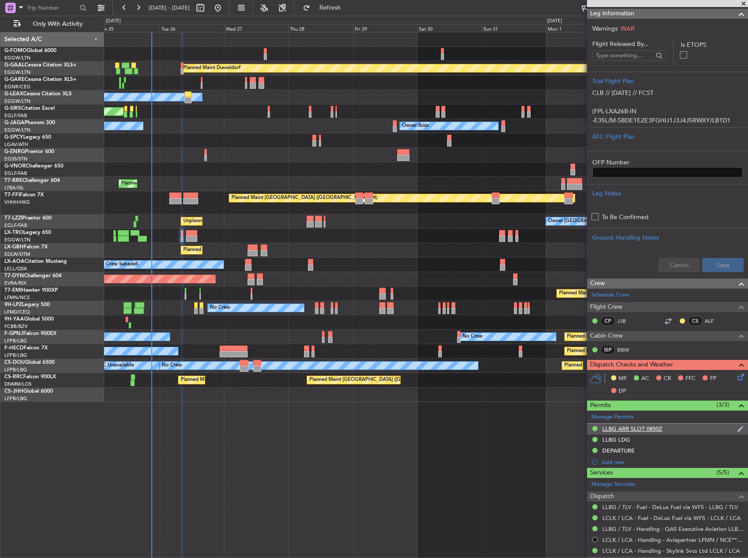
click at [669, 428] on div "LLBG ARR SLOT 0850Z" at bounding box center [667, 429] width 161 height 11
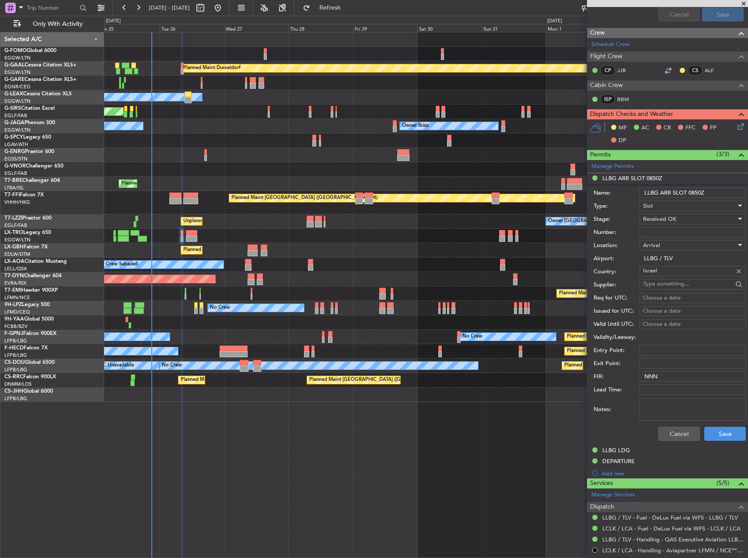
scroll to position [437, 0]
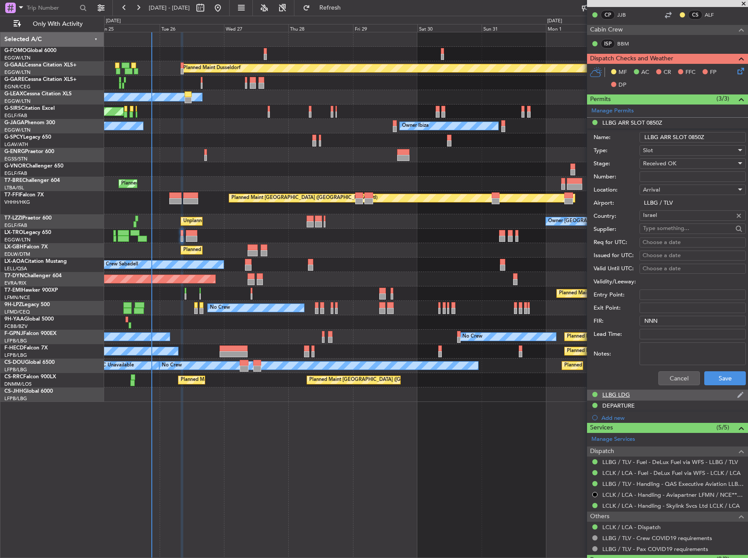
click at [641, 399] on div "LLBG LDG" at bounding box center [667, 395] width 161 height 11
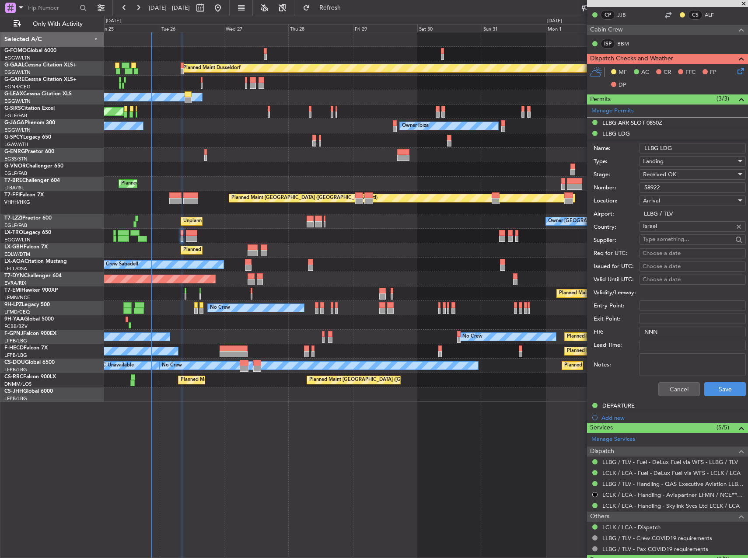
click at [666, 189] on input "58922" at bounding box center [693, 187] width 106 height 10
click at [613, 405] on div "DEPARTURE" at bounding box center [618, 405] width 32 height 7
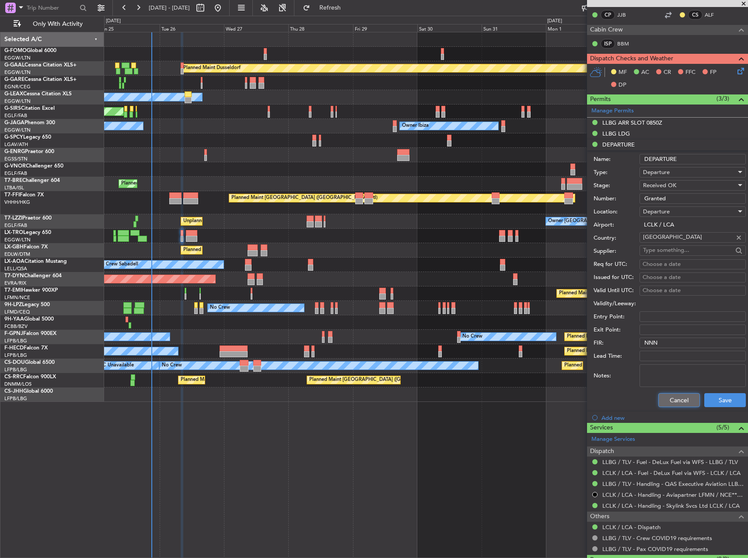
click at [672, 397] on button "Cancel" at bounding box center [679, 400] width 42 height 14
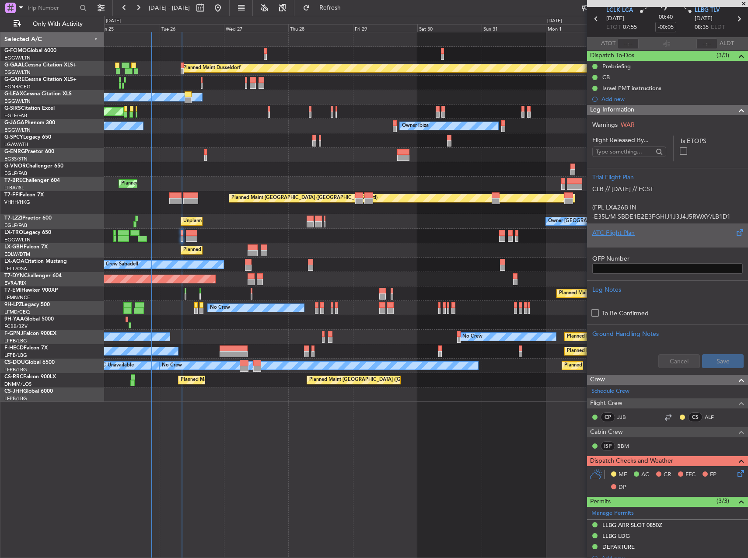
scroll to position [22, 0]
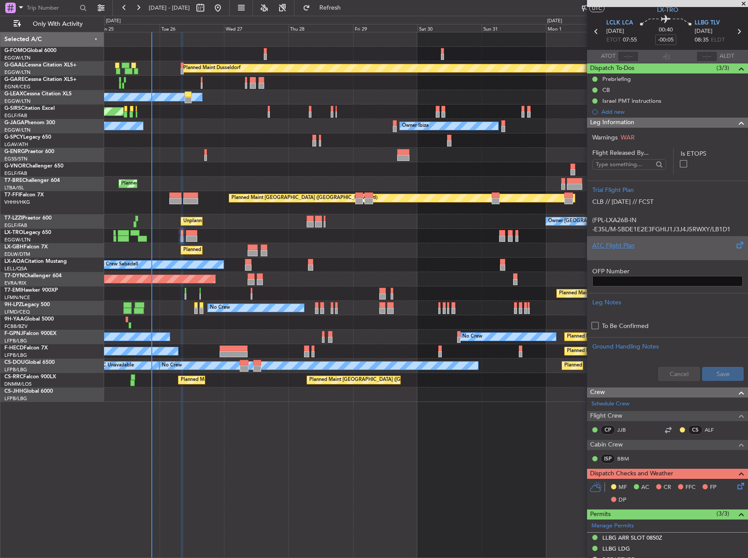
click at [672, 243] on div "ATC Flight Plan" at bounding box center [667, 245] width 150 height 9
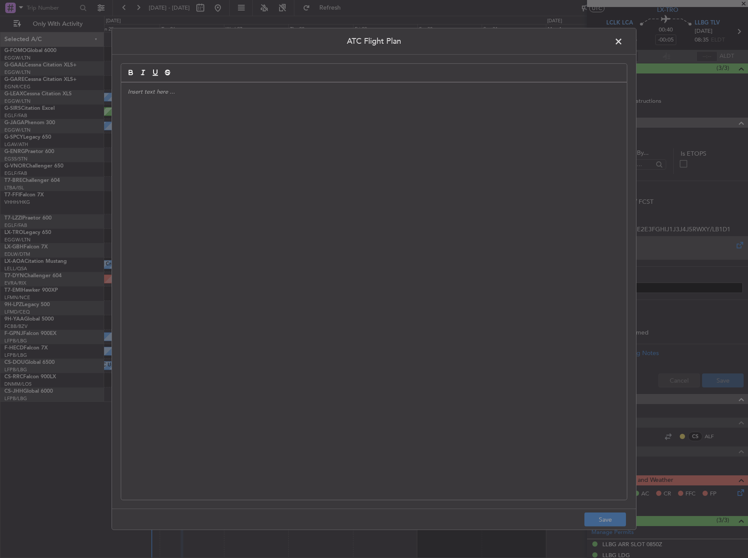
click at [273, 203] on div at bounding box center [374, 291] width 506 height 417
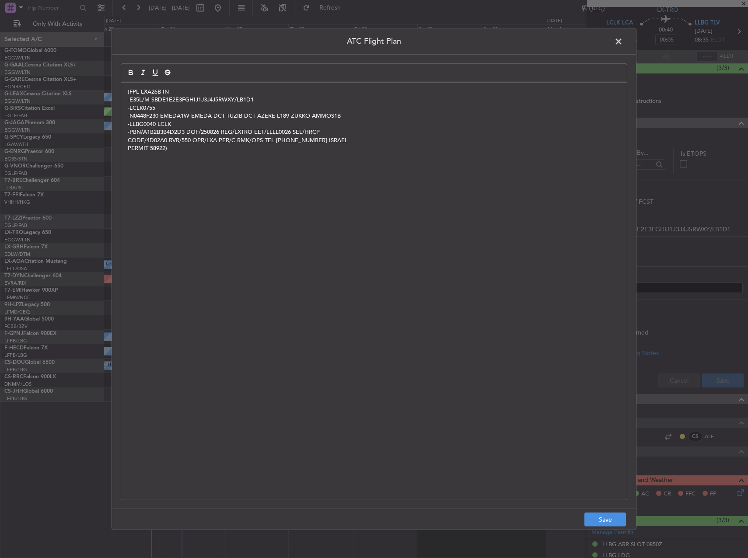
scroll to position [0, 0]
click at [619, 518] on button "Save" at bounding box center [605, 520] width 42 height 14
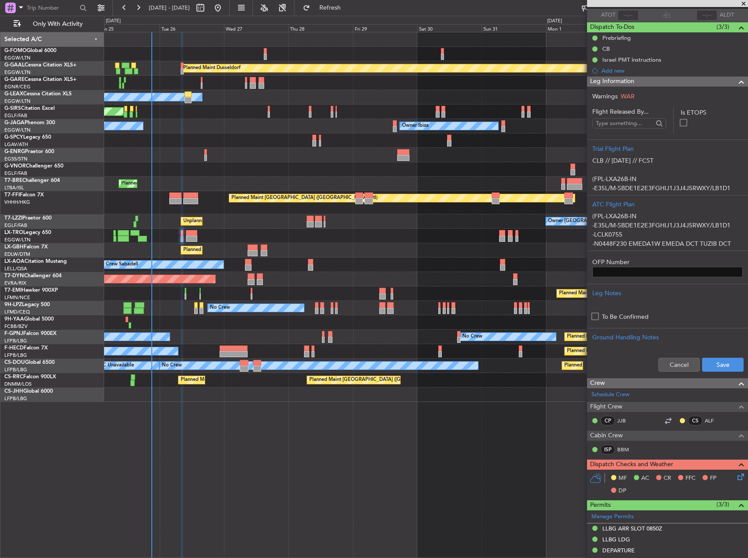
scroll to position [154, 0]
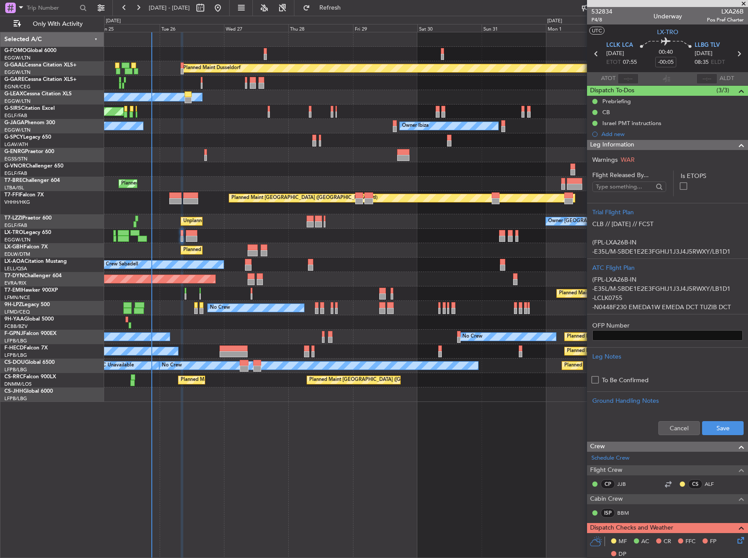
scroll to position [154, 0]
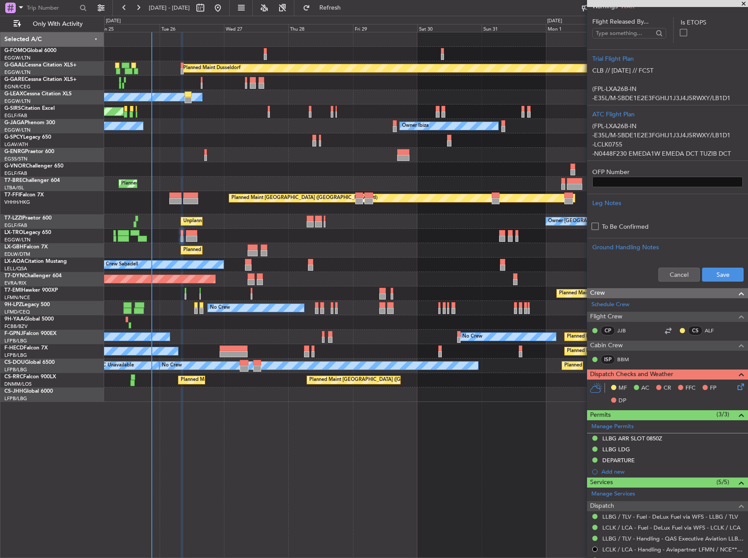
click at [736, 385] on icon at bounding box center [739, 385] width 7 height 7
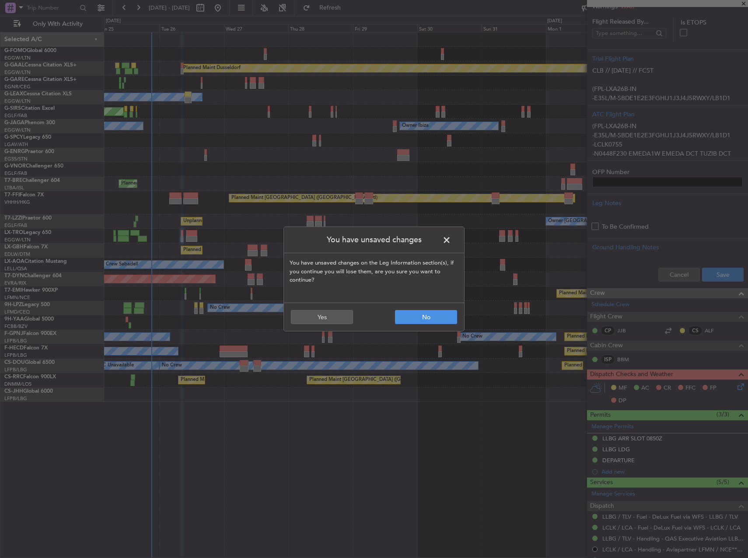
click at [451, 236] on span at bounding box center [451, 242] width 0 height 17
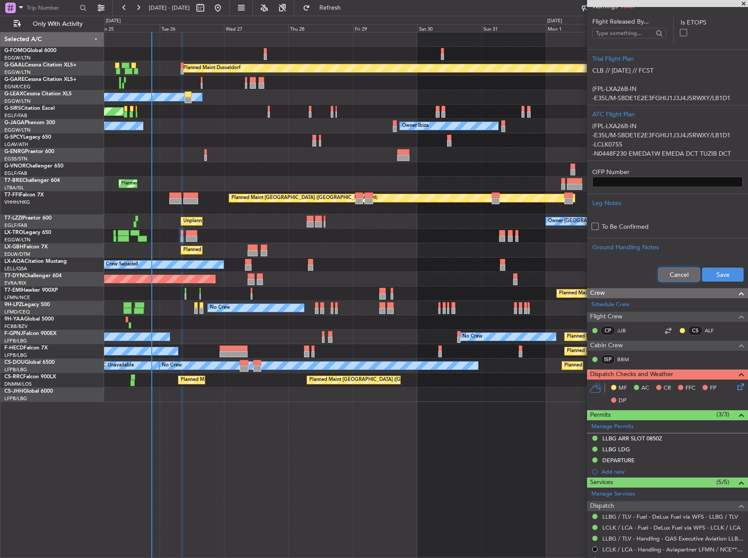
click at [664, 269] on button "Cancel" at bounding box center [679, 275] width 42 height 14
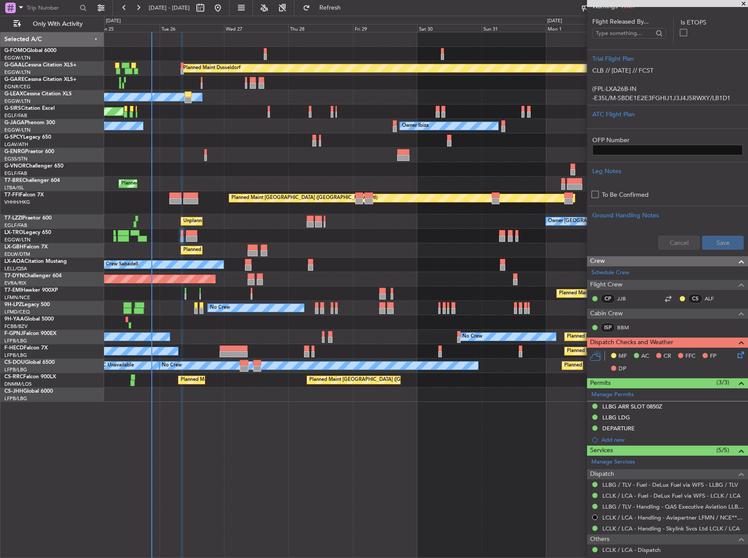
click at [736, 356] on icon at bounding box center [739, 353] width 7 height 7
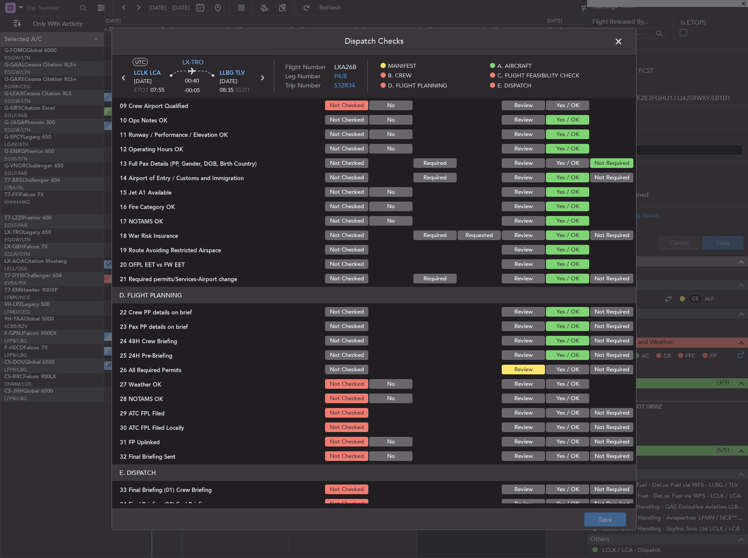
scroll to position [219, 0]
click at [556, 369] on button "Yes / OK" at bounding box center [567, 369] width 43 height 10
click at [556, 381] on button "Yes / OK" at bounding box center [567, 384] width 43 height 10
click at [554, 388] on button "Yes / OK" at bounding box center [567, 384] width 43 height 10
click at [554, 400] on button "Yes / OK" at bounding box center [567, 398] width 43 height 10
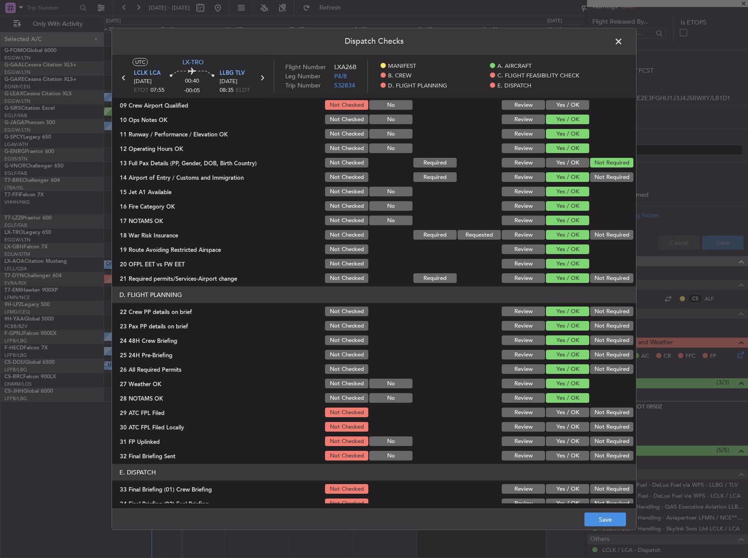
click at [553, 412] on button "Yes / OK" at bounding box center [567, 413] width 43 height 10
click at [600, 429] on button "Not Required" at bounding box center [611, 427] width 43 height 10
click at [555, 435] on div "Yes / OK" at bounding box center [567, 441] width 44 height 12
drag, startPoint x: 560, startPoint y: 441, endPoint x: 600, endPoint y: 454, distance: 41.4
click at [562, 441] on button "Yes / OK" at bounding box center [567, 442] width 43 height 10
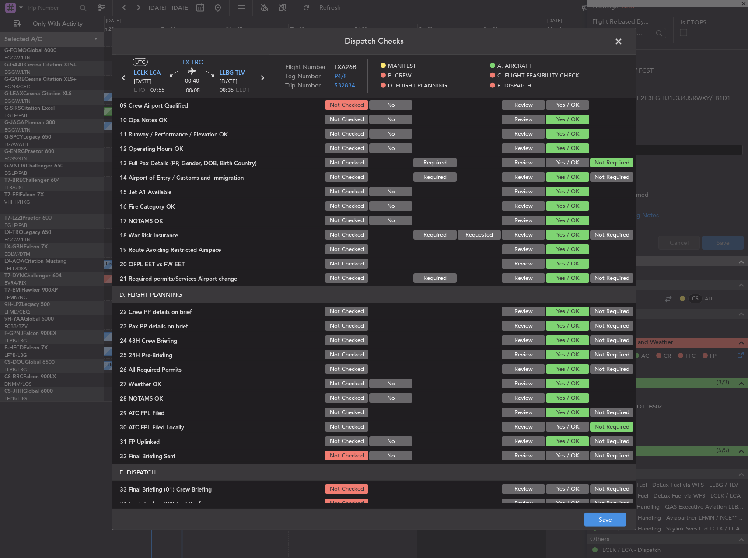
click at [611, 459] on button "Not Required" at bounding box center [611, 456] width 43 height 10
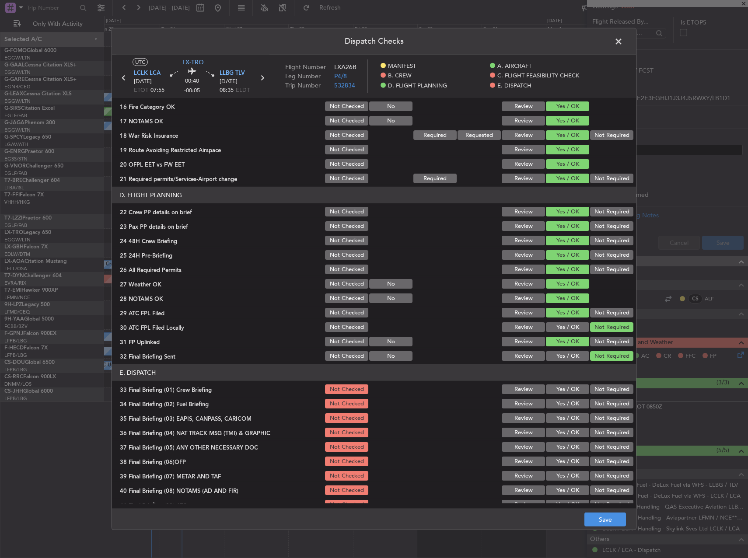
scroll to position [371, 0]
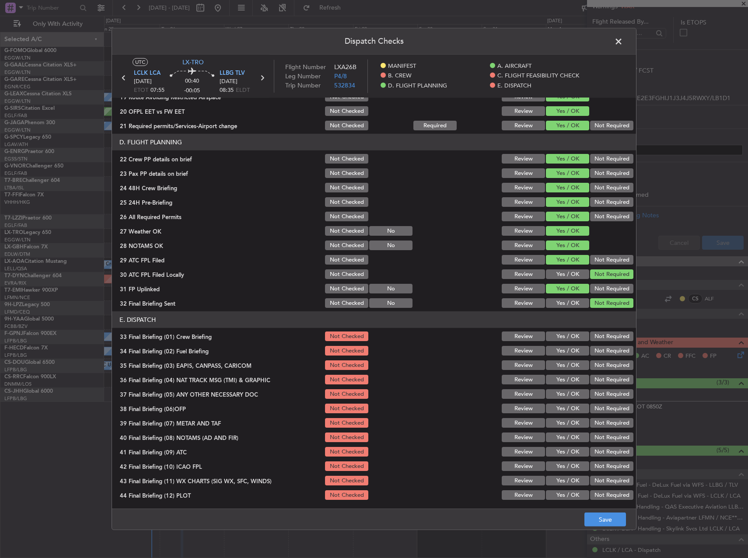
click at [563, 332] on button "Yes / OK" at bounding box center [567, 337] width 43 height 10
click at [563, 347] on button "Yes / OK" at bounding box center [567, 351] width 43 height 10
click at [598, 375] on button "Not Required" at bounding box center [611, 380] width 43 height 10
click at [598, 368] on button "Not Required" at bounding box center [611, 365] width 43 height 10
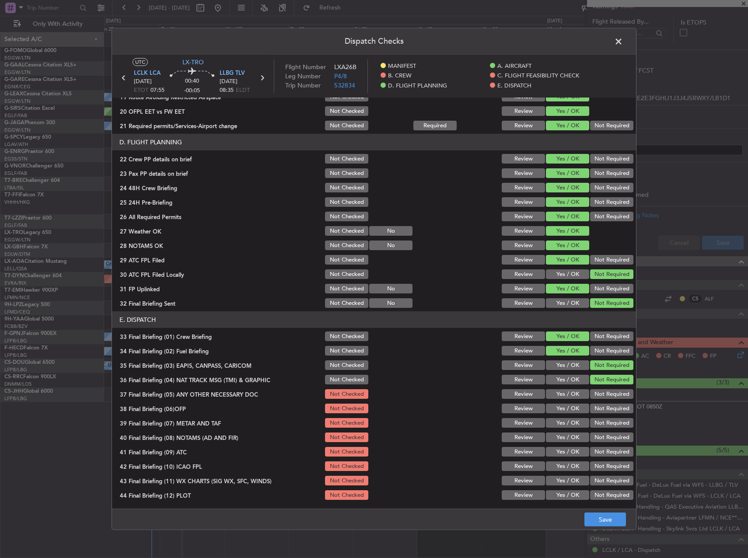
click at [597, 395] on button "Not Required" at bounding box center [611, 394] width 43 height 10
drag, startPoint x: 561, startPoint y: 402, endPoint x: 560, endPoint y: 408, distance: 6.6
click at [561, 402] on section "E. DISPATCH 33 Final Briefing (01) Crew Briefing Not Checked Review Yes / OK No…" at bounding box center [374, 406] width 524 height 190
click at [560, 409] on button "Yes / OK" at bounding box center [567, 409] width 43 height 10
click at [560, 430] on section "E. DISPATCH 33 Final Briefing (01) Crew Briefing Not Checked Review Yes / OK No…" at bounding box center [374, 406] width 524 height 190
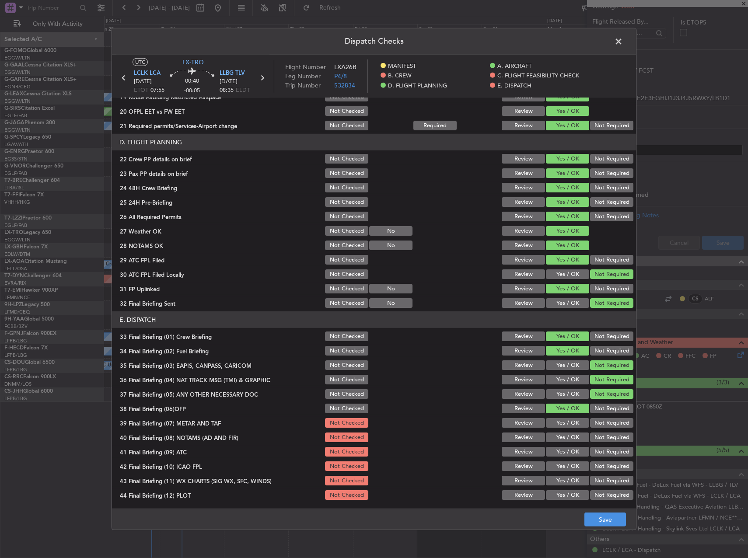
click at [559, 420] on button "Yes / OK" at bounding box center [567, 423] width 43 height 10
click at [557, 438] on button "Yes / OK" at bounding box center [567, 438] width 43 height 10
click at [558, 451] on button "Yes / OK" at bounding box center [567, 452] width 43 height 10
click at [559, 469] on button "Yes / OK" at bounding box center [567, 467] width 43 height 10
click at [559, 483] on button "Yes / OK" at bounding box center [567, 481] width 43 height 10
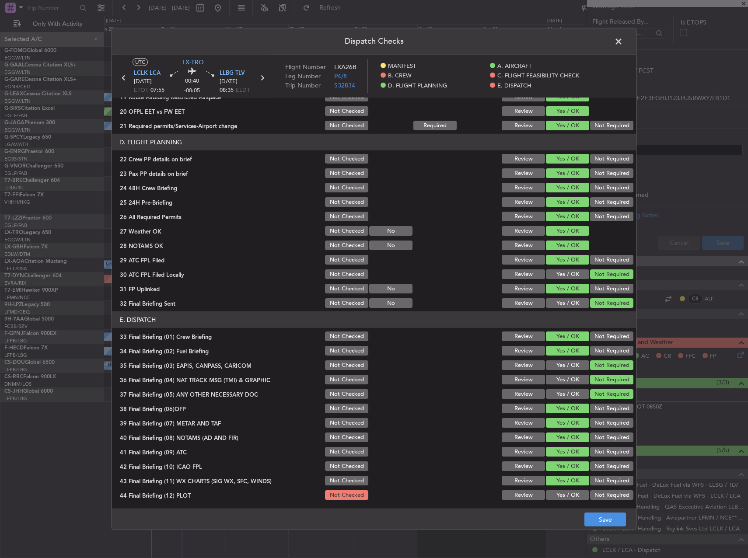
click at [560, 495] on button "Yes / OK" at bounding box center [567, 495] width 43 height 10
click at [602, 521] on button "Save" at bounding box center [605, 520] width 42 height 14
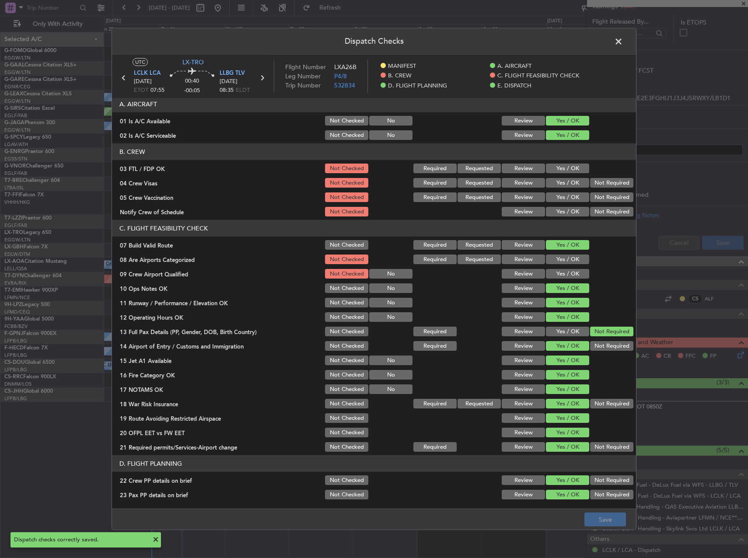
scroll to position [44, 0]
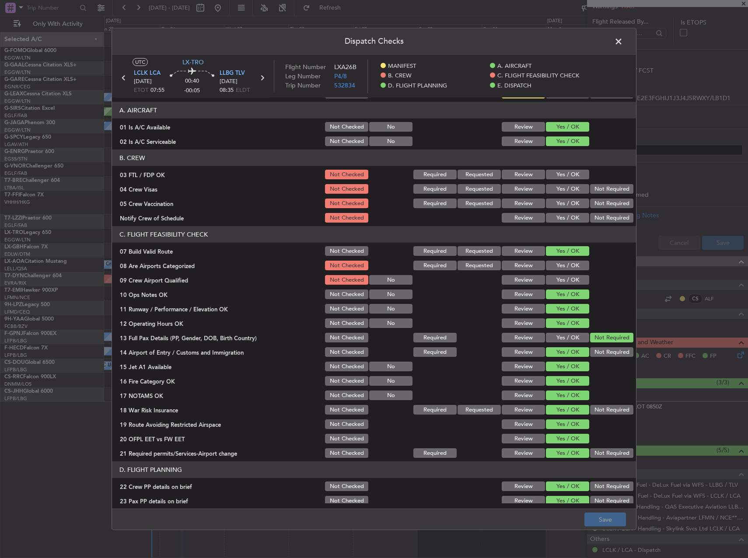
click at [623, 37] on span at bounding box center [623, 43] width 0 height 17
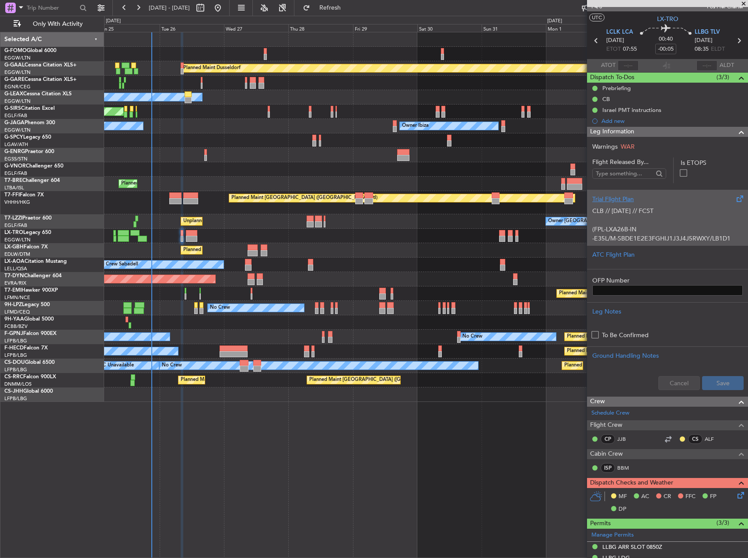
scroll to position [0, 0]
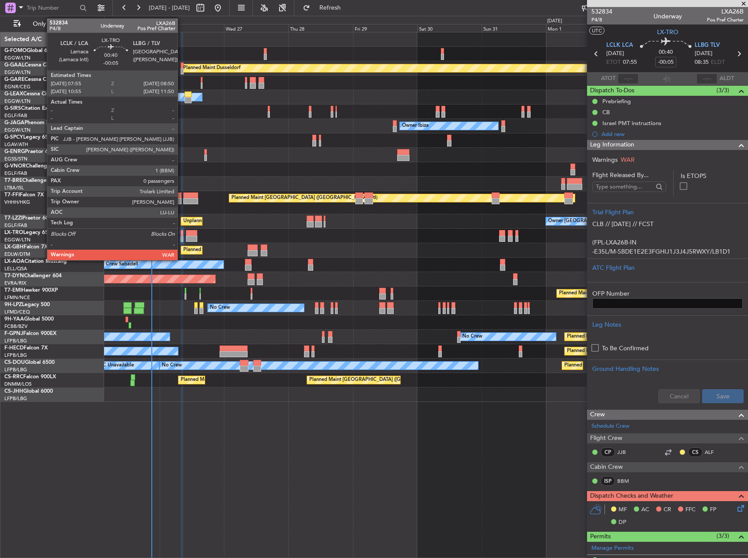
click at [182, 237] on div at bounding box center [182, 239] width 3 height 6
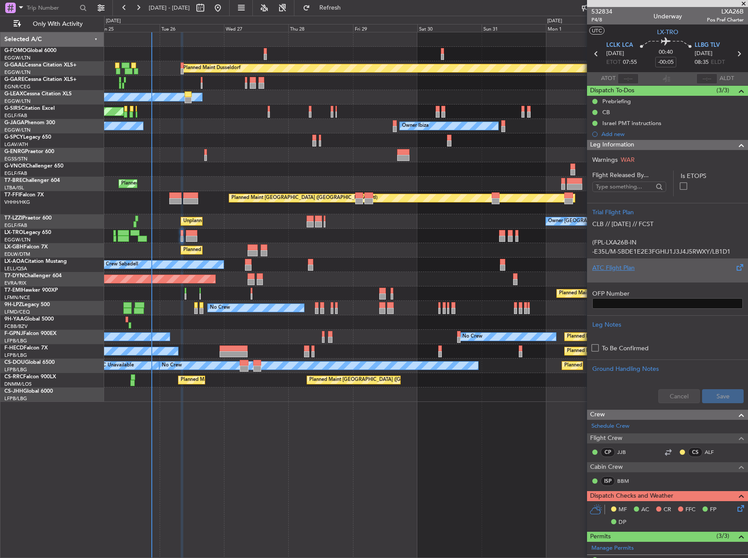
click at [653, 278] on div "ATC Flight Plan" at bounding box center [667, 271] width 161 height 24
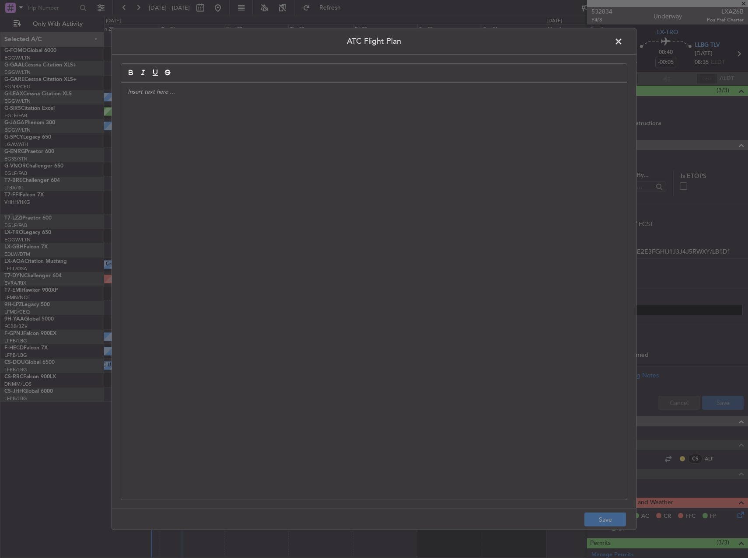
click at [499, 247] on div at bounding box center [374, 291] width 506 height 417
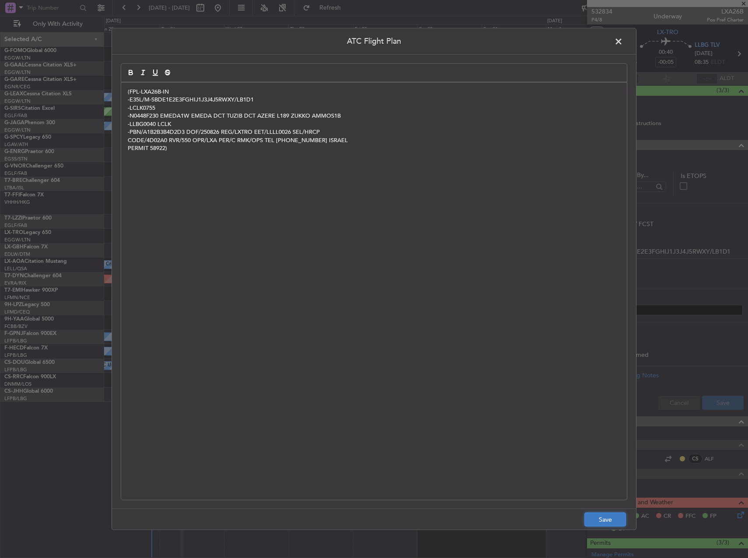
click at [602, 518] on button "Save" at bounding box center [605, 520] width 42 height 14
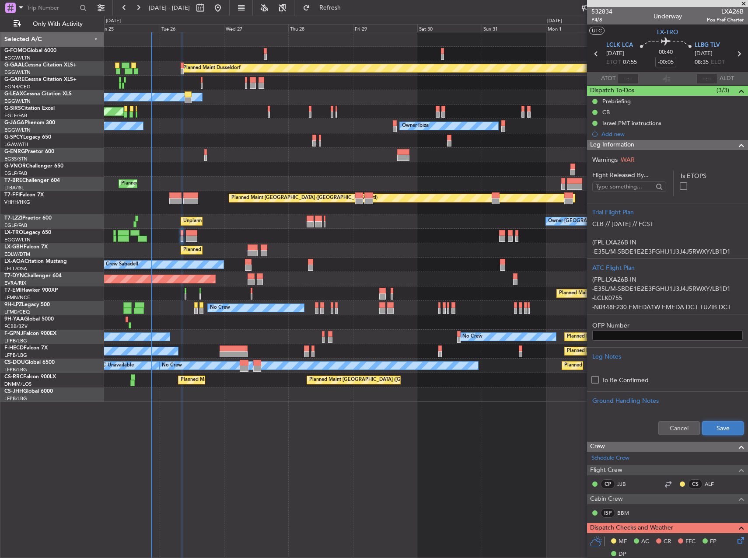
click at [724, 422] on button "Save" at bounding box center [723, 428] width 42 height 14
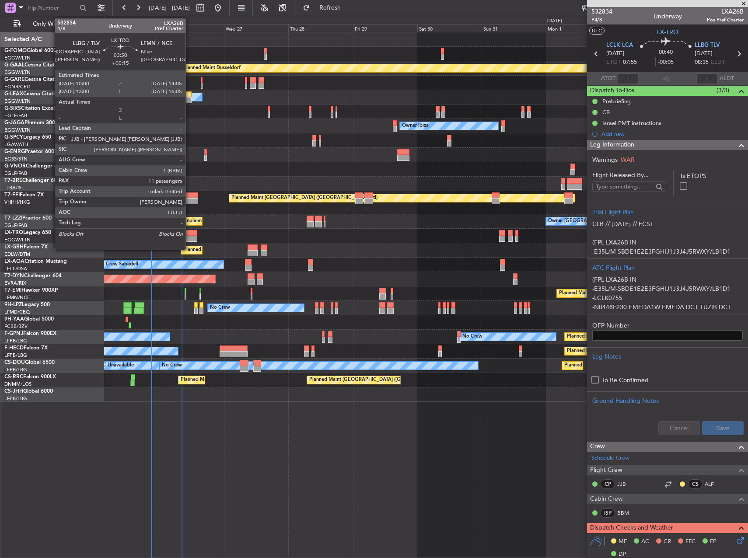
click at [189, 231] on div at bounding box center [191, 233] width 11 height 6
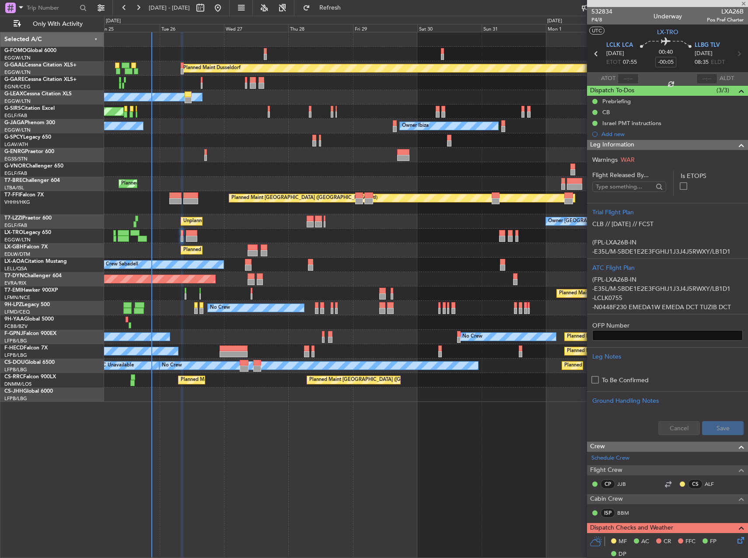
type input "+00:15"
type input "11"
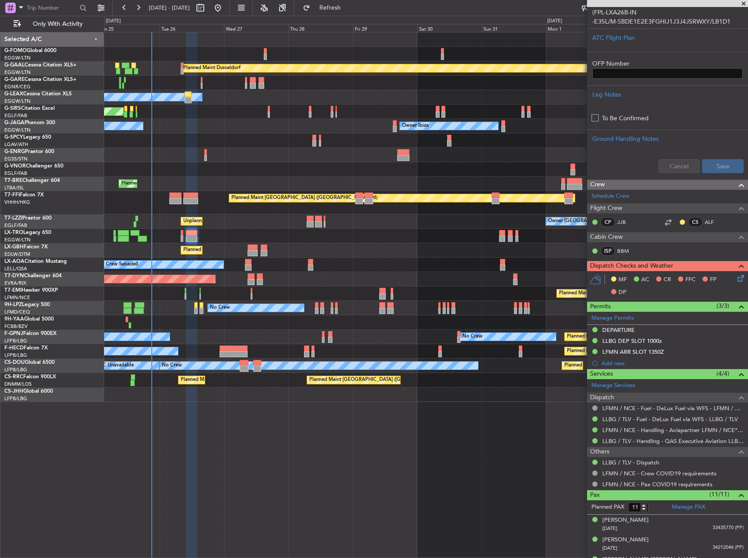
scroll to position [219, 0]
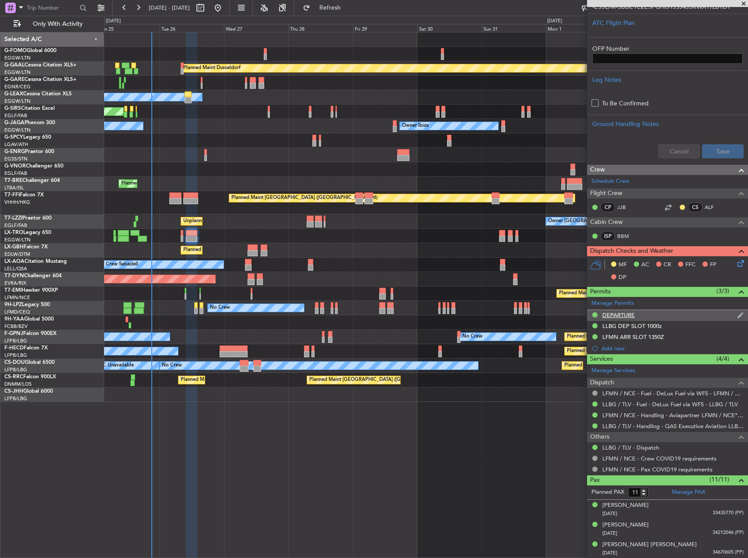
click at [658, 315] on div "DEPARTURE" at bounding box center [667, 315] width 161 height 11
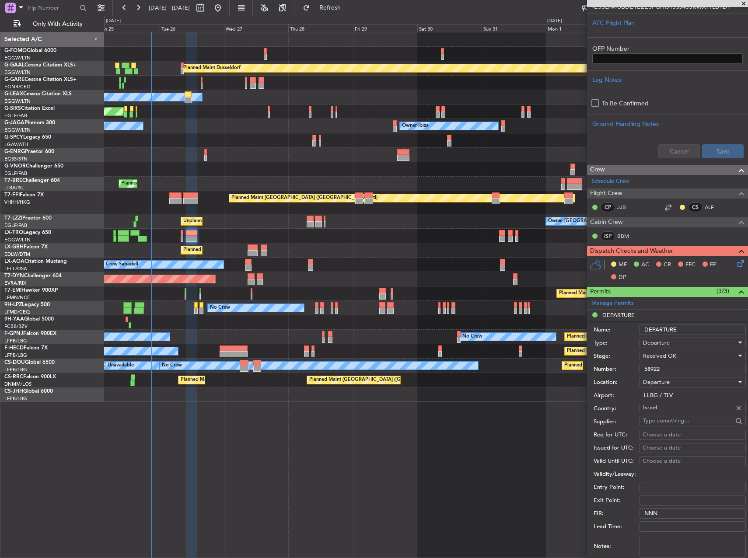
click at [679, 370] on input "58922" at bounding box center [693, 369] width 106 height 10
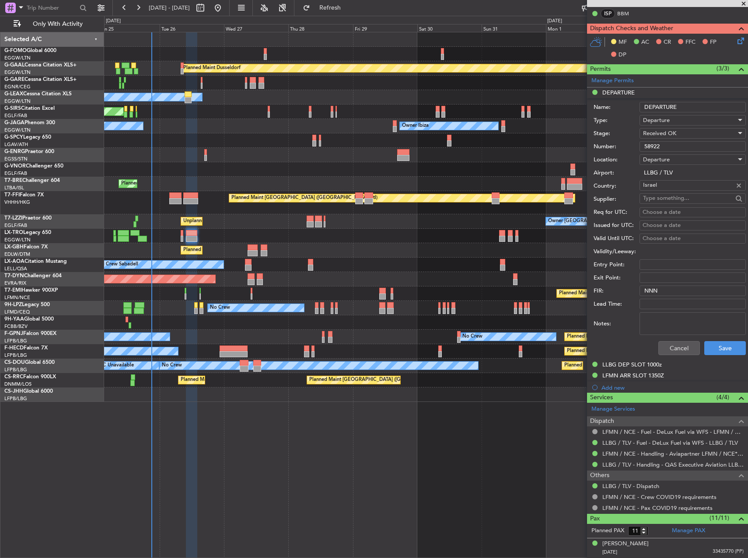
scroll to position [481, 0]
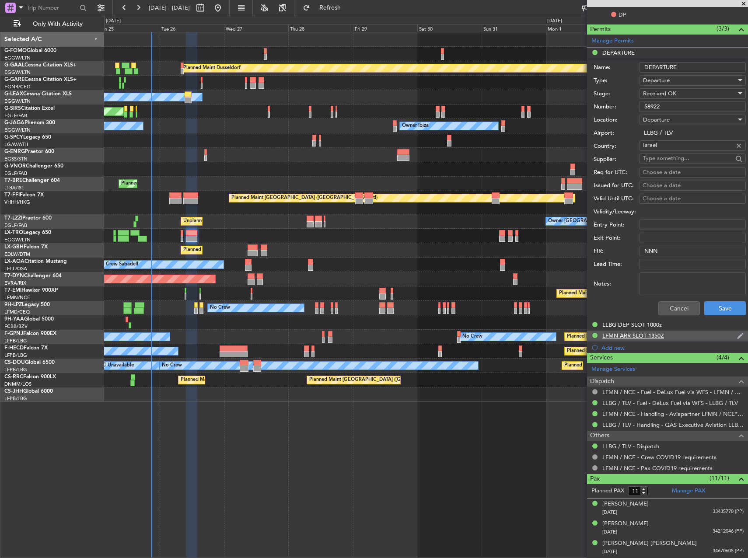
click at [691, 331] on div "LFMN ARR SLOT 1350Z" at bounding box center [667, 336] width 161 height 11
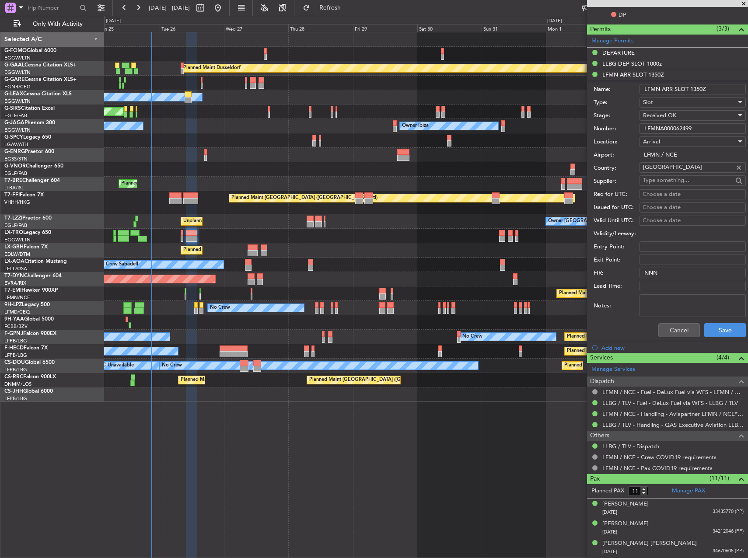
click at [664, 124] on input "LFMNA000062499" at bounding box center [693, 128] width 106 height 10
click at [671, 330] on button "Cancel" at bounding box center [679, 330] width 42 height 14
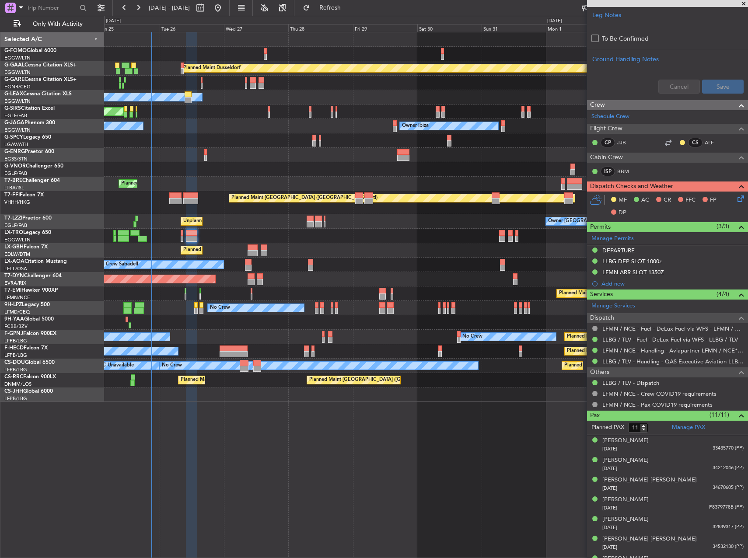
scroll to position [0, 0]
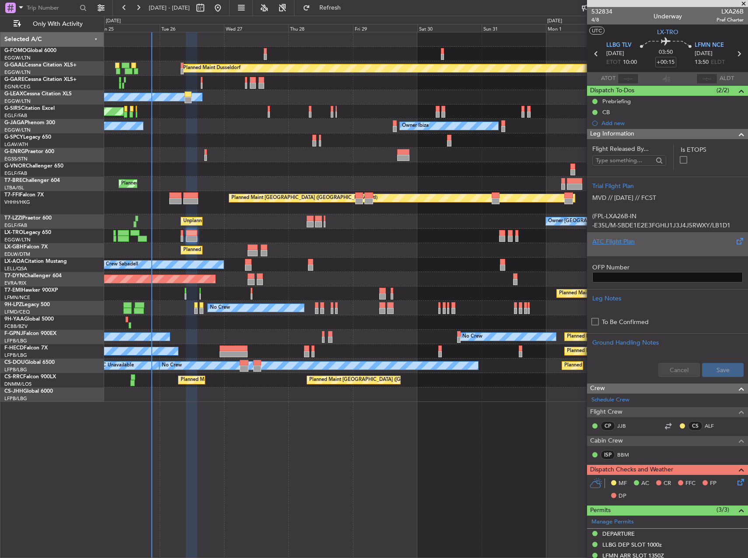
click at [636, 250] on div at bounding box center [667, 248] width 150 height 5
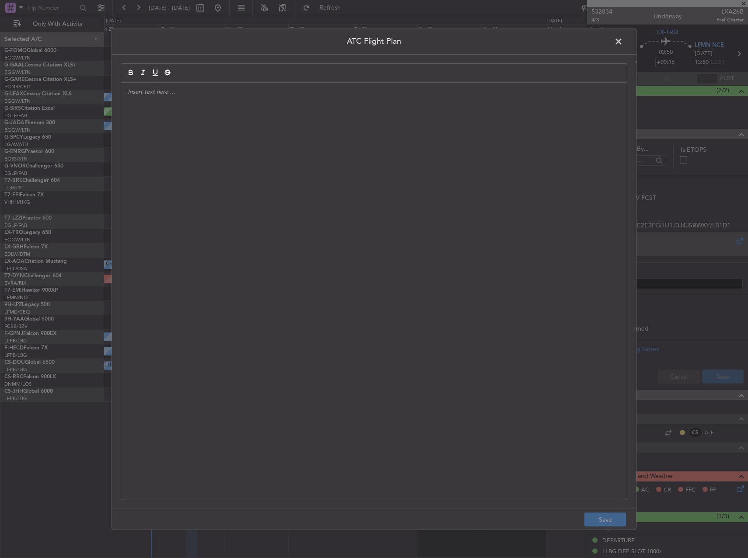
click at [331, 248] on div at bounding box center [374, 291] width 506 height 417
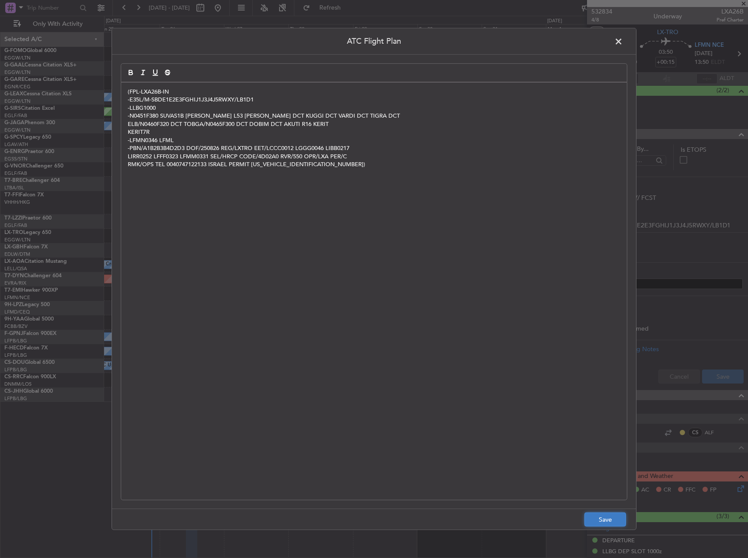
click at [595, 518] on button "Save" at bounding box center [605, 520] width 42 height 14
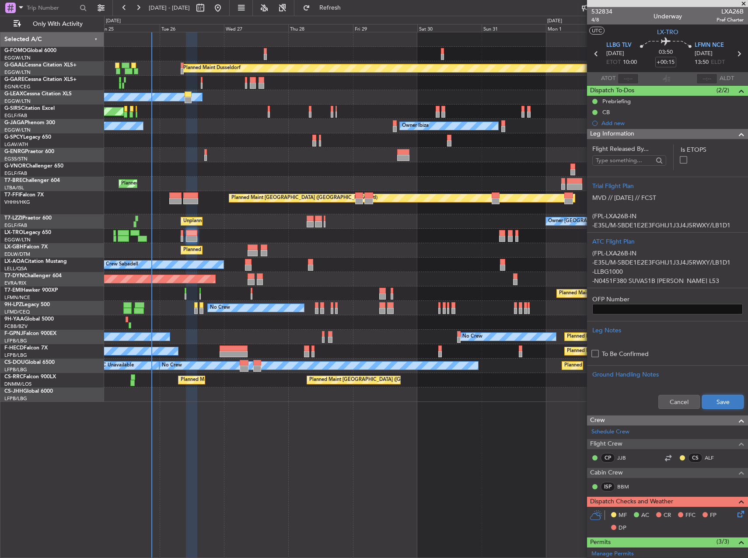
click at [713, 406] on button "Save" at bounding box center [723, 402] width 42 height 14
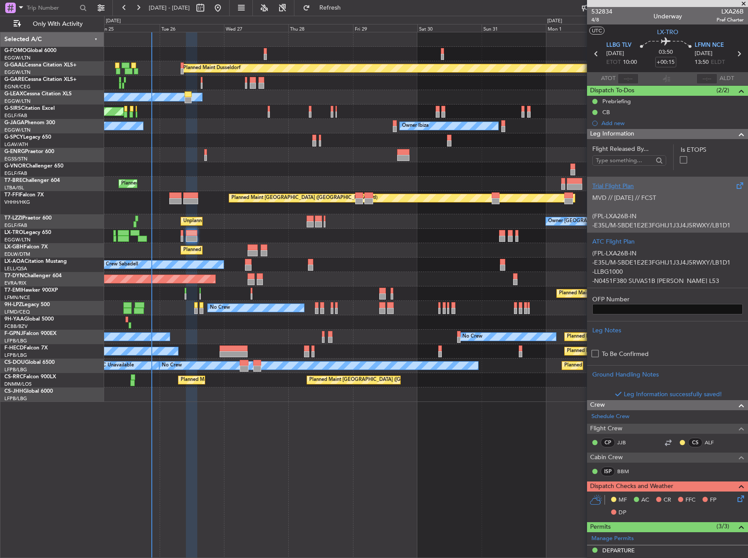
click at [670, 215] on p "(FPL-LXA26B-IN" at bounding box center [667, 216] width 150 height 9
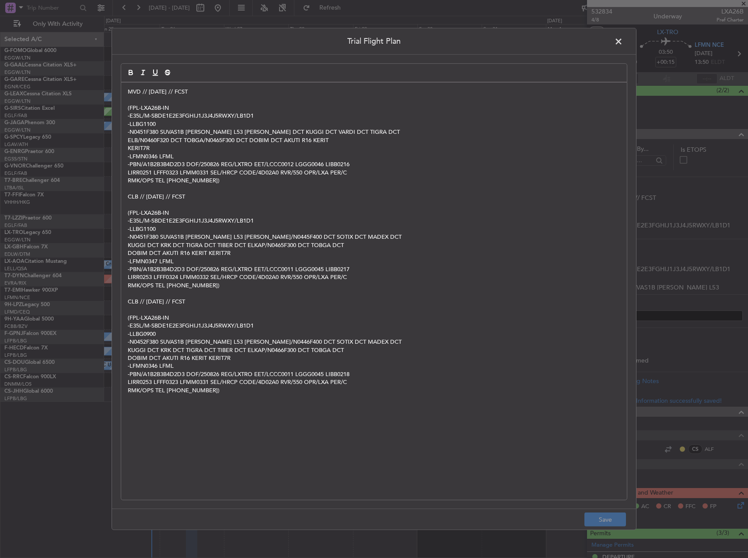
click at [623, 45] on span at bounding box center [623, 43] width 0 height 17
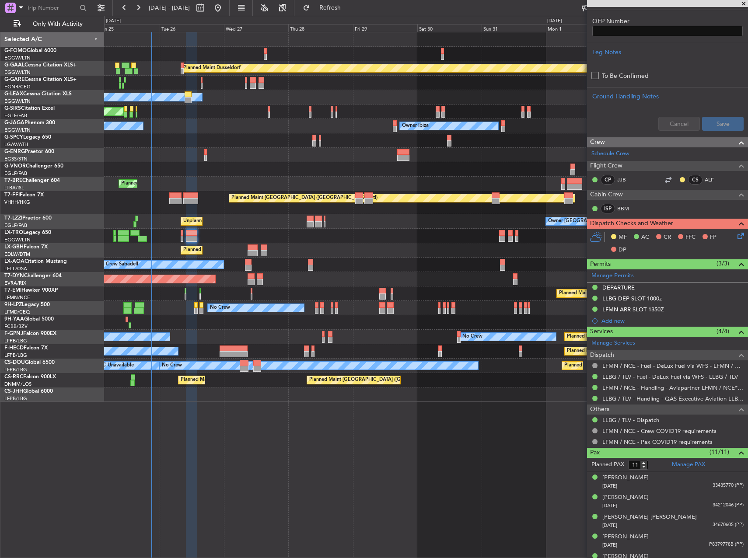
scroll to position [277, 0]
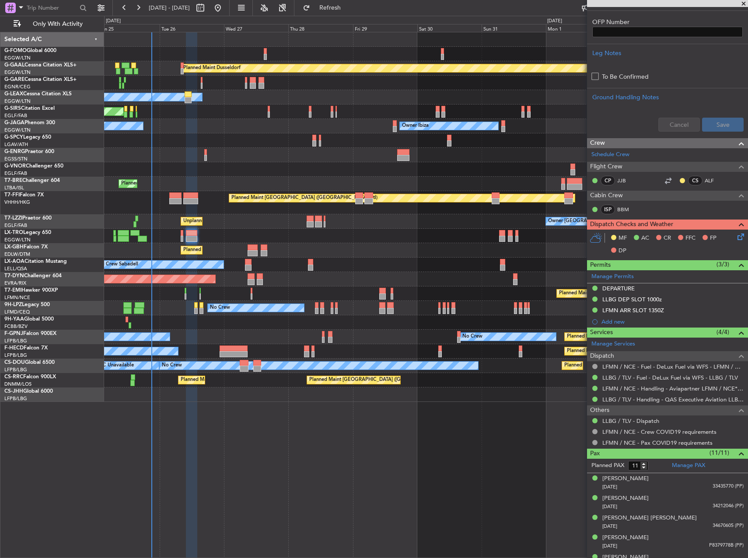
click at [740, 242] on div "MF AC CR FFC FP DP" at bounding box center [667, 245] width 161 height 30
click at [736, 239] on icon at bounding box center [739, 235] width 7 height 7
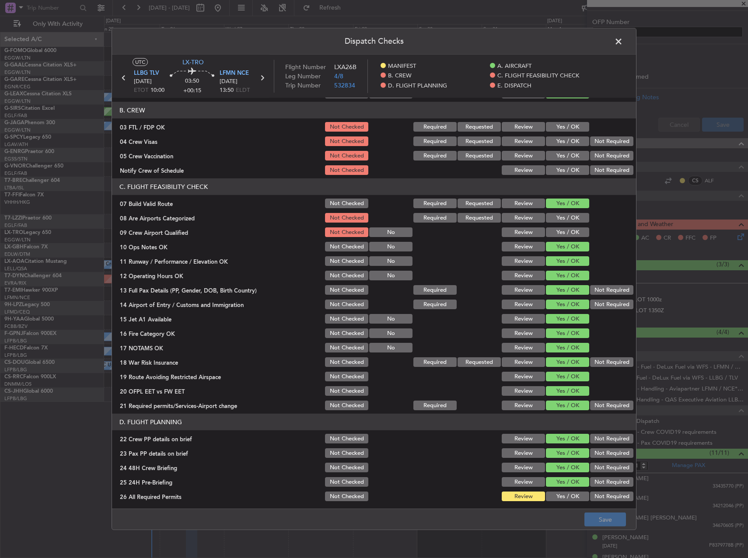
scroll to position [219, 0]
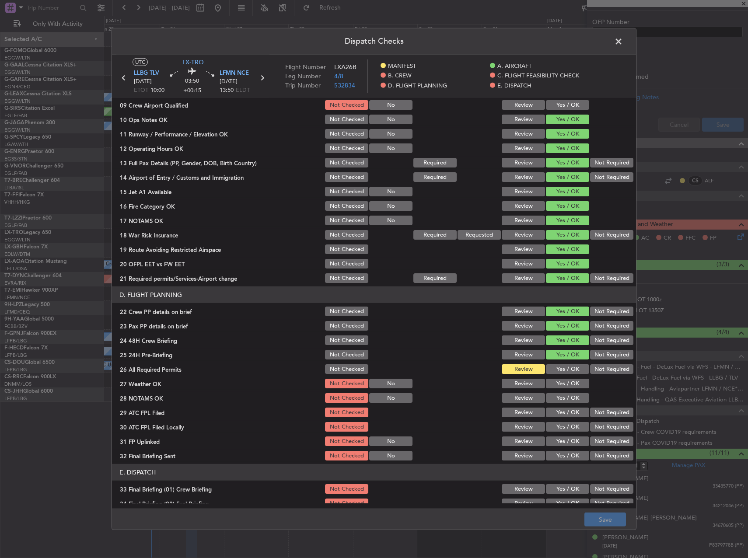
click at [551, 373] on button "Yes / OK" at bounding box center [567, 369] width 43 height 10
click at [556, 389] on div "Yes / OK" at bounding box center [567, 384] width 44 height 12
click at [557, 381] on button "Yes / OK" at bounding box center [567, 384] width 43 height 10
click at [554, 392] on section "D. FLIGHT PLANNING 22 Crew PP details on brief Not Checked Review Yes / OK Not …" at bounding box center [374, 374] width 524 height 175
click at [555, 403] on div "Yes / OK" at bounding box center [567, 398] width 44 height 12
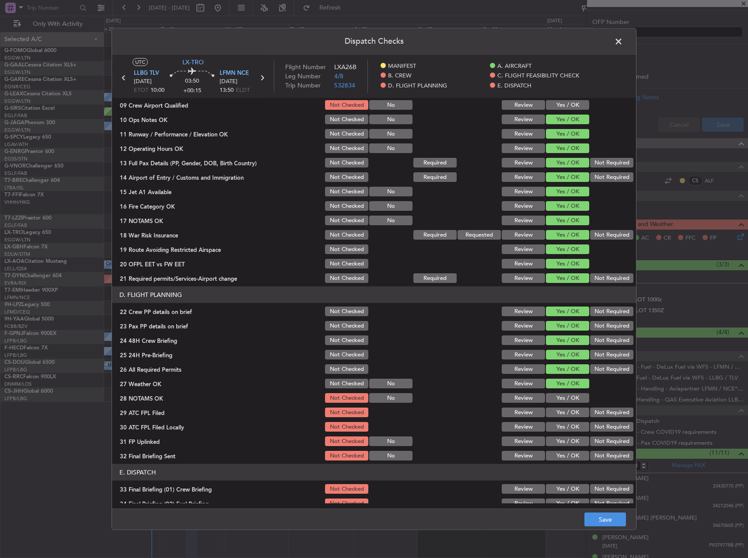
click at [556, 415] on button "Yes / OK" at bounding box center [567, 413] width 43 height 10
click at [559, 400] on button "Yes / OK" at bounding box center [567, 398] width 43 height 10
drag, startPoint x: 604, startPoint y: 428, endPoint x: 588, endPoint y: 429, distance: 16.6
click at [603, 428] on button "Not Required" at bounding box center [611, 427] width 43 height 10
drag, startPoint x: 560, startPoint y: 446, endPoint x: 601, endPoint y: 452, distance: 40.6
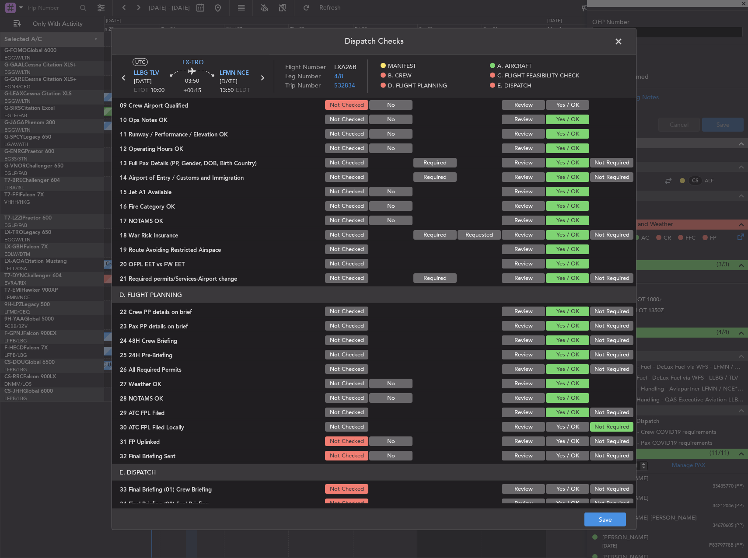
click at [564, 446] on div "Yes / OK" at bounding box center [567, 441] width 44 height 12
click at [601, 452] on button "Not Required" at bounding box center [611, 456] width 43 height 10
click at [565, 444] on button "Yes / OK" at bounding box center [567, 442] width 43 height 10
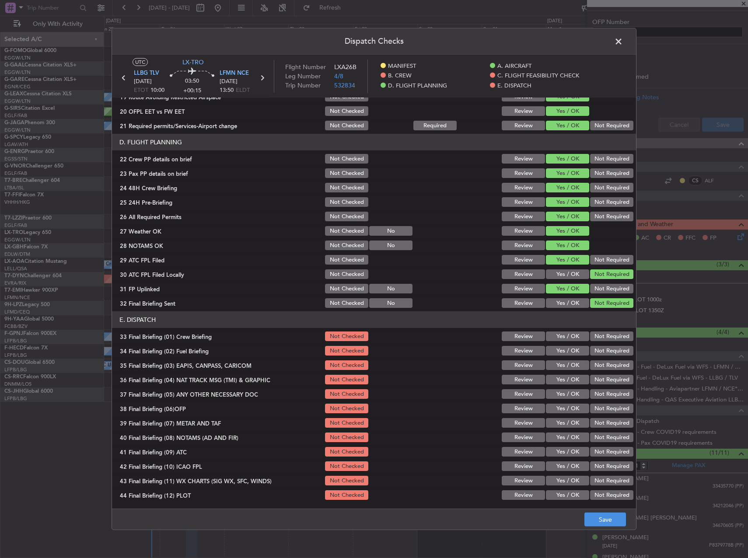
click at [567, 339] on button "Yes / OK" at bounding box center [567, 337] width 43 height 10
drag, startPoint x: 565, startPoint y: 347, endPoint x: 572, endPoint y: 350, distance: 7.5
click at [568, 348] on button "Yes / OK" at bounding box center [567, 351] width 43 height 10
click at [604, 364] on button "Not Required" at bounding box center [611, 365] width 43 height 10
click at [603, 380] on button "Not Required" at bounding box center [611, 380] width 43 height 10
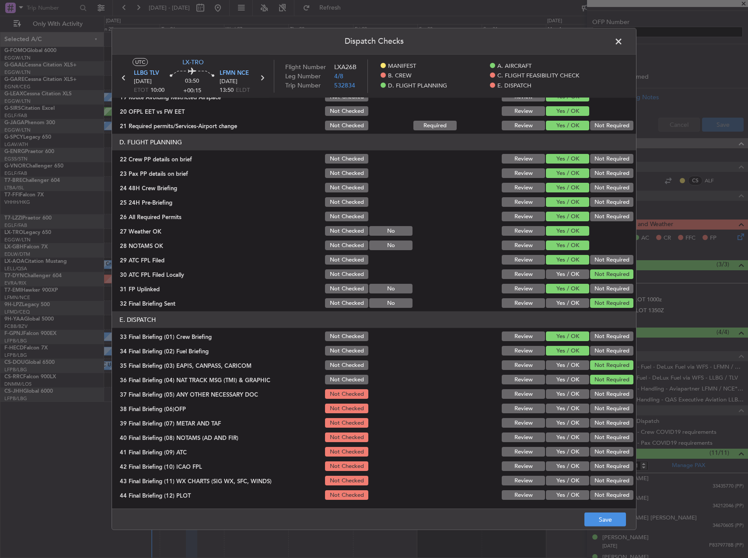
click at [603, 391] on button "Not Required" at bounding box center [611, 394] width 43 height 10
click at [579, 409] on button "Yes / OK" at bounding box center [567, 409] width 43 height 10
click at [564, 423] on button "Yes / OK" at bounding box center [567, 423] width 43 height 10
click at [564, 434] on button "Yes / OK" at bounding box center [567, 438] width 43 height 10
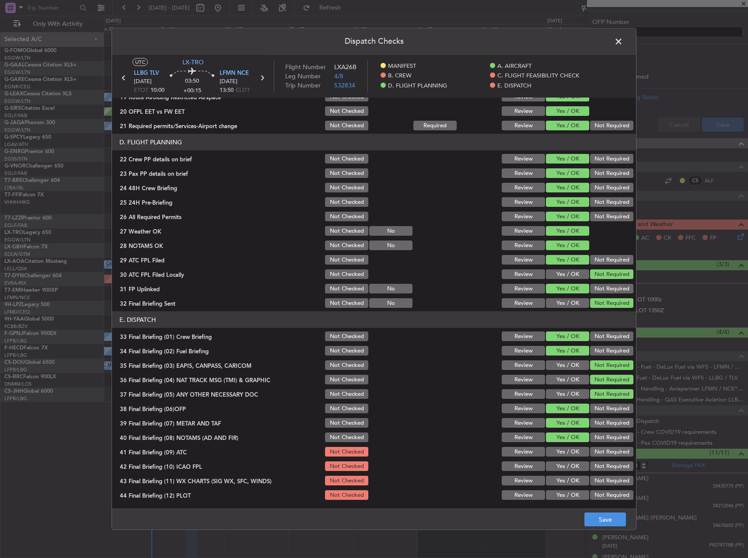
drag, startPoint x: 562, startPoint y: 452, endPoint x: 559, endPoint y: 458, distance: 6.3
click at [561, 452] on button "Yes / OK" at bounding box center [567, 452] width 43 height 10
click at [558, 469] on button "Yes / OK" at bounding box center [567, 467] width 43 height 10
click at [558, 486] on div "Yes / OK" at bounding box center [567, 481] width 44 height 12
click at [556, 478] on button "Yes / OK" at bounding box center [567, 481] width 43 height 10
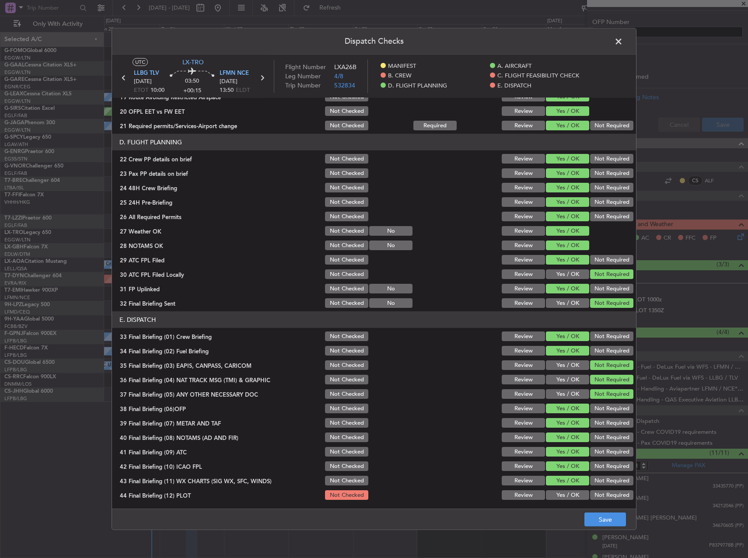
click at [560, 497] on button "Yes / OK" at bounding box center [567, 495] width 43 height 10
click at [588, 522] on button "Save" at bounding box center [605, 520] width 42 height 14
click at [623, 44] on span at bounding box center [623, 43] width 0 height 17
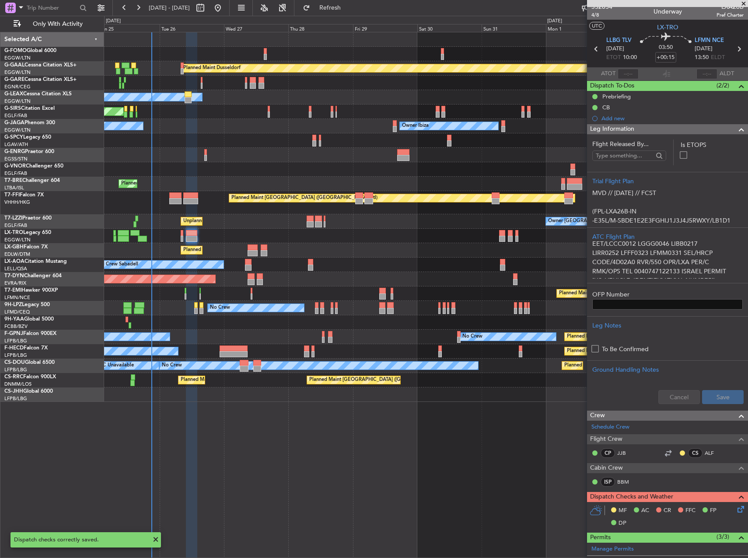
scroll to position [0, 0]
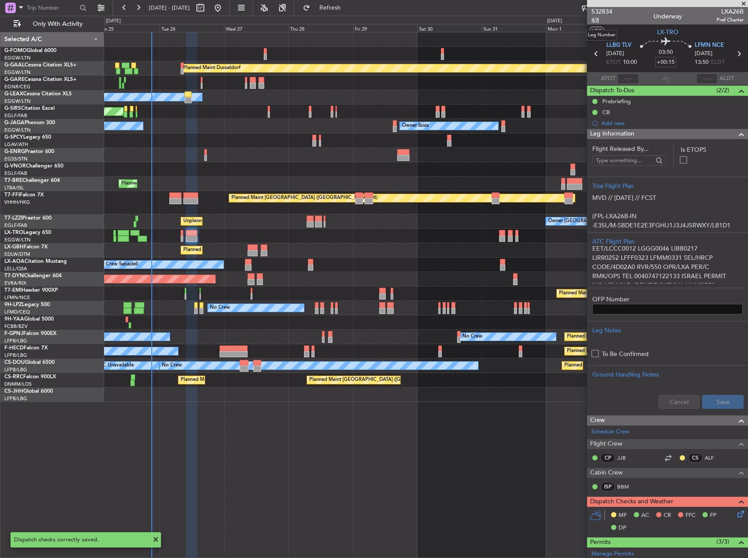
click at [593, 21] on span "4/8" at bounding box center [601, 19] width 21 height 7
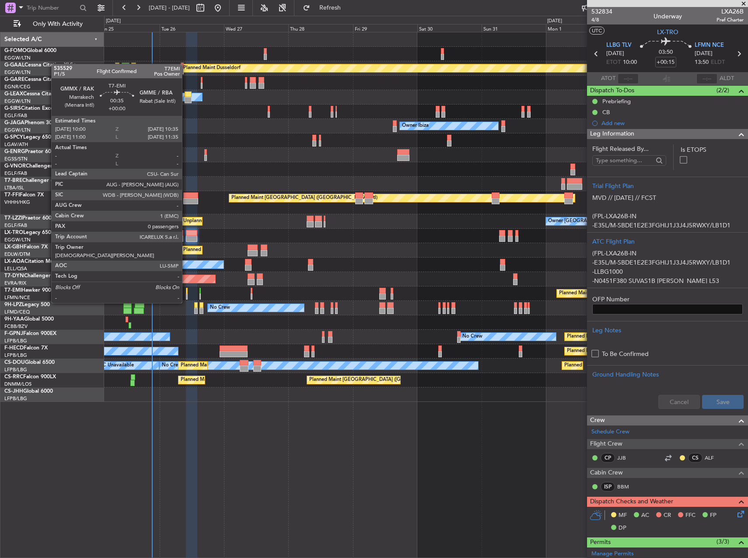
click at [187, 294] on div at bounding box center [187, 297] width 2 height 6
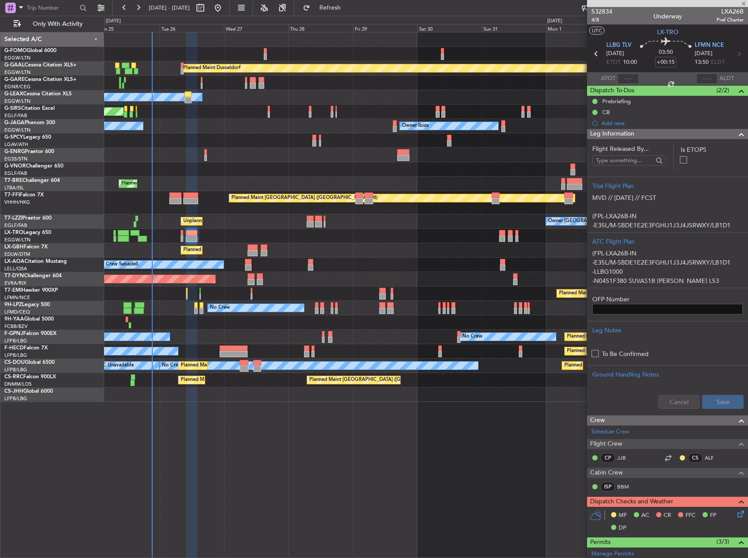
type input "0"
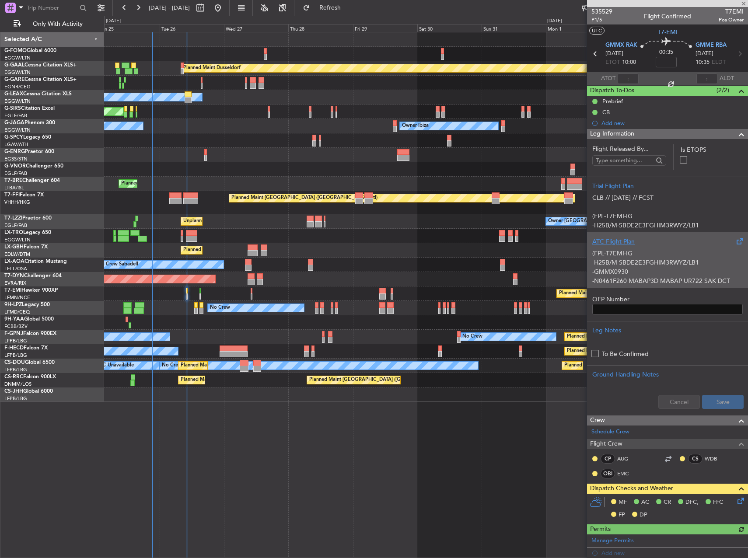
click at [645, 246] on div "(FPL-T7EMI-IG -H25B/M-SBDE2E3FGHIM3RWYZ/LB1 -GMMX0930 -N0461F260 MABAP3D MABAP …" at bounding box center [667, 264] width 150 height 37
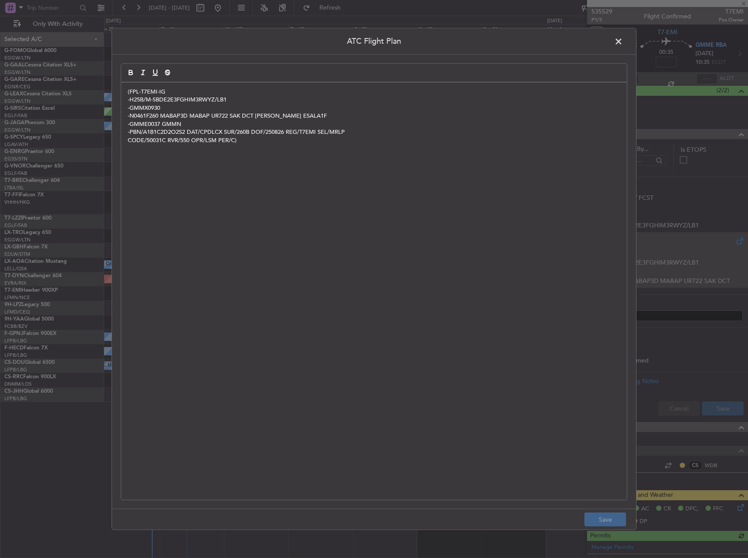
click at [244, 195] on div "(FPL-T7EMI-IG -H25B/M-SBDE2E3FGHIM3RWYZ/LB1 -GMMX0930 -N0461F260 MABAP3D MABAP …" at bounding box center [374, 291] width 506 height 417
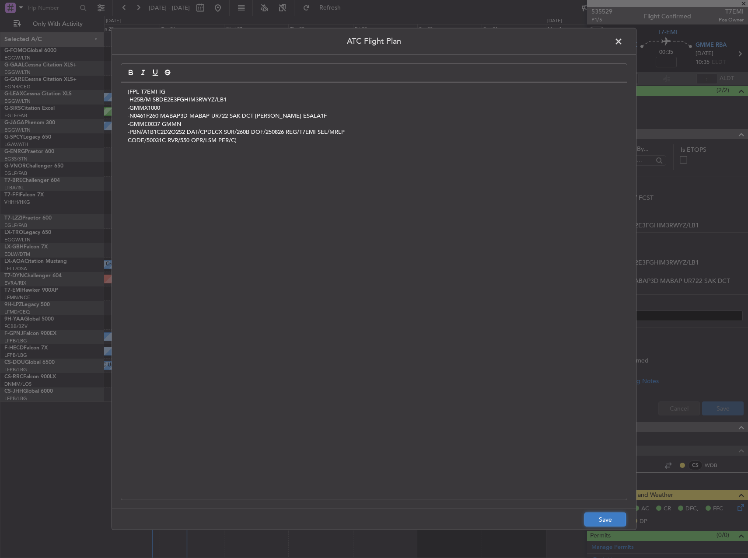
click at [610, 522] on button "Save" at bounding box center [605, 520] width 42 height 14
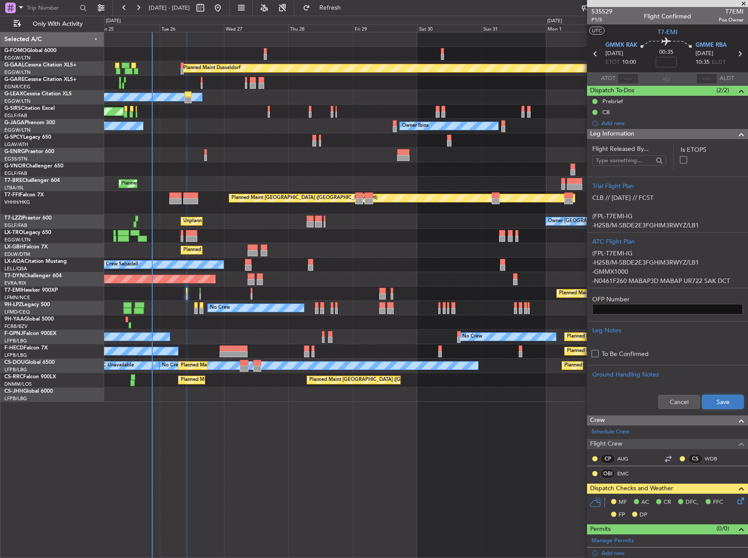
click at [720, 404] on button "Save" at bounding box center [723, 402] width 42 height 14
click at [737, 501] on icon at bounding box center [739, 499] width 7 height 7
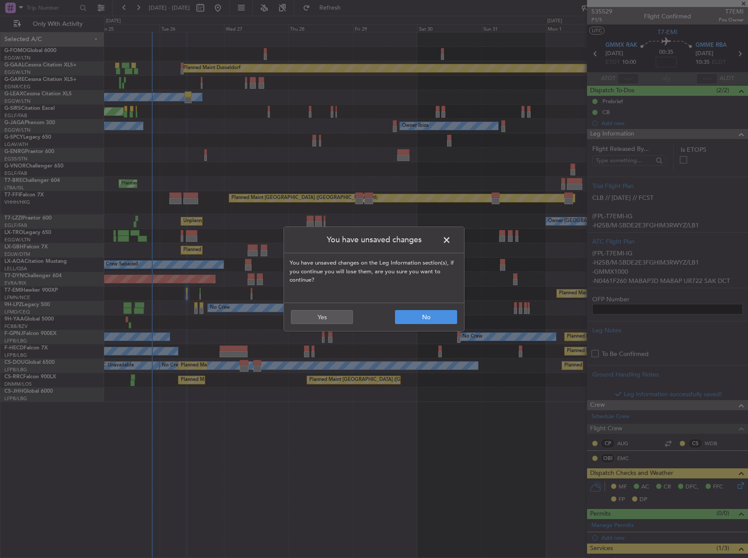
click at [451, 238] on span at bounding box center [451, 242] width 0 height 17
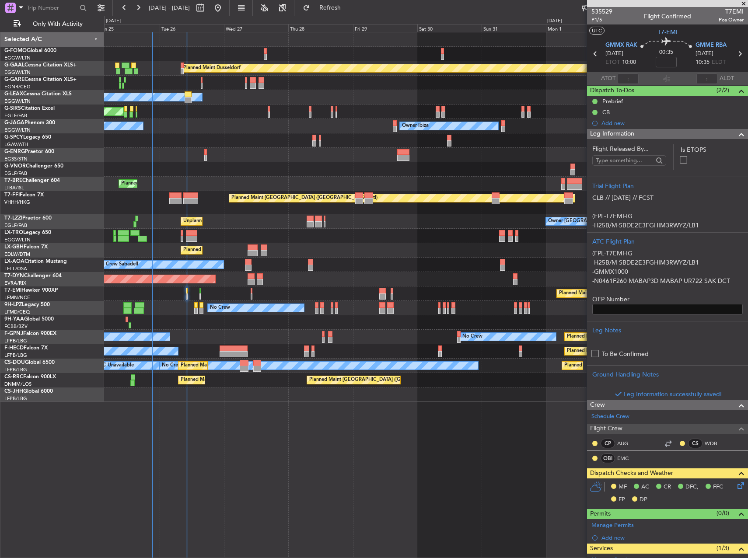
click at [736, 488] on icon at bounding box center [739, 484] width 7 height 7
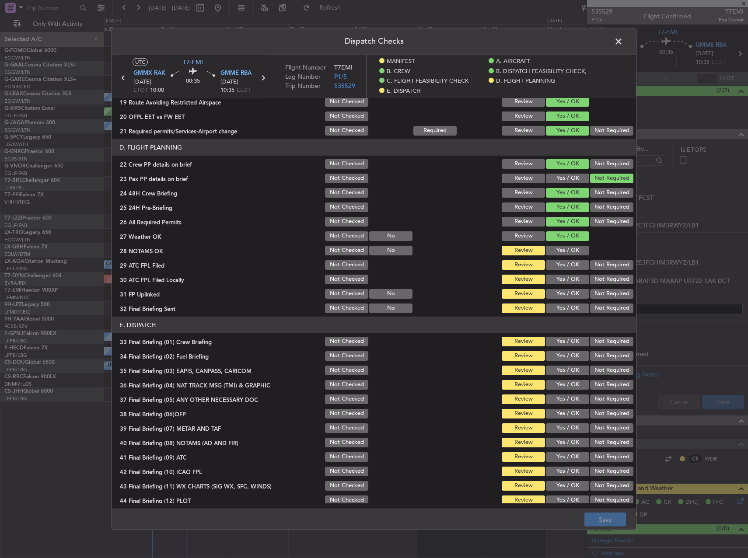
scroll to position [405, 0]
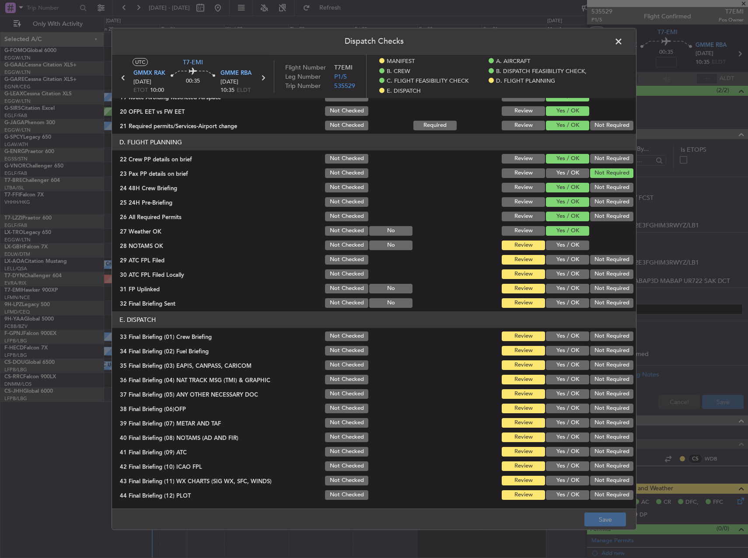
click at [566, 246] on button "Yes / OK" at bounding box center [567, 246] width 43 height 10
click at [566, 259] on button "Yes / OK" at bounding box center [567, 260] width 43 height 10
drag, startPoint x: 608, startPoint y: 279, endPoint x: 551, endPoint y: 286, distance: 57.4
click at [607, 279] on button "Not Required" at bounding box center [611, 274] width 43 height 10
drag, startPoint x: 551, startPoint y: 286, endPoint x: 572, endPoint y: 290, distance: 21.9
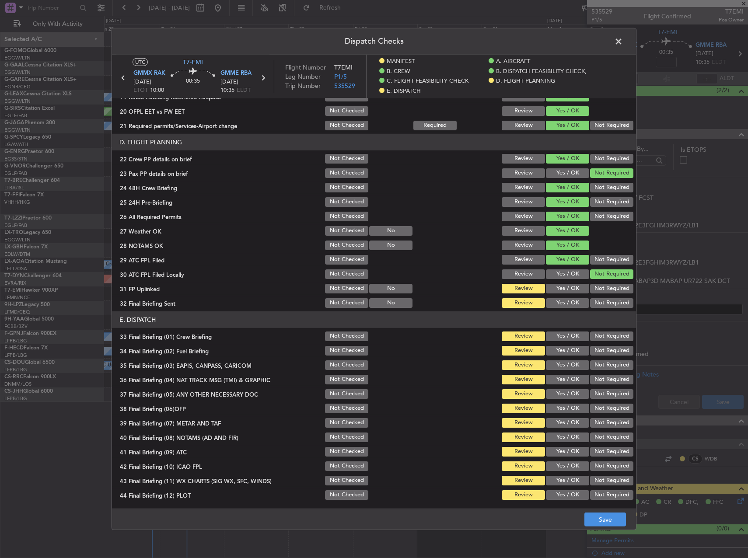
click at [562, 290] on button "Yes / OK" at bounding box center [567, 289] width 43 height 10
click at [603, 301] on button "Not Required" at bounding box center [611, 303] width 43 height 10
click at [557, 343] on section "E. DISPATCH 33 Final Briefing (01) Crew Briefing Not Checked Review Yes / OK No…" at bounding box center [374, 406] width 524 height 190
click at [561, 339] on button "Yes / OK" at bounding box center [567, 337] width 43 height 10
click at [561, 344] on section "E. DISPATCH 33 Final Briefing (01) Crew Briefing Not Checked Review Yes / OK No…" at bounding box center [374, 406] width 524 height 190
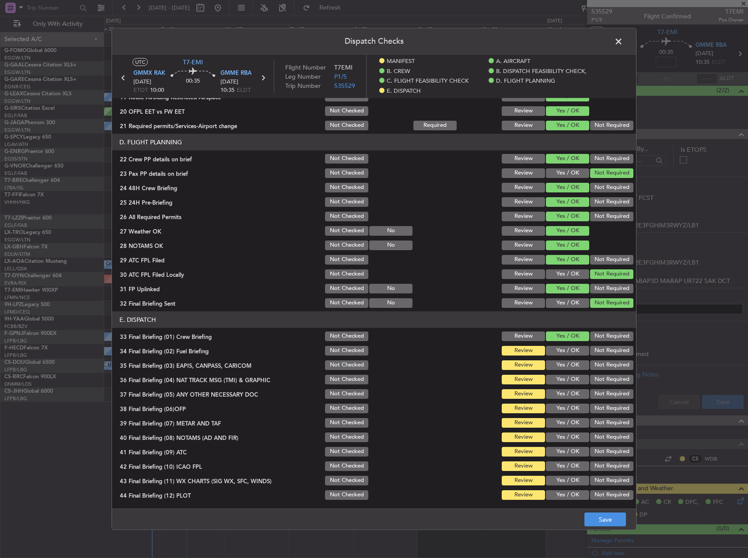
click at [567, 354] on button "Yes / OK" at bounding box center [567, 351] width 43 height 10
drag, startPoint x: 609, startPoint y: 363, endPoint x: 602, endPoint y: 377, distance: 14.9
click at [609, 364] on button "Not Required" at bounding box center [611, 365] width 43 height 10
click at [602, 377] on button "Not Required" at bounding box center [611, 380] width 43 height 10
click at [602, 388] on div "Not Required" at bounding box center [611, 394] width 44 height 12
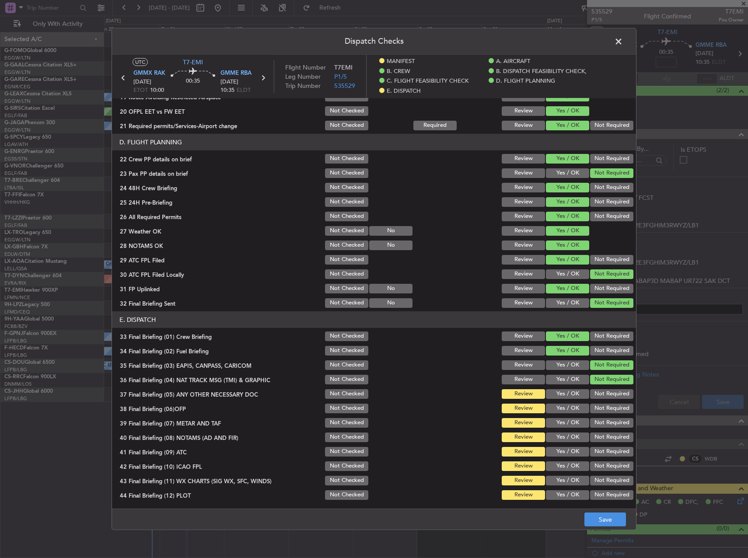
click at [602, 391] on button "Not Required" at bounding box center [611, 394] width 43 height 10
click at [552, 418] on button "Yes / OK" at bounding box center [567, 423] width 43 height 10
click at [556, 411] on button "Yes / OK" at bounding box center [567, 409] width 43 height 10
click at [549, 441] on button "Yes / OK" at bounding box center [567, 438] width 43 height 10
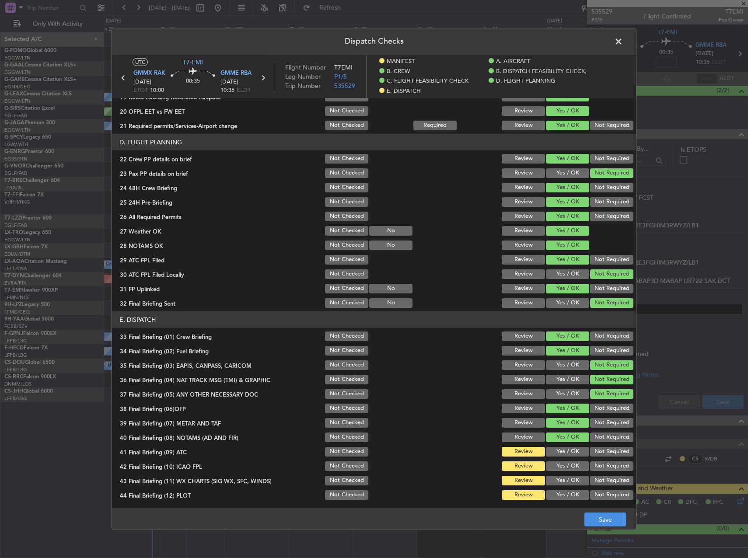
drag, startPoint x: 554, startPoint y: 445, endPoint x: 556, endPoint y: 459, distance: 14.1
click at [554, 446] on section "E. DISPATCH 33 Final Briefing (01) Crew Briefing Not Checked Review Yes / OK No…" at bounding box center [374, 406] width 524 height 190
click at [558, 453] on button "Yes / OK" at bounding box center [567, 452] width 43 height 10
drag, startPoint x: 559, startPoint y: 466, endPoint x: 558, endPoint y: 480, distance: 14.4
click at [558, 466] on button "Yes / OK" at bounding box center [567, 467] width 43 height 10
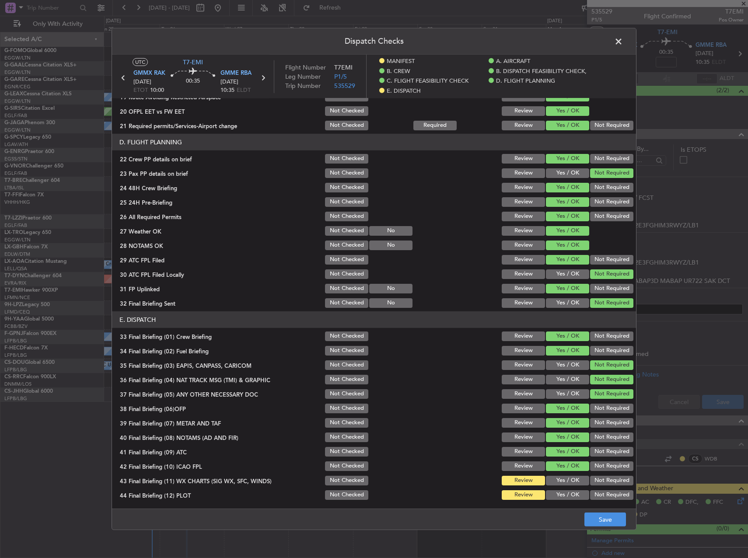
click at [558, 483] on button "Yes / OK" at bounding box center [567, 481] width 43 height 10
click at [562, 493] on button "Yes / OK" at bounding box center [567, 495] width 43 height 10
click at [604, 518] on button "Save" at bounding box center [605, 520] width 42 height 14
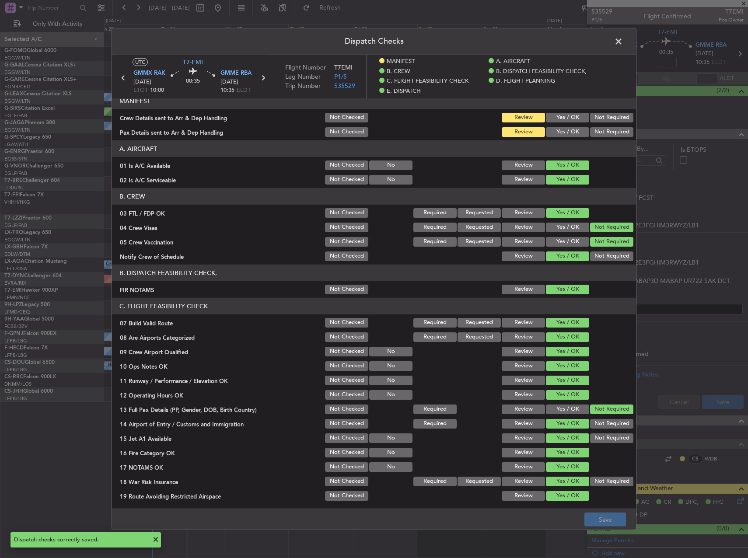
scroll to position [0, 0]
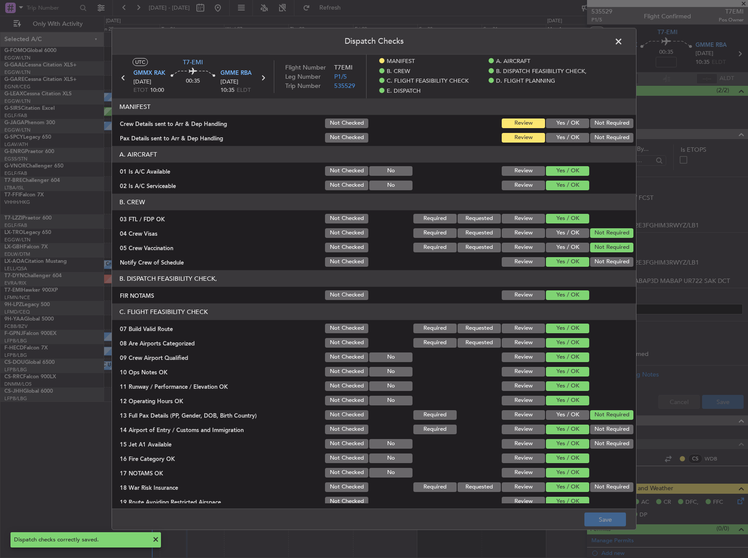
click at [564, 114] on header "MANIFEST" at bounding box center [374, 106] width 524 height 17
click at [563, 133] on div "Yes / OK" at bounding box center [567, 138] width 44 height 12
click at [561, 126] on button "Yes / OK" at bounding box center [567, 124] width 43 height 10
click at [560, 140] on button "Yes / OK" at bounding box center [567, 138] width 43 height 10
click at [605, 510] on footer "Save" at bounding box center [374, 519] width 524 height 21
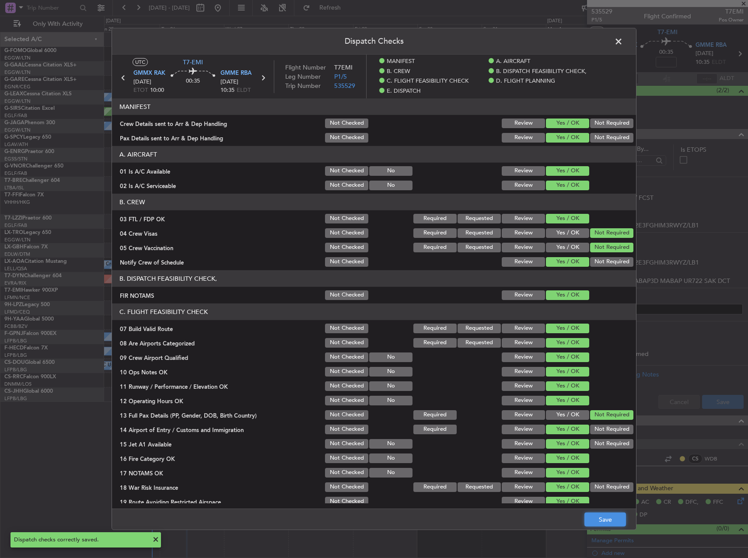
click at [607, 514] on button "Save" at bounding box center [605, 520] width 42 height 14
click at [623, 41] on span at bounding box center [623, 43] width 0 height 17
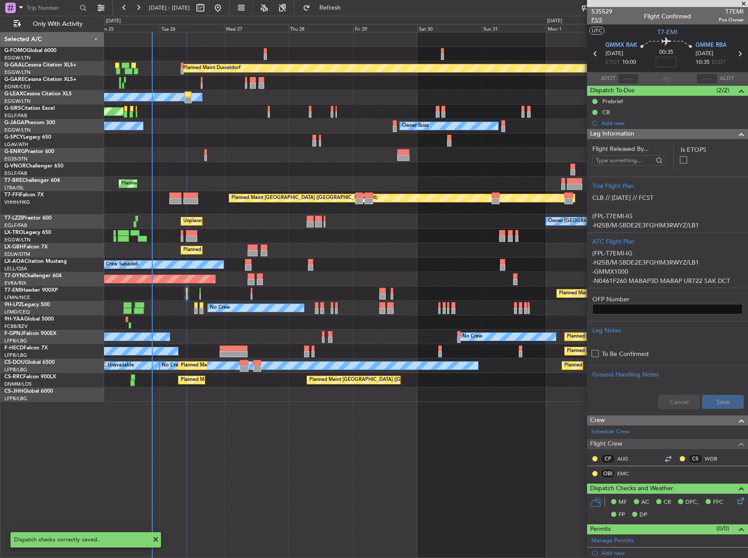
click at [598, 18] on span "P1/5" at bounding box center [601, 19] width 21 height 7
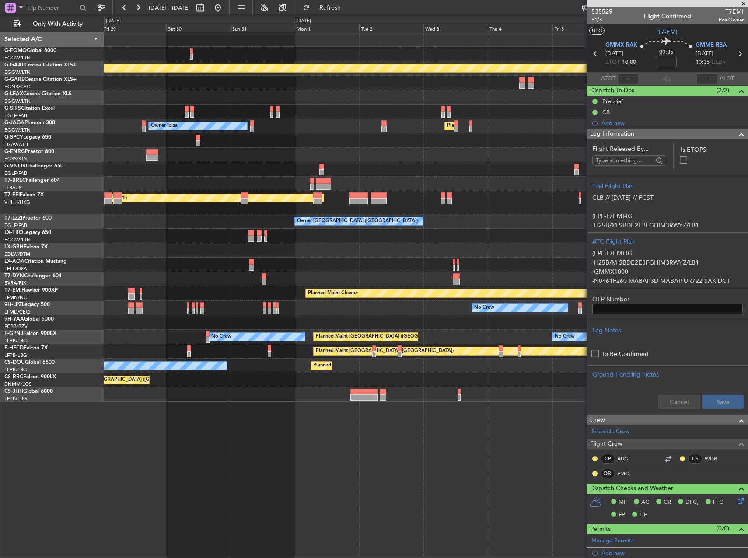
click at [196, 285] on div "Planned Maint Dusseldorf Owner Planned Maint London (Luton) Owner Ibiza Planned…" at bounding box center [426, 217] width 644 height 370
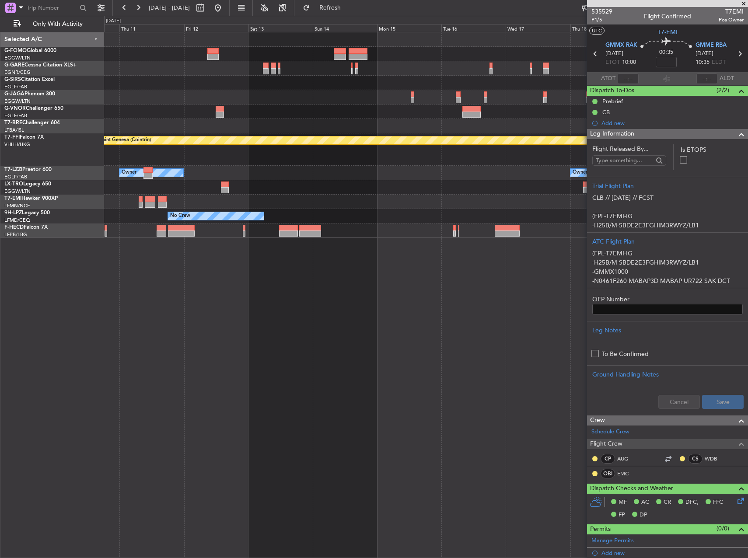
click at [181, 285] on div "Planned Maint Geneva (Cointrin) Owner Owner Owner Planned Maint Dusseldorf No C…" at bounding box center [426, 295] width 644 height 526
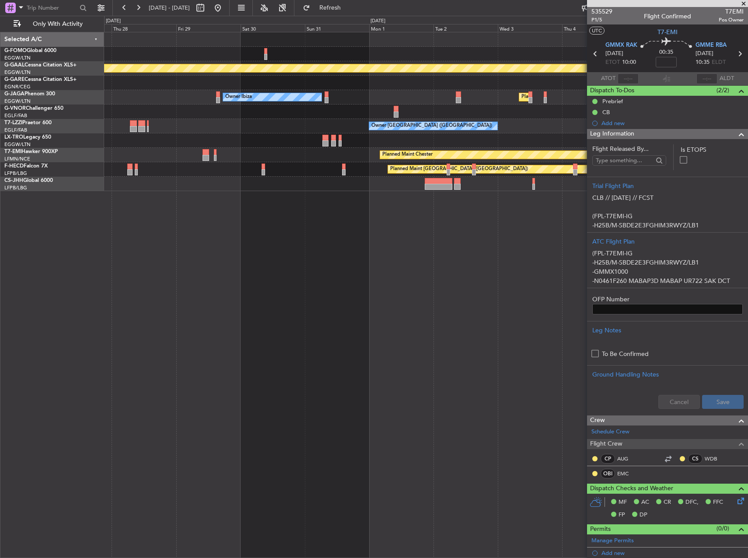
click at [748, 322] on html "10 Sep 2025 - 20 Sep 2025 Refresh Quick Links Only With Activity Planned Maint …" at bounding box center [374, 279] width 748 height 558
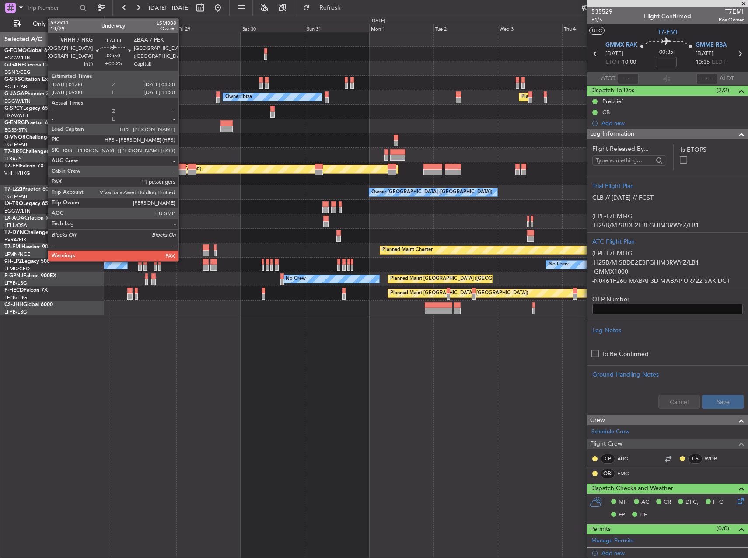
click at [182, 167] on div at bounding box center [182, 167] width 8 height 6
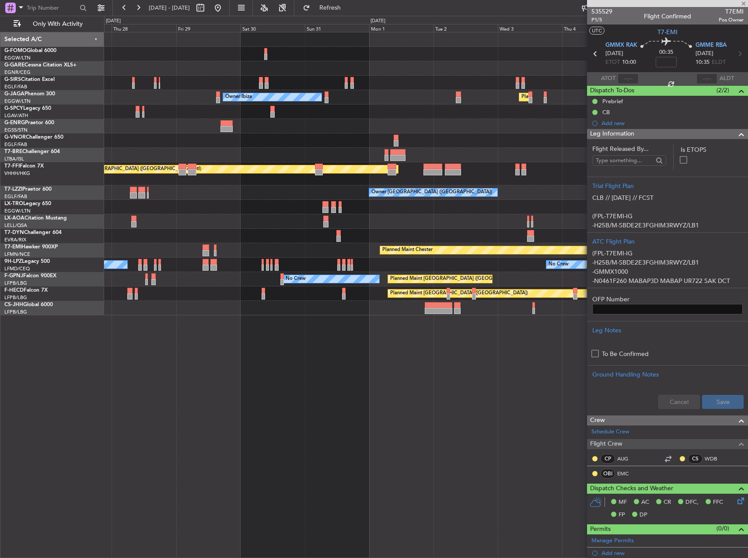
type input "+00:25"
type input "11"
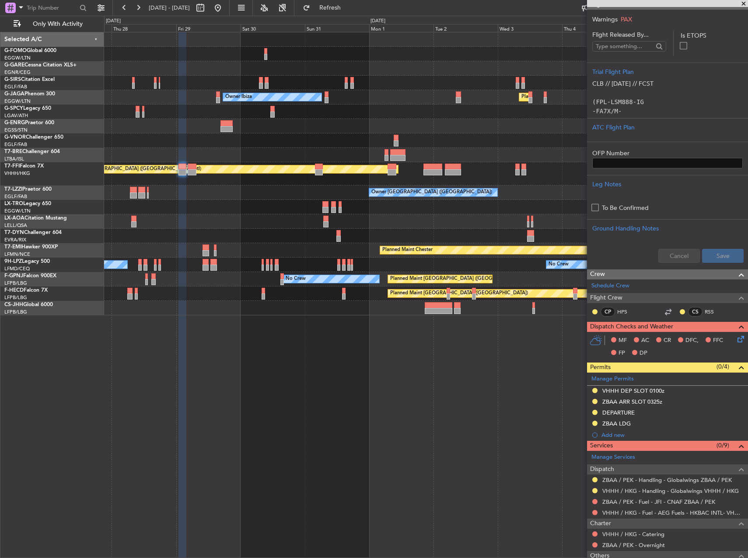
scroll to position [201, 0]
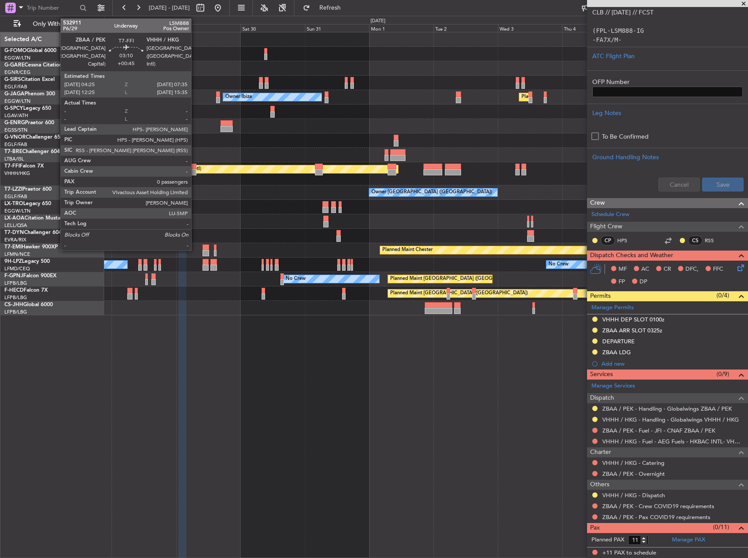
click at [195, 173] on div at bounding box center [192, 172] width 9 height 6
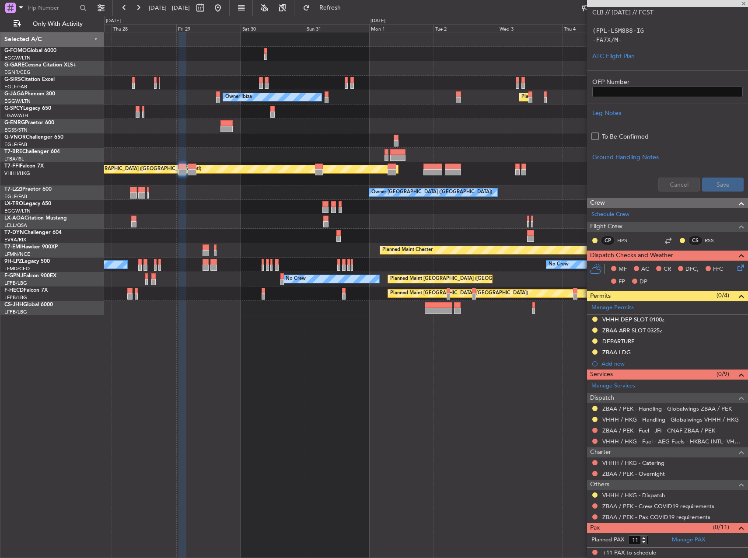
type input "+00:45"
type input "0"
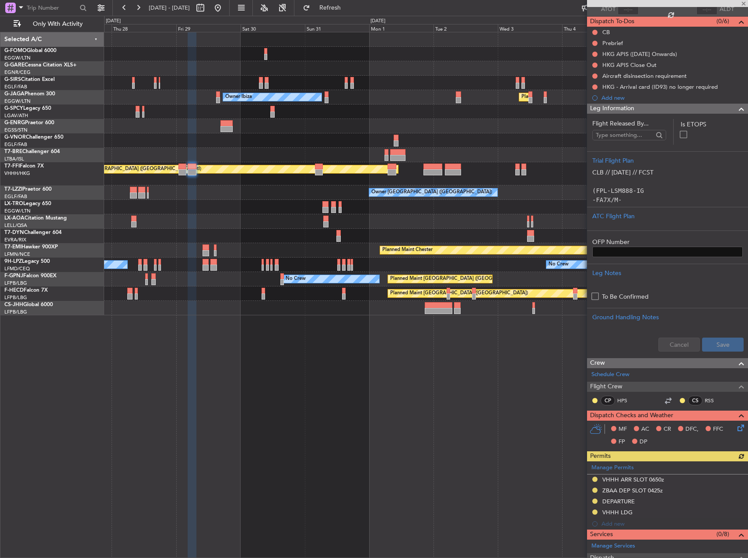
scroll to position [218, 0]
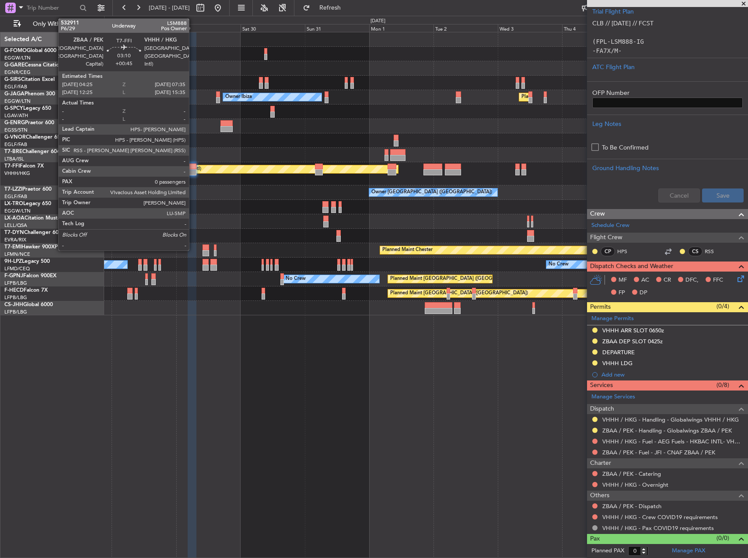
click at [193, 170] on div at bounding box center [192, 172] width 9 height 6
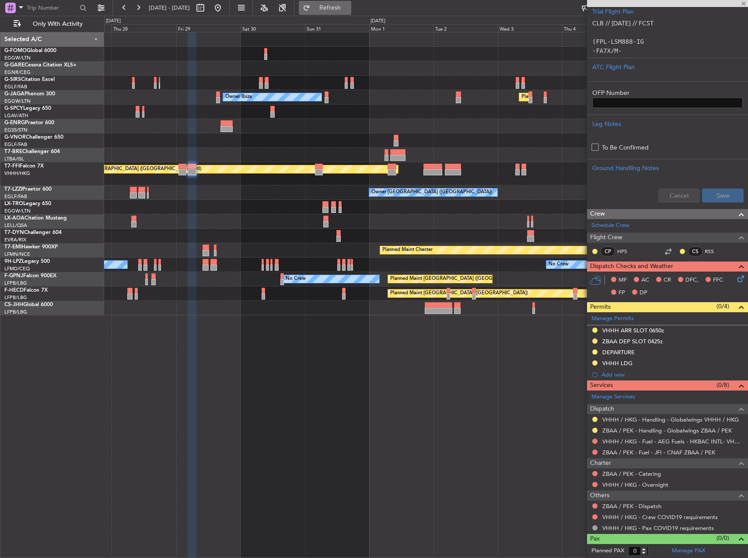
click at [349, 11] on span "Refresh" at bounding box center [330, 8] width 37 height 6
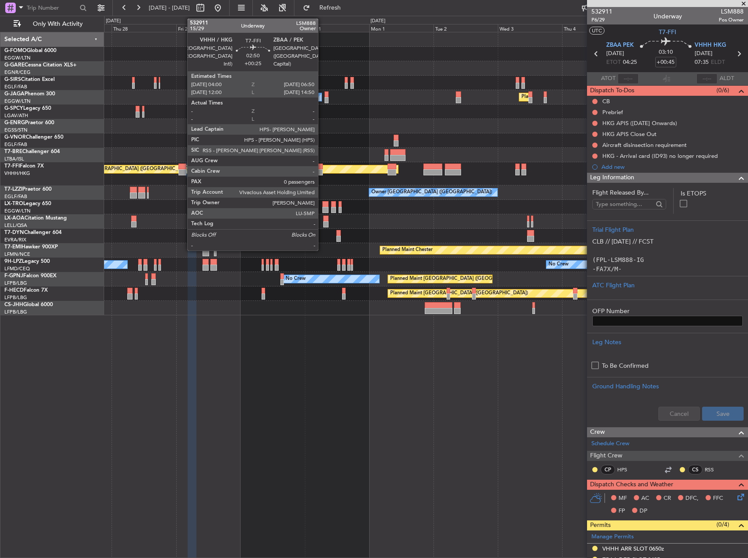
click at [319, 168] on div at bounding box center [319, 167] width 8 height 6
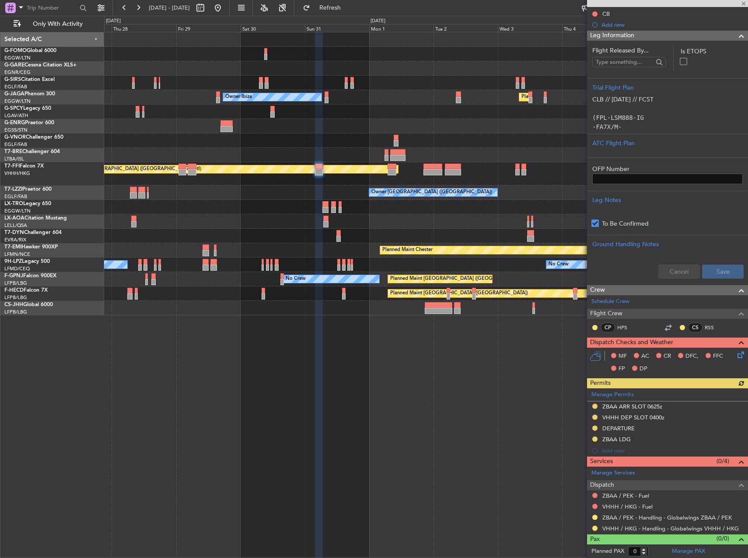
scroll to position [99, 0]
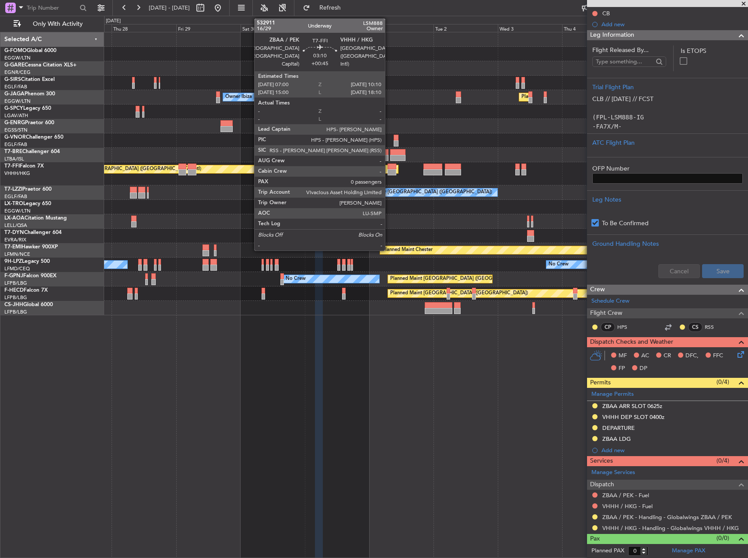
click at [389, 165] on div at bounding box center [392, 167] width 9 height 6
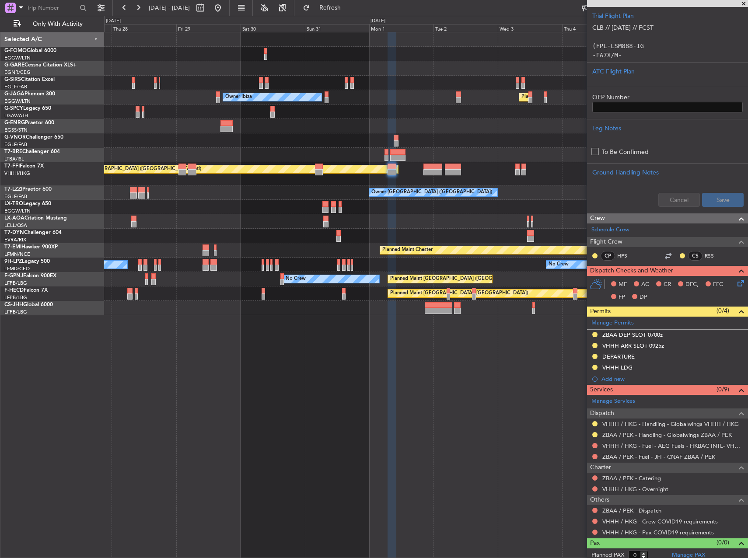
scroll to position [218, 0]
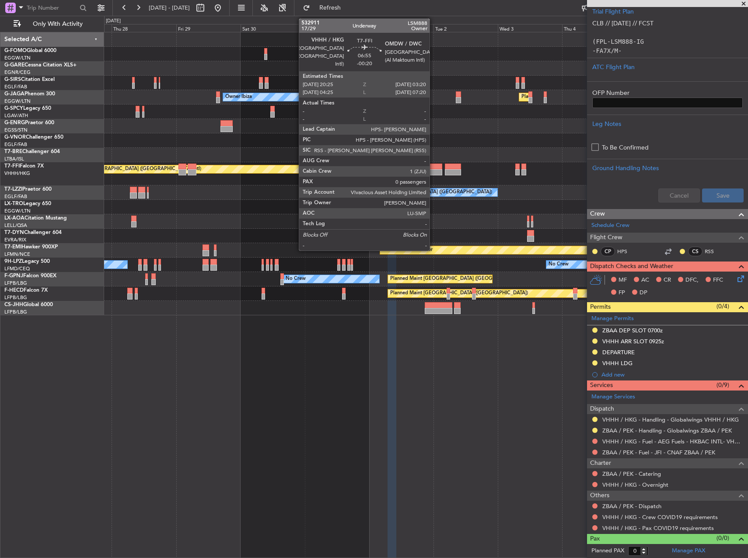
click at [434, 168] on div at bounding box center [432, 167] width 19 height 6
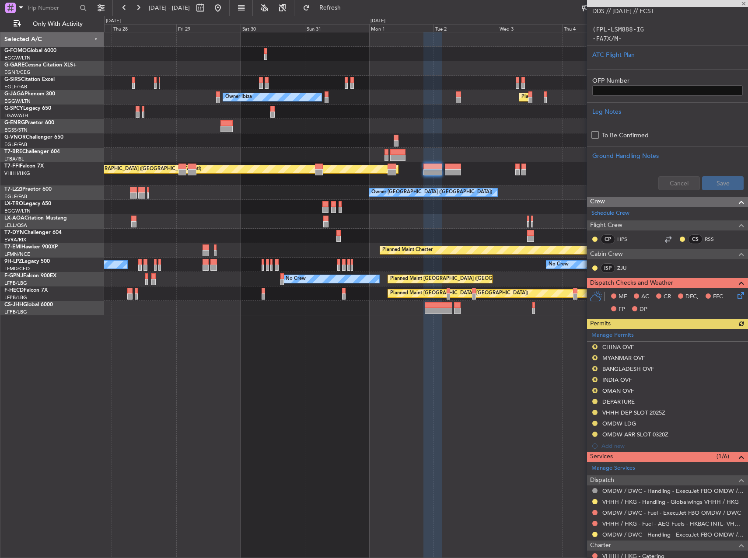
scroll to position [219, 0]
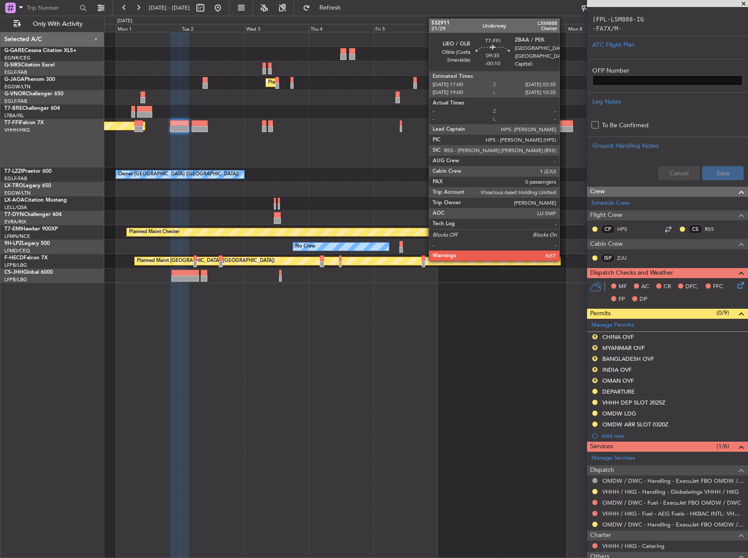
click at [563, 124] on div at bounding box center [560, 123] width 26 height 6
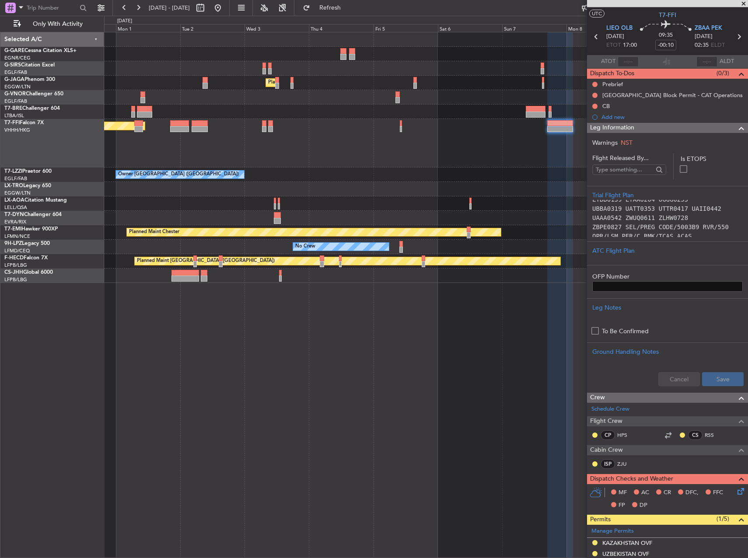
scroll to position [0, 0]
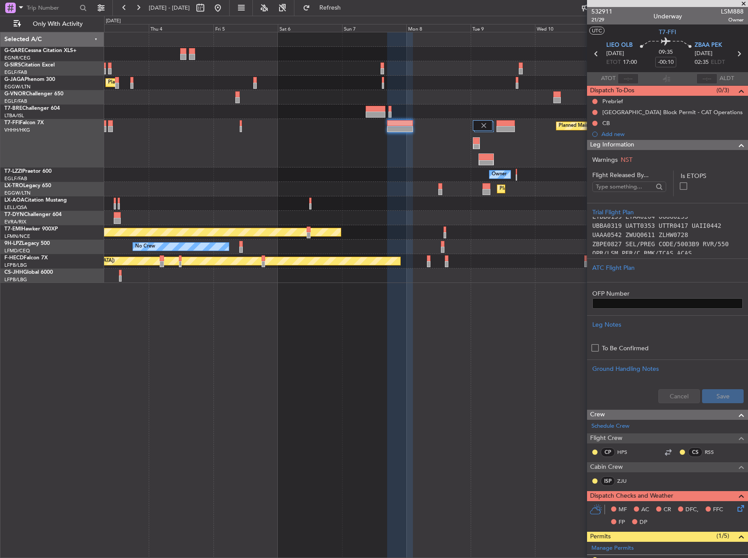
click at [428, 154] on div "Planned Maint Geneva (Cointrin) Planned Maint Hong Kong (Hong Kong Intl)" at bounding box center [426, 143] width 644 height 49
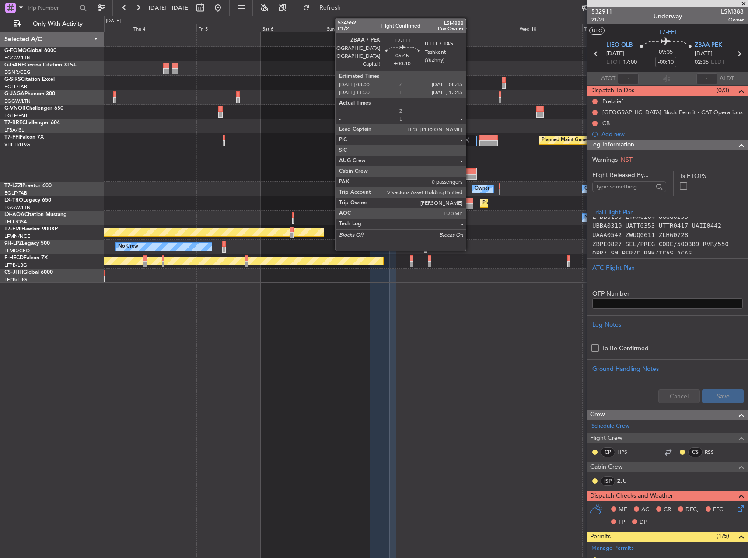
click at [470, 170] on div at bounding box center [469, 171] width 15 height 6
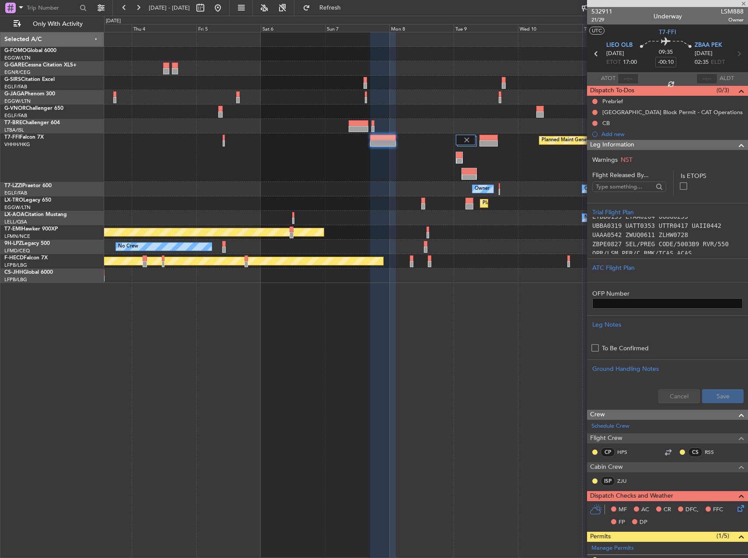
type input "+00:40"
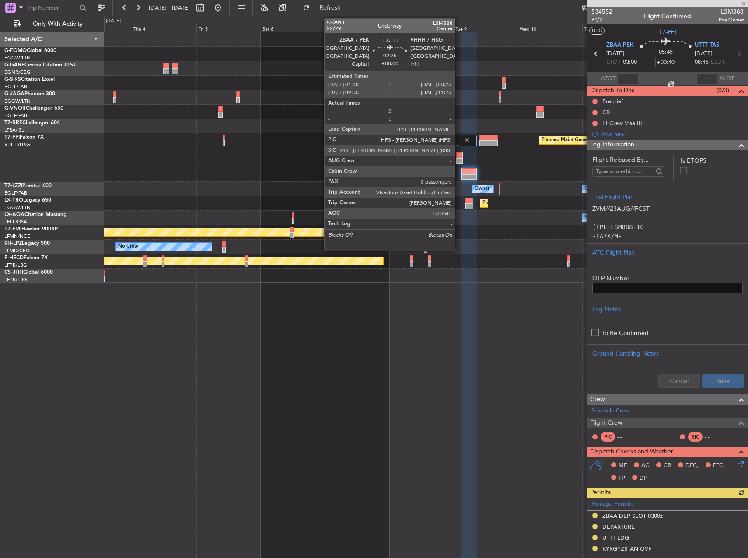
click at [459, 157] on div at bounding box center [459, 155] width 6 height 6
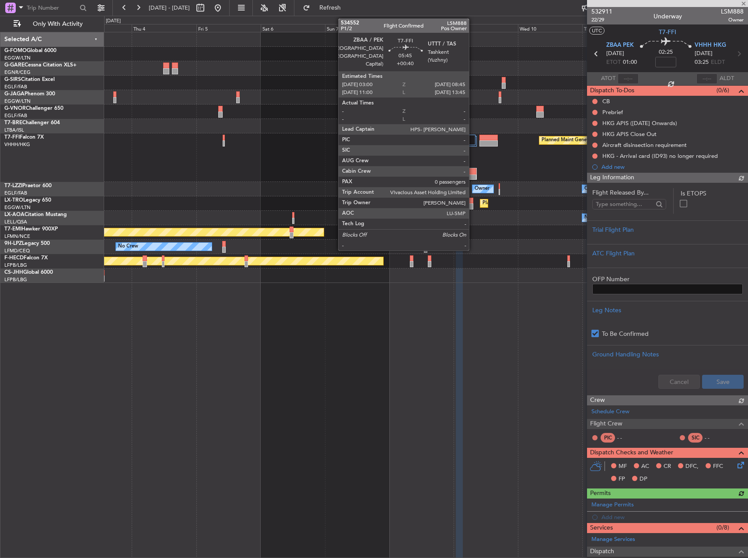
click at [473, 178] on div at bounding box center [469, 178] width 15 height 6
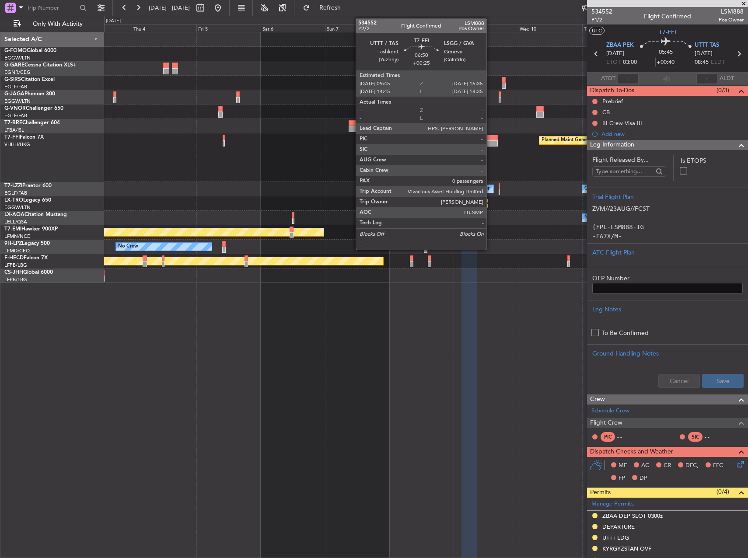
click at [490, 140] on div at bounding box center [488, 138] width 18 height 6
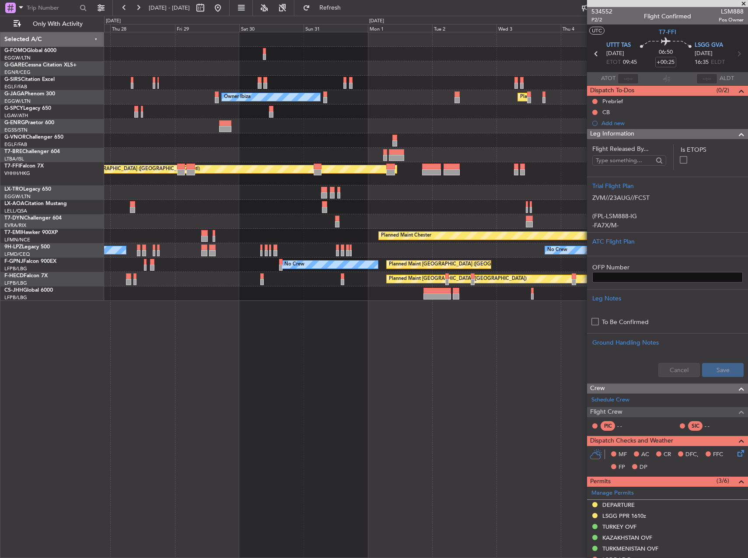
click at [344, 196] on div at bounding box center [426, 192] width 644 height 14
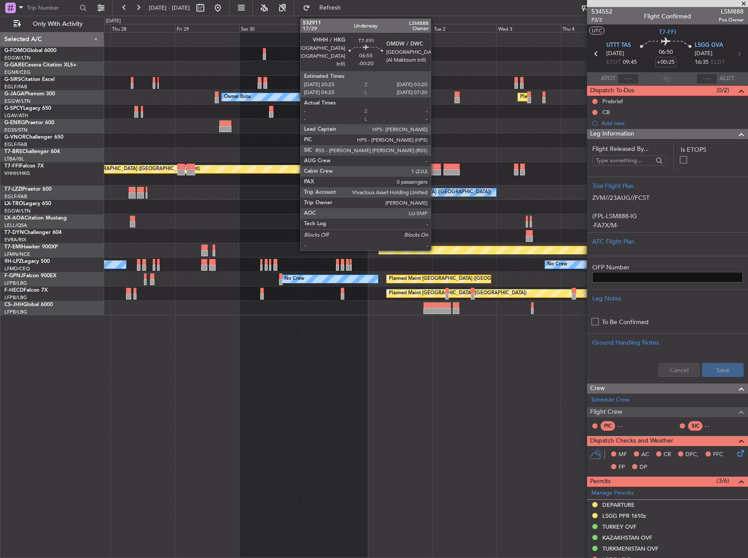
click at [435, 171] on div at bounding box center [431, 172] width 19 height 6
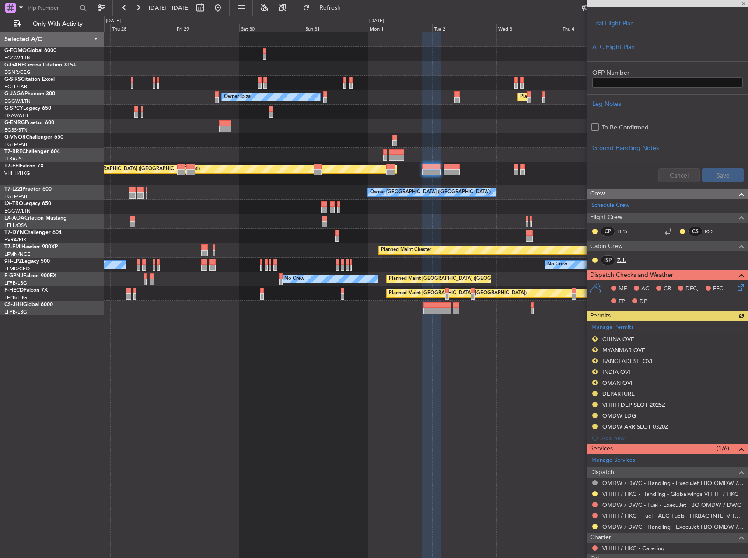
scroll to position [219, 0]
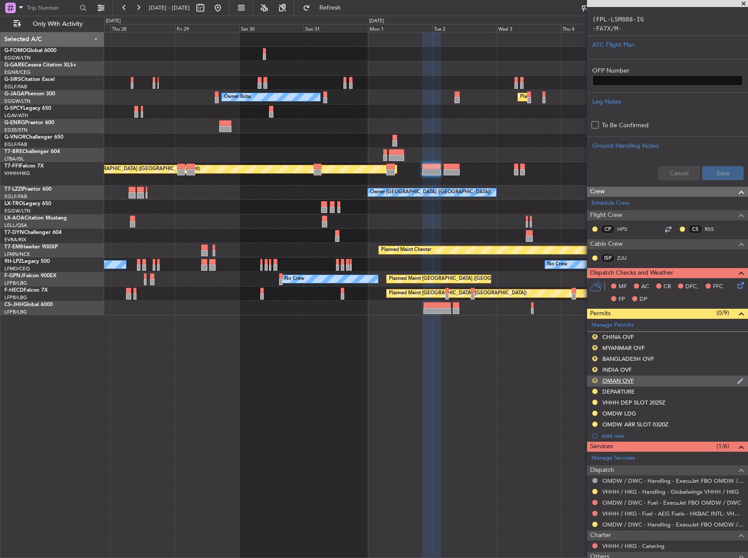
click at [594, 378] on button "R" at bounding box center [594, 380] width 5 height 5
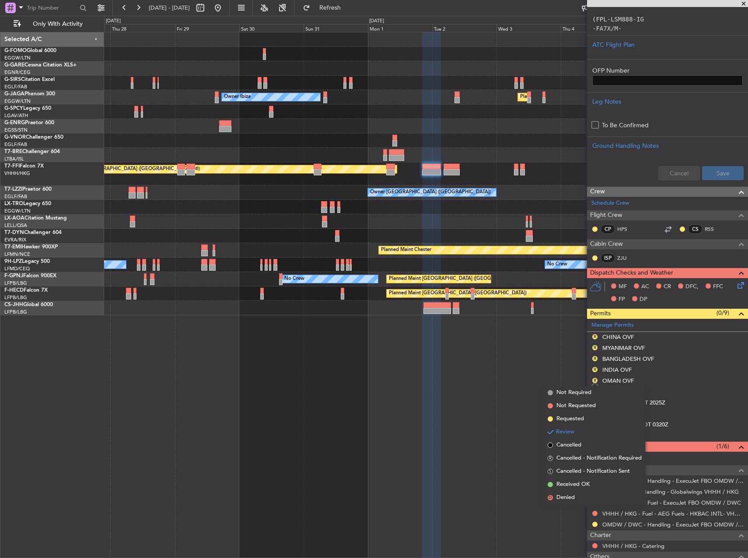
click at [572, 419] on span "Requested" at bounding box center [570, 419] width 28 height 9
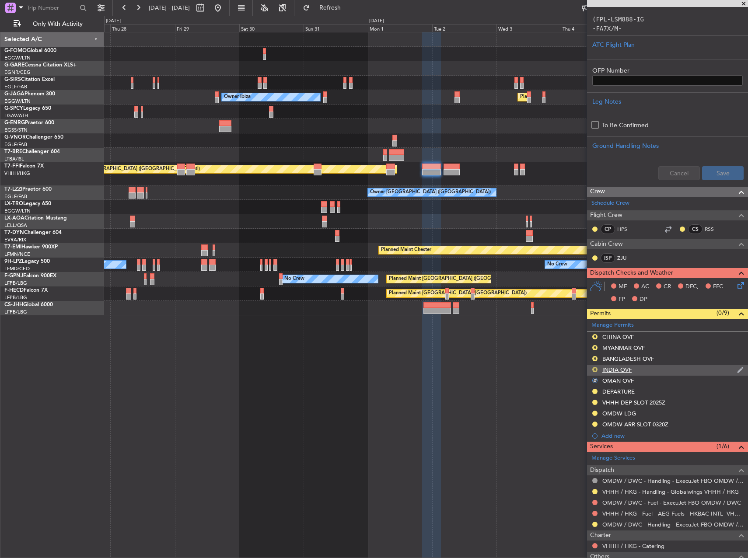
click at [595, 369] on button "R" at bounding box center [594, 369] width 5 height 5
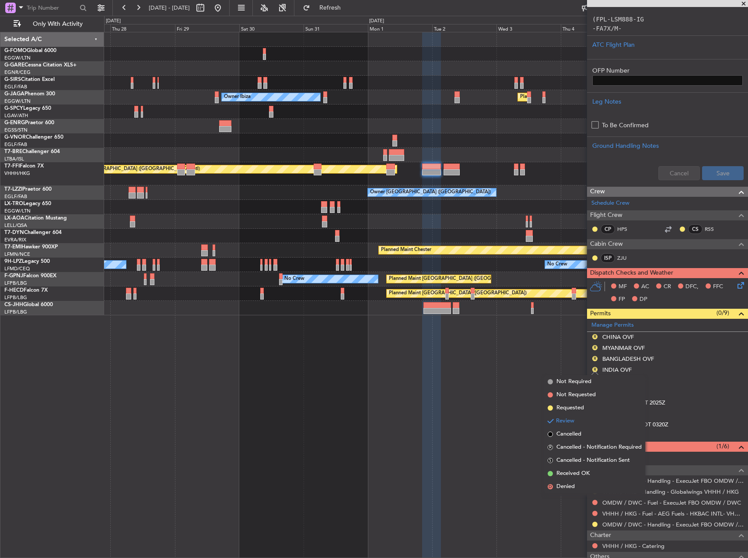
click at [583, 407] on span "Requested" at bounding box center [570, 408] width 28 height 9
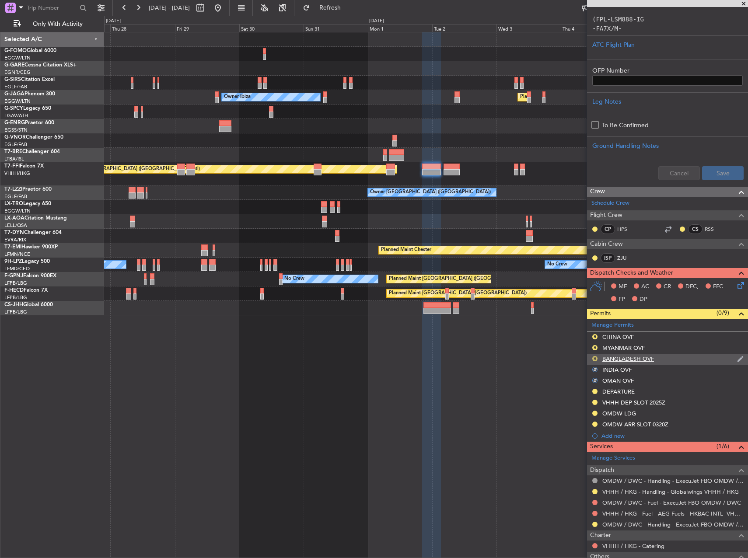
click at [597, 357] on button "R" at bounding box center [594, 358] width 5 height 5
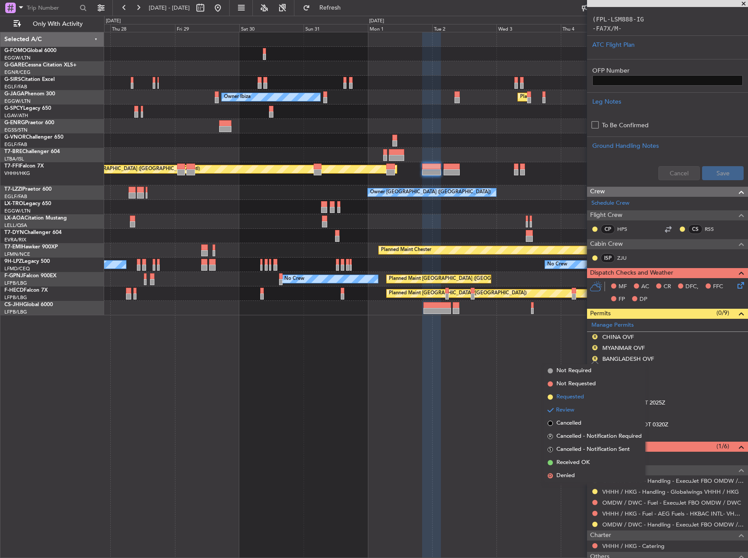
click at [579, 397] on span "Requested" at bounding box center [570, 397] width 28 height 9
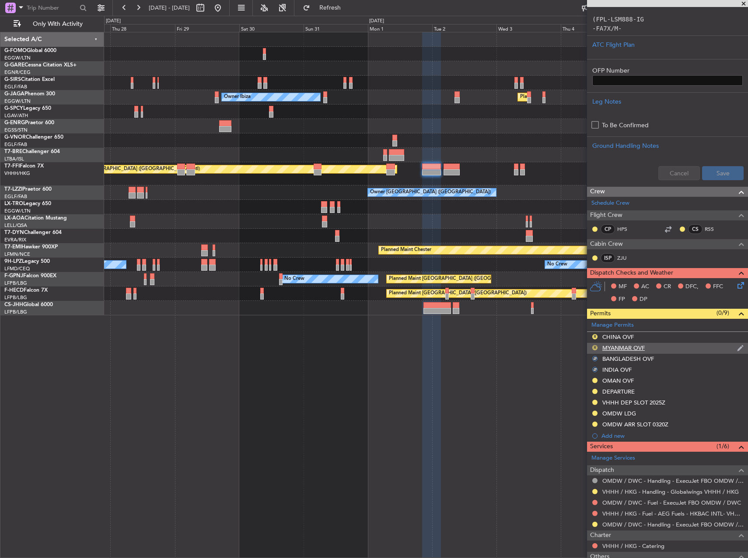
click at [594, 348] on button "R" at bounding box center [594, 347] width 5 height 5
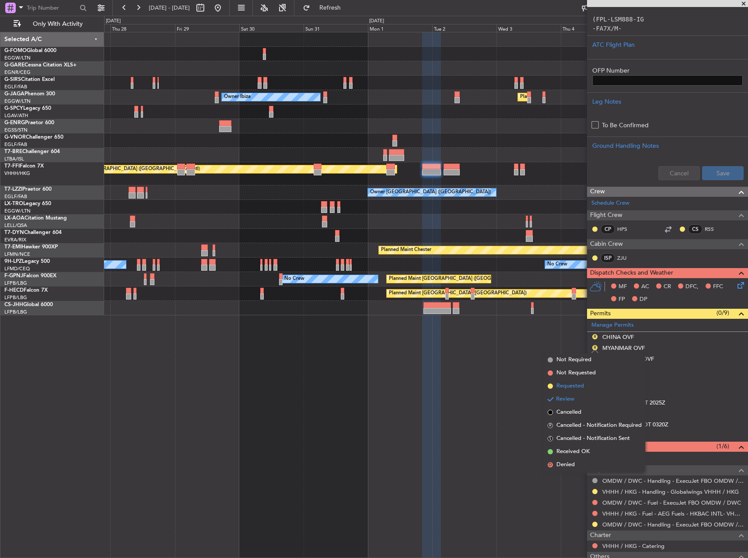
click at [581, 387] on span "Requested" at bounding box center [570, 386] width 28 height 9
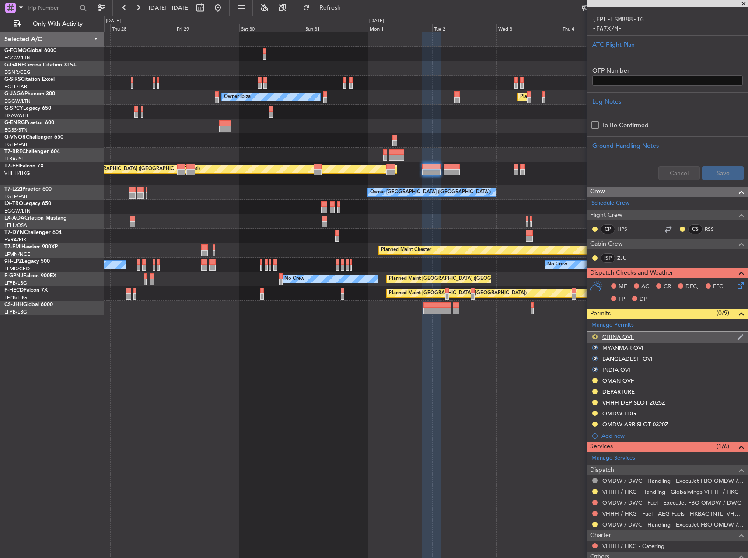
click at [595, 335] on button "R" at bounding box center [594, 336] width 5 height 5
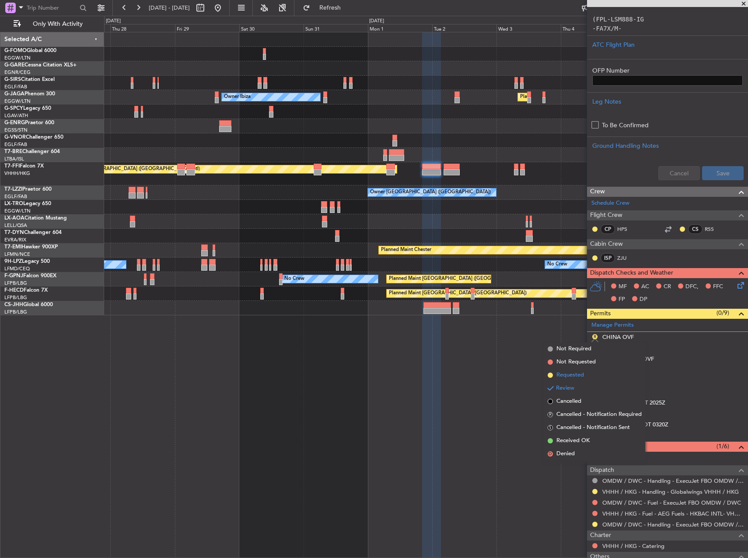
click at [579, 378] on span "Requested" at bounding box center [570, 375] width 28 height 9
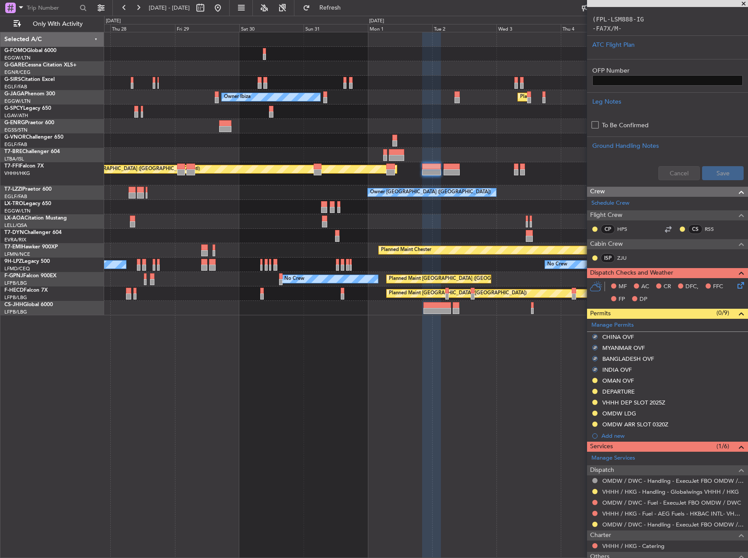
click at [454, 163] on div "Planned Maint [GEOGRAPHIC_DATA] ([GEOGRAPHIC_DATA] Intl)" at bounding box center [426, 173] width 644 height 23
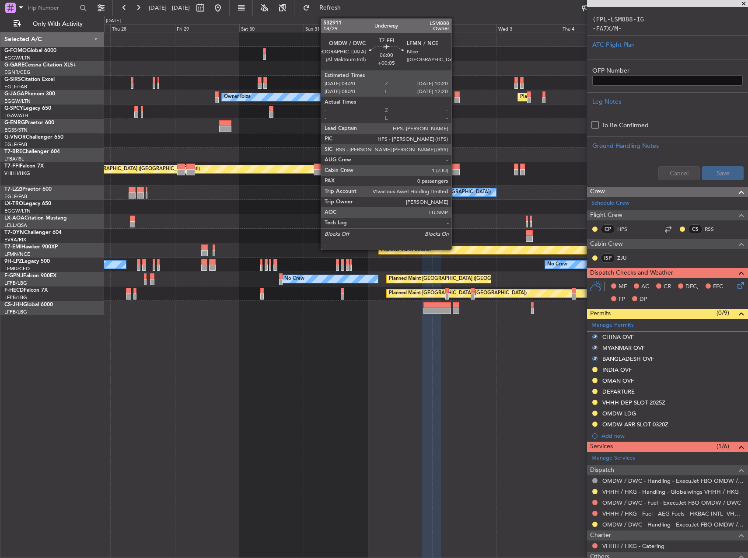
click at [456, 169] on div "Planned Maint [GEOGRAPHIC_DATA] ([GEOGRAPHIC_DATA] Intl)" at bounding box center [426, 173] width 644 height 23
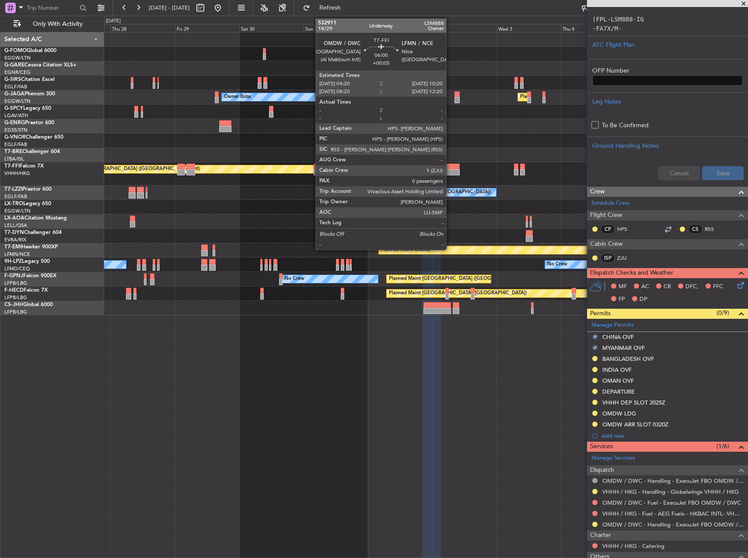
click at [450, 167] on div at bounding box center [452, 167] width 16 height 6
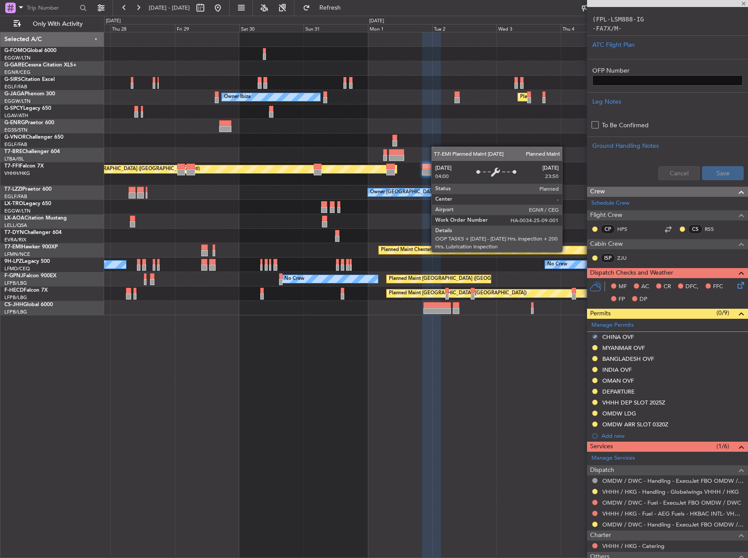
type input "+00:05"
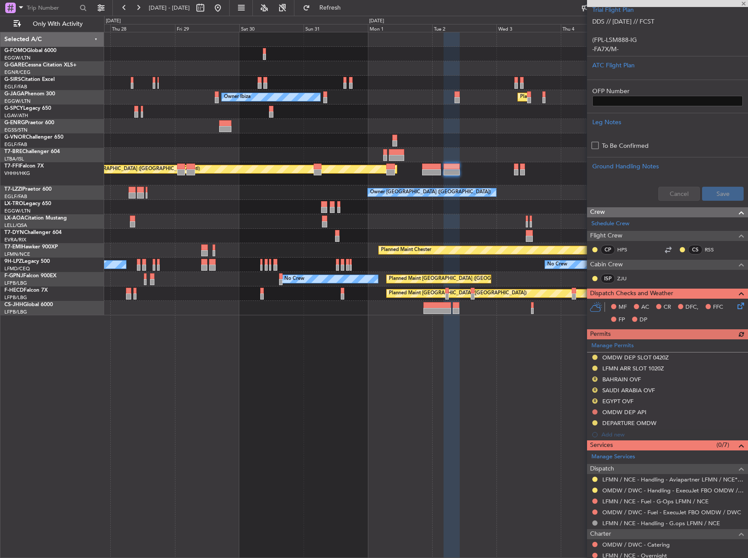
scroll to position [262, 0]
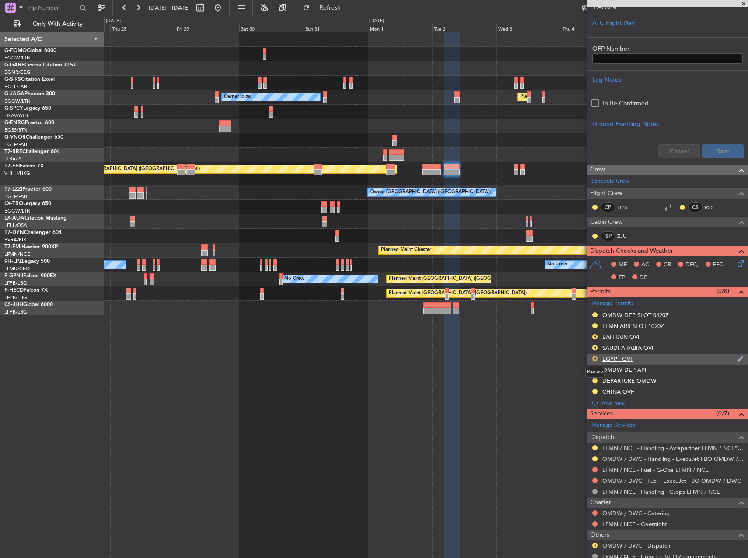
click at [595, 358] on button "R" at bounding box center [594, 358] width 5 height 5
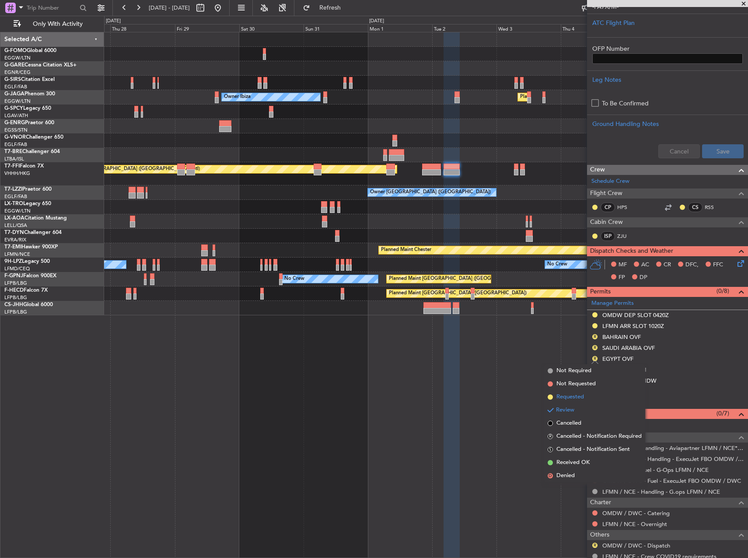
click at [567, 397] on span "Requested" at bounding box center [570, 397] width 28 height 9
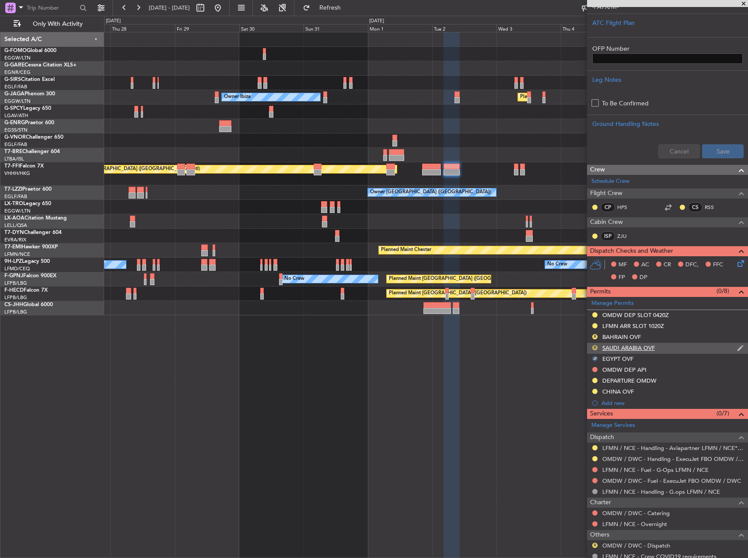
click at [595, 348] on button "R" at bounding box center [594, 347] width 5 height 5
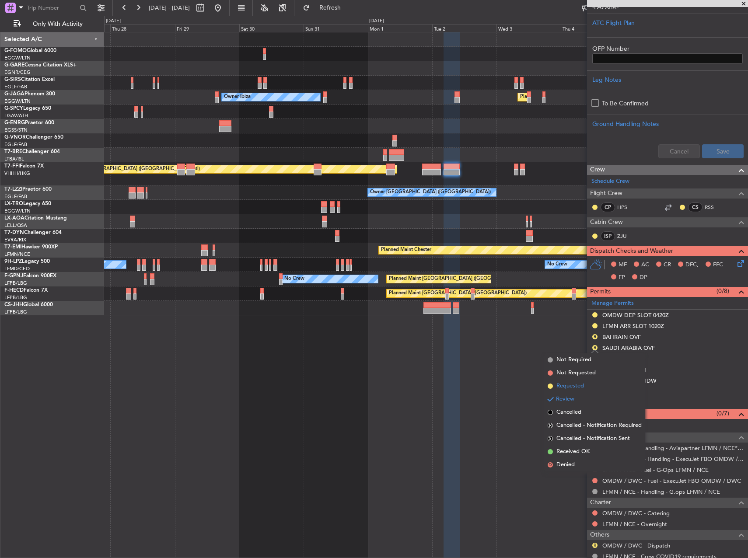
click at [579, 388] on span "Requested" at bounding box center [570, 386] width 28 height 9
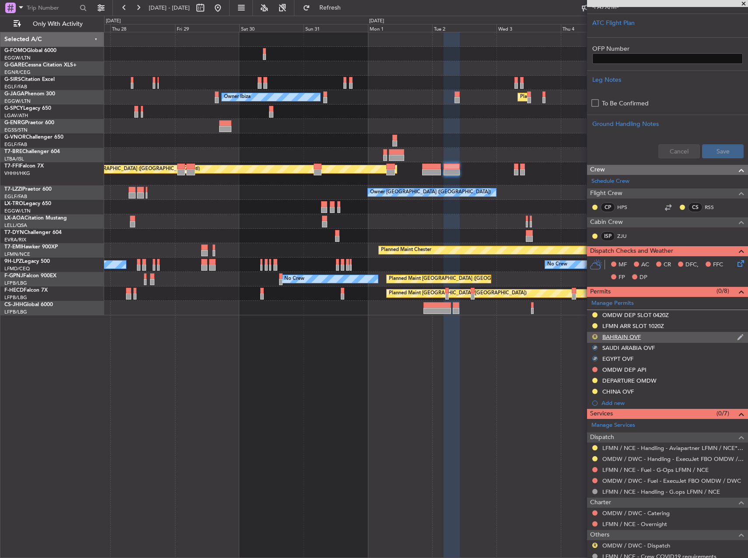
click at [595, 338] on button "R" at bounding box center [594, 336] width 5 height 5
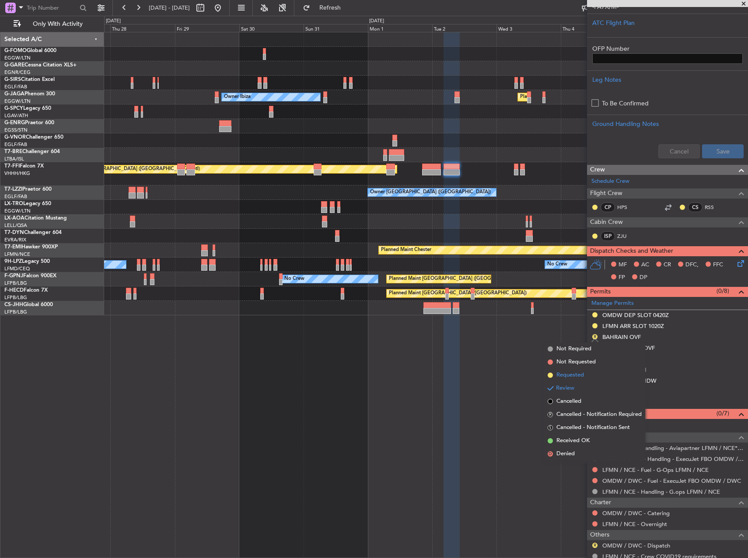
click at [574, 375] on span "Requested" at bounding box center [570, 375] width 28 height 9
